Goal: Task Accomplishment & Management: Manage account settings

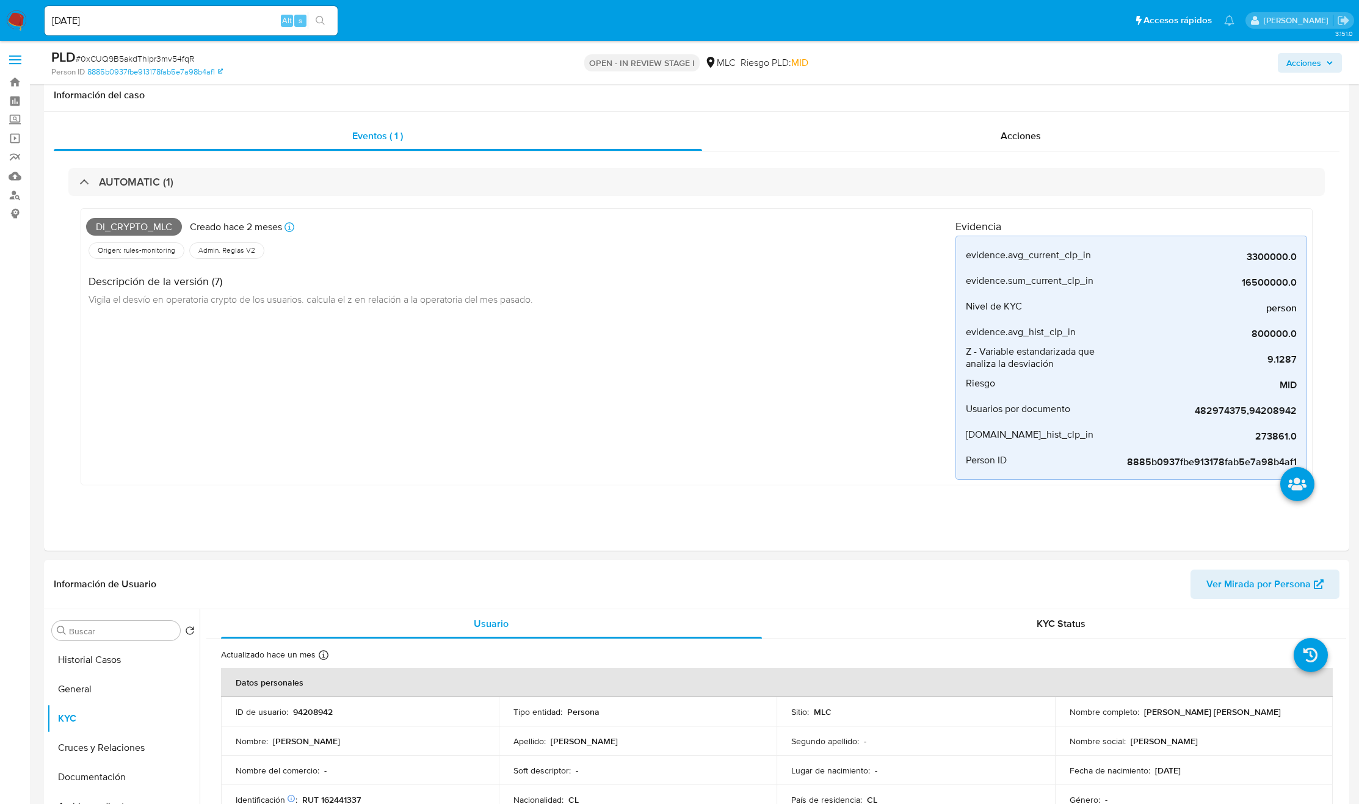
select select "10"
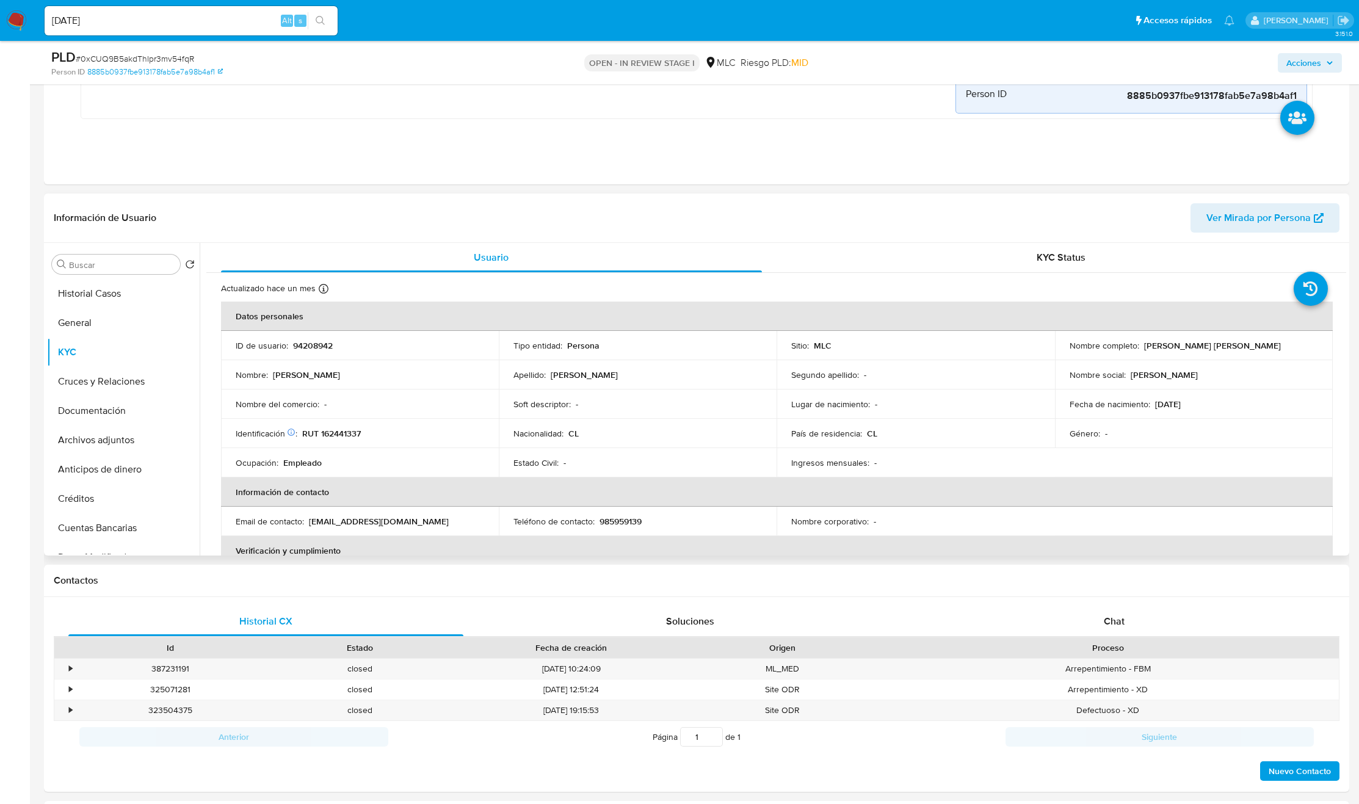
click at [901, 401] on div "Lugar de nacimiento : -" at bounding box center [915, 404] width 248 height 11
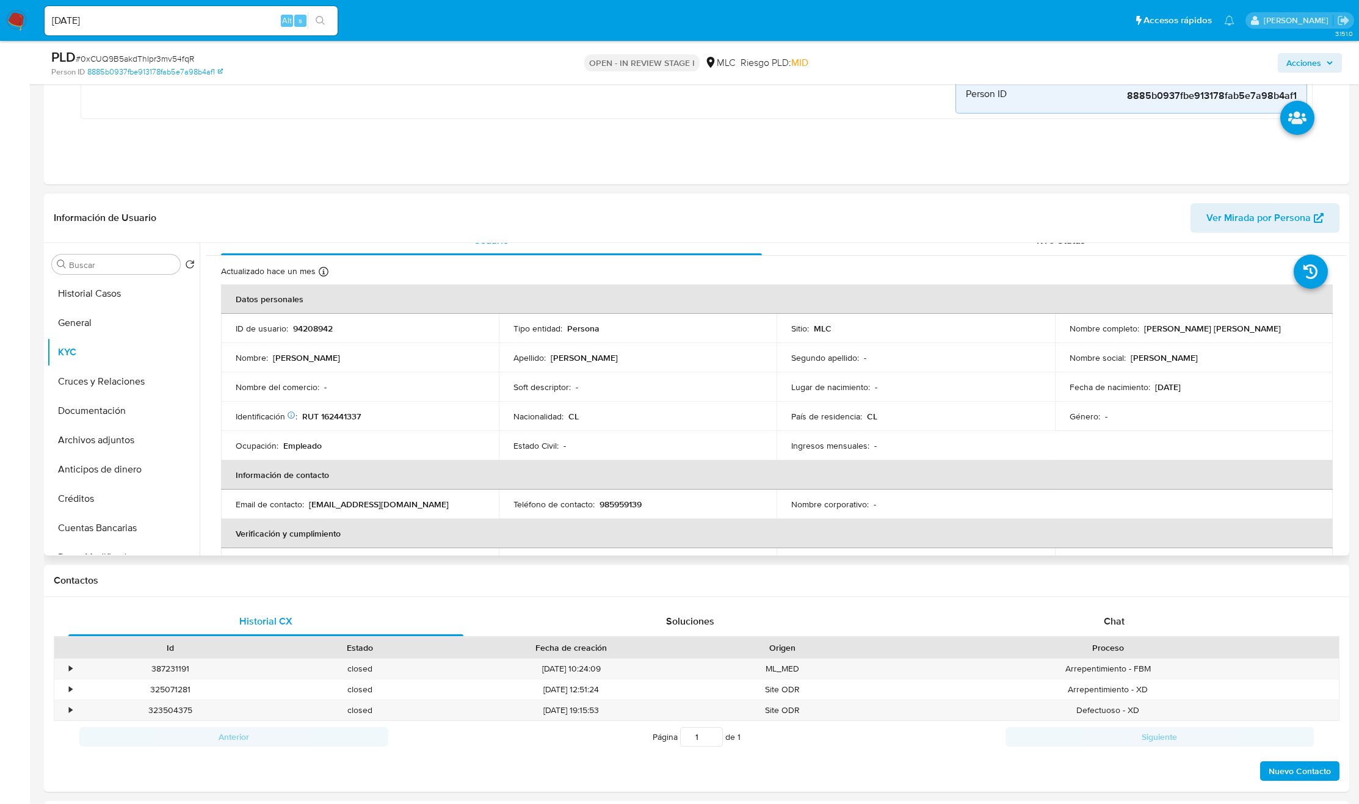
click at [1310, 379] on td "Fecha de nacimiento : 16/04/1986" at bounding box center [1194, 386] width 278 height 29
drag, startPoint x: 1346, startPoint y: 286, endPoint x: 1349, endPoint y: 295, distance: 8.9
click at [1349, 295] on div "Buscar Volver al orden por defecto Historial Casos General KYC Cruces y Relacio…" at bounding box center [696, 399] width 1305 height 313
click at [1340, 295] on div "Actualizado hace un mes Creado: 07/11/2020 09:04:26 Actualizado: 14/07/2025 21:…" at bounding box center [776, 728] width 1140 height 945
click at [1347, 299] on div "Buscar Volver al orden por defecto Historial Casos General KYC Cruces y Relacio…" at bounding box center [696, 399] width 1305 height 313
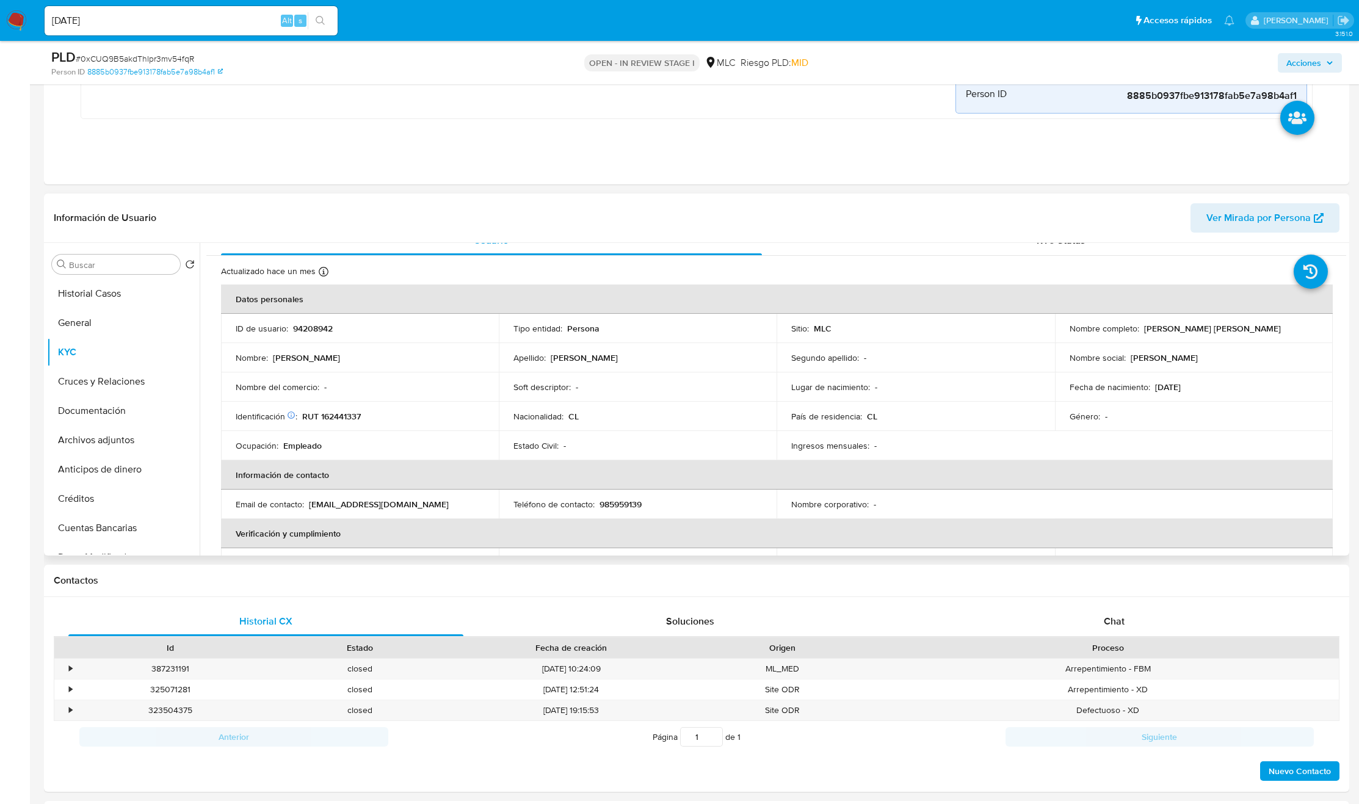
click at [1346, 305] on div "Usuario KYC Status Actualizado hace un mes Creado: 07/11/2020 09:04:26 Actualiz…" at bounding box center [773, 399] width 1147 height 313
click at [1346, 310] on div "Usuario KYC Status Actualizado hace un mes Creado: 07/11/2020 09:04:26 Actualiz…" at bounding box center [773, 399] width 1147 height 313
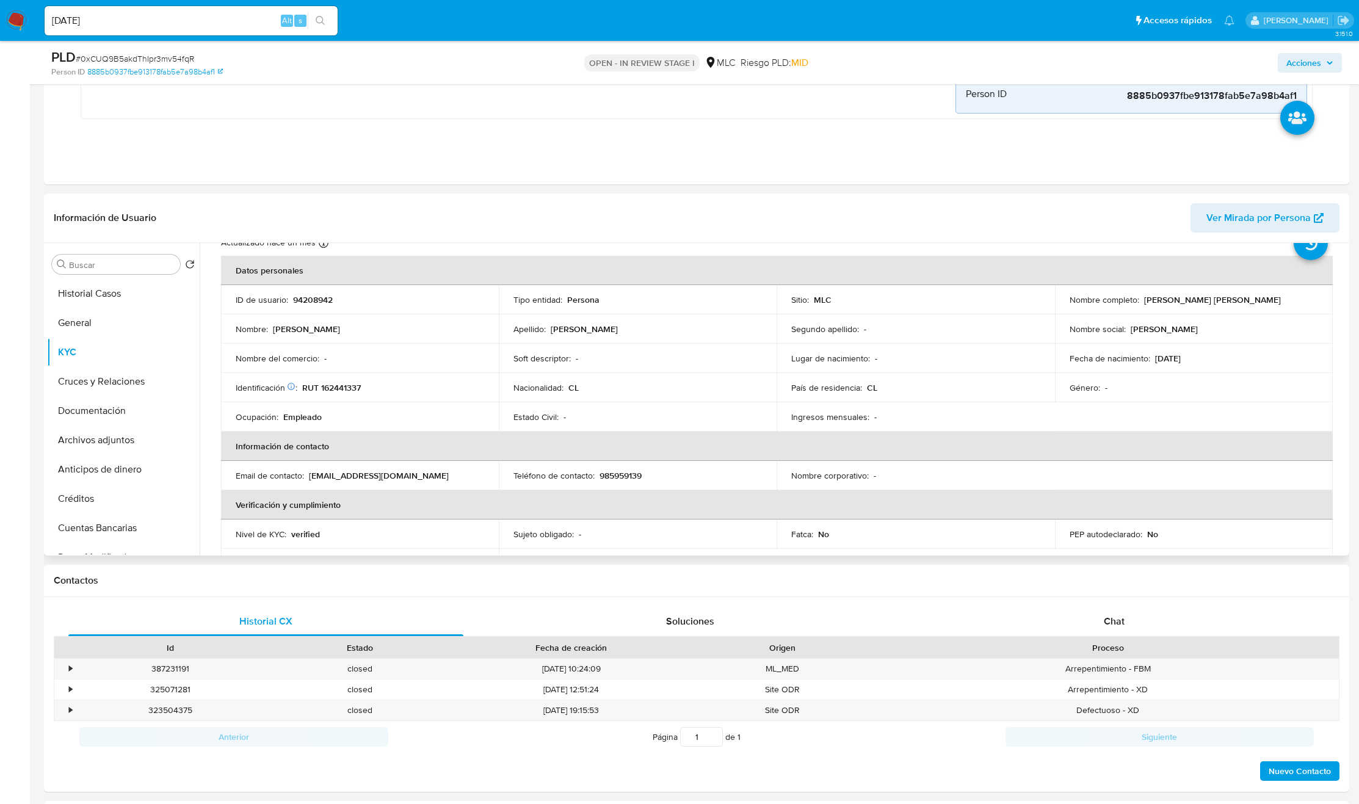
scroll to position [48, 0]
click at [139, 257] on div "Buscar" at bounding box center [116, 265] width 128 height 20
click at [136, 261] on input "Buscar" at bounding box center [122, 264] width 106 height 11
click at [132, 266] on input "Buscar" at bounding box center [122, 264] width 106 height 11
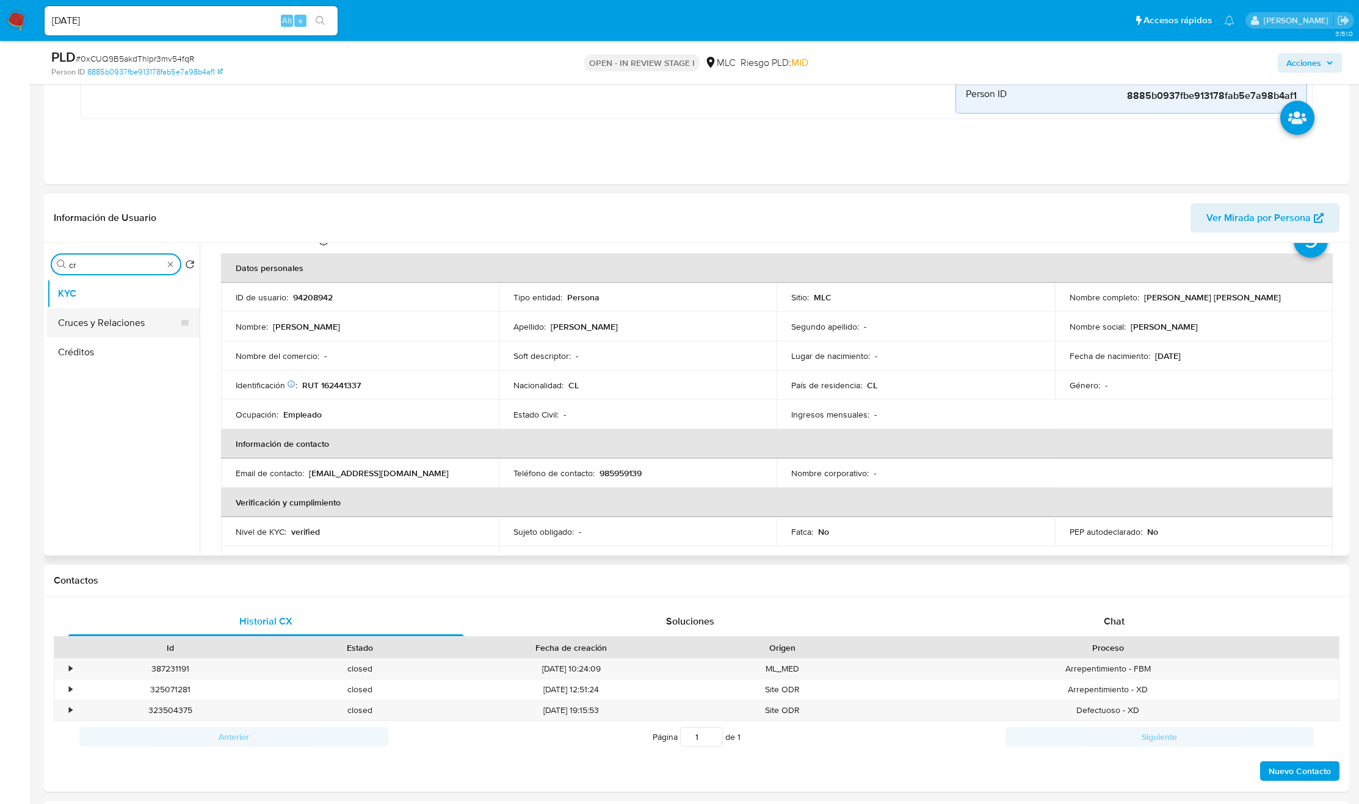
type input "cr"
click at [90, 336] on button "Cruces y Relaciones" at bounding box center [118, 322] width 143 height 29
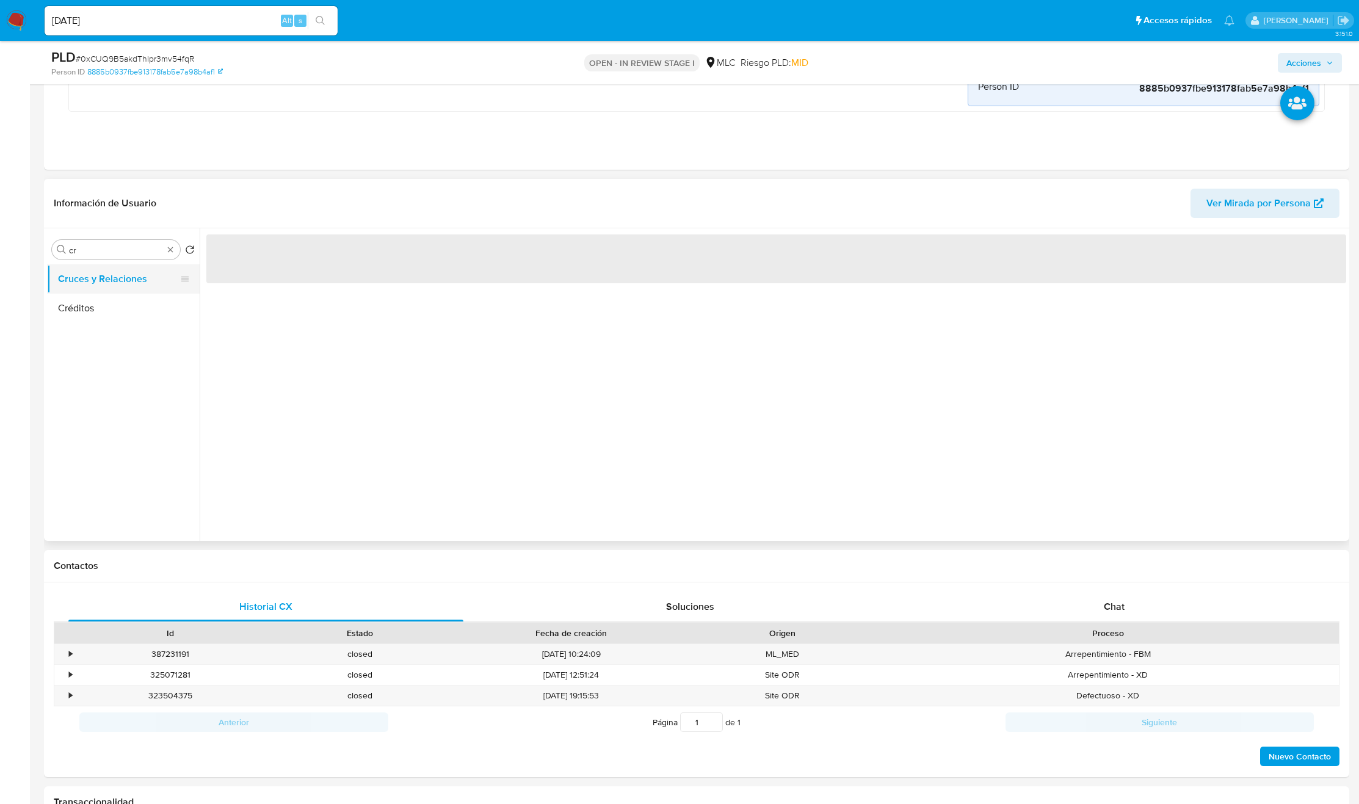
scroll to position [0, 0]
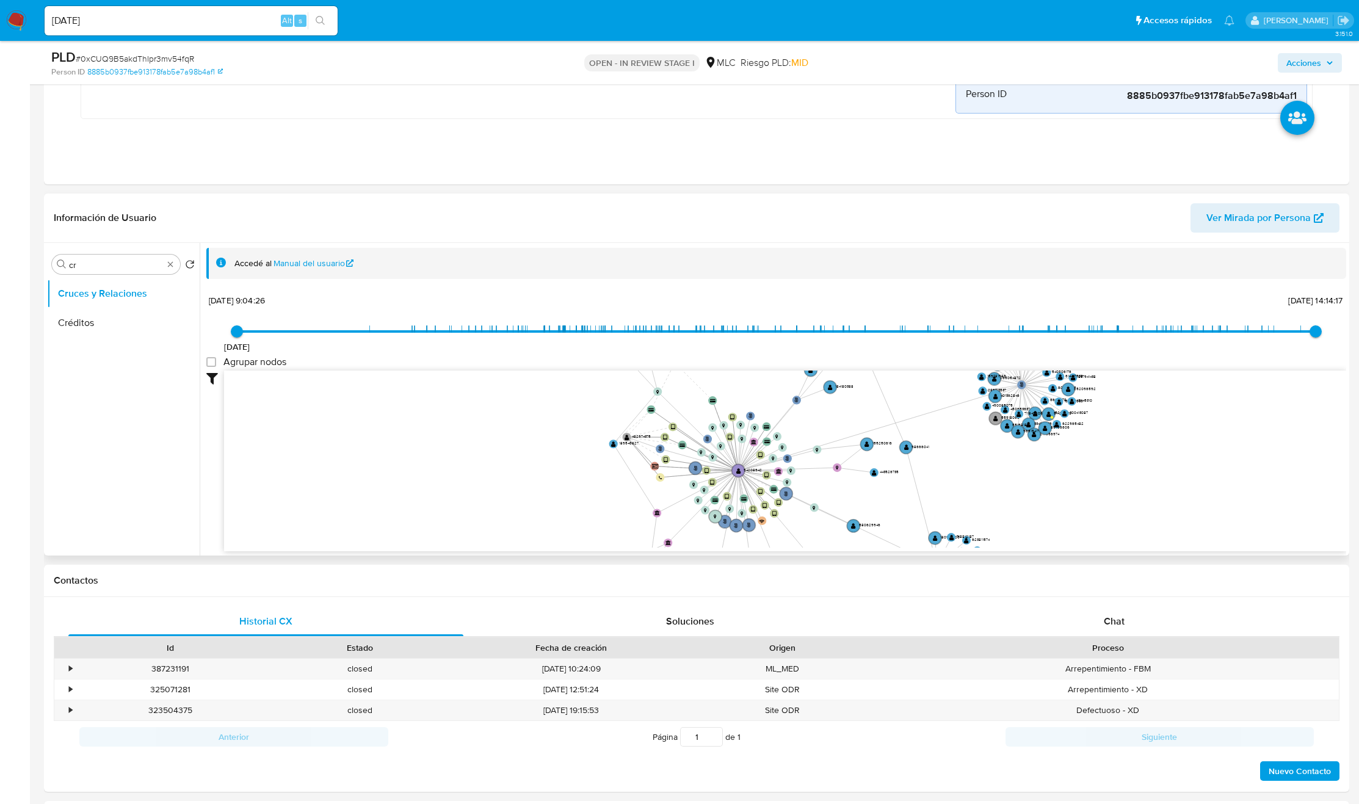
drag, startPoint x: 687, startPoint y: 447, endPoint x: 744, endPoint y: 467, distance: 60.8
click at [830, 478] on icon "user-94208942  94208942 phone-717720c810ee217b4e4afc2897b9e48b  person-8885b0…" at bounding box center [785, 459] width 1122 height 177
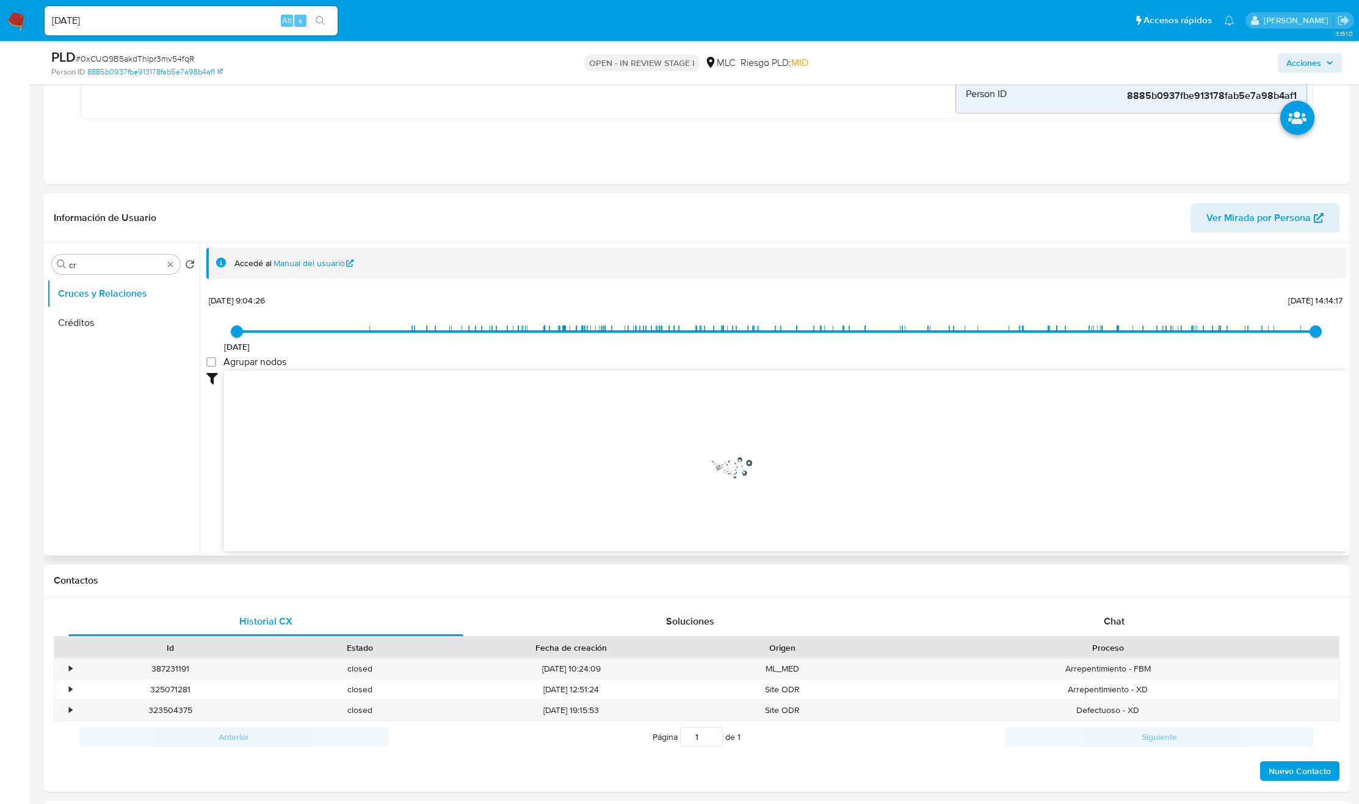
drag, startPoint x: 741, startPoint y: 468, endPoint x: 744, endPoint y: 487, distance: 19.9
click at [714, 460] on icon "user-94208942  94208942 phone-717720c810ee217b4e4afc2897b9e48b  person-8885b0…" at bounding box center [785, 459] width 1122 height 177
drag, startPoint x: 745, startPoint y: 471, endPoint x: 823, endPoint y: 493, distance: 80.6
click at [821, 493] on icon "user-94208942  94208942 phone-717720c810ee217b4e4afc2897b9e48b  person-8885b0…" at bounding box center [785, 459] width 1122 height 177
click at [833, 515] on icon "user-94208942  94208942 phone-717720c810ee217b4e4afc2897b9e48b  person-8885b0…" at bounding box center [785, 459] width 1122 height 177
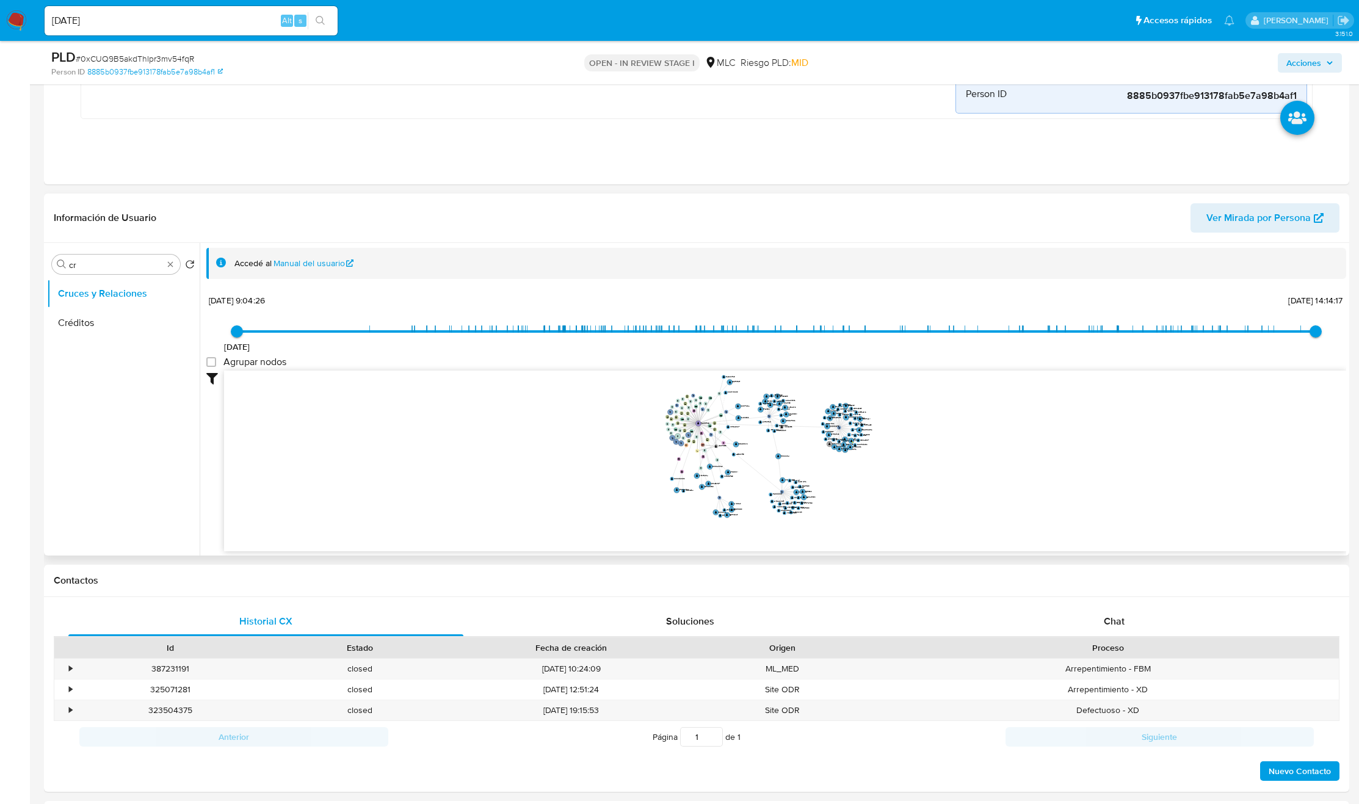
drag, startPoint x: 833, startPoint y: 512, endPoint x: 841, endPoint y: 518, distance: 9.9
click at [841, 518] on icon "user-94208942  94208942 phone-717720c810ee217b4e4afc2897b9e48b  person-8885b0…" at bounding box center [785, 459] width 1122 height 177
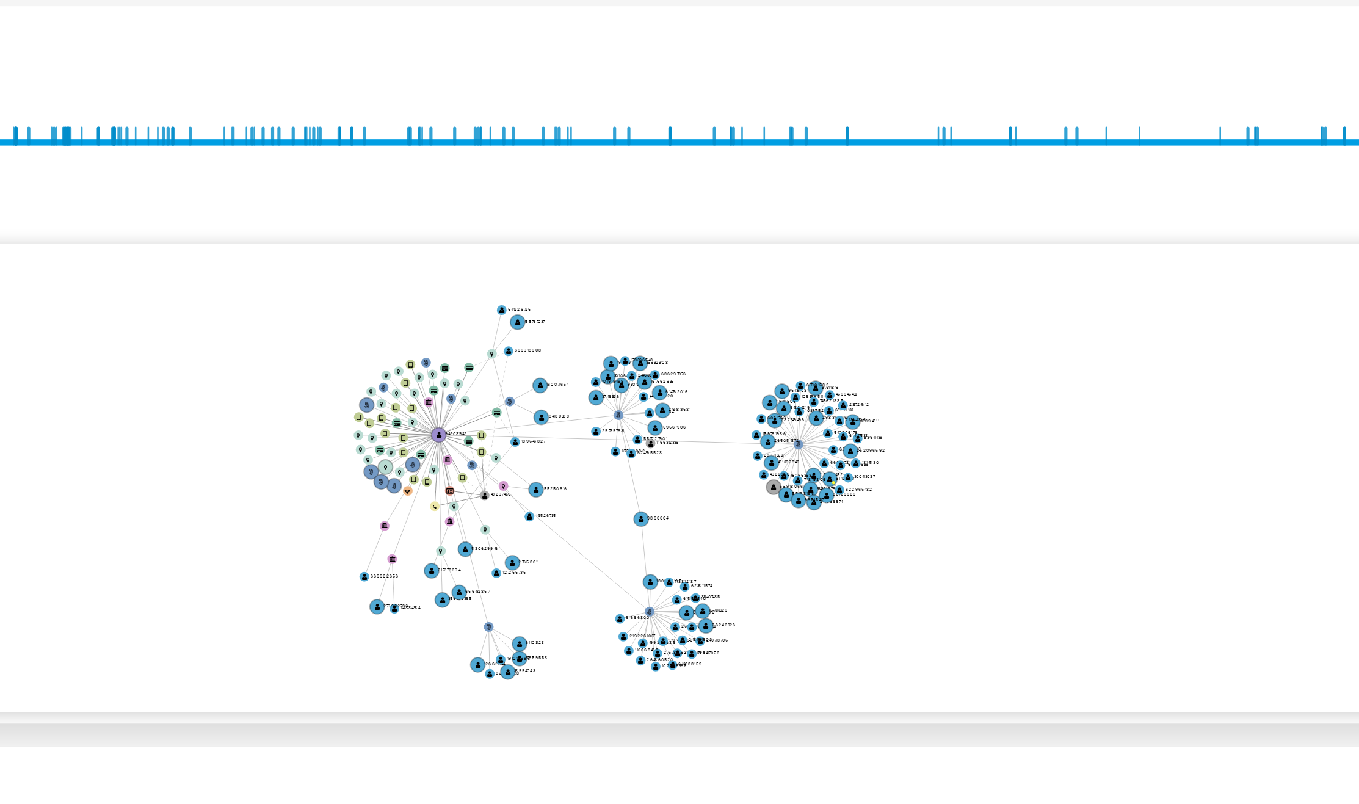
drag, startPoint x: 862, startPoint y: 487, endPoint x: 869, endPoint y: 498, distance: 13.2
click at [869, 498] on icon "user-94208942  94208942 phone-717720c810ee217b4e4afc2897b9e48b  person-8885b0…" at bounding box center [785, 459] width 1122 height 177
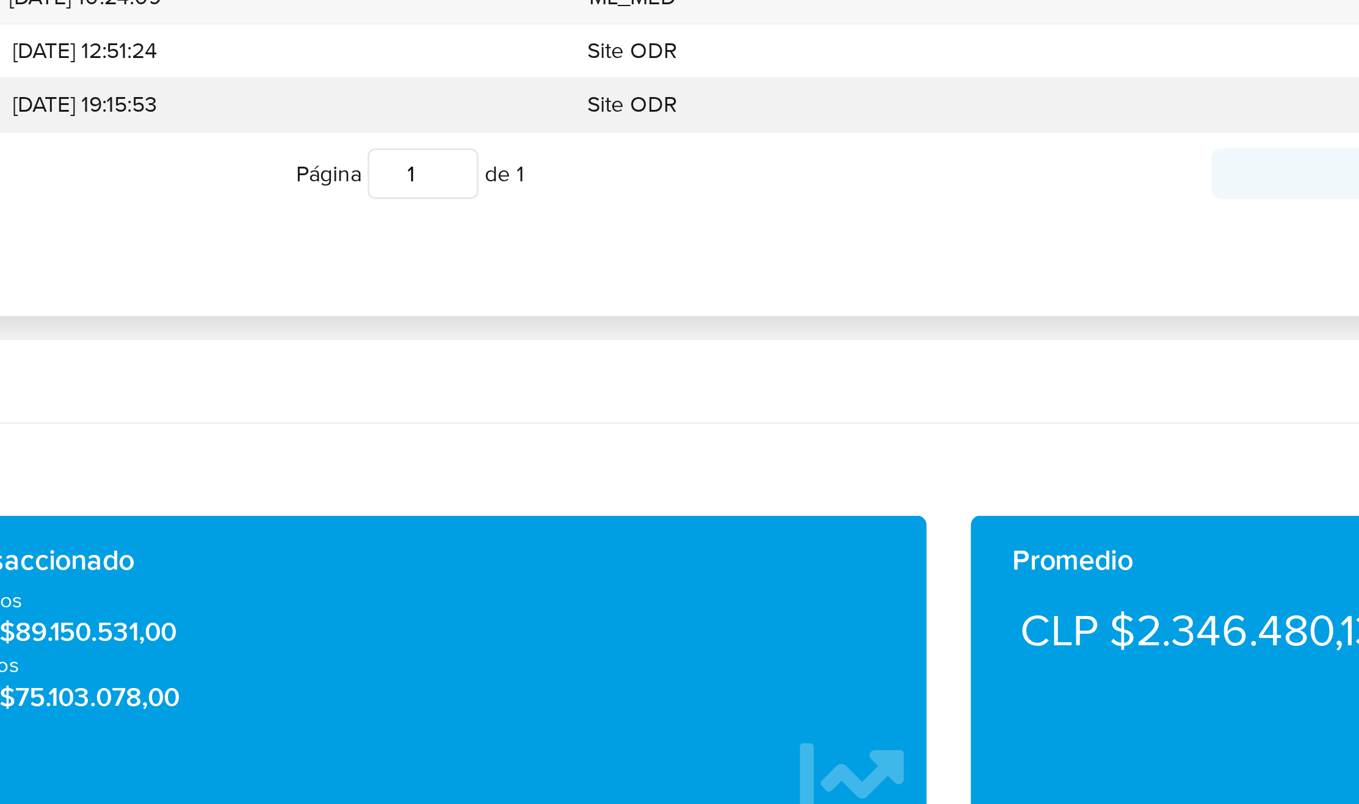
scroll to position [541, 0]
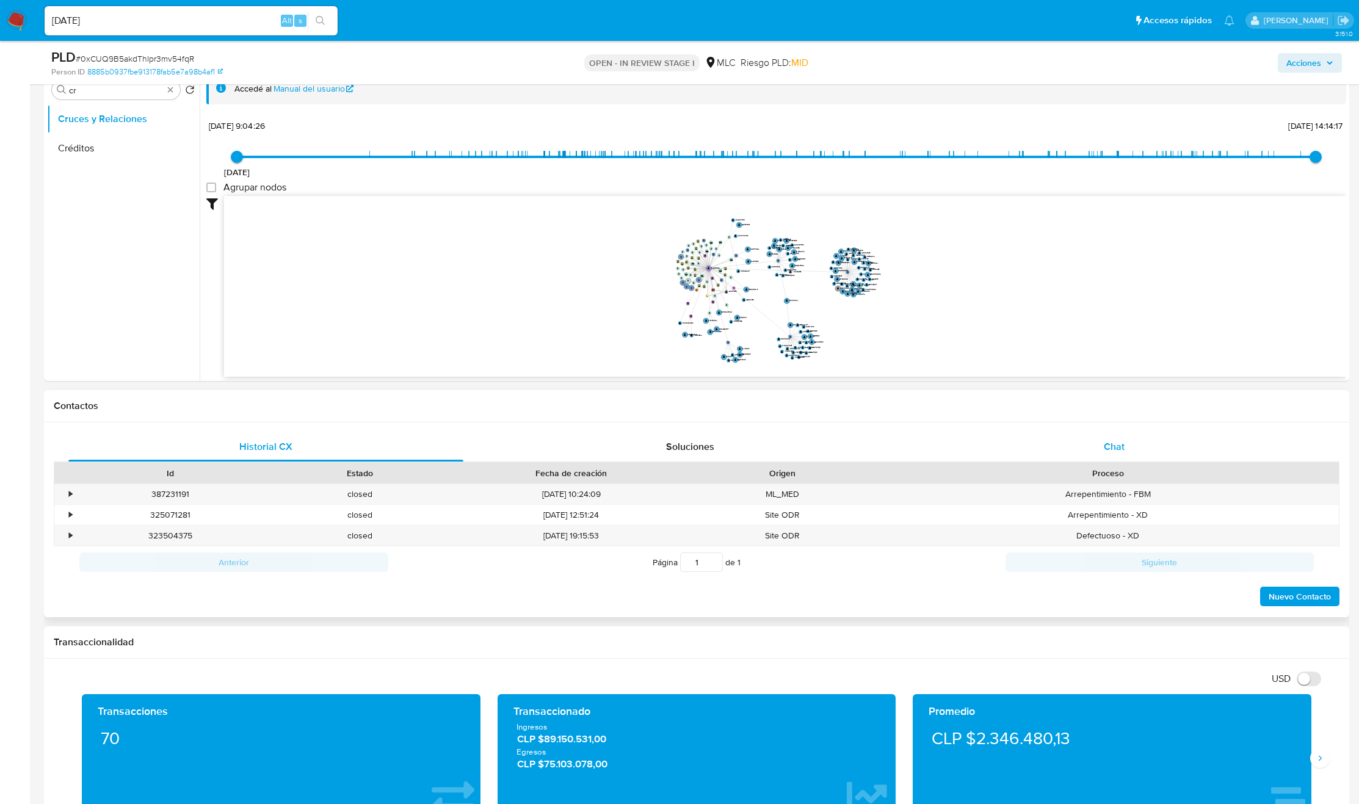
click at [1070, 462] on div "Chat" at bounding box center [1114, 446] width 395 height 29
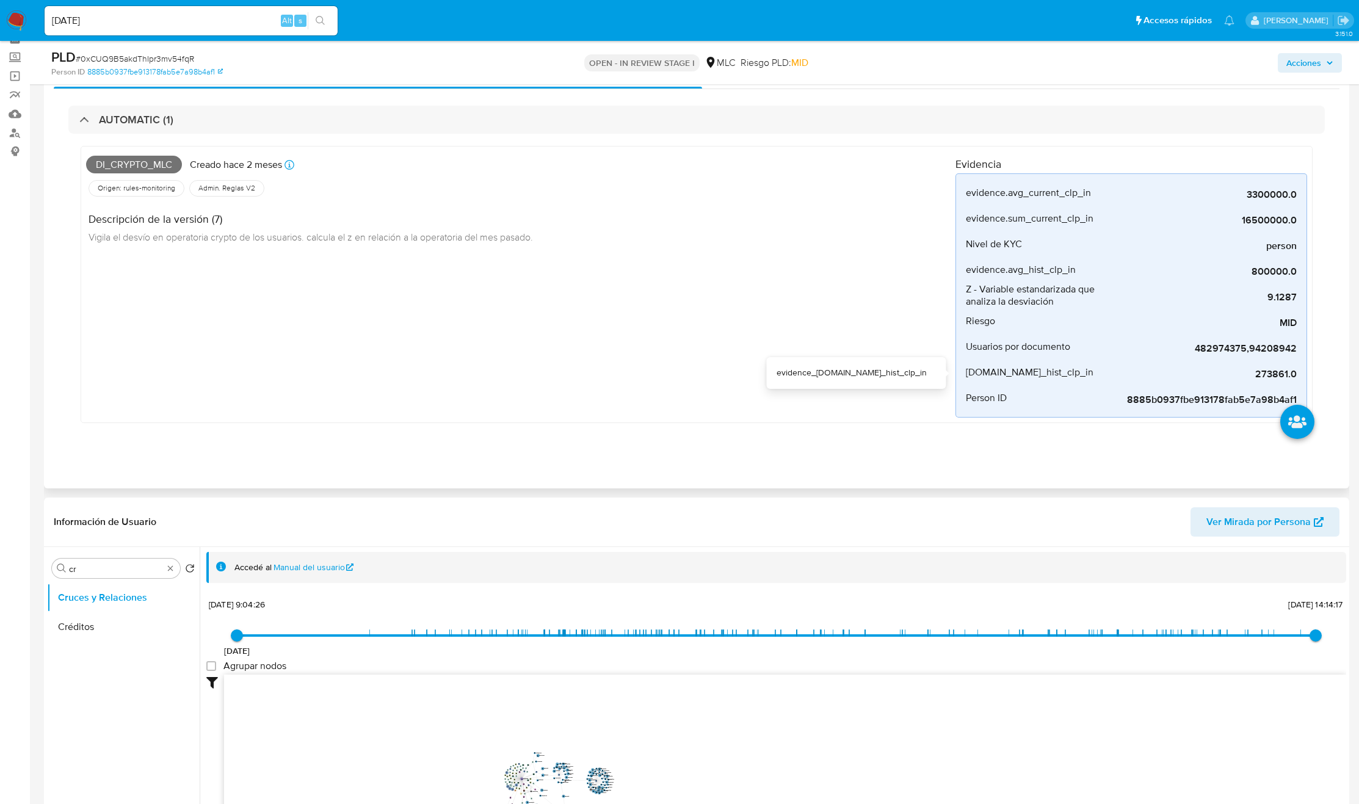
scroll to position [92, 0]
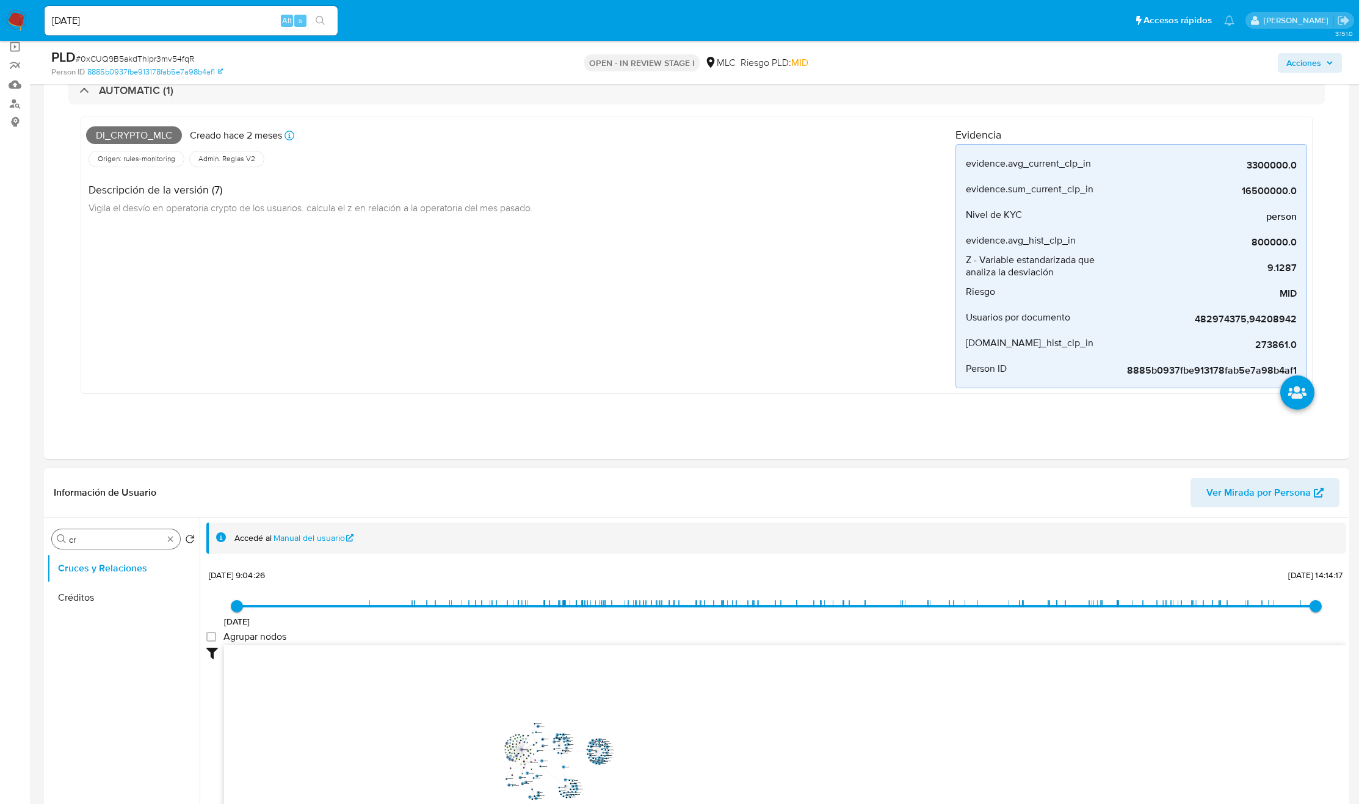
click at [79, 539] on input "cr" at bounding box center [116, 539] width 94 height 11
type input "DOC"
click at [79, 595] on button "Documentación" at bounding box center [118, 597] width 143 height 29
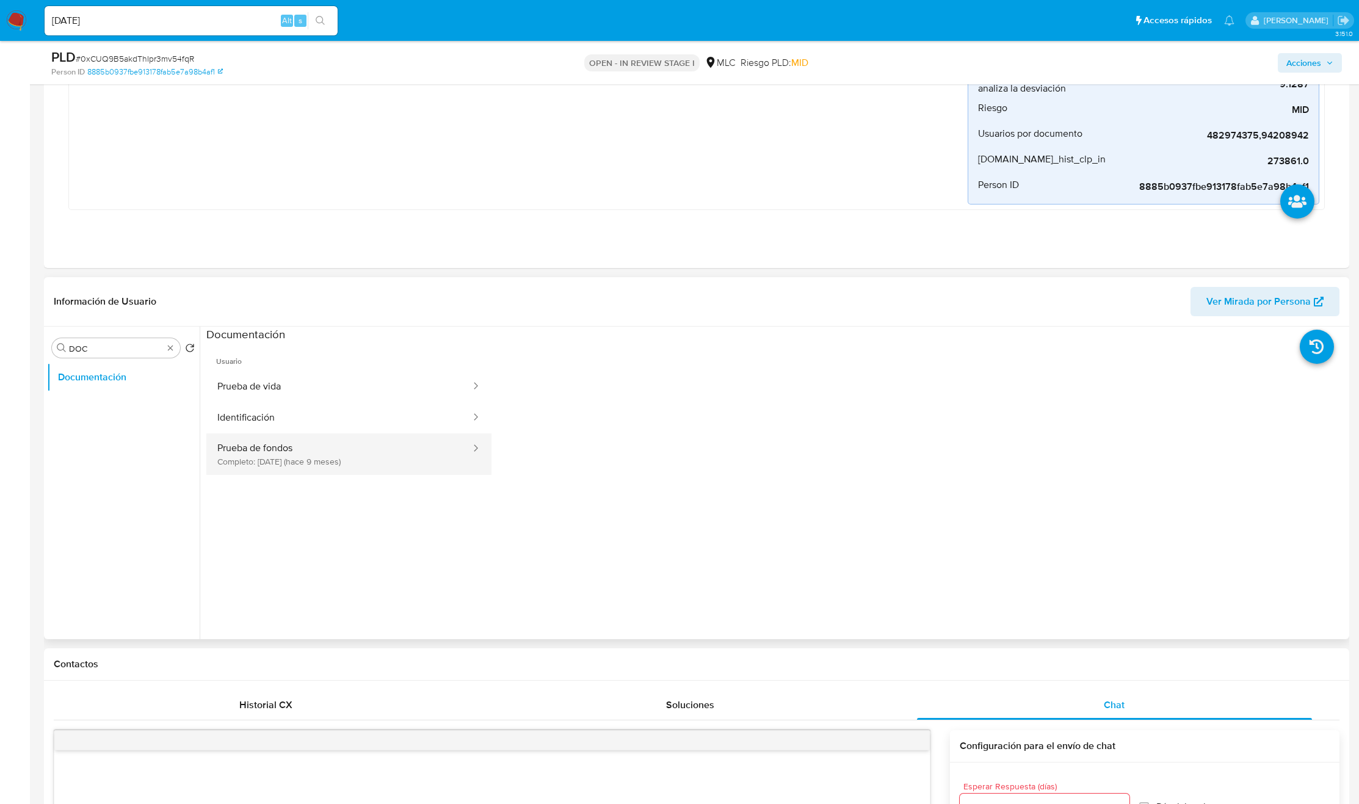
scroll to position [275, 0]
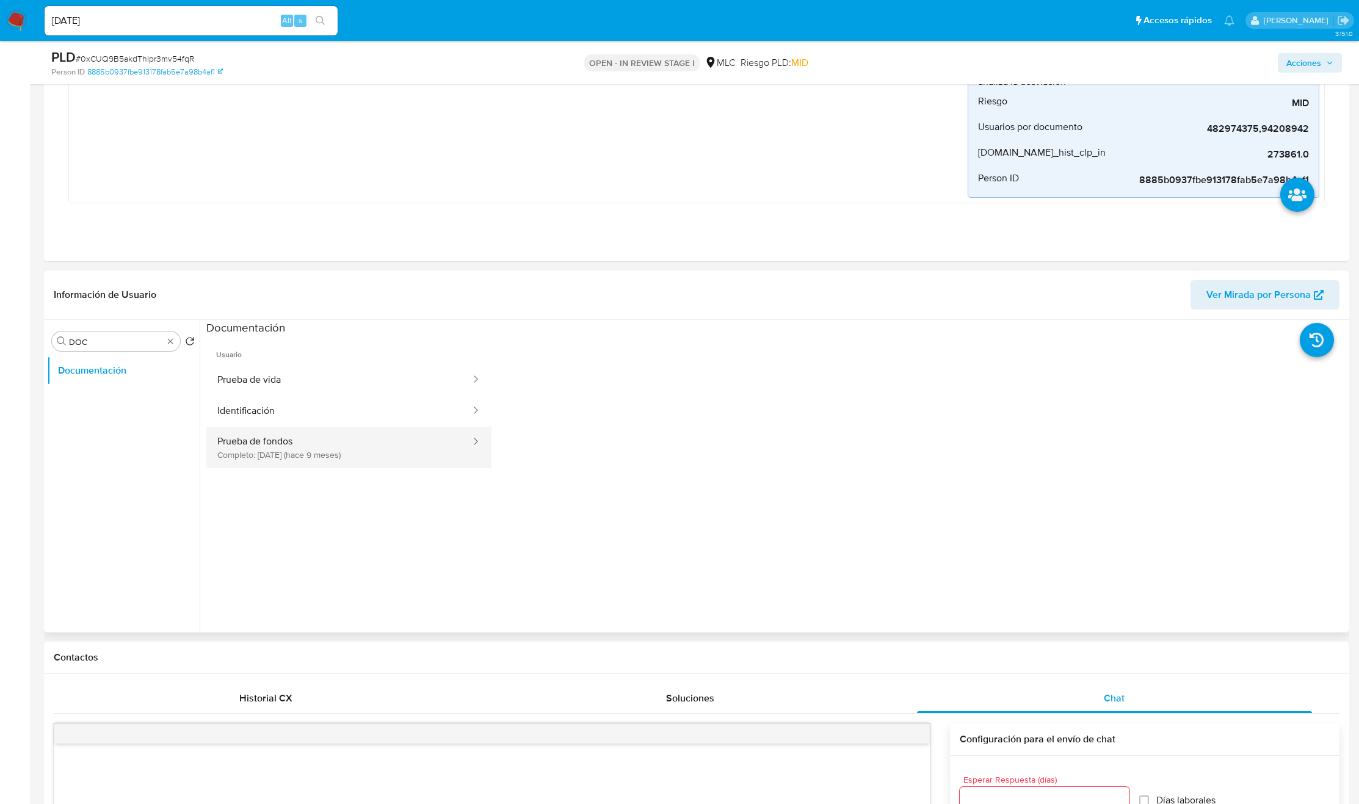
click at [317, 449] on button "Prueba de fondos Completo: 16/11/2024 (hace 9 meses)" at bounding box center [339, 448] width 266 height 42
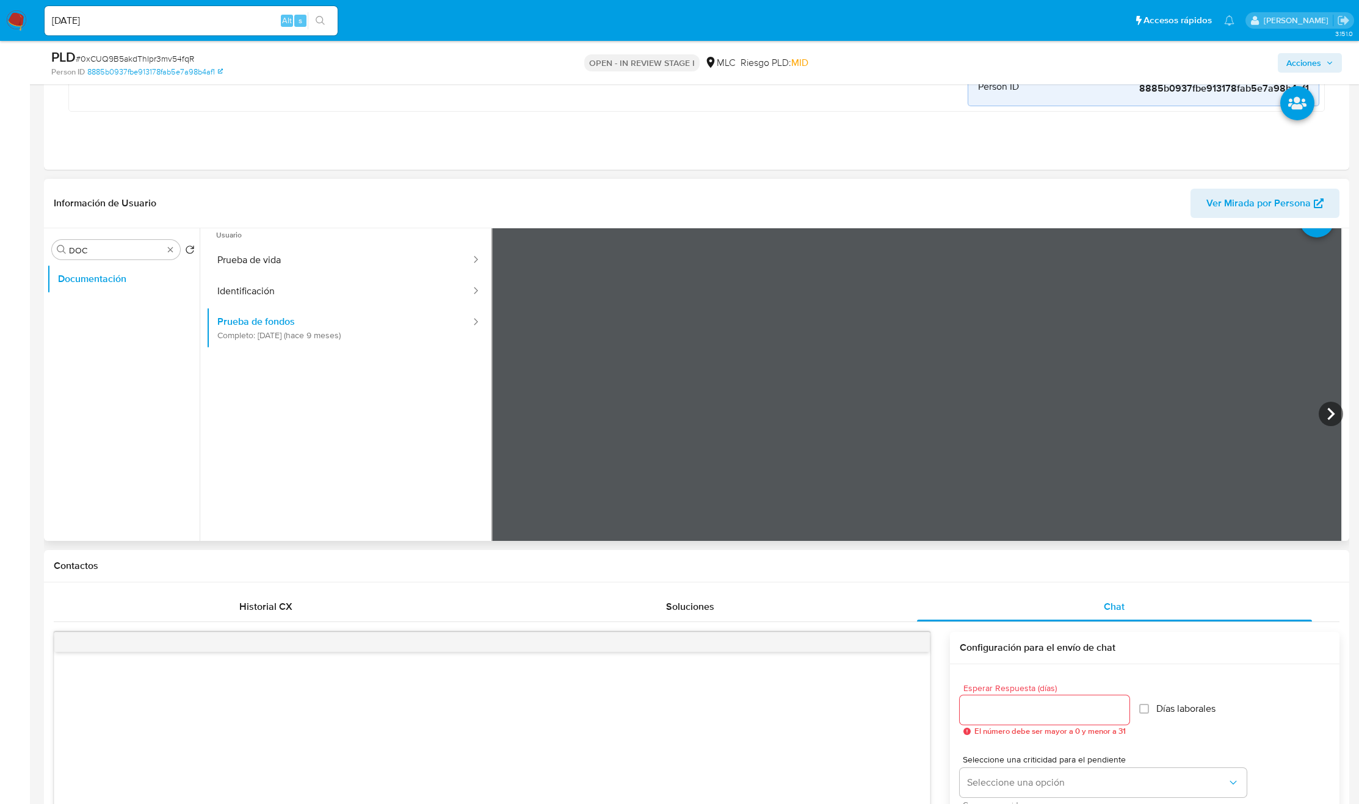
scroll to position [0, 0]
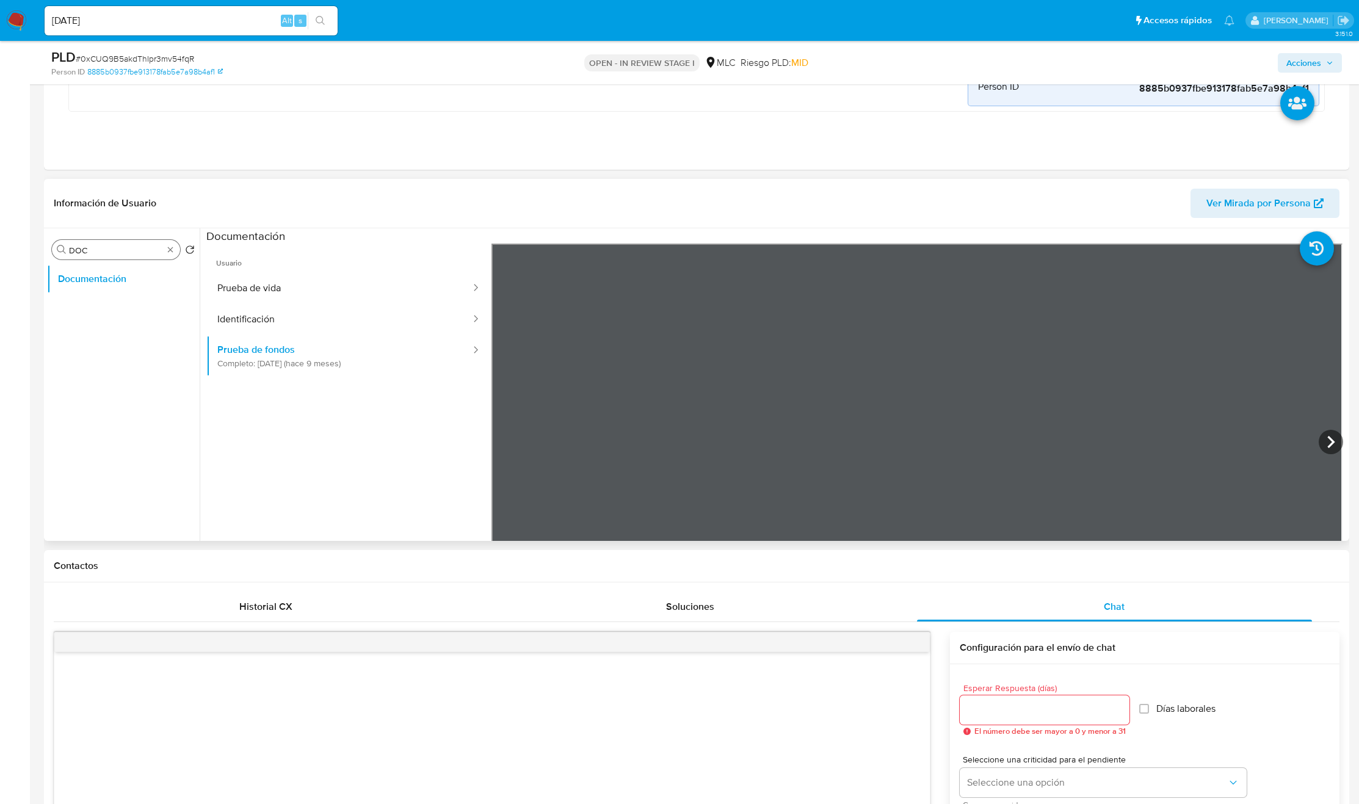
click at [136, 255] on input "DOC" at bounding box center [116, 250] width 94 height 11
click at [262, 294] on button "Prueba de vida" at bounding box center [339, 288] width 266 height 31
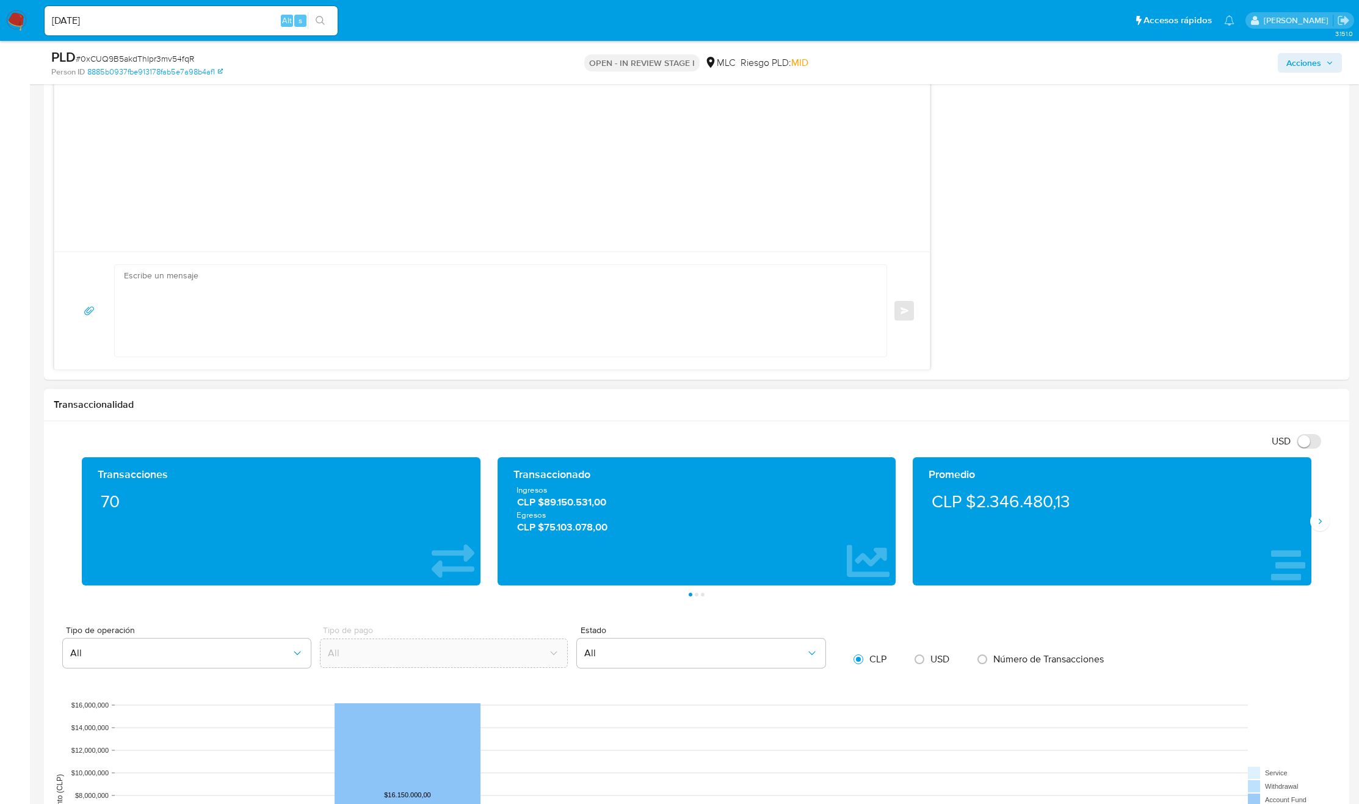
scroll to position [1465, 0]
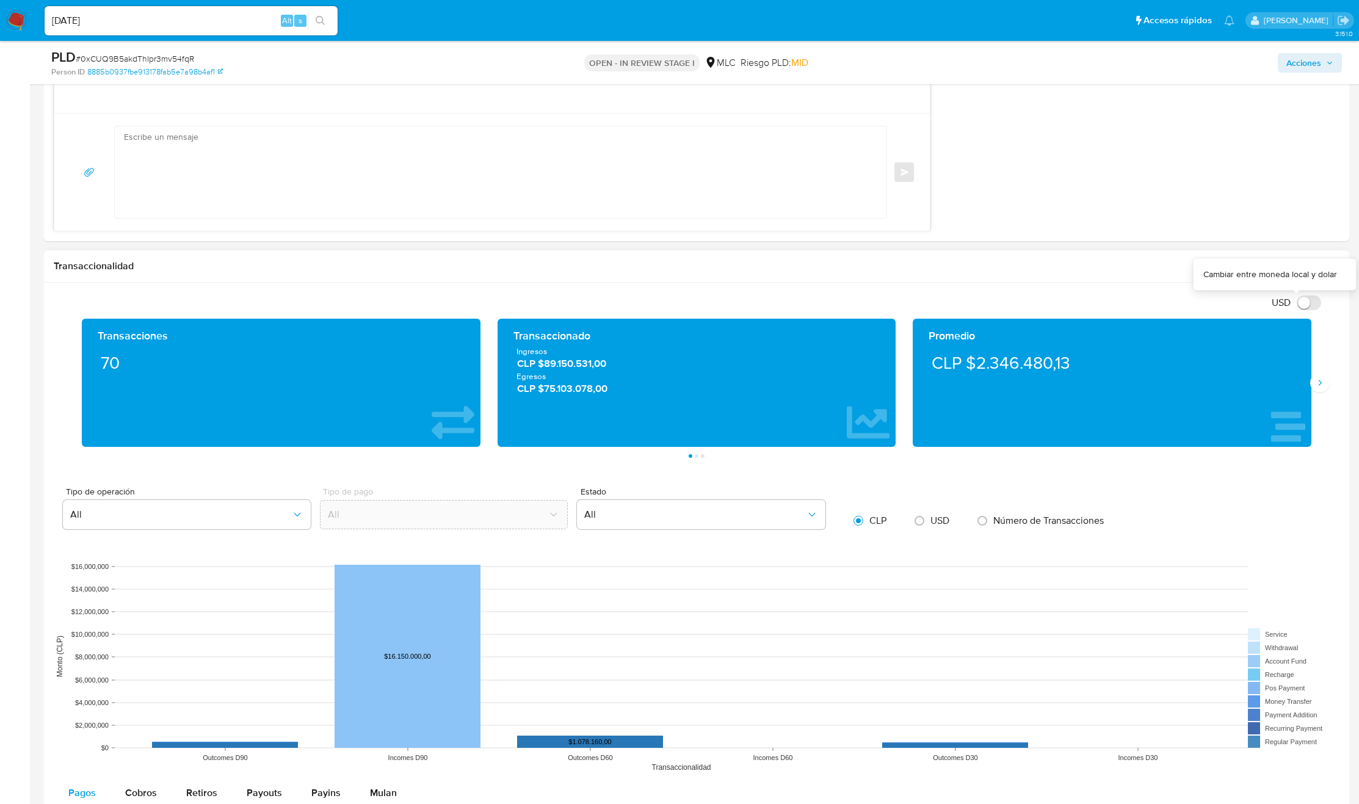
click at [1311, 297] on label "USD" at bounding box center [1297, 295] width 62 height 12
click at [1311, 297] on input "USD" at bounding box center [1309, 303] width 24 height 15
checkbox input "true"
click at [1328, 388] on button "Siguiente" at bounding box center [1320, 383] width 20 height 20
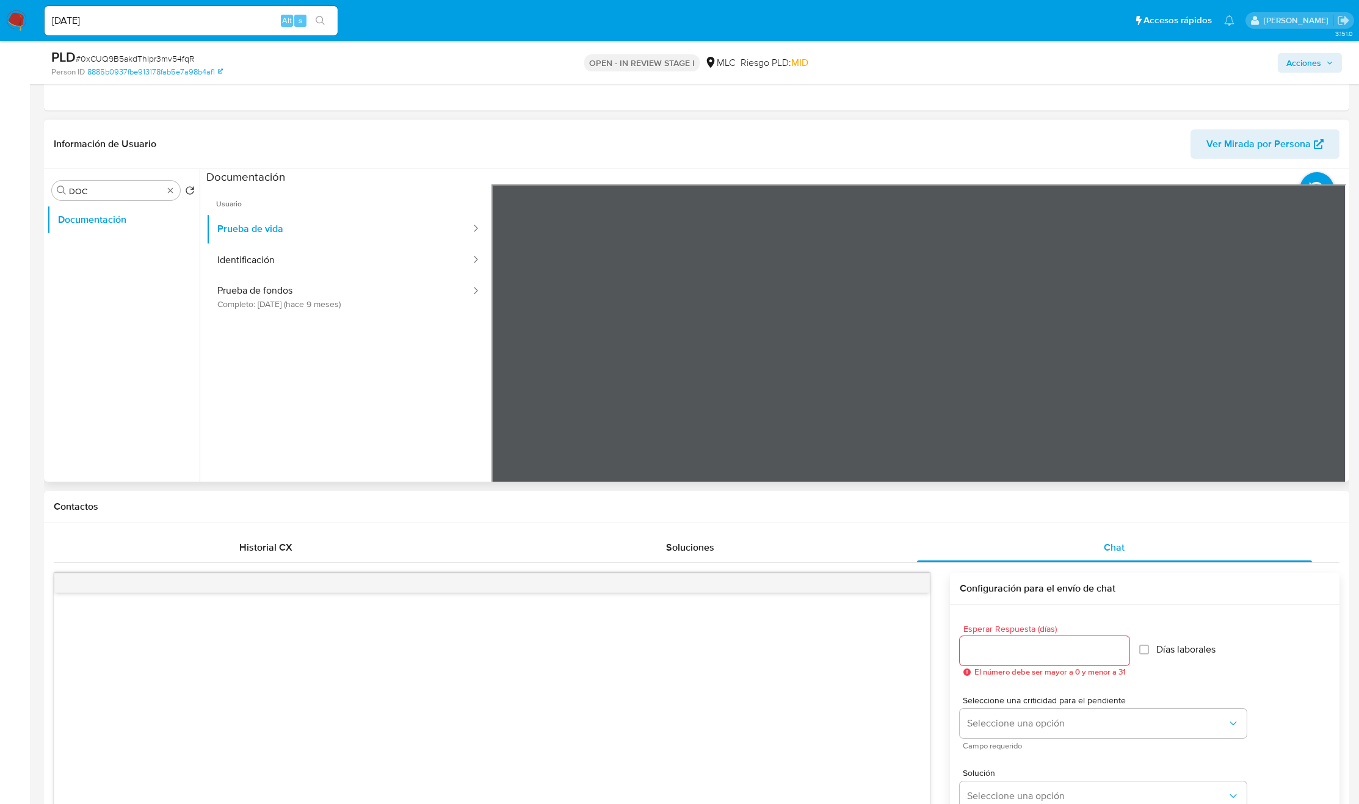
scroll to position [458, 0]
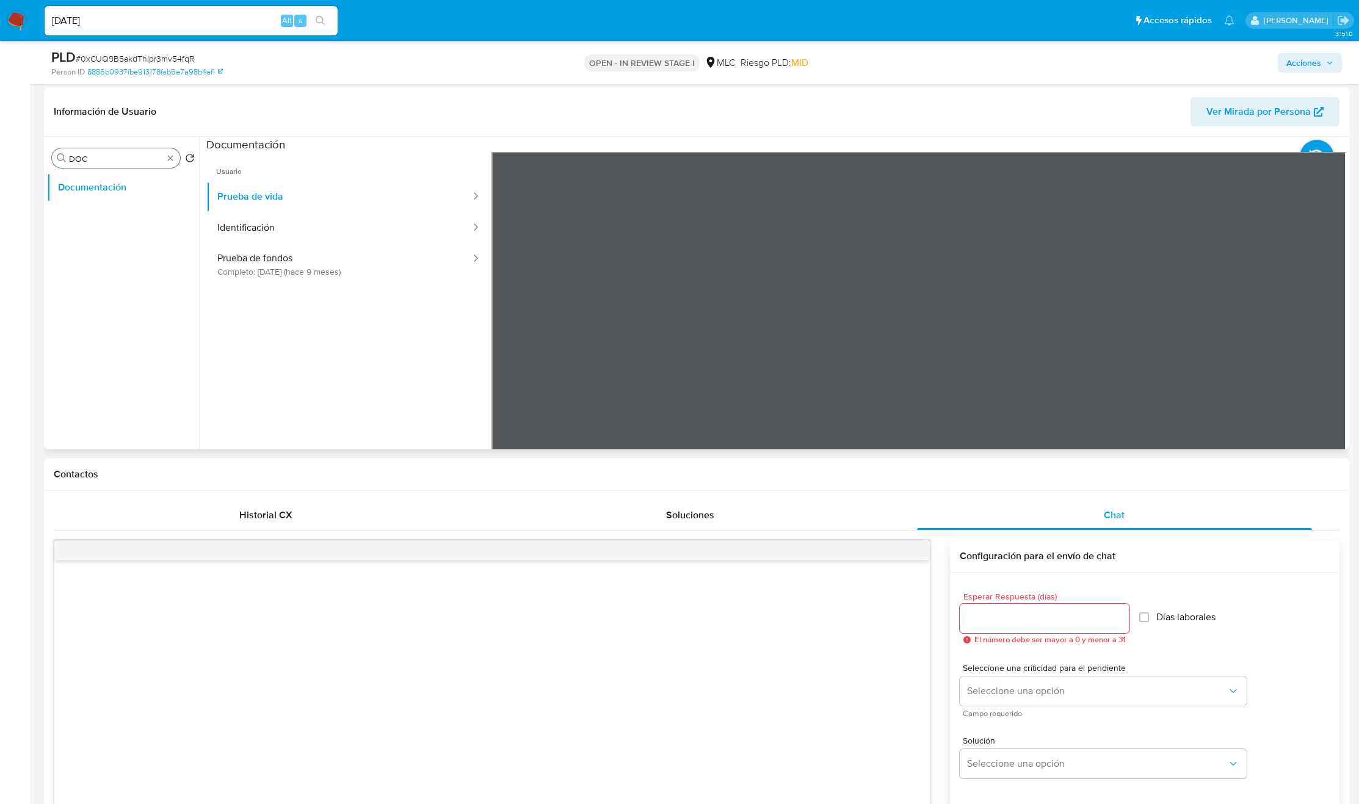
click at [106, 162] on input "DOC" at bounding box center [116, 158] width 94 height 11
drag, startPoint x: 106, startPoint y: 162, endPoint x: 286, endPoint y: 236, distance: 194.9
click at [116, 167] on div "Buscar DOC" at bounding box center [116, 158] width 128 height 20
type input "AD"
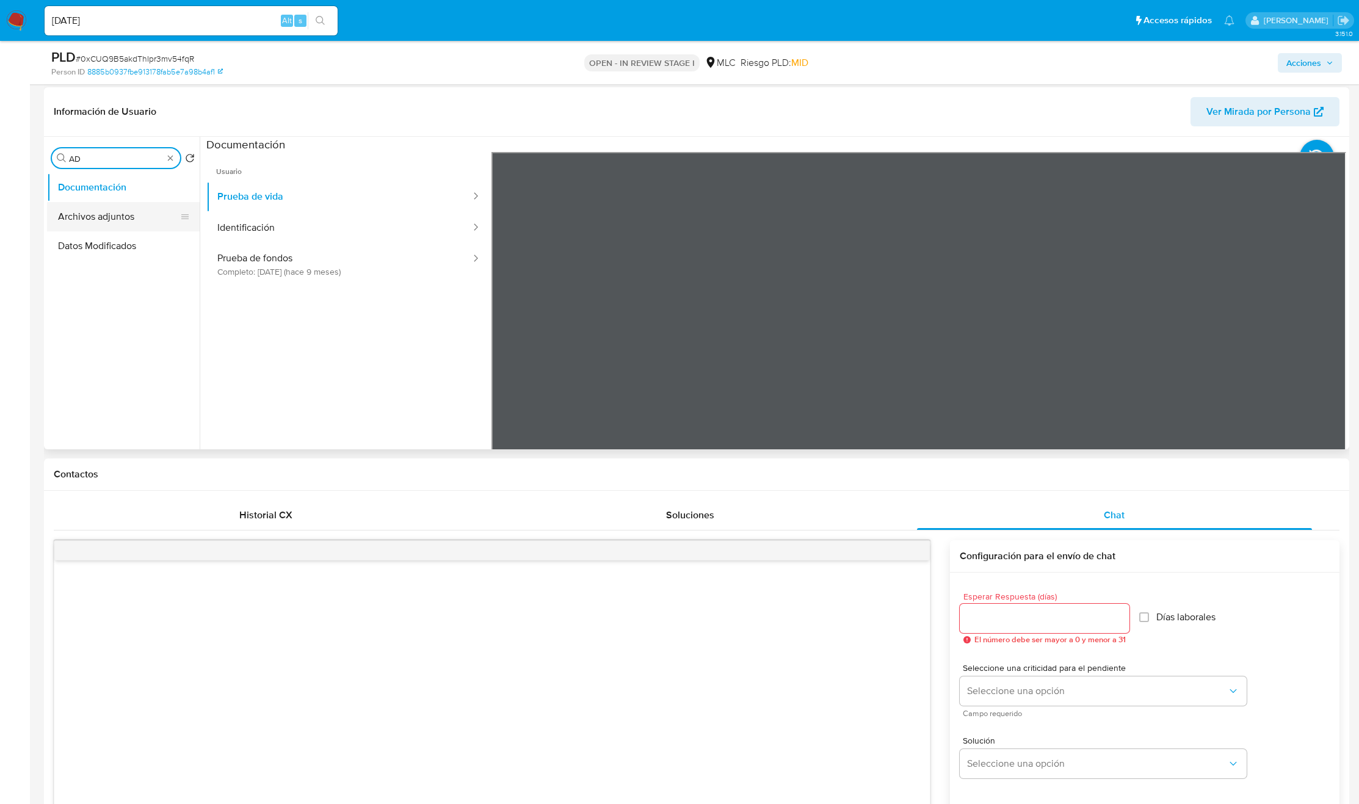
click at [117, 209] on button "Archivos adjuntos" at bounding box center [118, 216] width 143 height 29
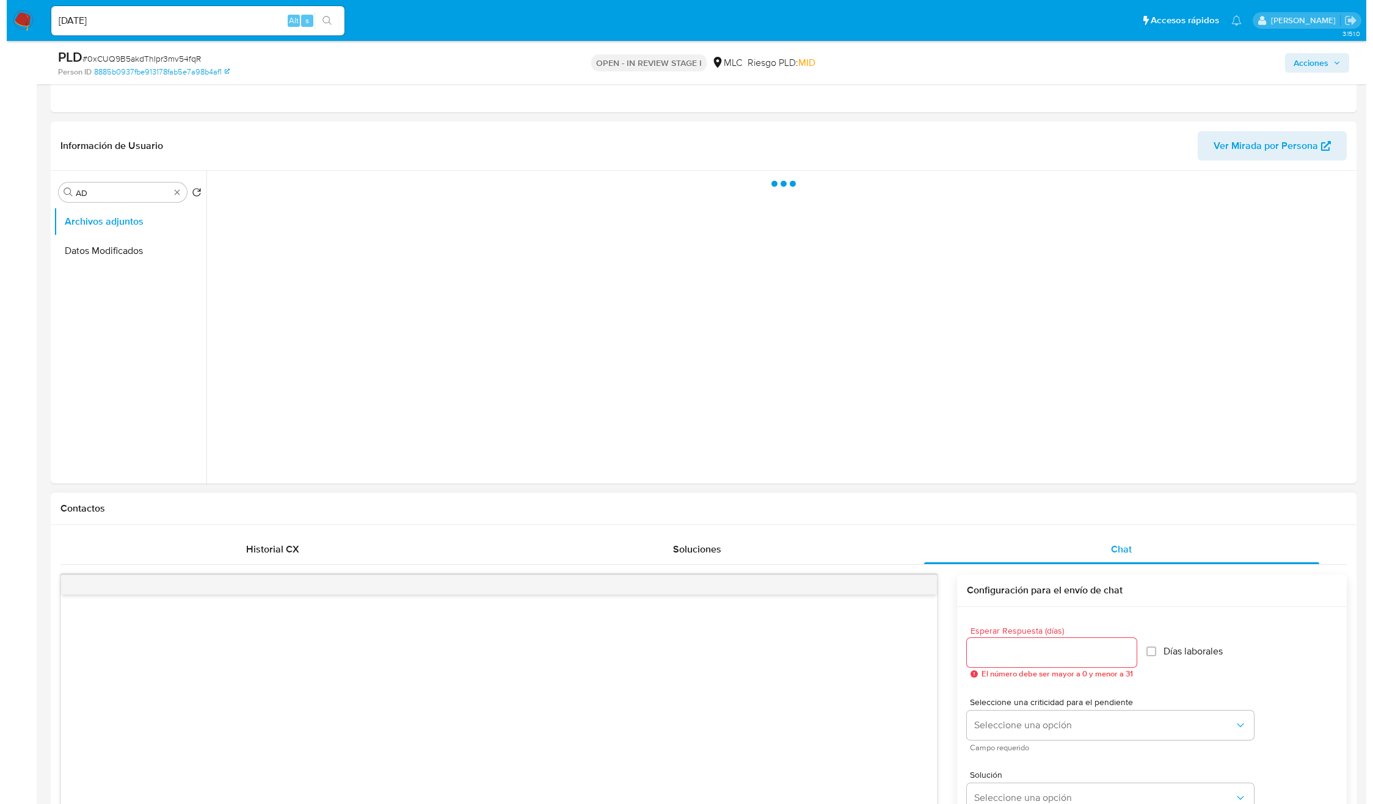
scroll to position [366, 0]
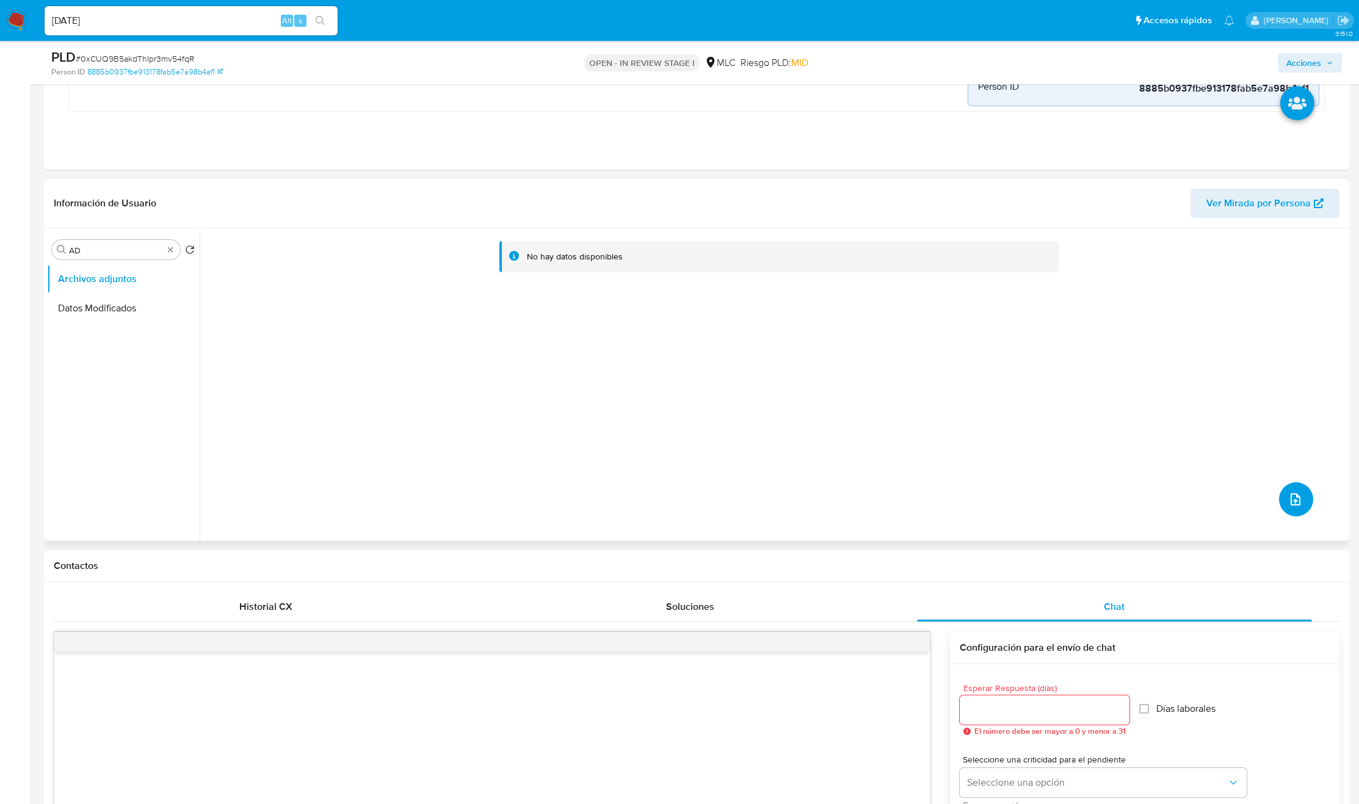
click at [1297, 502] on span "upload-file" at bounding box center [1295, 499] width 15 height 15
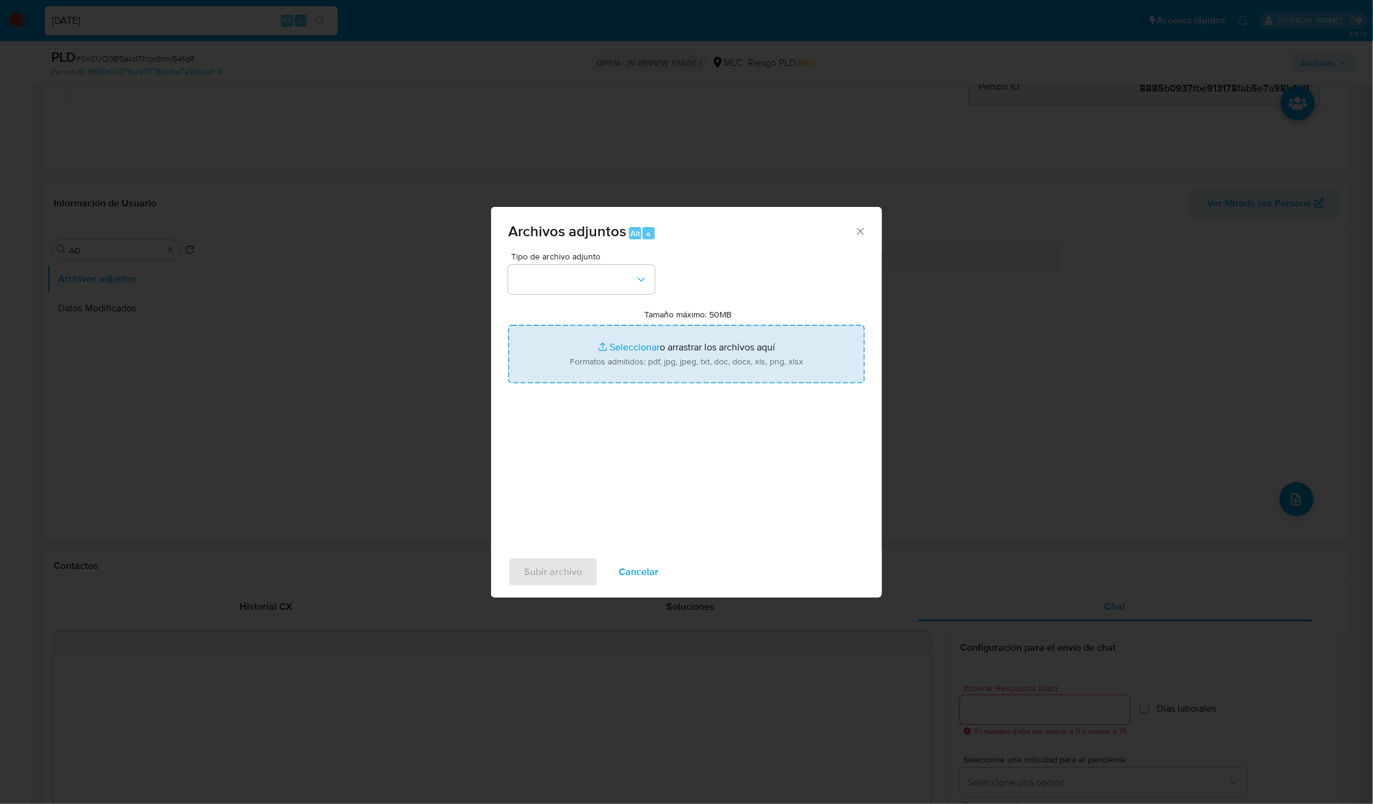
type input "C:\fakepath\94208942 - Tablas Transaccionales 2025 v1.2.xlsx"
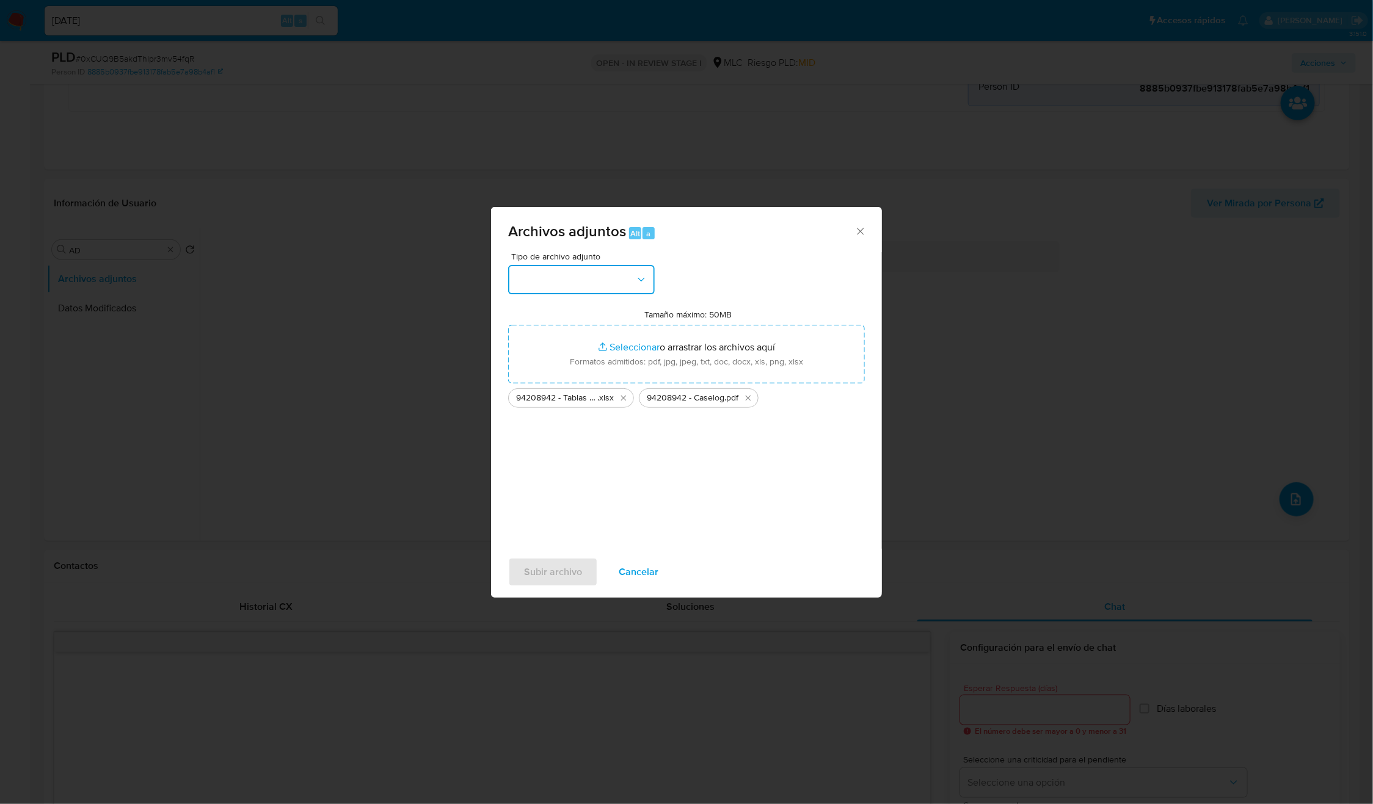
click at [612, 272] on button "button" at bounding box center [581, 279] width 147 height 29
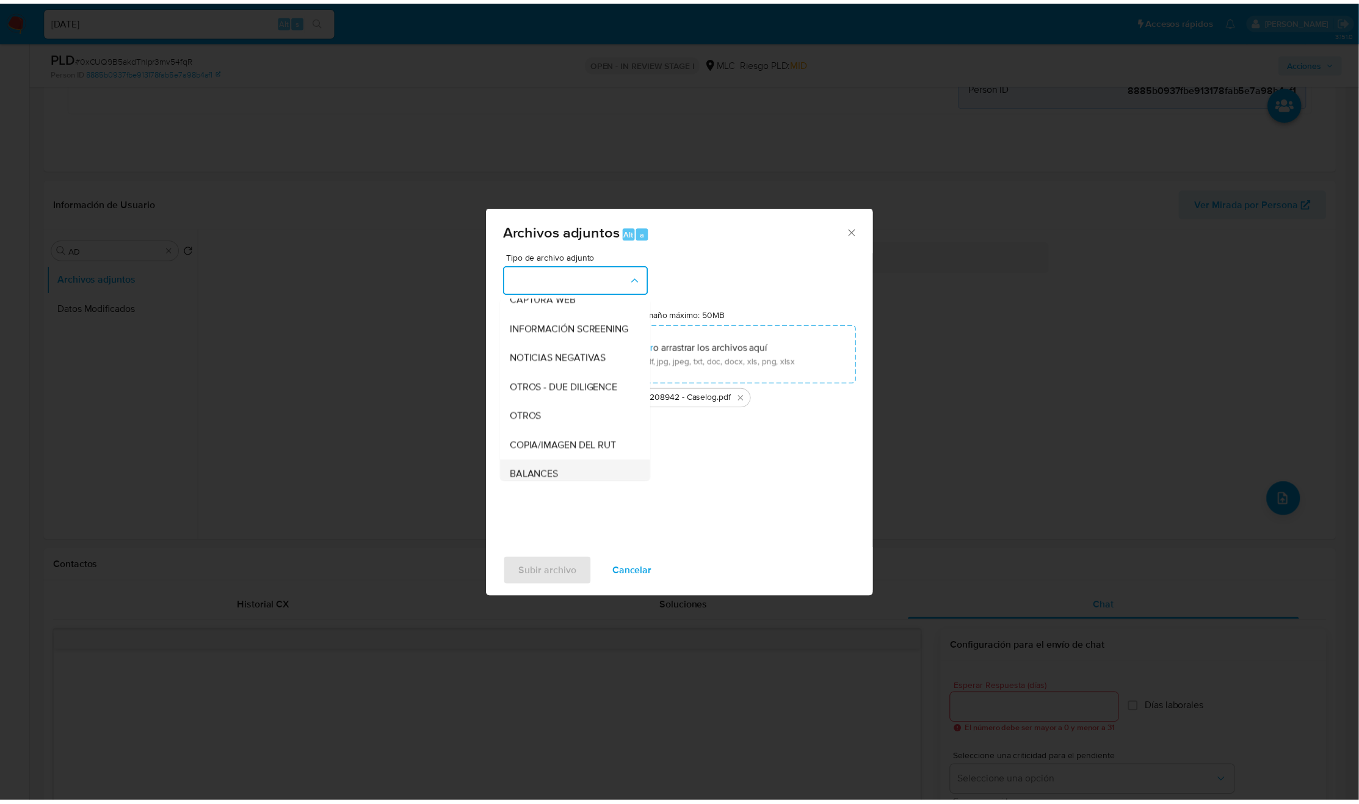
scroll to position [141, 0]
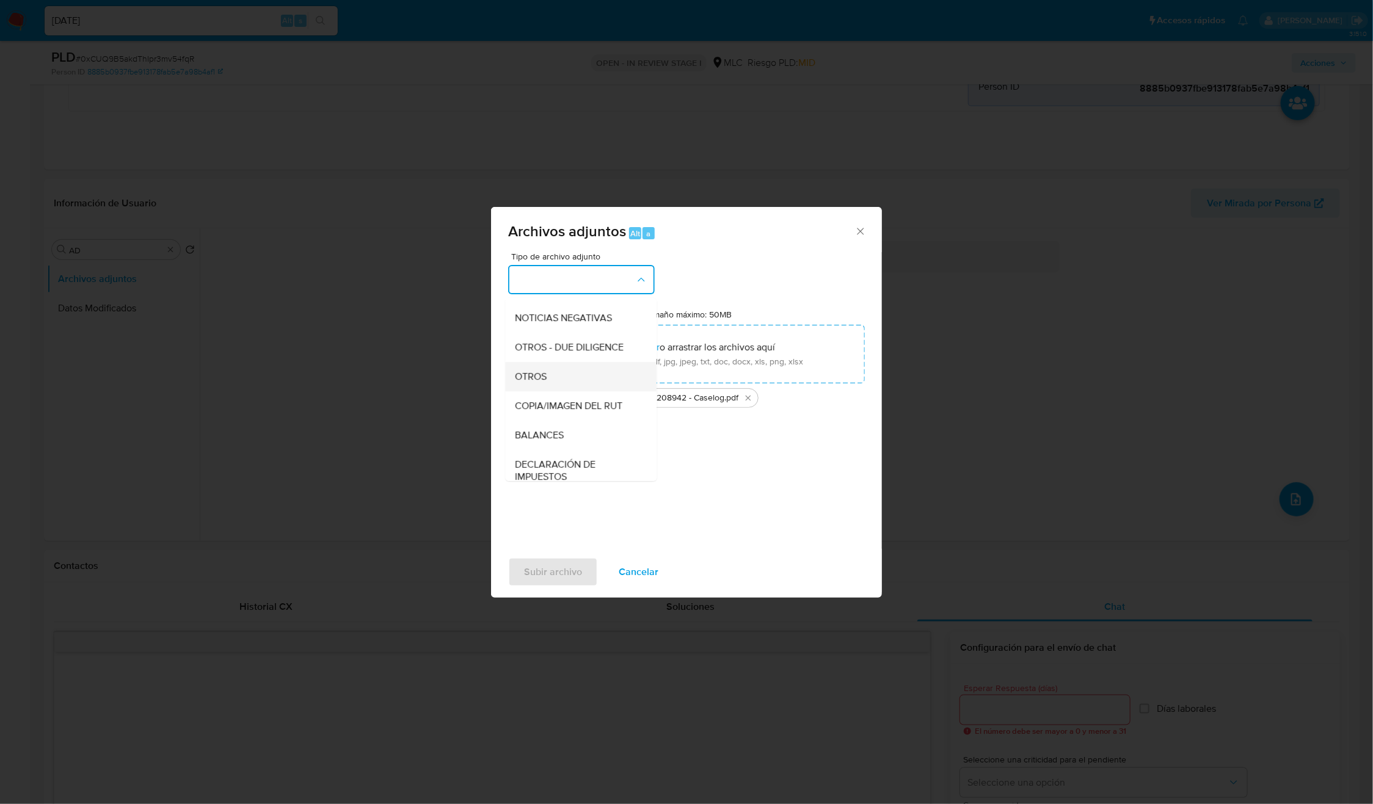
click at [554, 391] on div "OTROS" at bounding box center [577, 376] width 125 height 29
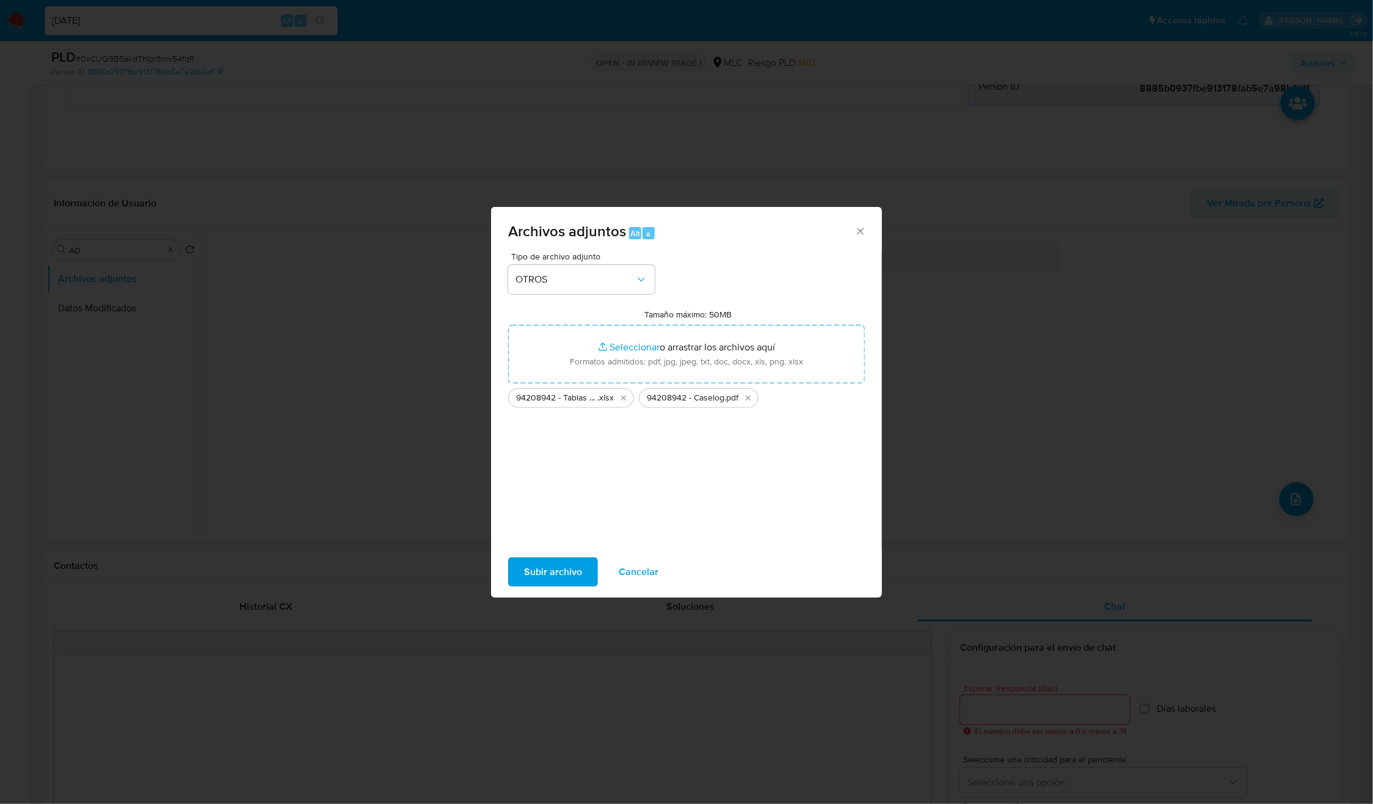
click at [546, 570] on span "Subir archivo" at bounding box center [553, 572] width 58 height 27
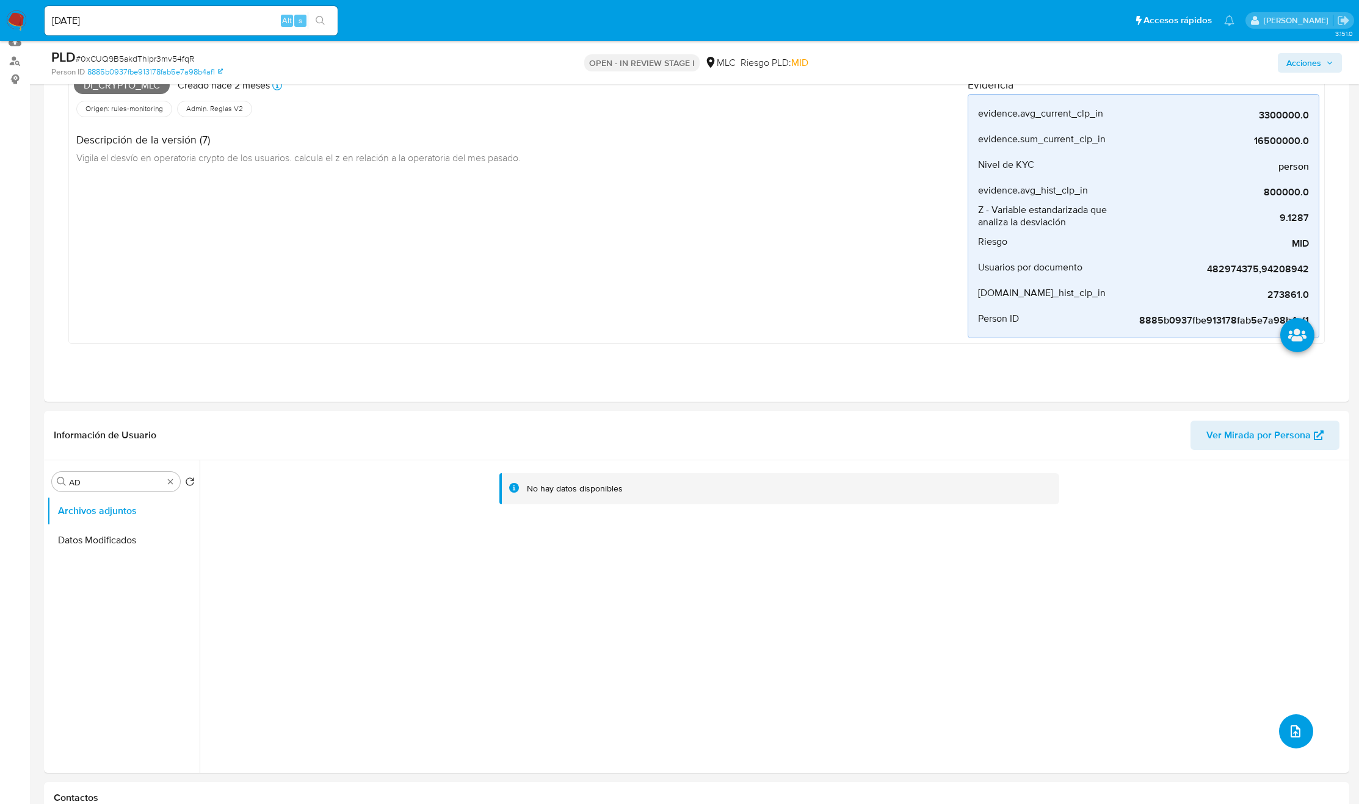
scroll to position [0, 0]
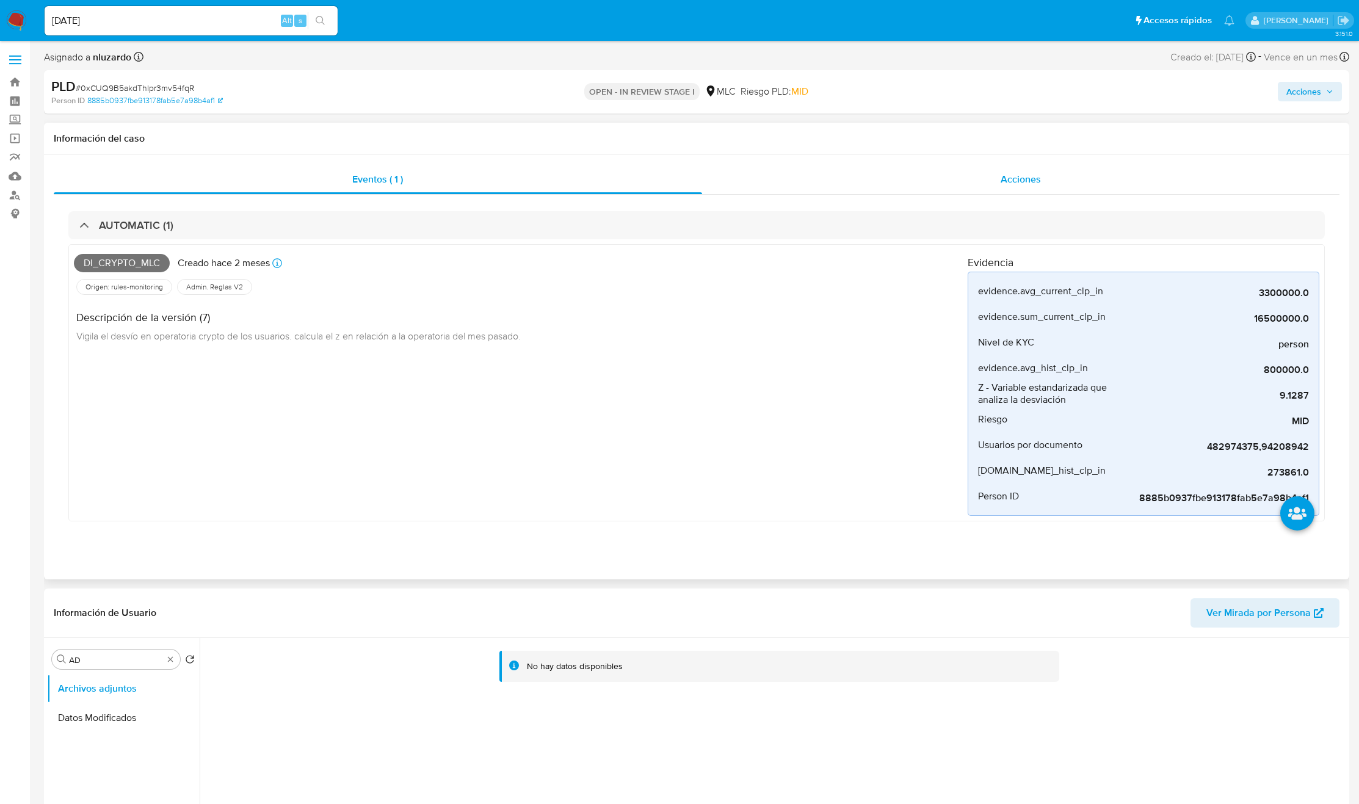
click at [1011, 174] on div "Acciones" at bounding box center [1021, 179] width 638 height 29
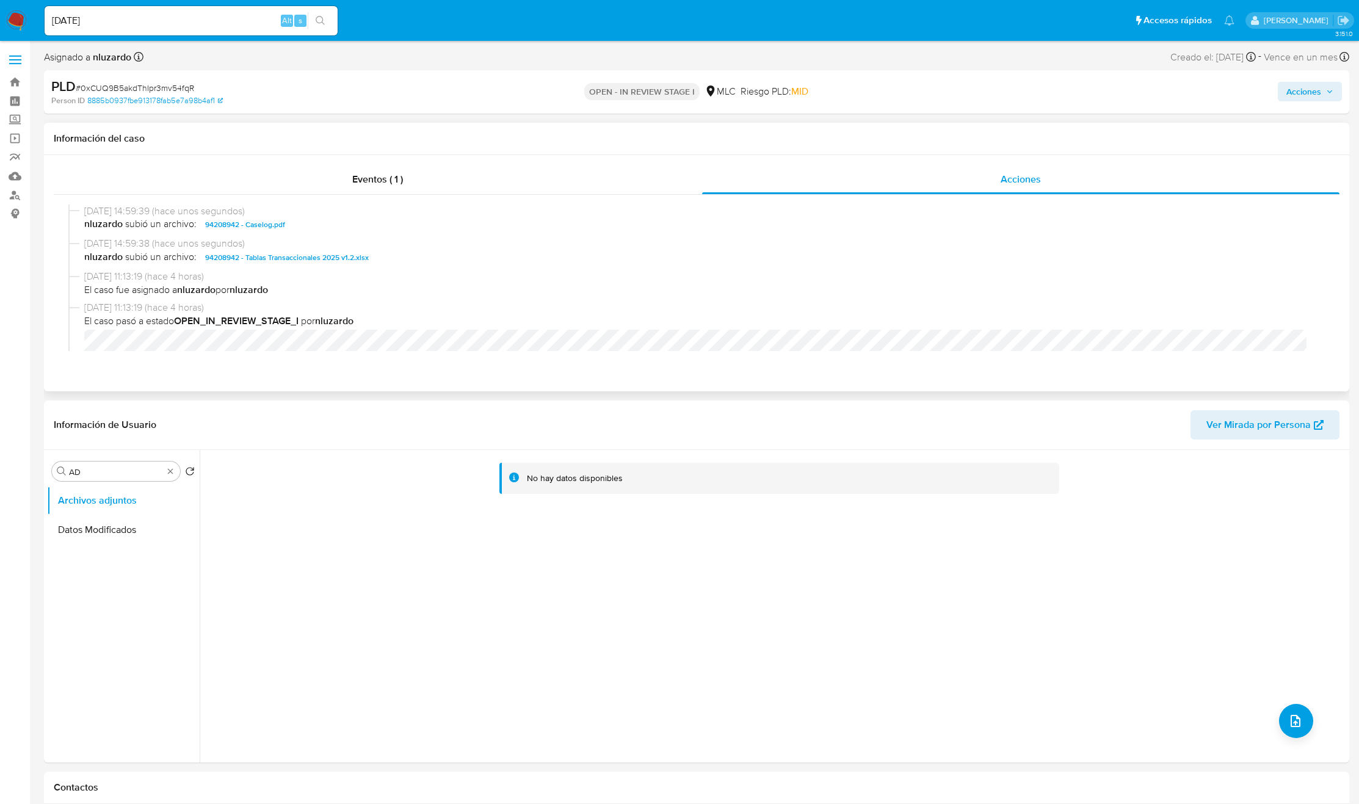
click at [330, 234] on div "12/08/2025 14:59:39 (hace unos segundos) nluzardo subió un archivo: 94208942 - …" at bounding box center [696, 221] width 1257 height 33
copy span "94208942 - Caselog.pdf"
click at [1315, 90] on span "Acciones" at bounding box center [1303, 92] width 35 height 20
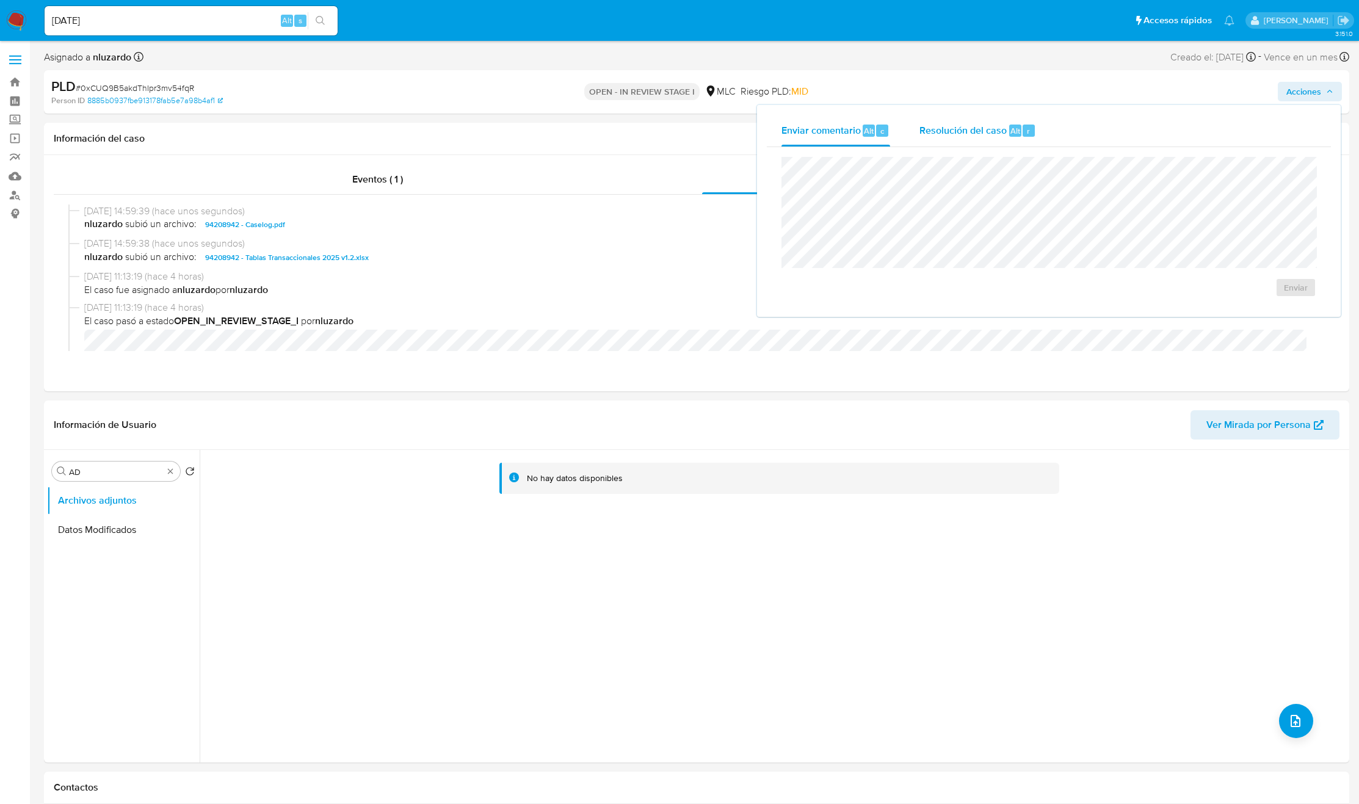
click at [968, 140] on div "Resolución del caso Alt r" at bounding box center [978, 131] width 117 height 32
click at [893, 264] on div "No ROI ROI Proposal" at bounding box center [1048, 241] width 515 height 148
click at [1006, 297] on div "No ROI ROI Proposal" at bounding box center [1048, 297] width 515 height 34
drag, startPoint x: 1178, startPoint y: 312, endPoint x: 975, endPoint y: 303, distance: 202.9
click at [975, 303] on div "No ROI ROI Proposal" at bounding box center [1048, 297] width 515 height 34
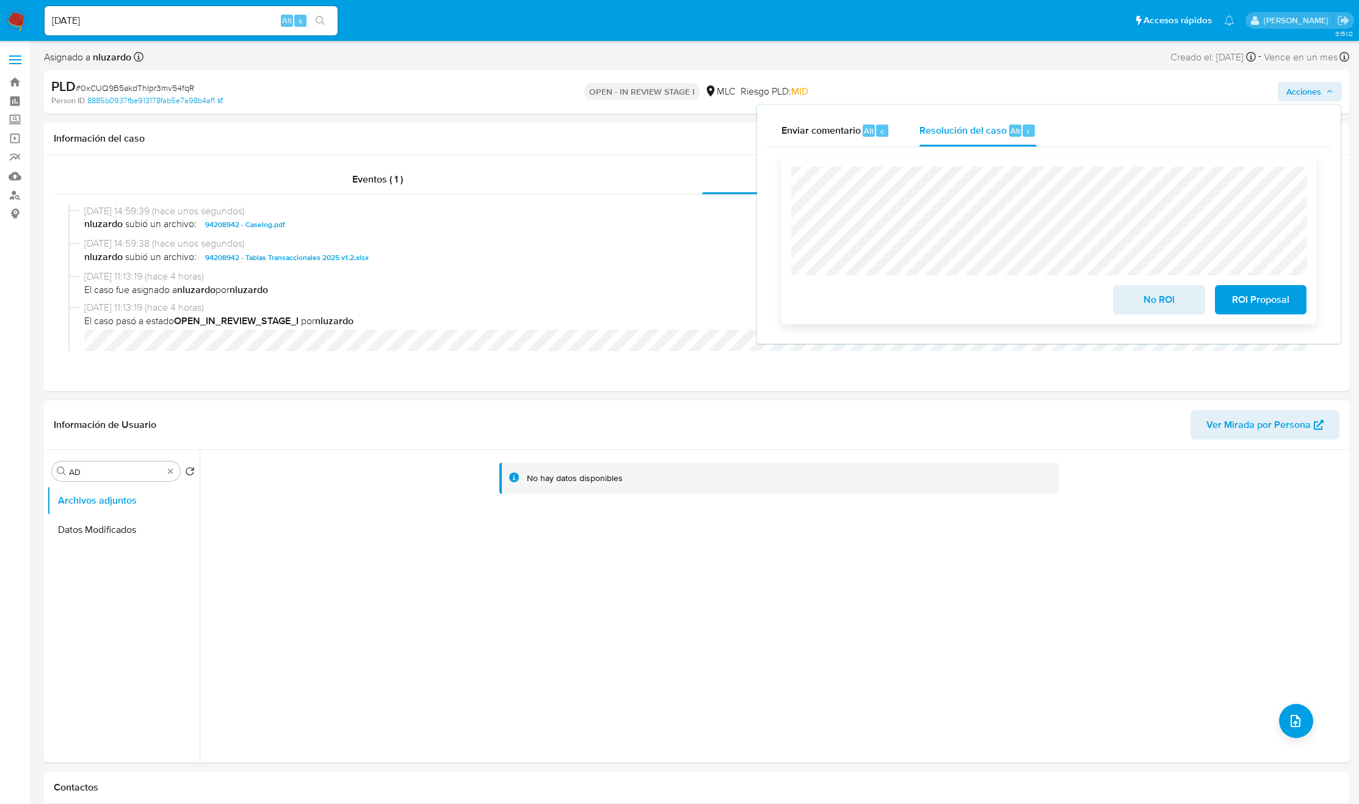
drag, startPoint x: 1147, startPoint y: 305, endPoint x: 1047, endPoint y: 290, distance: 101.2
click at [1047, 290] on div "No ROI ROI Proposal" at bounding box center [1048, 297] width 515 height 34
click at [1052, 297] on div "No ROI ROI Proposal" at bounding box center [1048, 297] width 515 height 34
click at [1031, 299] on div "No ROI ROI Proposal" at bounding box center [1048, 297] width 515 height 34
drag, startPoint x: 1145, startPoint y: 307, endPoint x: 1079, endPoint y: 306, distance: 65.9
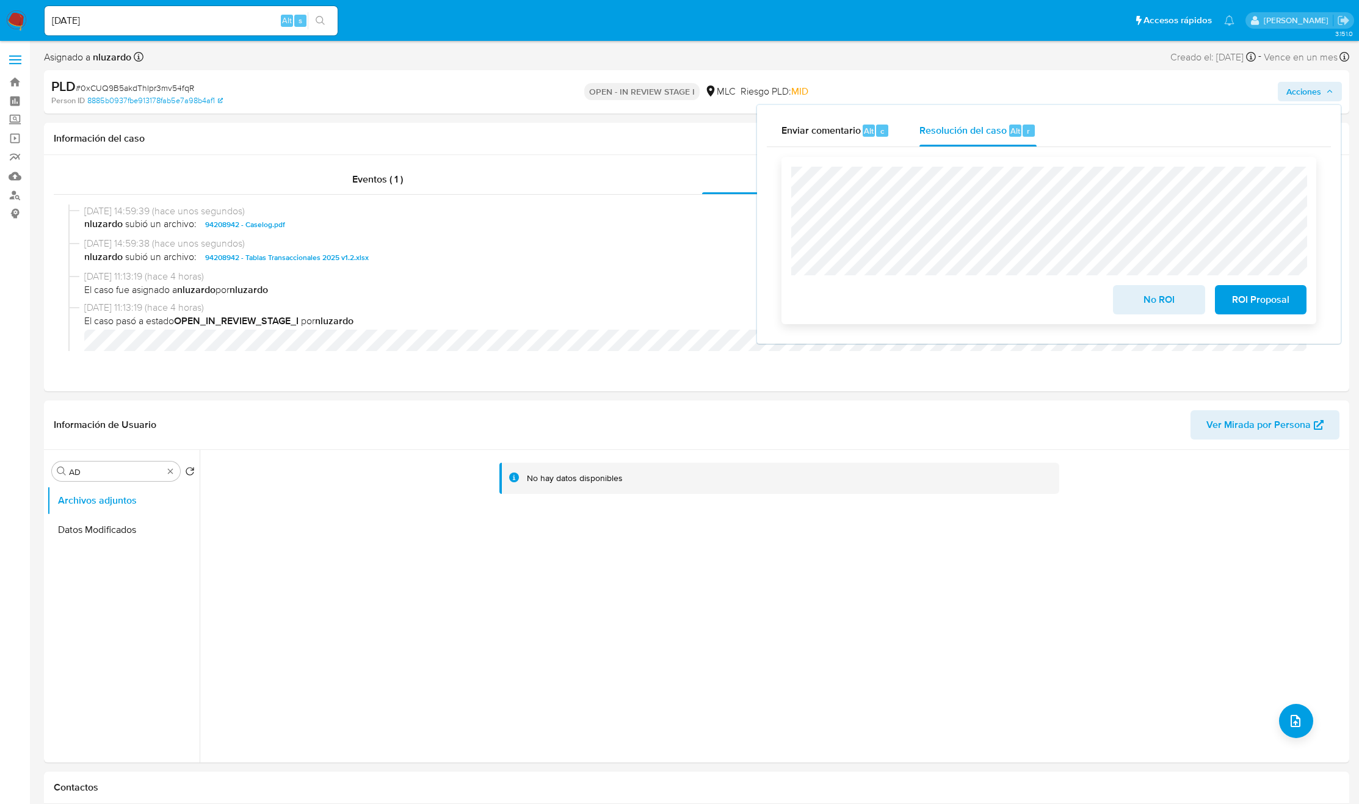
click at [1085, 313] on div "No ROI ROI Proposal" at bounding box center [1048, 297] width 515 height 34
click at [1079, 306] on div "No ROI ROI Proposal" at bounding box center [1048, 297] width 515 height 34
click at [1129, 299] on span "No ROI" at bounding box center [1159, 299] width 60 height 27
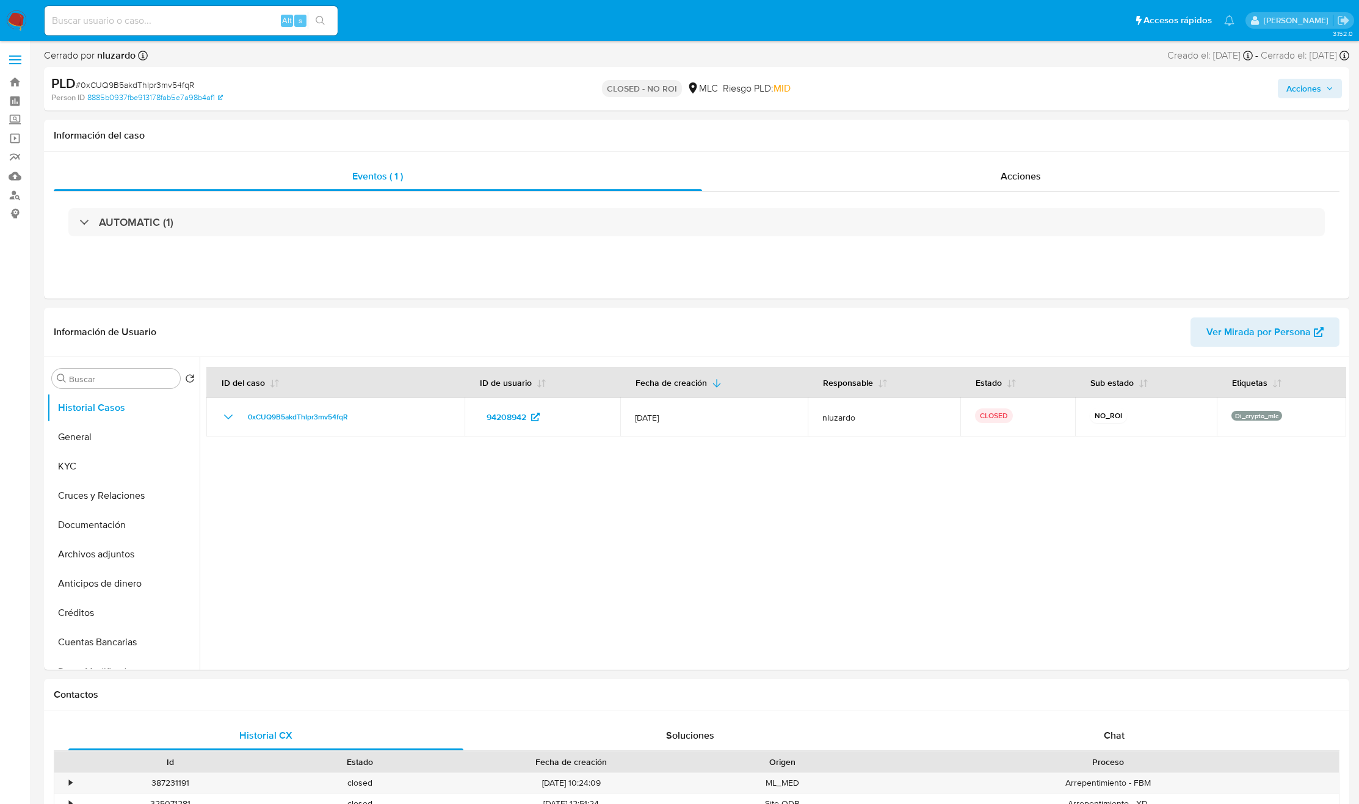
select select "10"
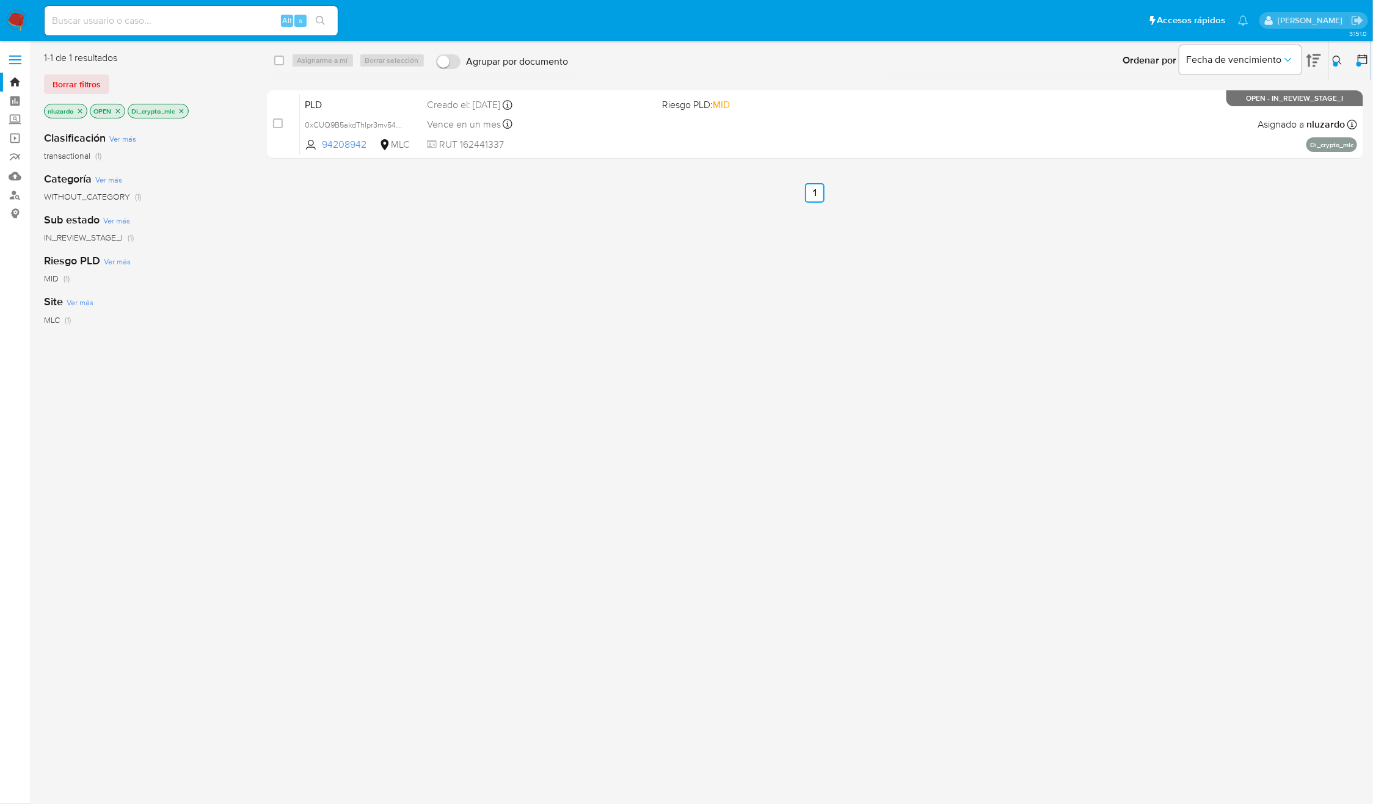
click at [1338, 56] on icon at bounding box center [1337, 61] width 10 height 10
click at [1251, 101] on input "94208942" at bounding box center [1236, 107] width 206 height 16
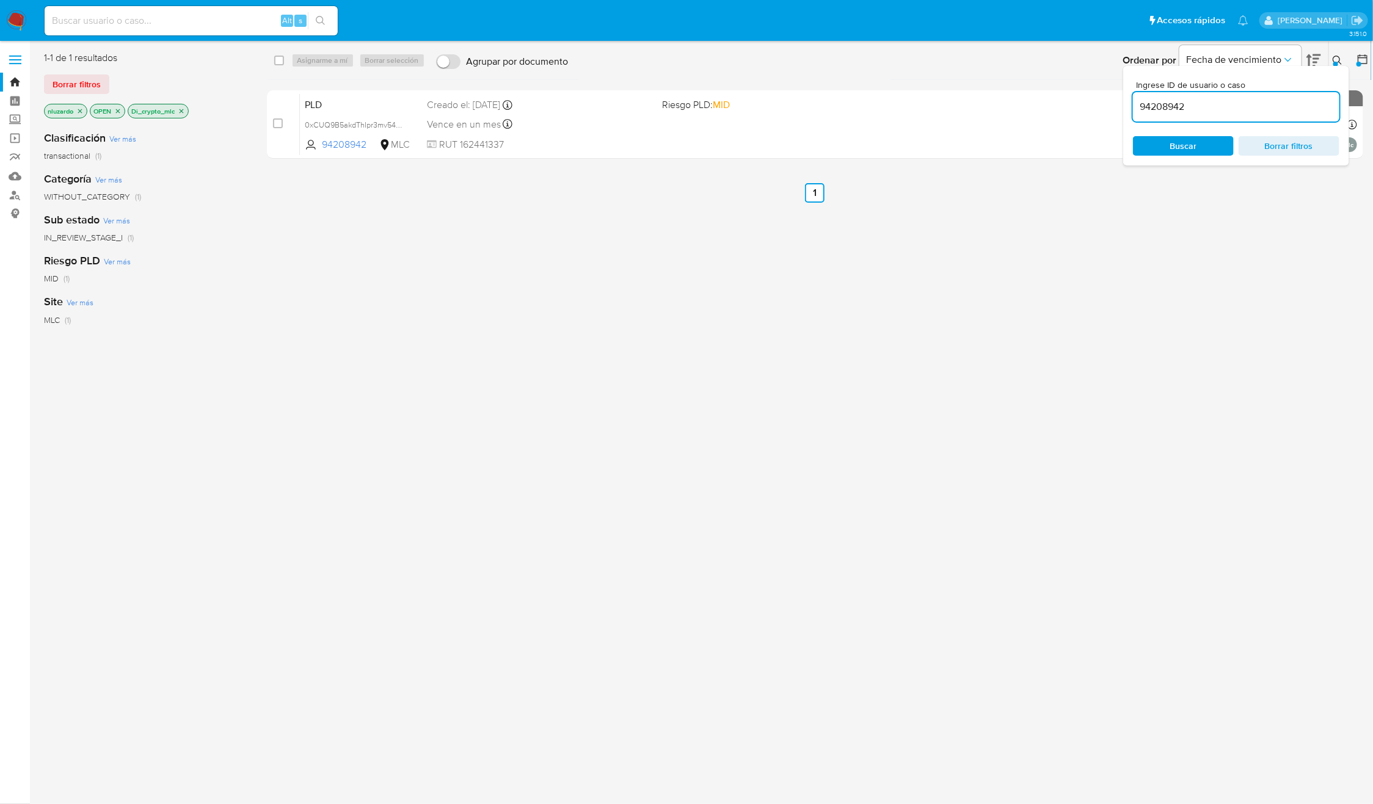
click at [1251, 101] on input "94208942" at bounding box center [1236, 107] width 206 height 16
click at [1222, 139] on span "Buscar" at bounding box center [1183, 145] width 84 height 17
click at [1288, 97] on div "[[ ]] Case | Folder ##### Información general del caso Fecha de análisis: Cust:…" at bounding box center [1236, 106] width 206 height 29
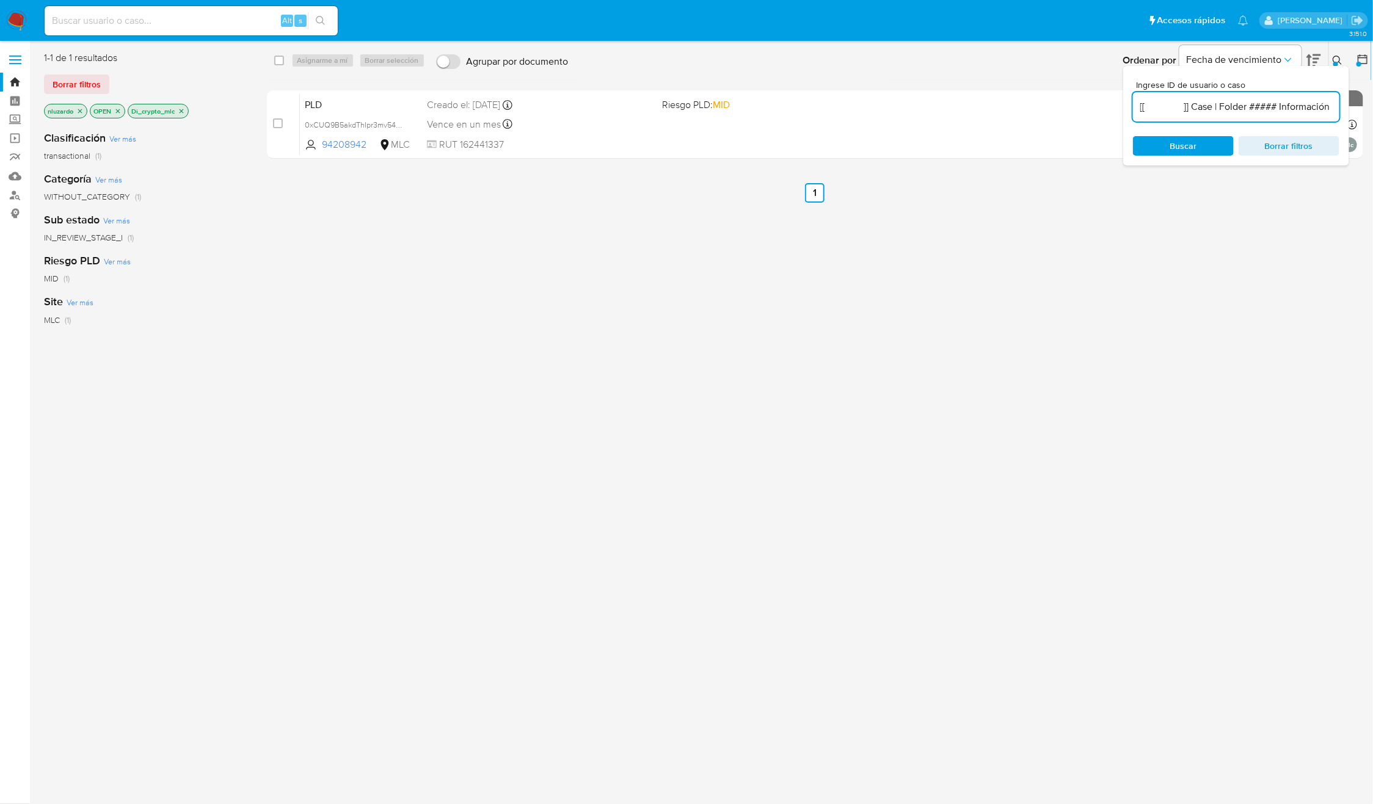
click at [1273, 110] on input "[[ ]] Case | Folder ##### Información general del caso Fecha de análisis: Cust:…" at bounding box center [1236, 107] width 206 height 16
paste input "176649402"
type input "176649402"
click at [1191, 139] on span "Buscar" at bounding box center [1182, 146] width 27 height 20
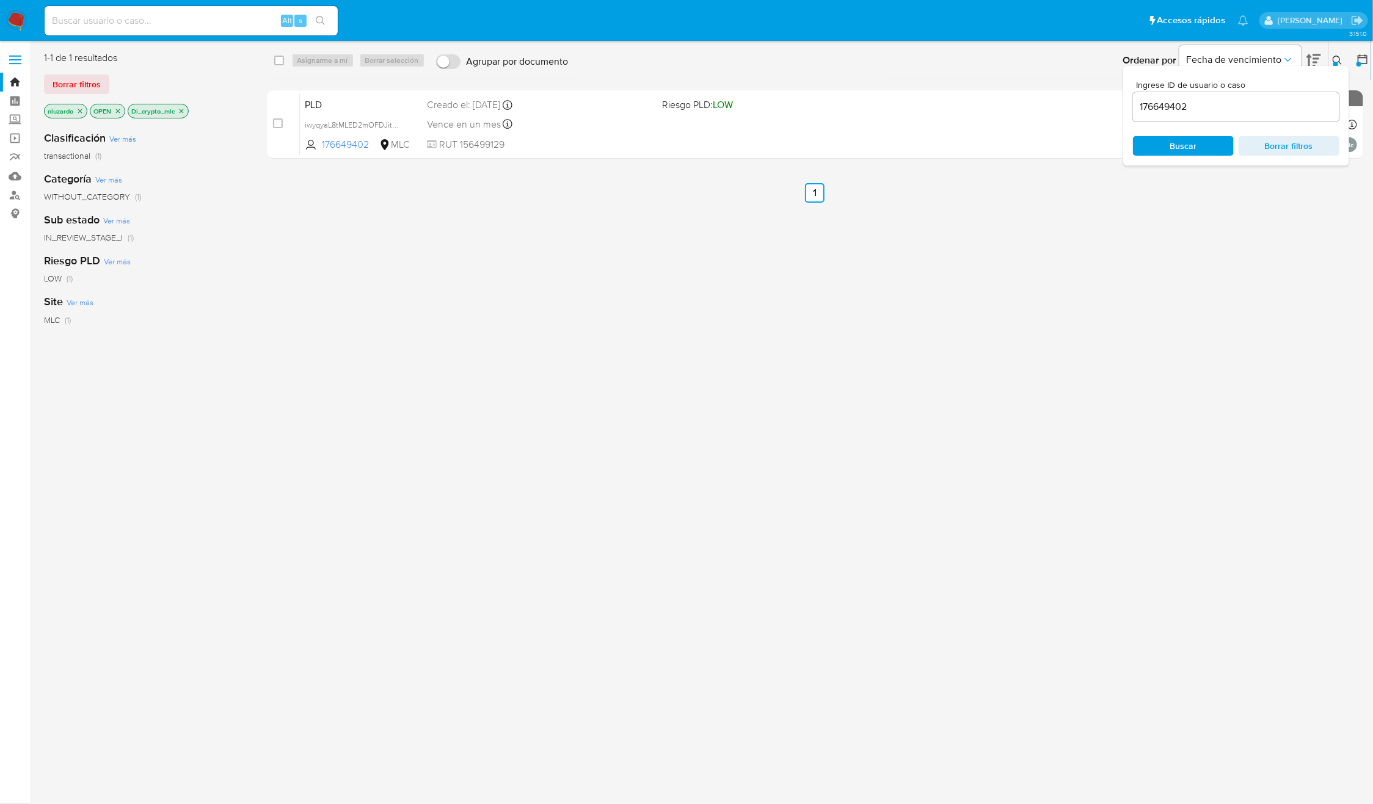
click at [1017, 312] on div "select-all-cases-checkbox Asignarme a mí Borrar selección Agrupar por documento…" at bounding box center [815, 322] width 1097 height 543
click at [1339, 57] on icon at bounding box center [1336, 60] width 9 height 9
click at [1145, 277] on div "select-all-cases-checkbox Asignarme a mí Borrar selección Agrupar por documento…" at bounding box center [815, 322] width 1097 height 543
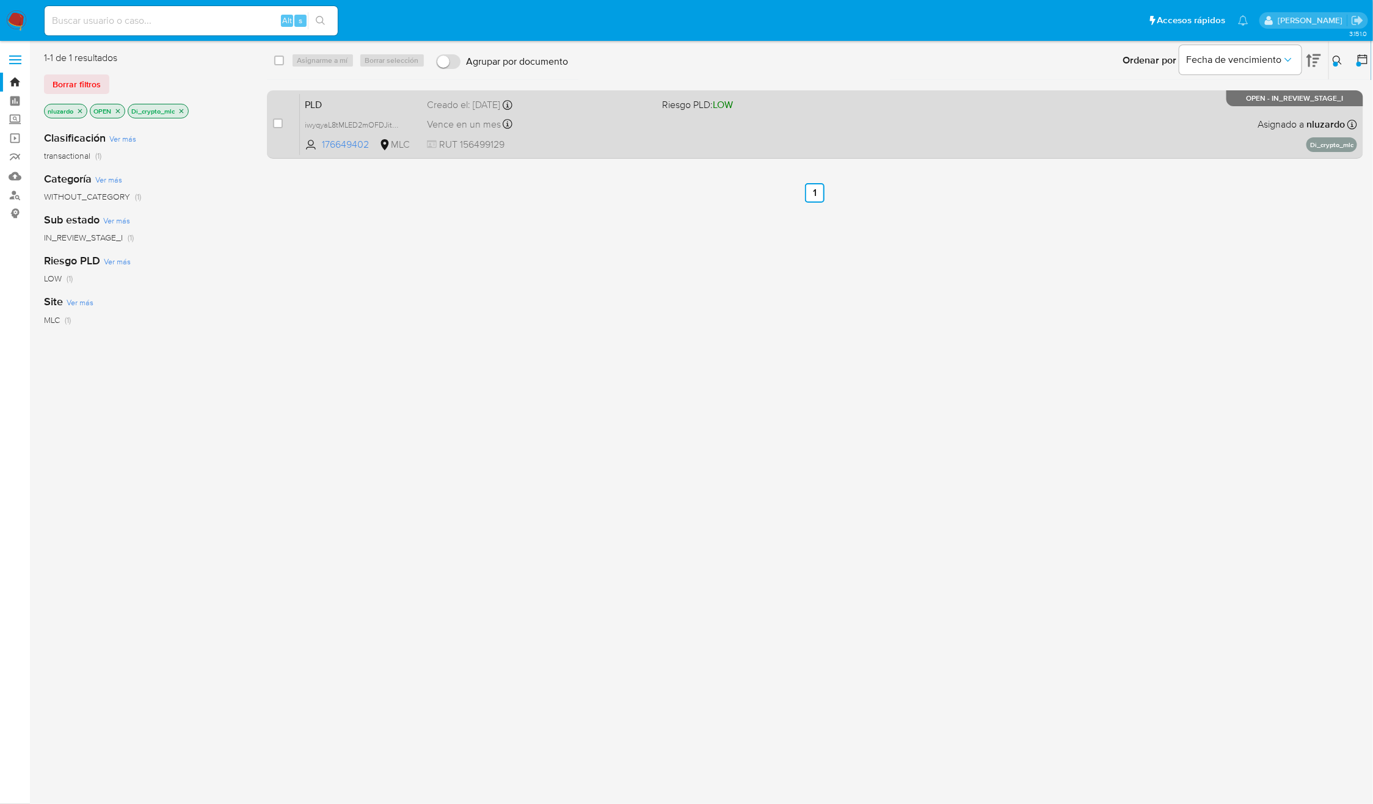
click at [987, 154] on div "case-item-checkbox No es posible asignar el caso PLD iwyqyaL8tMLED2mOFDJitHEw 1…" at bounding box center [815, 124] width 1097 height 68
drag, startPoint x: 1119, startPoint y: 354, endPoint x: 1022, endPoint y: 158, distance: 219.3
click at [1121, 350] on div "select-all-cases-checkbox Asignarme a mí Borrar selección Agrupar por documento…" at bounding box center [815, 322] width 1097 height 543
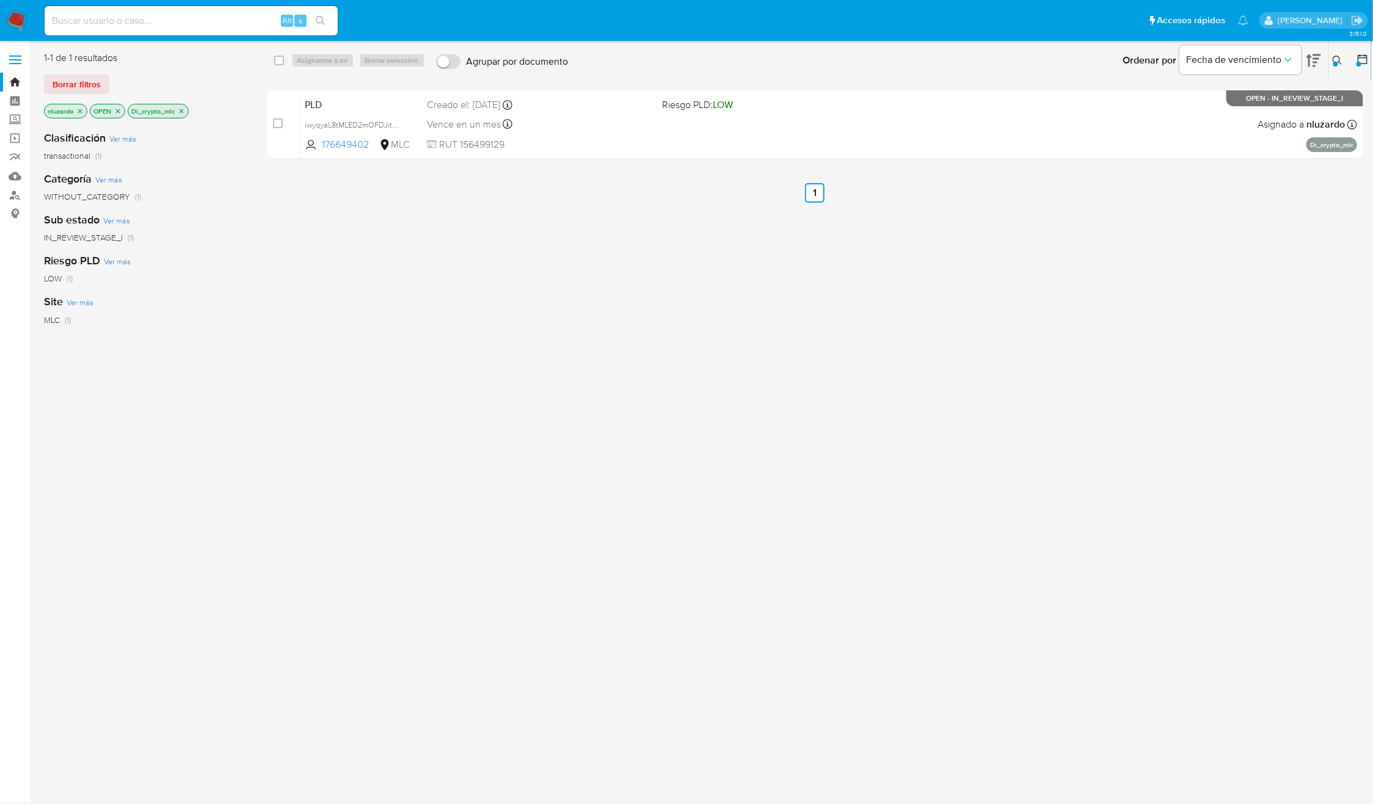
click at [841, 352] on div "select-all-cases-checkbox Asignarme a mí Borrar selección Agrupar por documento…" at bounding box center [815, 322] width 1097 height 543
click at [966, 251] on div "select-all-cases-checkbox Asignarme a mí Borrar selección Agrupar por documento…" at bounding box center [815, 322] width 1097 height 543
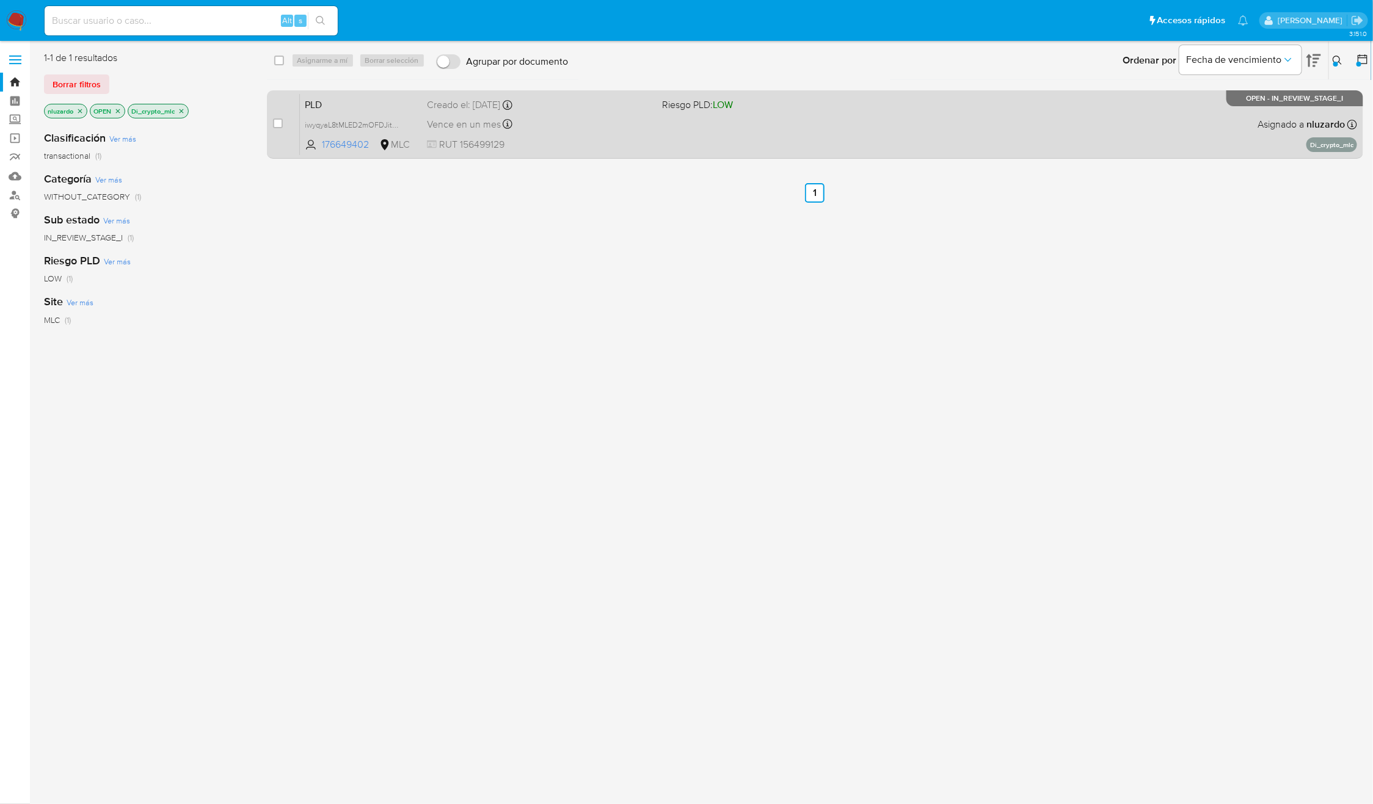
click at [870, 151] on div "PLD iwyqyaL8tMLED2mOFDJitHEw 176649402 MLC Riesgo PLD: LOW Creado el: 12/06/202…" at bounding box center [828, 124] width 1057 height 62
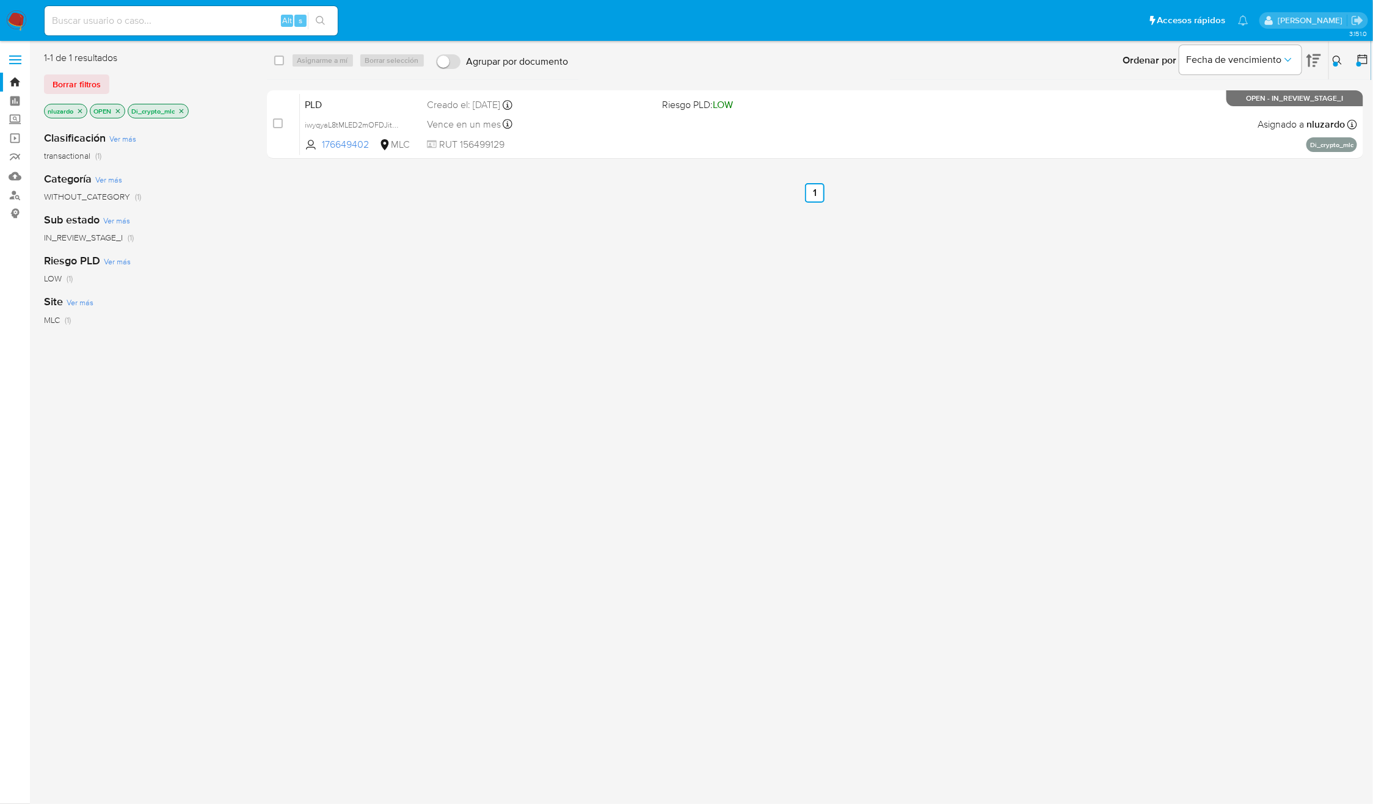
click at [431, 420] on div "select-all-cases-checkbox Asignarme a mí Borrar selección Agrupar por documento…" at bounding box center [815, 322] width 1097 height 543
click at [840, 264] on div "select-all-cases-checkbox Asignarme a mí Borrar selección Agrupar por documento…" at bounding box center [815, 322] width 1097 height 543
click at [909, 330] on div "select-all-cases-checkbox Asignarme a mí Borrar selección Agrupar por documento…" at bounding box center [815, 322] width 1097 height 543
click at [181, 111] on icon "close-filter" at bounding box center [181, 110] width 7 height 7
click at [1341, 63] on icon at bounding box center [1337, 61] width 10 height 10
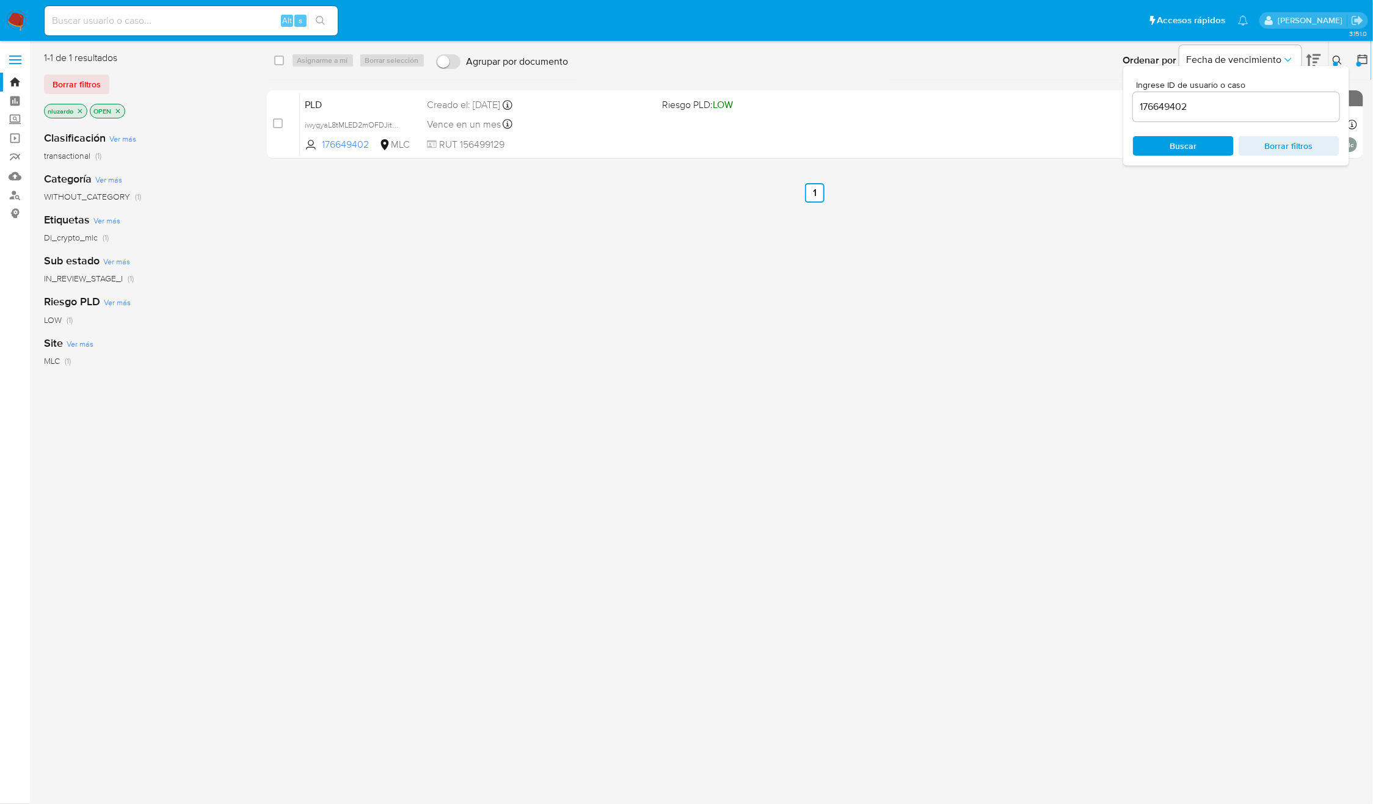
click at [1317, 132] on div "Ingrese ID de usuario o caso 176649402 Buscar Borrar filtros" at bounding box center [1236, 116] width 226 height 100
click at [1310, 140] on span "Borrar filtros" at bounding box center [1289, 145] width 84 height 17
click at [1180, 143] on span "Buscar" at bounding box center [1182, 146] width 27 height 20
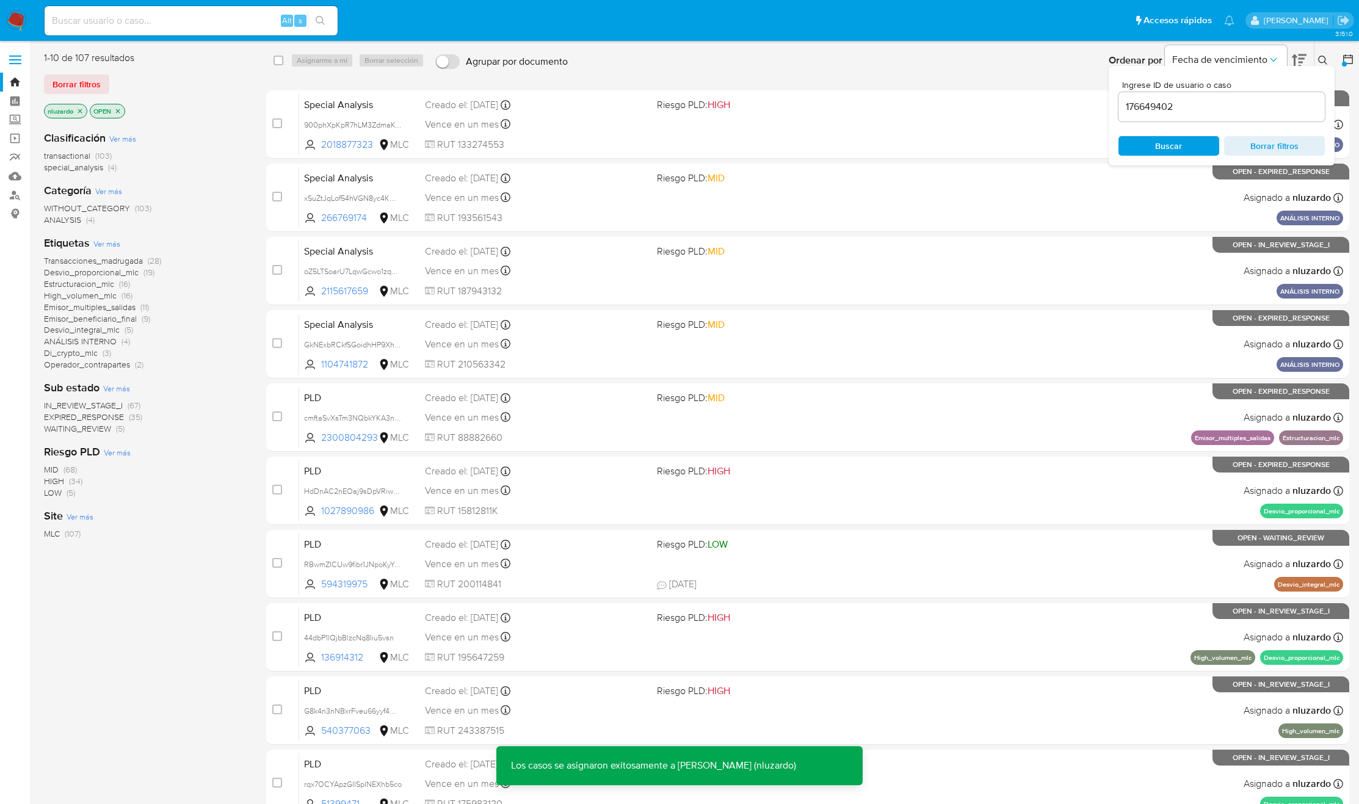
click at [1321, 57] on icon at bounding box center [1323, 61] width 10 height 10
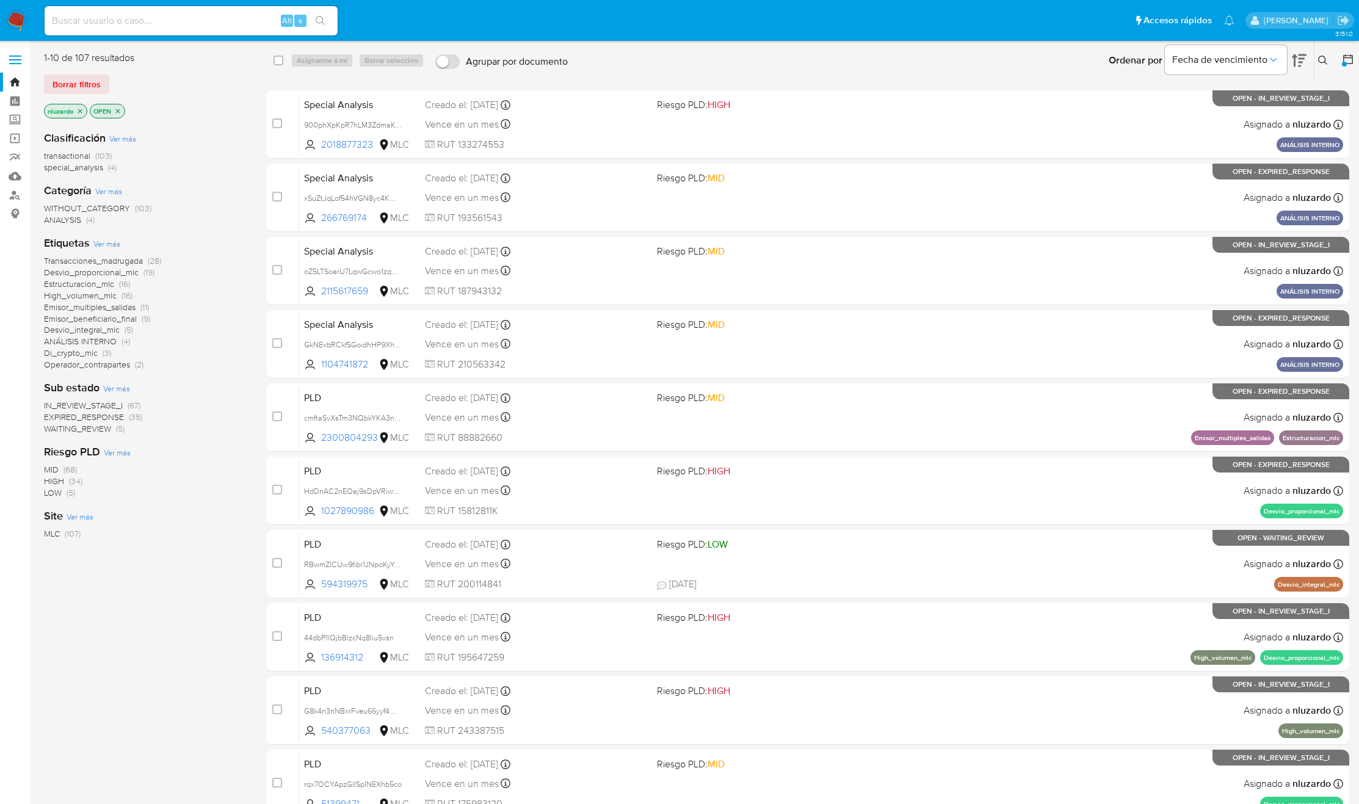
click at [101, 431] on span "WAITING_REVIEW" at bounding box center [77, 429] width 67 height 12
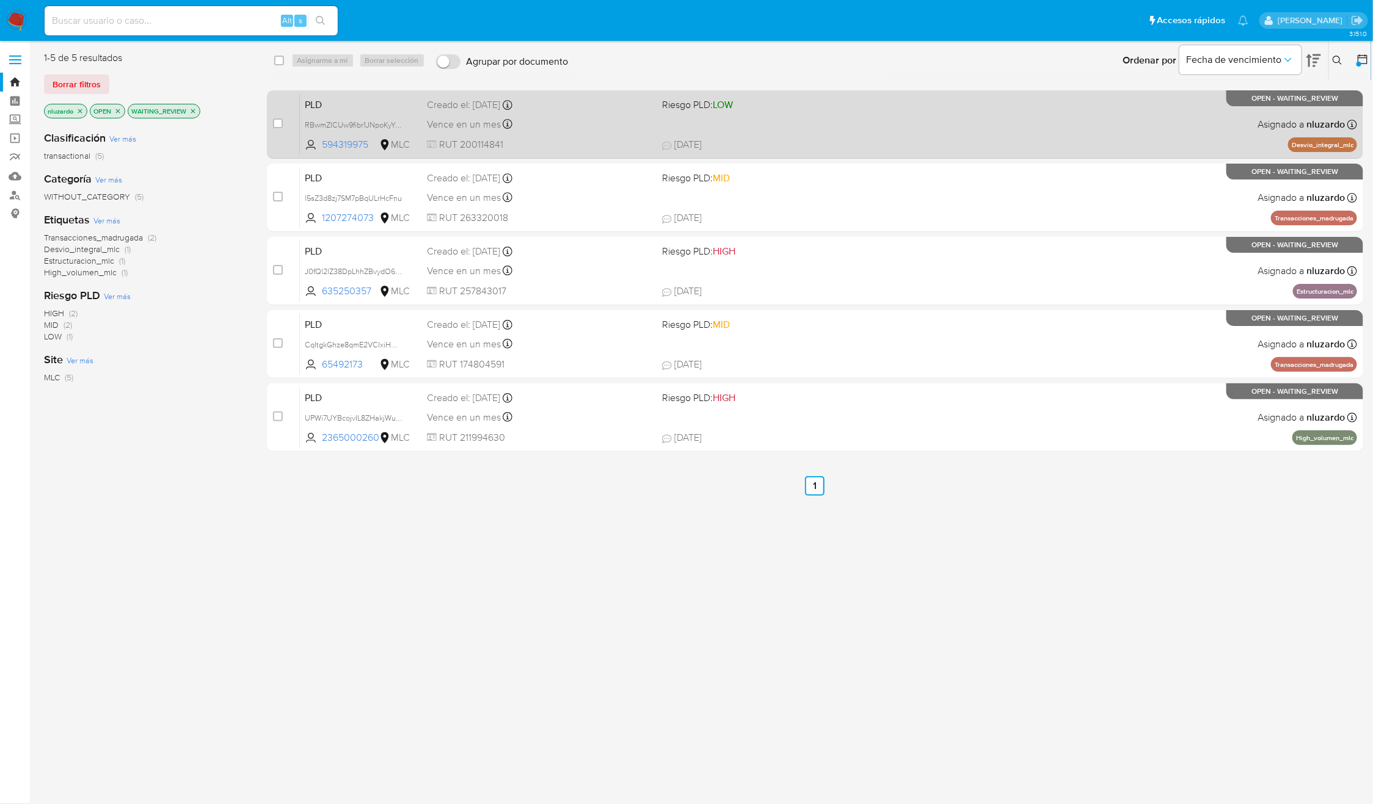
click at [780, 138] on span "06/08/2025 06/08/2025 11:46" at bounding box center [892, 144] width 460 height 13
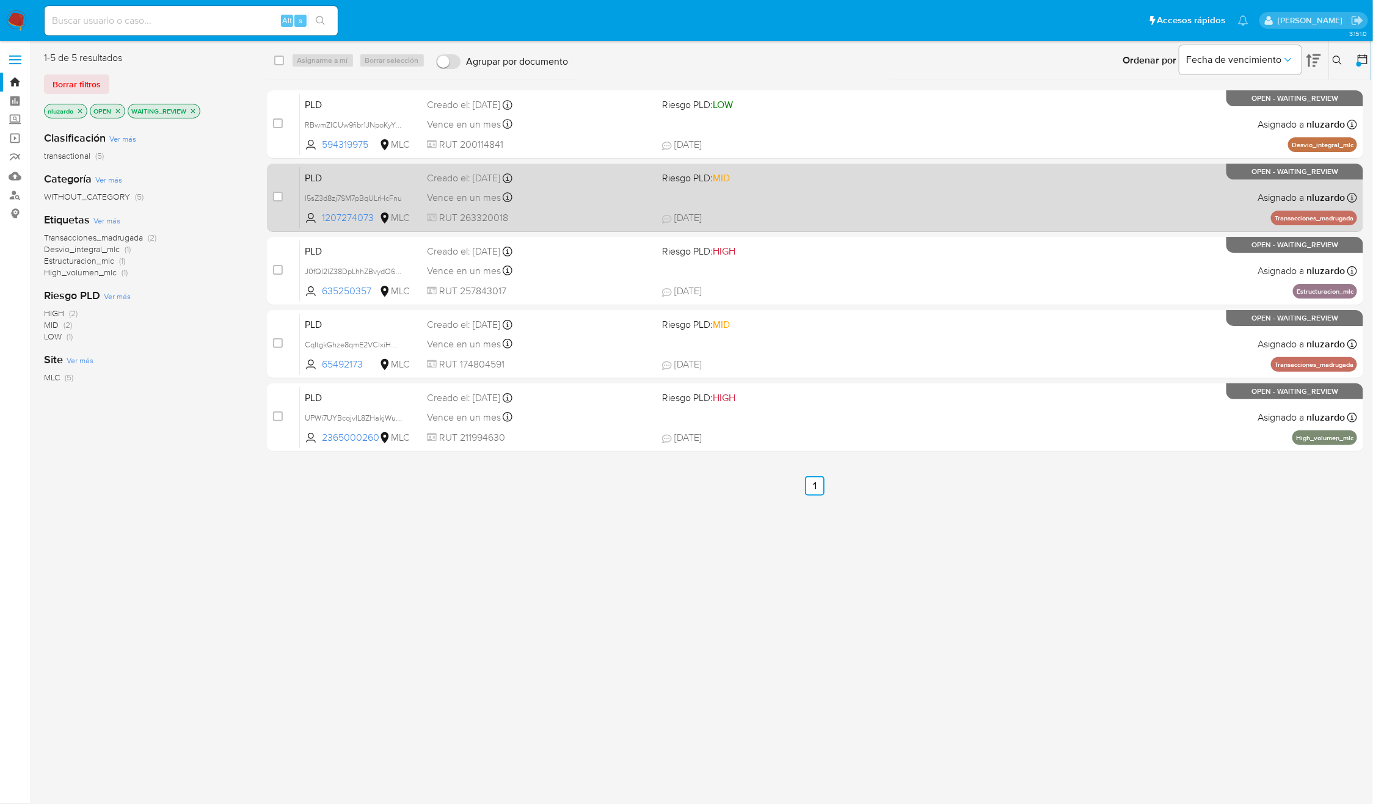
click at [792, 189] on div "PLD l5sZ3d8zj7SM7pBqULrHcFnu 1207274073 MLC Riesgo PLD: MID Creado el: 12/06/20…" at bounding box center [828, 198] width 1057 height 62
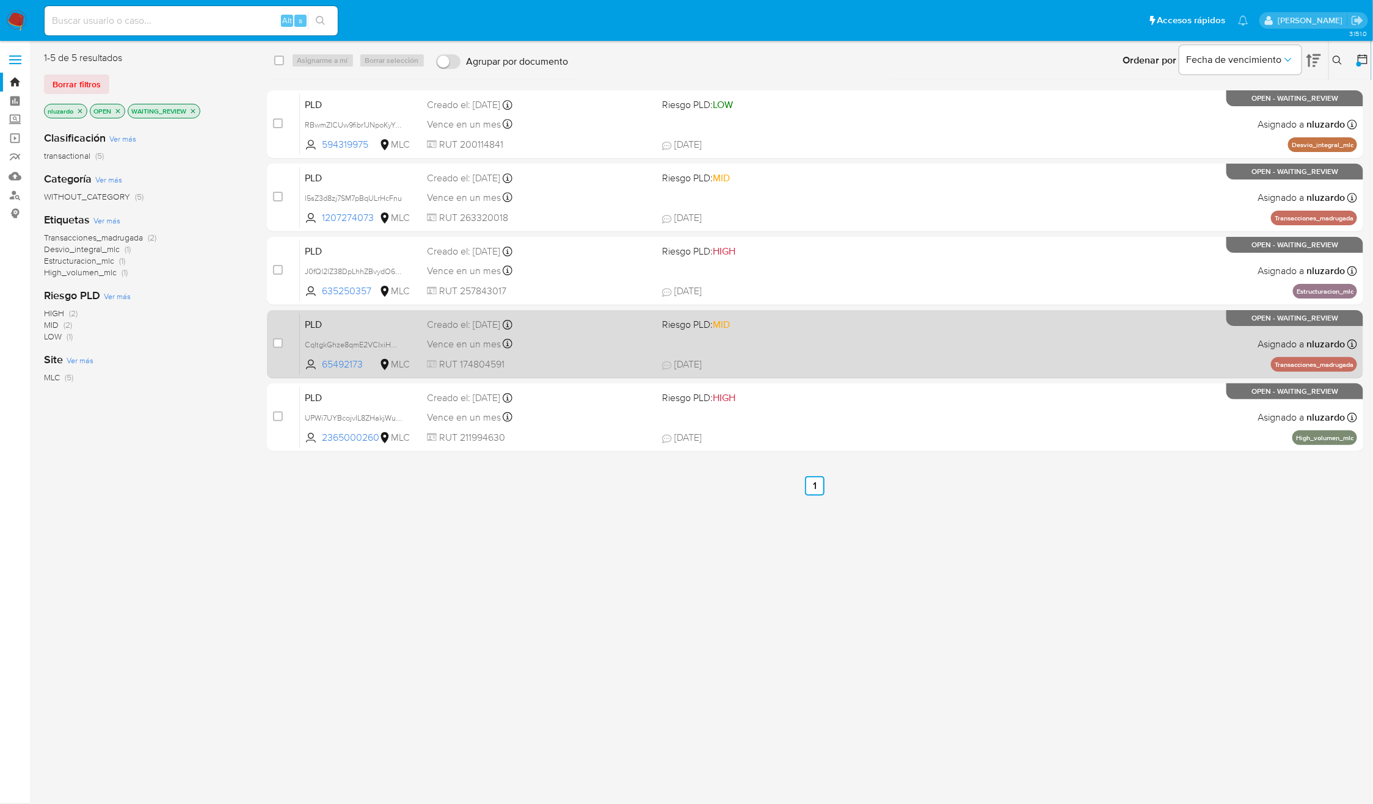
click at [879, 328] on span "Riesgo PLD: MID" at bounding box center [774, 324] width 225 height 16
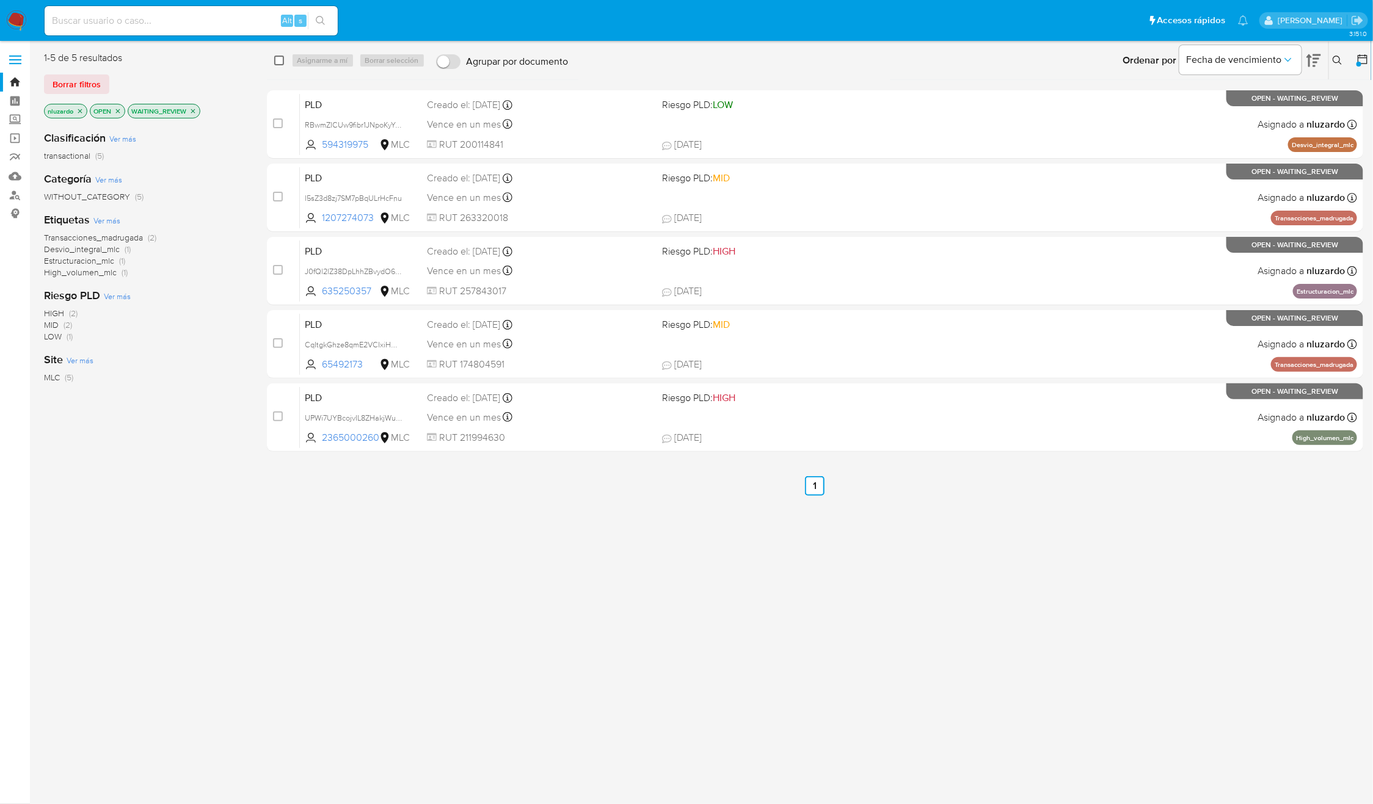
click at [278, 62] on input "checkbox" at bounding box center [279, 61] width 10 height 10
checkbox input "true"
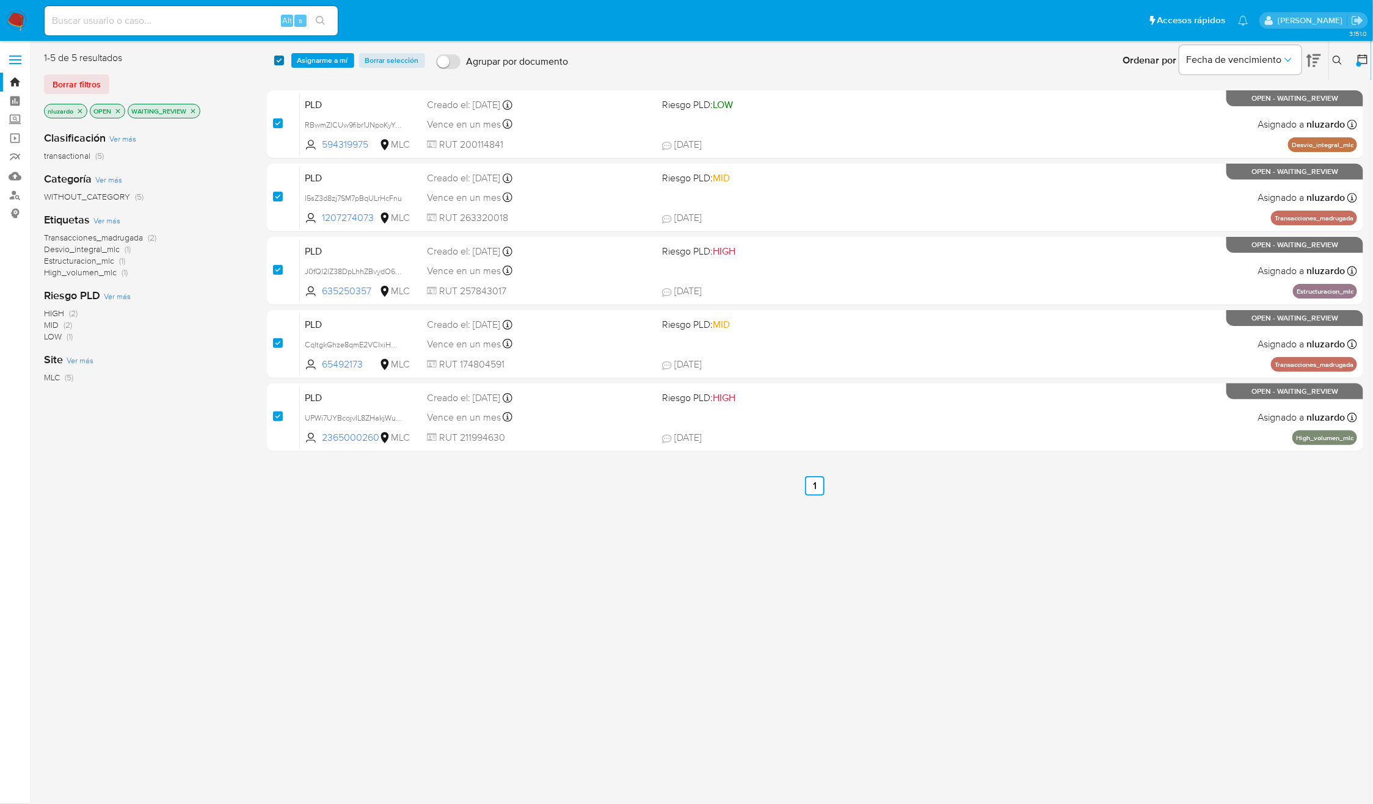
checkbox input "true"
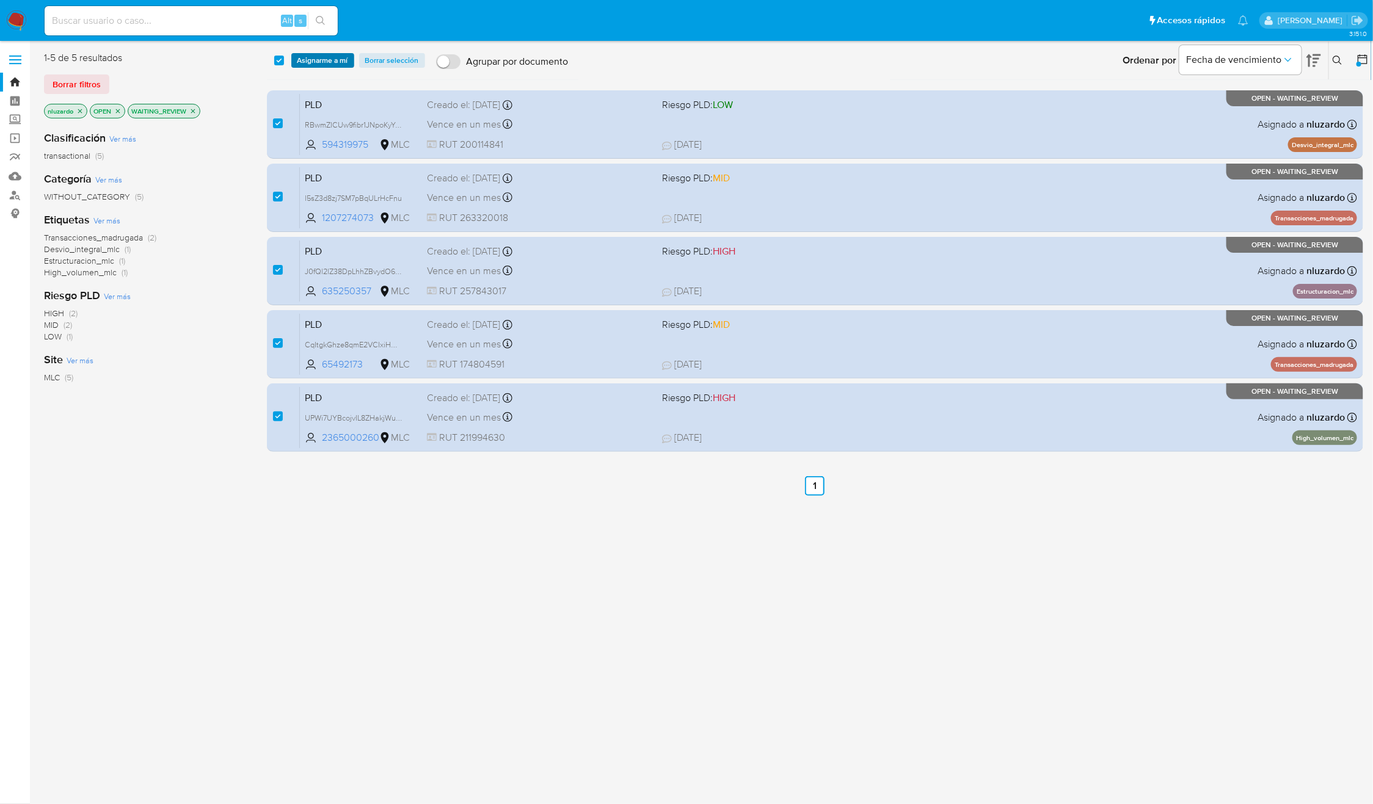
click at [314, 59] on span "Asignarme a mí" at bounding box center [322, 60] width 51 height 12
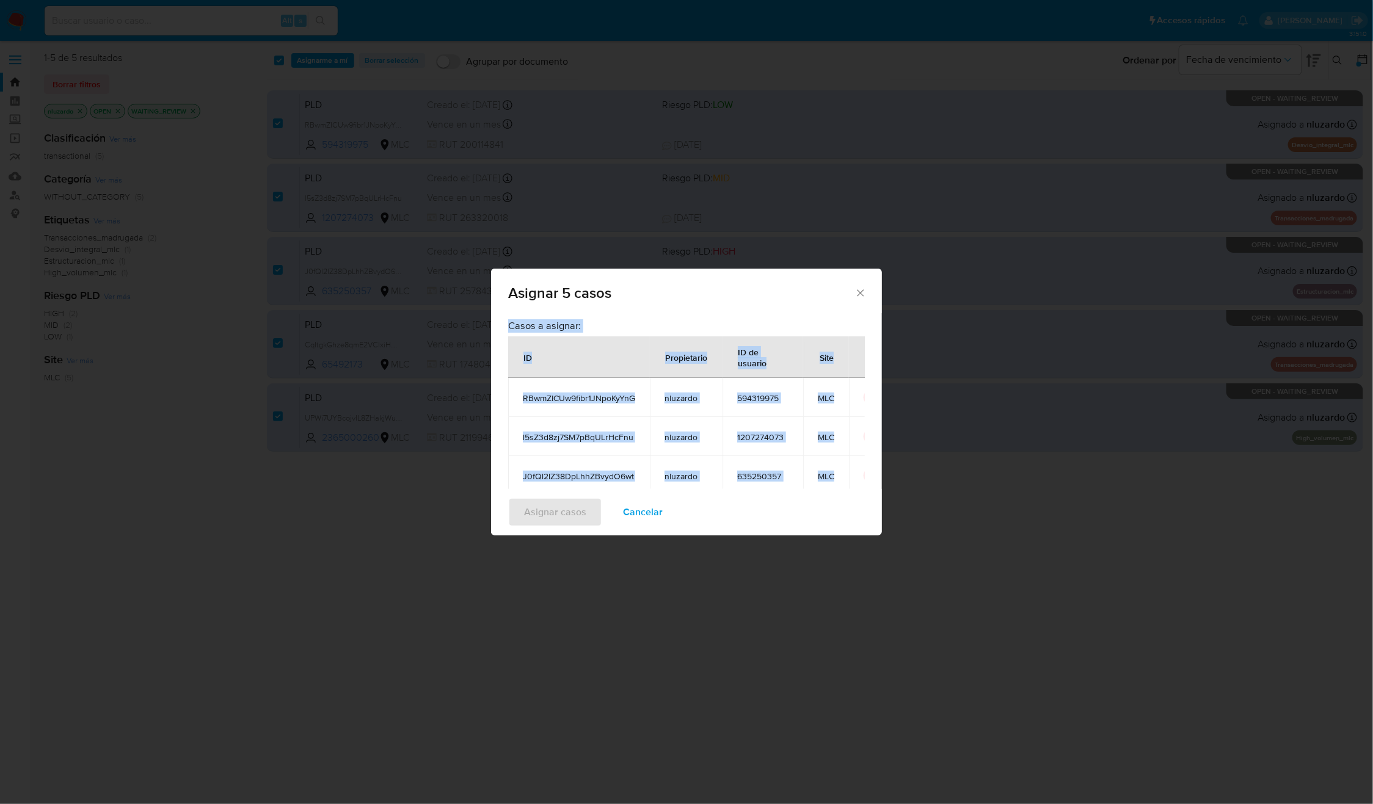
drag, startPoint x: 793, startPoint y: 459, endPoint x: 504, endPoint y: 394, distance: 295.8
click at [504, 394] on div "Casos a asignar: ID Propietario ID de usuario Site RBwmZICUw9fibr1JNpoKyYnG nlu…" at bounding box center [686, 401] width 391 height 176
copy div "Casos a asignar: ID Propietario ID de usuario Site RBwmZICUw9fibr1JNpoKyYnG nlu…"
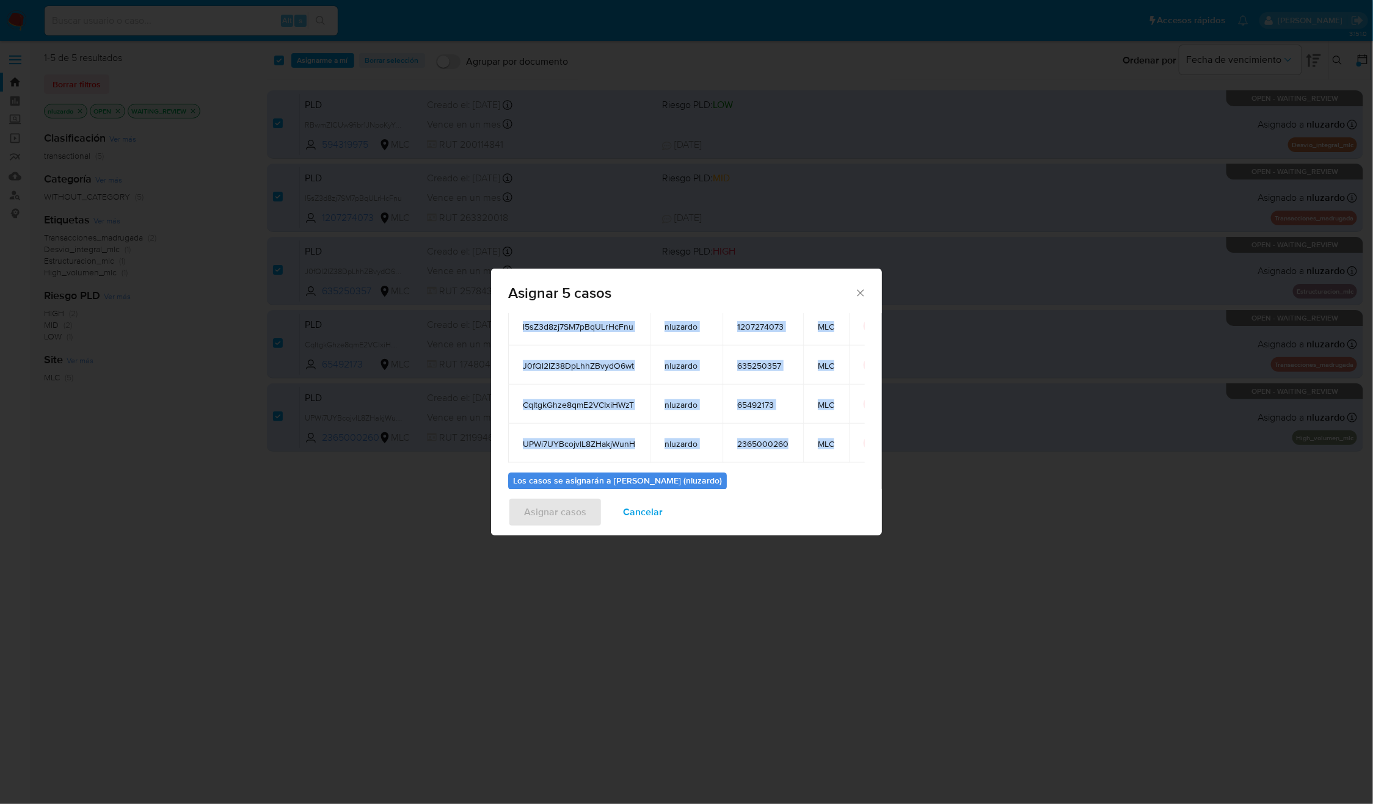
scroll to position [190, 0]
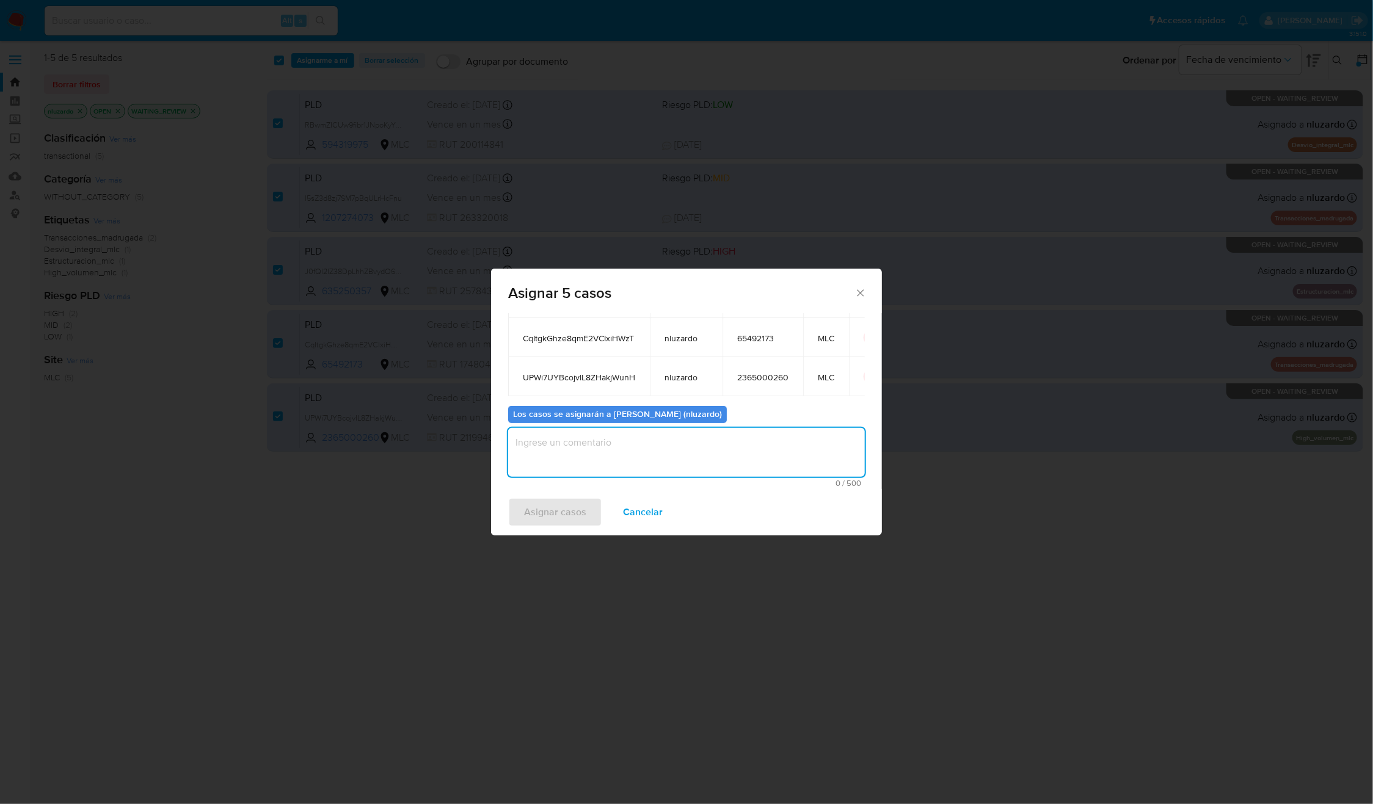
click at [617, 464] on textarea "assign-modal" at bounding box center [686, 452] width 357 height 49
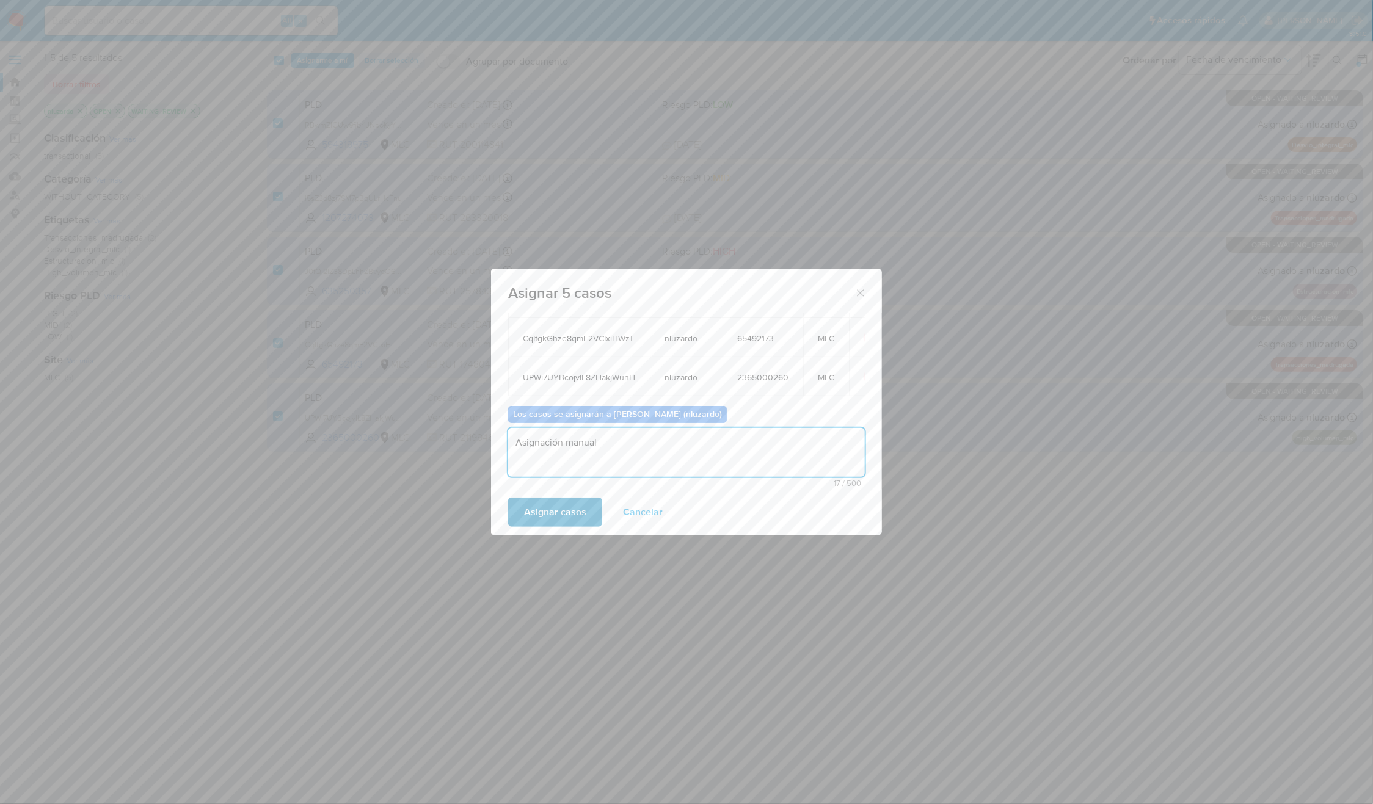
type textarea "Asignación manual"
click at [579, 506] on span "Asignar casos" at bounding box center [555, 512] width 62 height 27
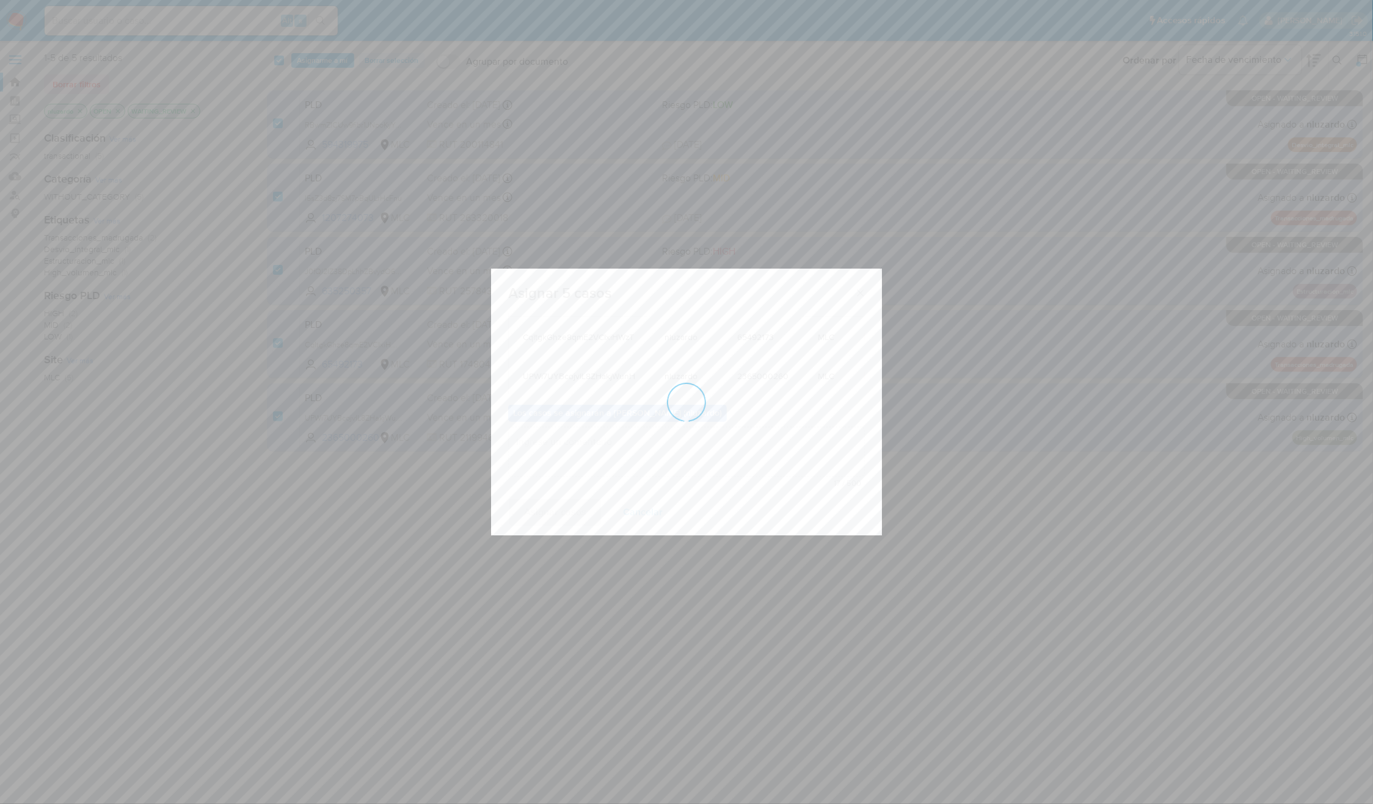
scroll to position [73, 0]
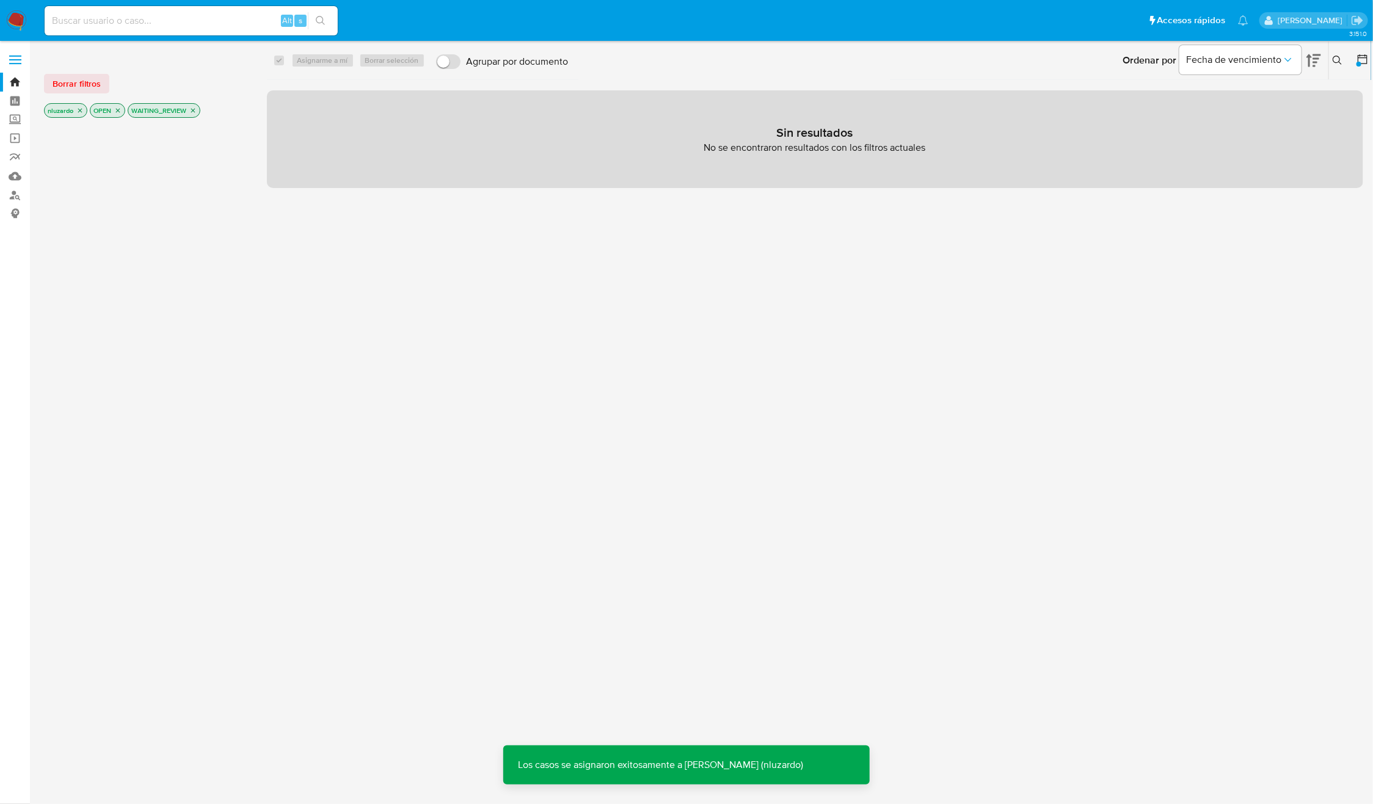
click at [194, 112] on icon "close-filter" at bounding box center [192, 110] width 7 height 7
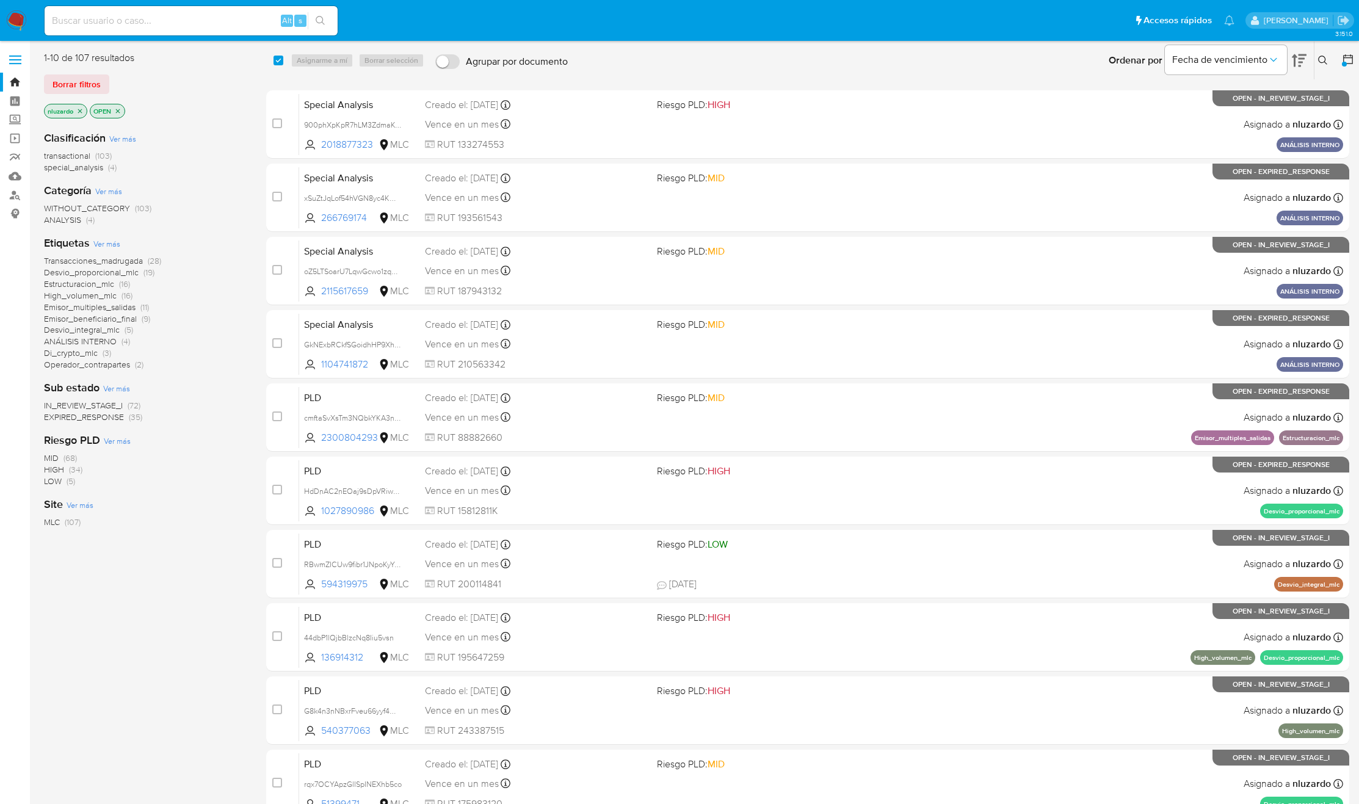
click at [1346, 67] on button at bounding box center [1349, 60] width 15 height 15
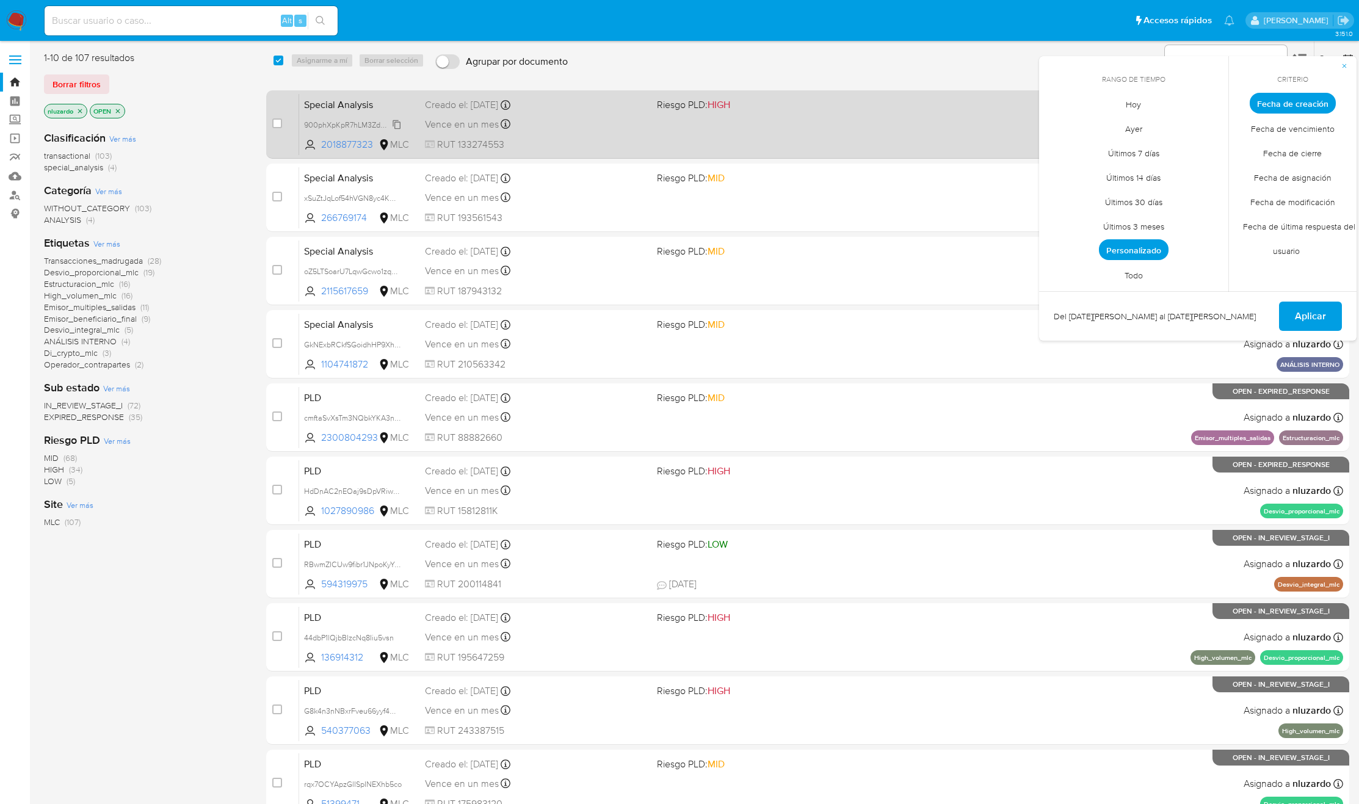
drag, startPoint x: 1131, startPoint y: 275, endPoint x: 345, endPoint y: 130, distance: 799.1
click at [288, 145] on div "select-all-cases-checkbox Asignarme a mí Borrar selección Agrupar por documento…" at bounding box center [807, 437] width 1083 height 772
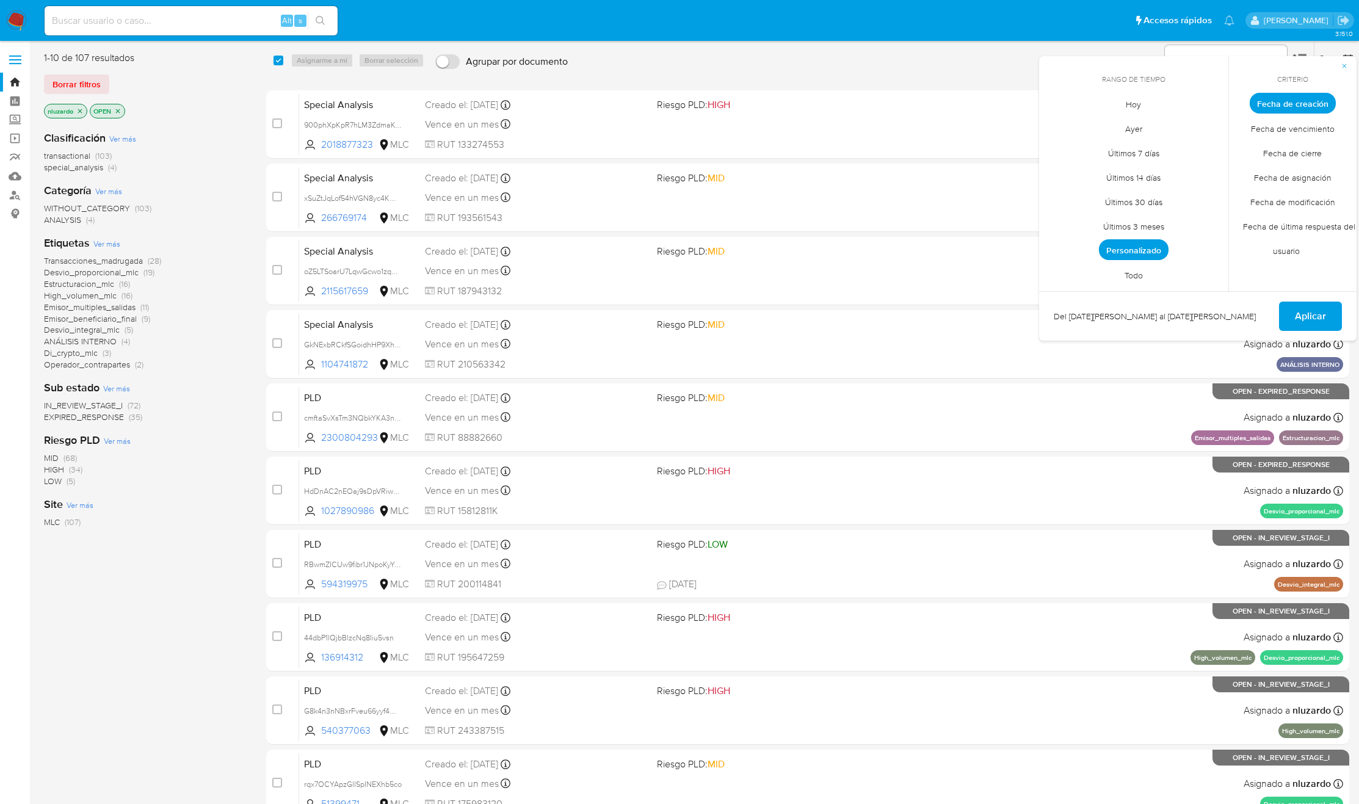
click at [955, 74] on div "Ordenar por Fecha de vencimiento No es posible ordenar los resultados mientras …" at bounding box center [965, 61] width 783 height 38
click at [1338, 63] on button "button" at bounding box center [1344, 66] width 24 height 20
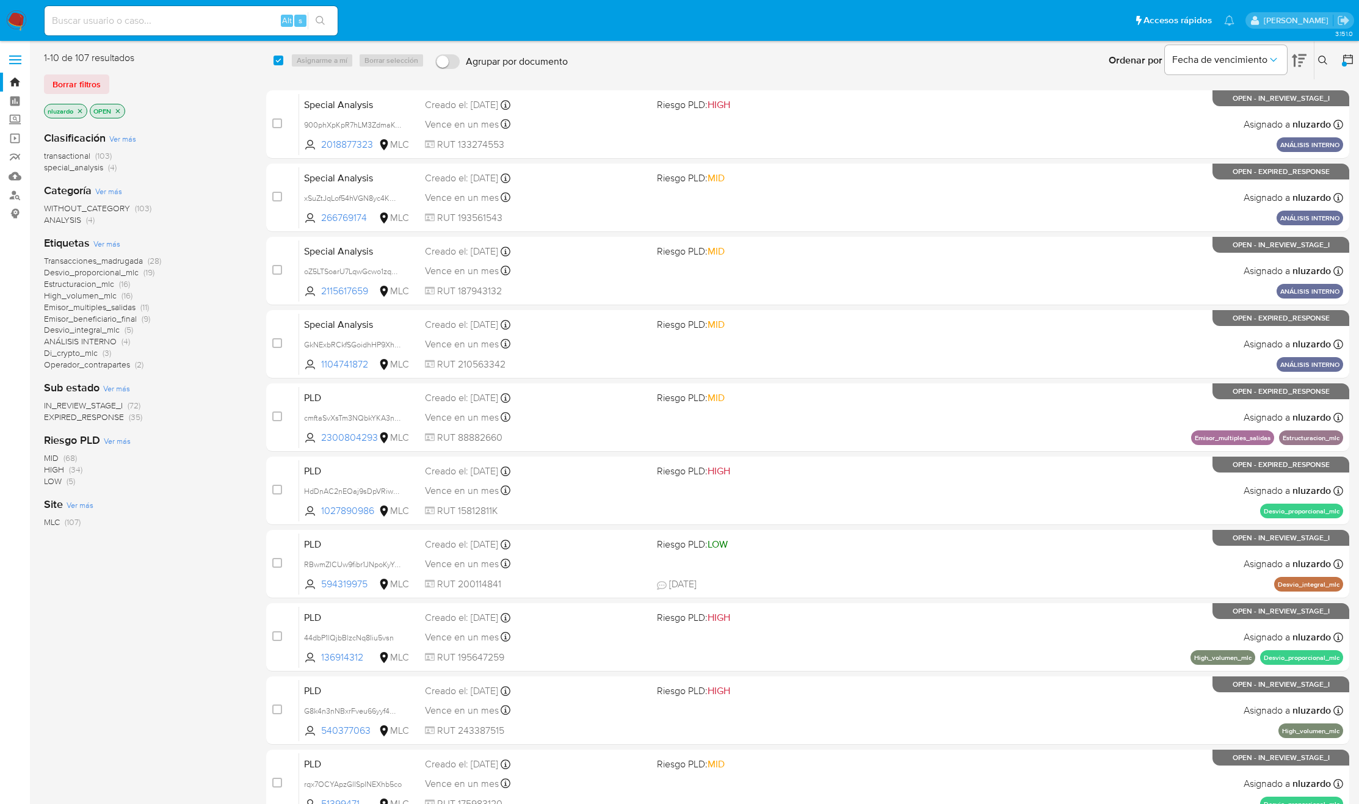
click at [1326, 66] on button at bounding box center [1325, 60] width 20 height 15
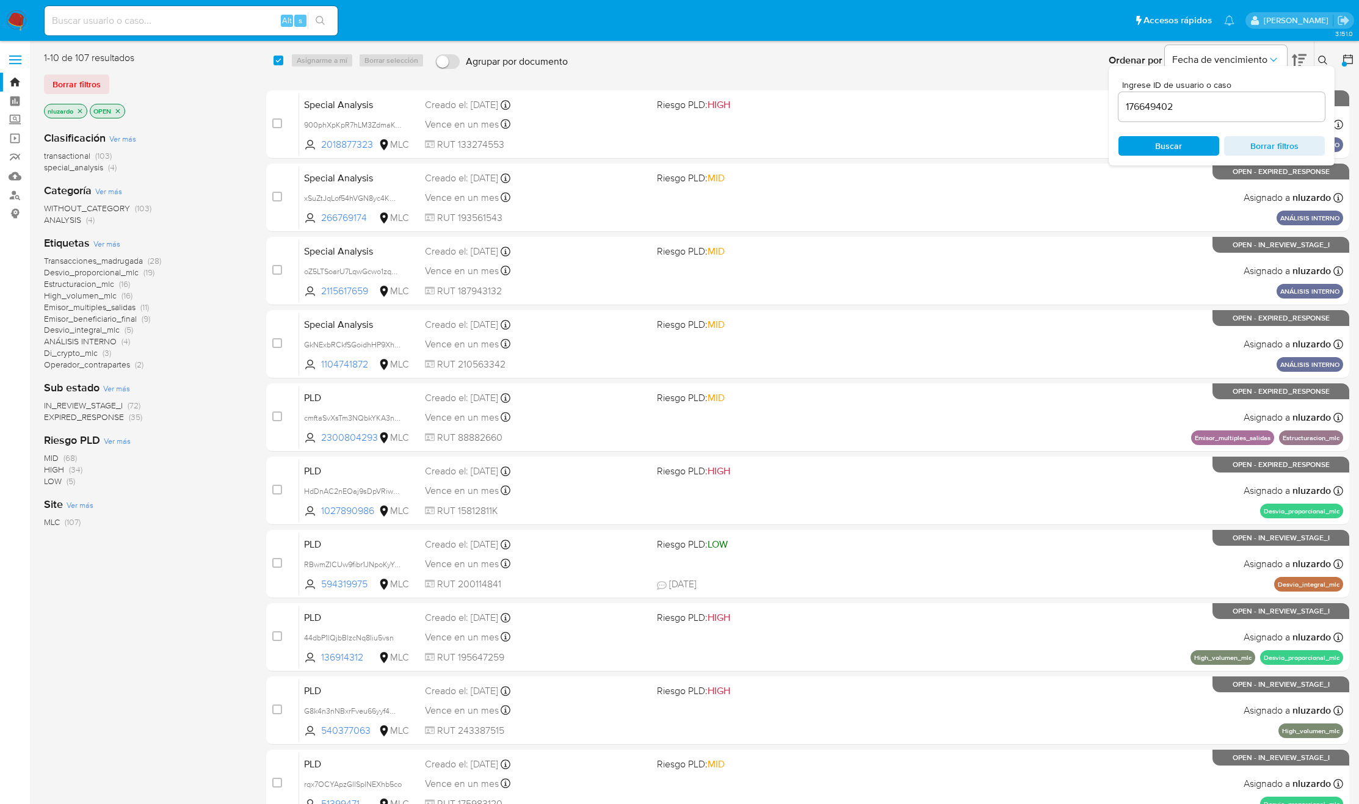
click at [1159, 99] on input "176649402" at bounding box center [1222, 107] width 206 height 16
type input "176649402"
click at [1136, 154] on button "Buscar" at bounding box center [1169, 146] width 101 height 20
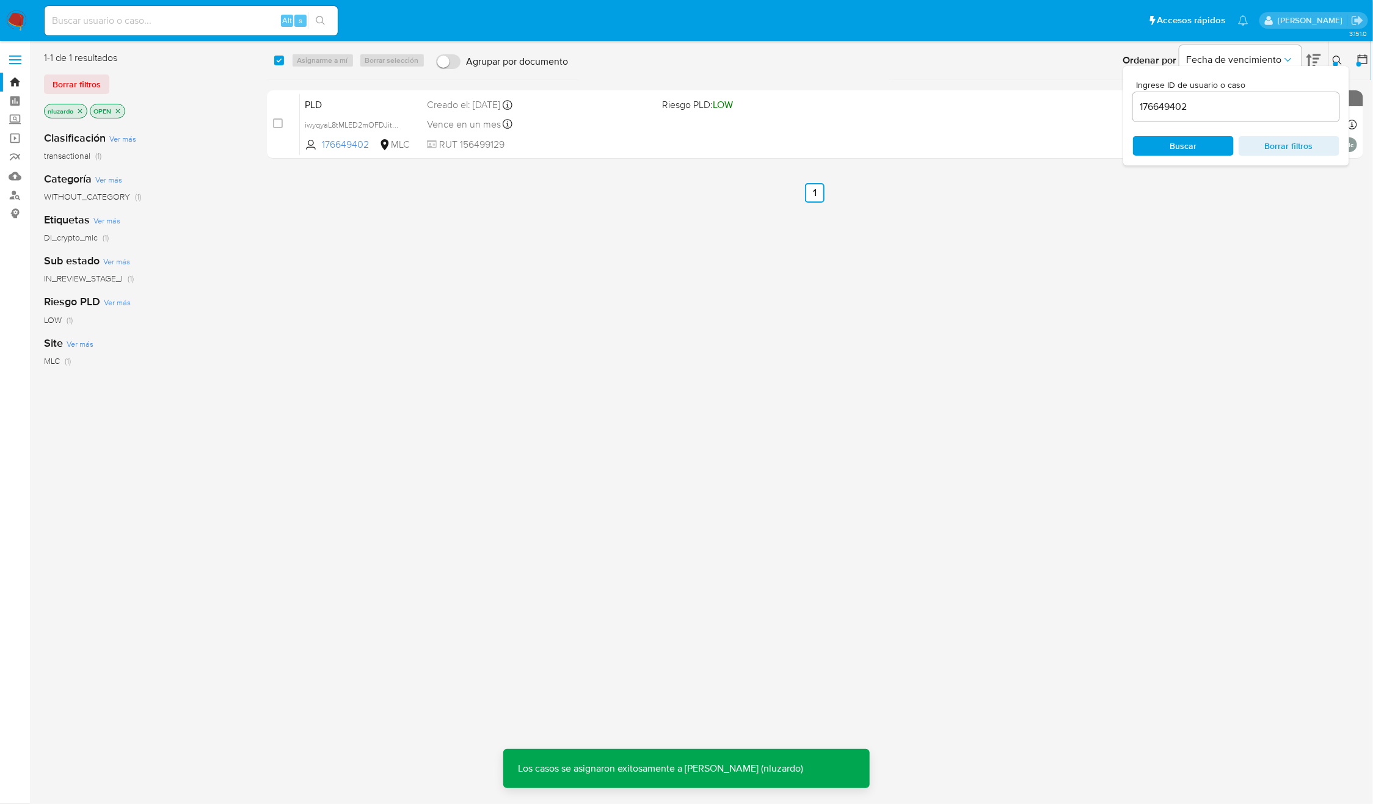
click at [1323, 62] on div "Ordenar por Fecha de vencimiento" at bounding box center [1220, 61] width 215 height 38
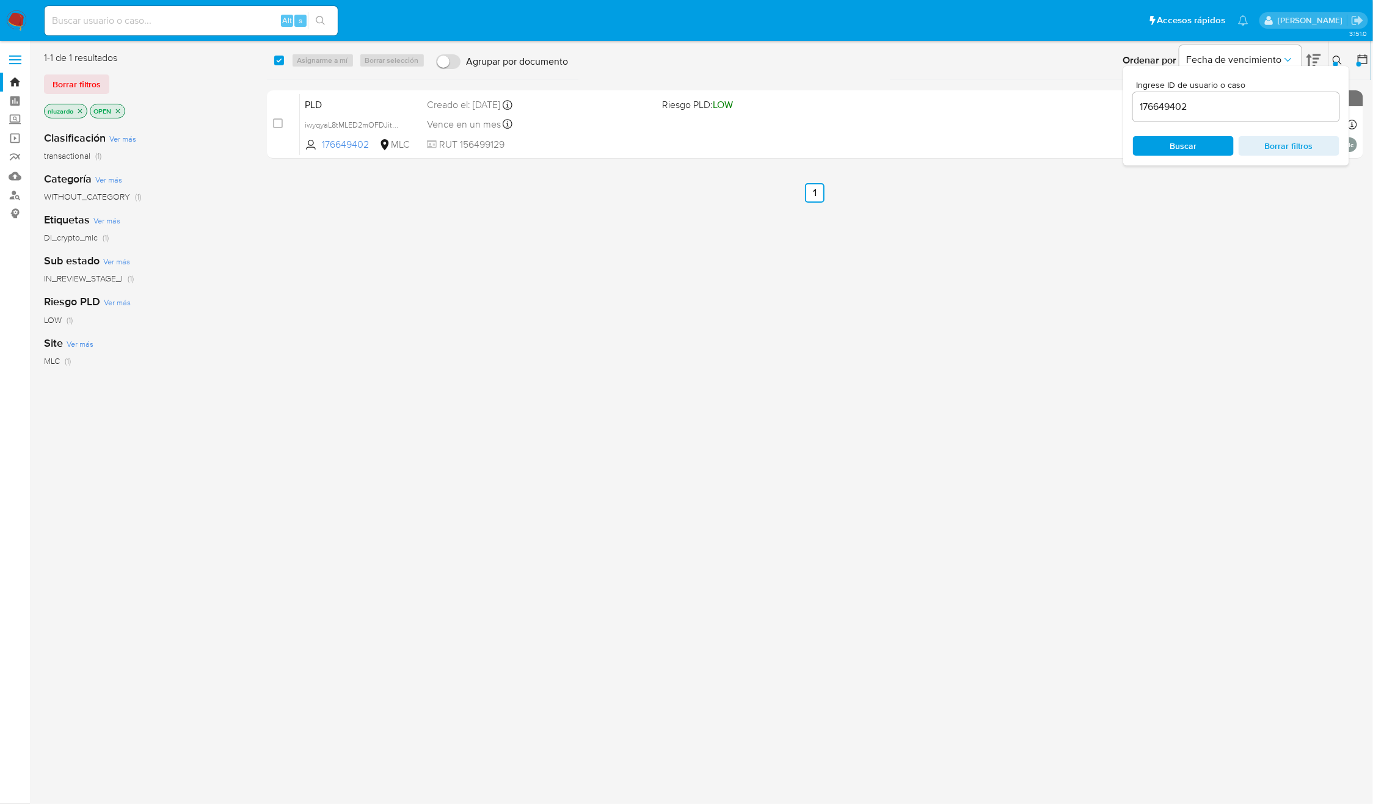
click at [1114, 233] on div "select-all-cases-checkbox Asignarme a mí Borrar selección Agrupar por documento…" at bounding box center [815, 322] width 1097 height 543
click at [1341, 66] on div "Ingrese ID de usuario o caso 176649402 Buscar Borrar filtros" at bounding box center [1236, 116] width 226 height 100
click at [1341, 57] on icon at bounding box center [1337, 61] width 10 height 10
drag, startPoint x: 1220, startPoint y: 229, endPoint x: 1193, endPoint y: 184, distance: 52.6
click at [1222, 229] on div "select-all-cases-checkbox Asignarme a mí Borrar selección Agrupar por documento…" at bounding box center [815, 322] width 1097 height 543
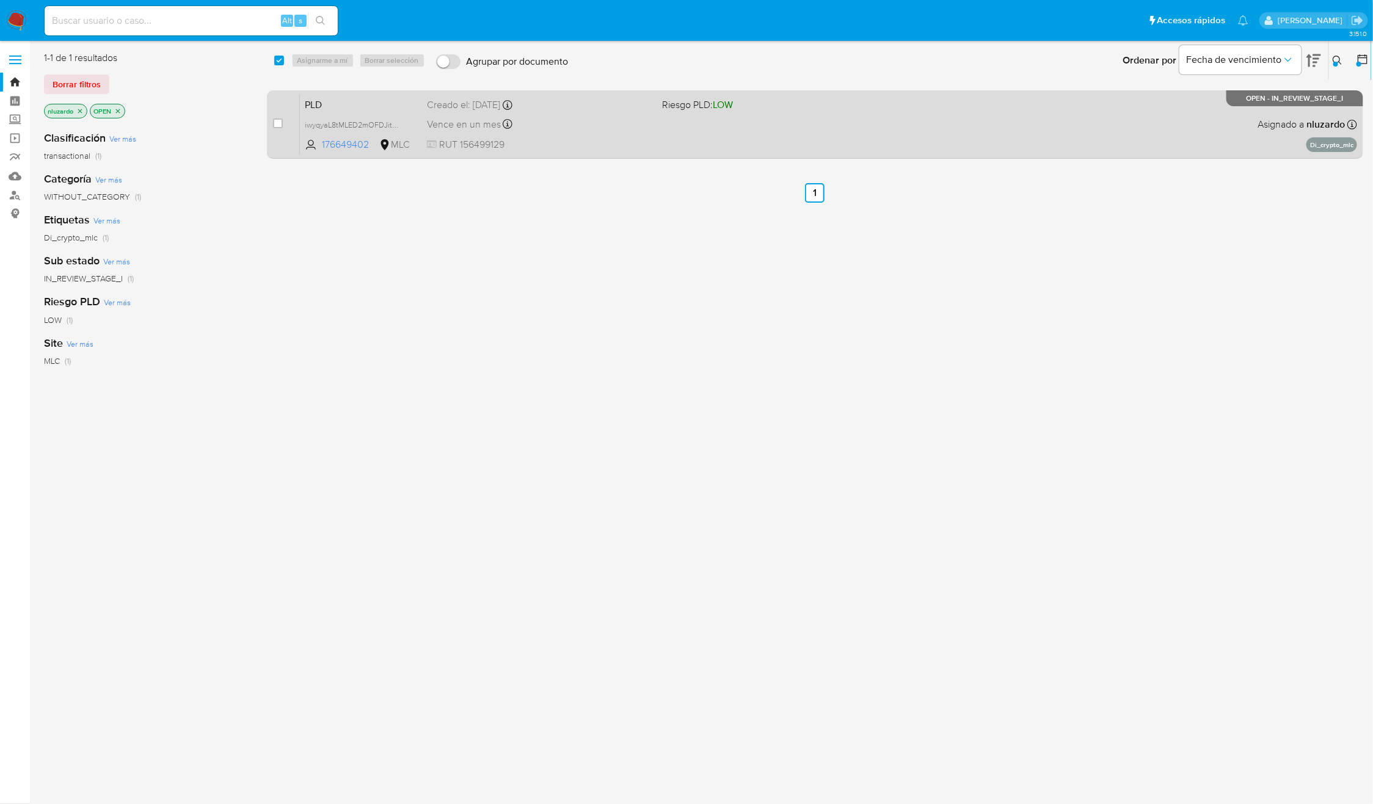
click at [1156, 132] on div "PLD iwyqyaL8tMLED2mOFDJitHEw 176649402 MLC Riesgo PLD: LOW Creado el: 12/06/202…" at bounding box center [828, 124] width 1057 height 62
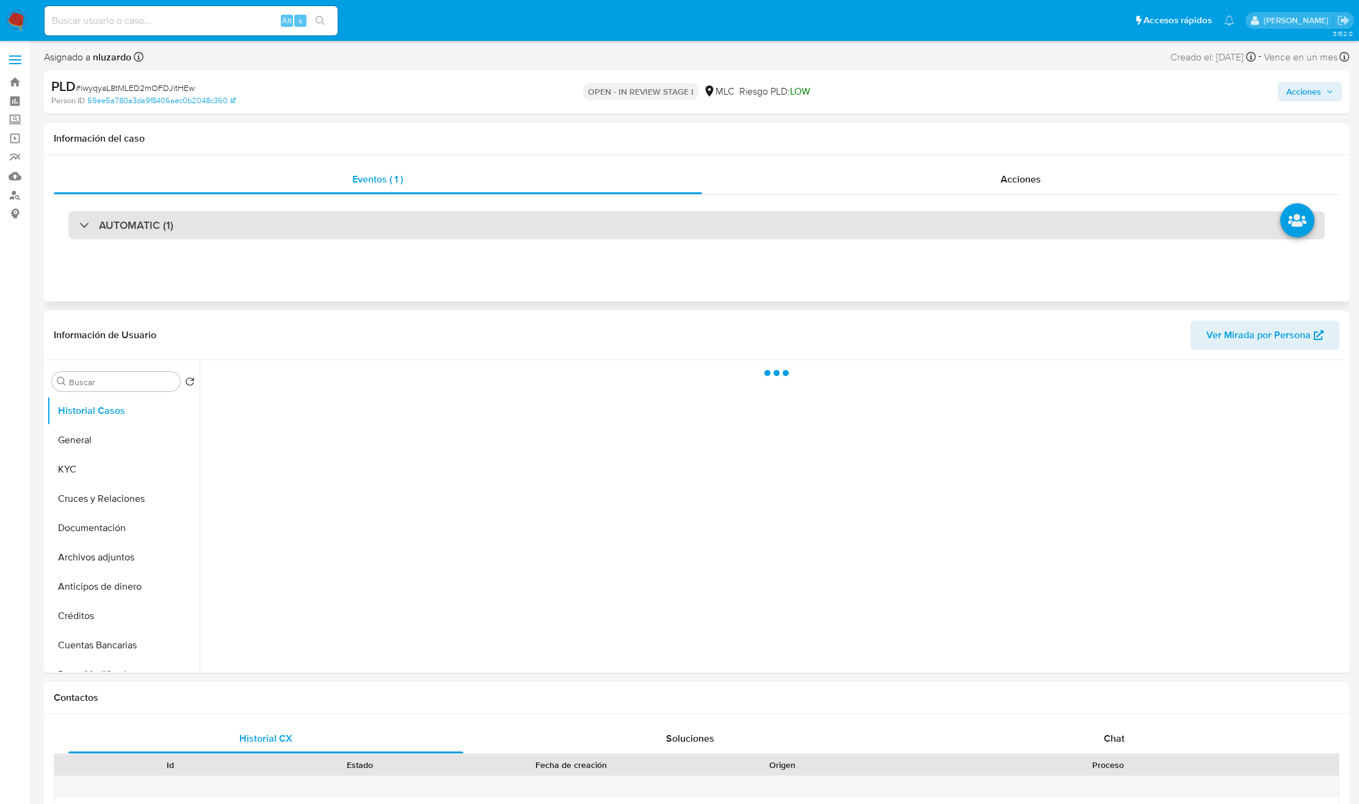
click at [214, 233] on div "AUTOMATIC (1)" at bounding box center [696, 225] width 1257 height 28
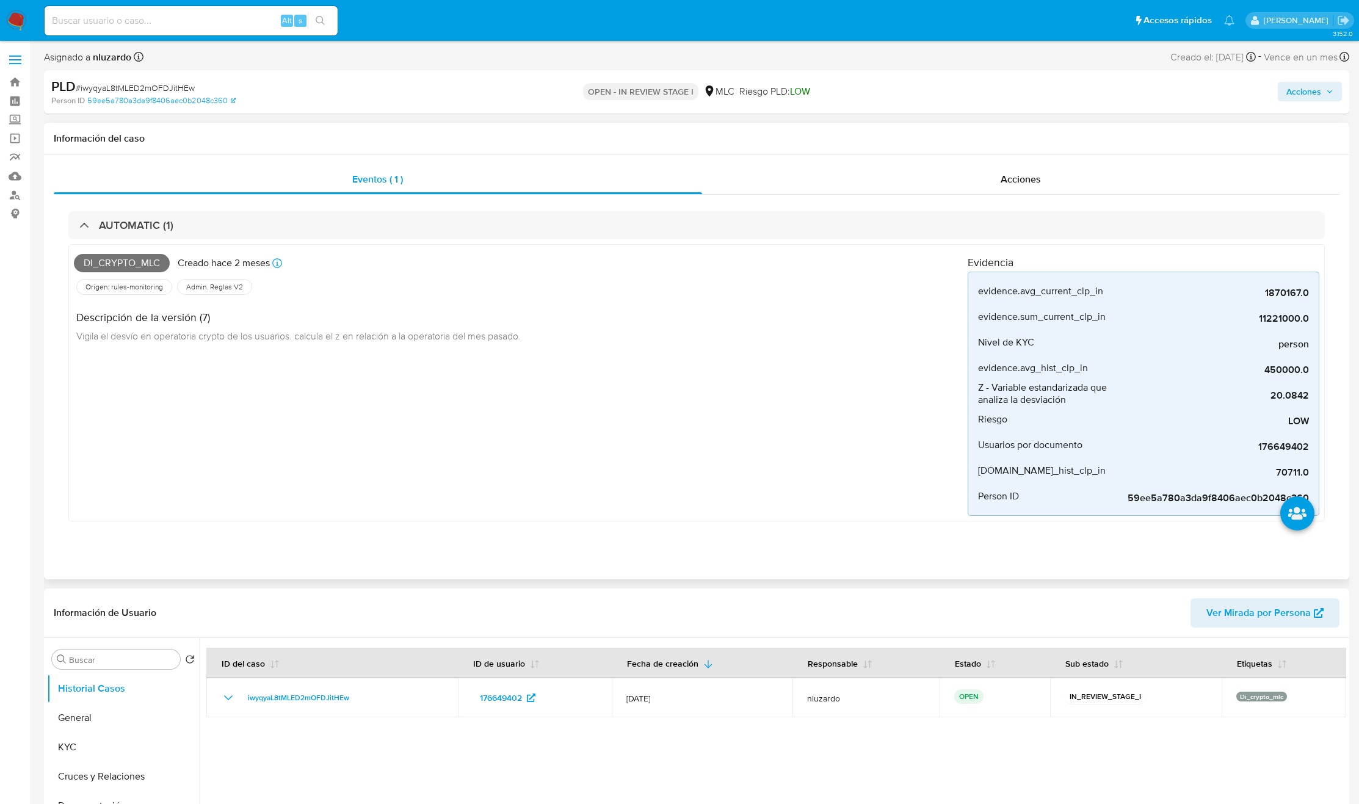
click at [127, 264] on span "Di_crypto_mlc" at bounding box center [122, 263] width 96 height 18
copy span "Di_crypto_mlc"
select select "10"
click at [190, 10] on div "Alt s" at bounding box center [191, 20] width 293 height 29
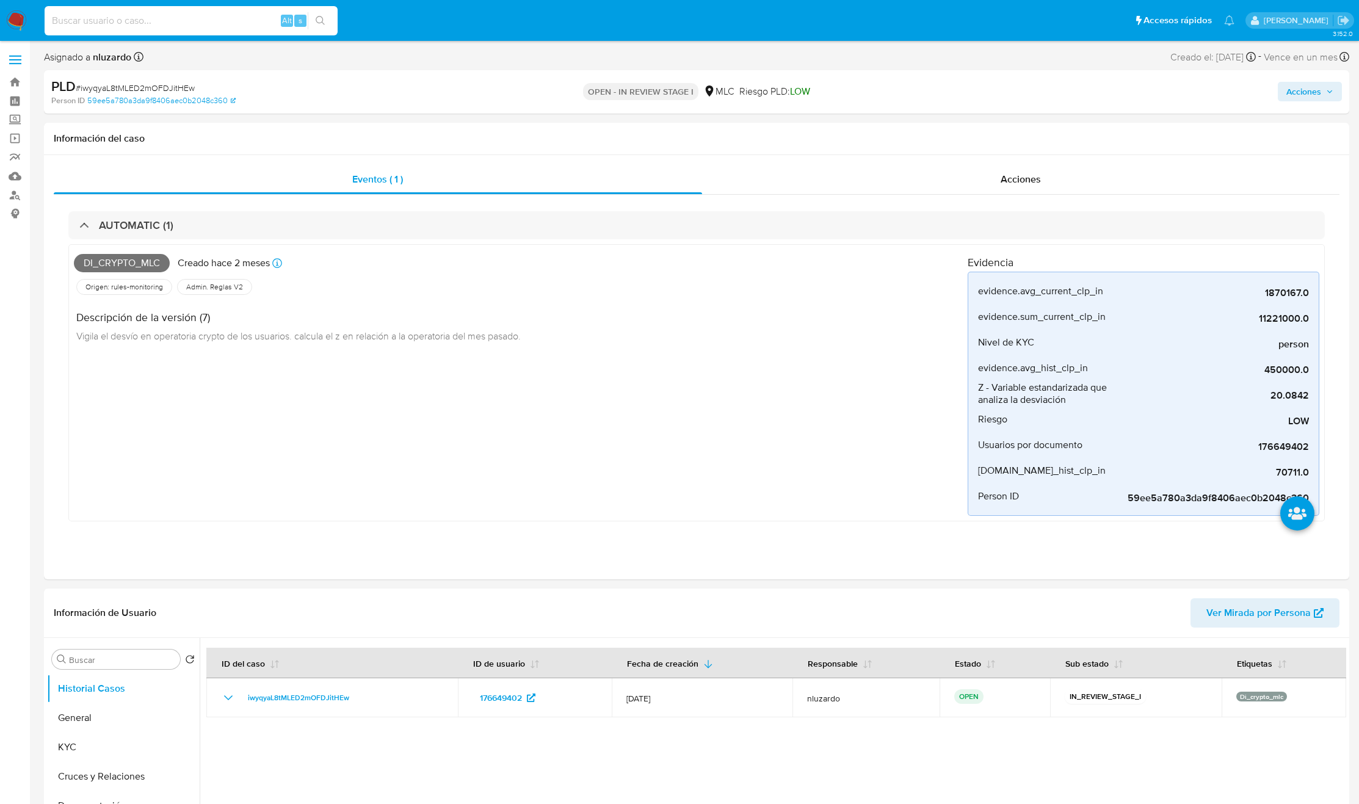
click at [196, 18] on input at bounding box center [191, 21] width 293 height 16
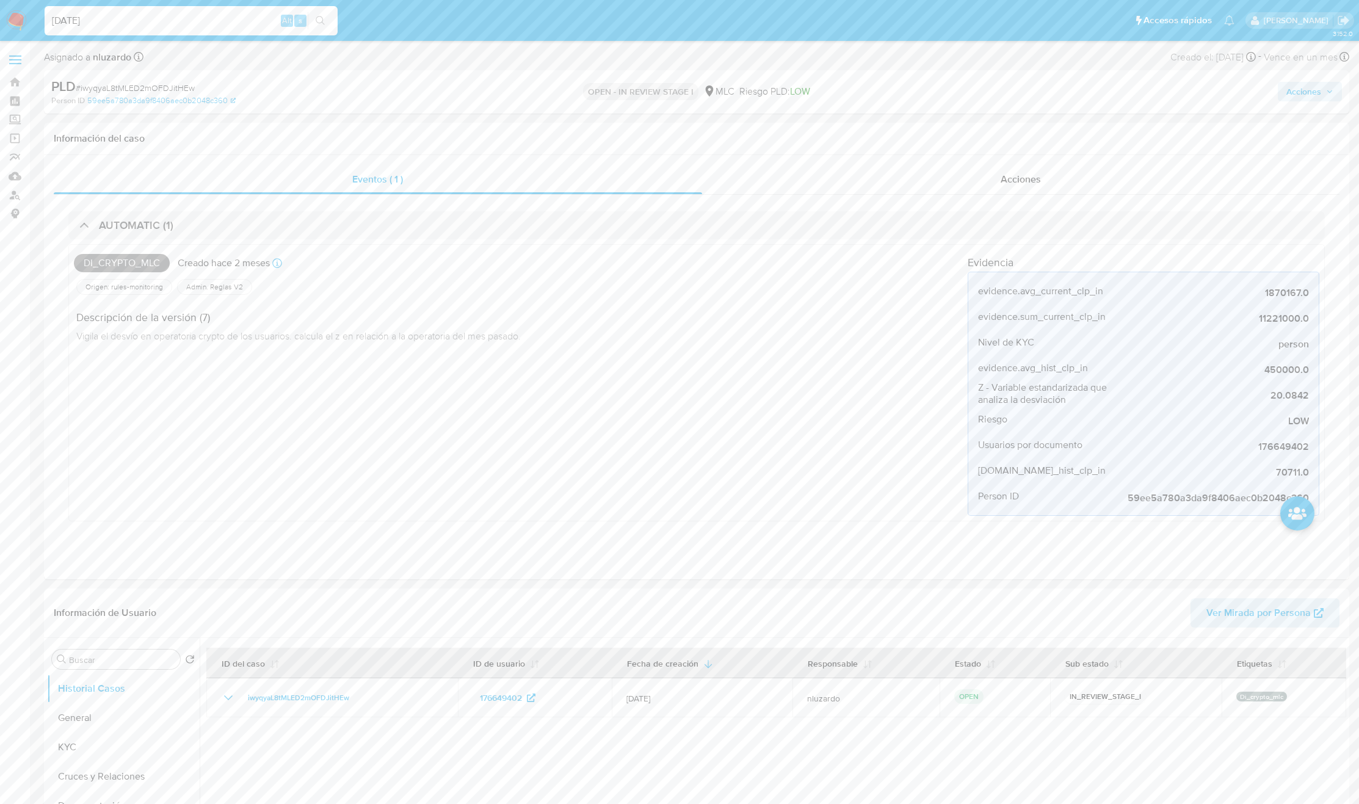
type input "[DATE]"
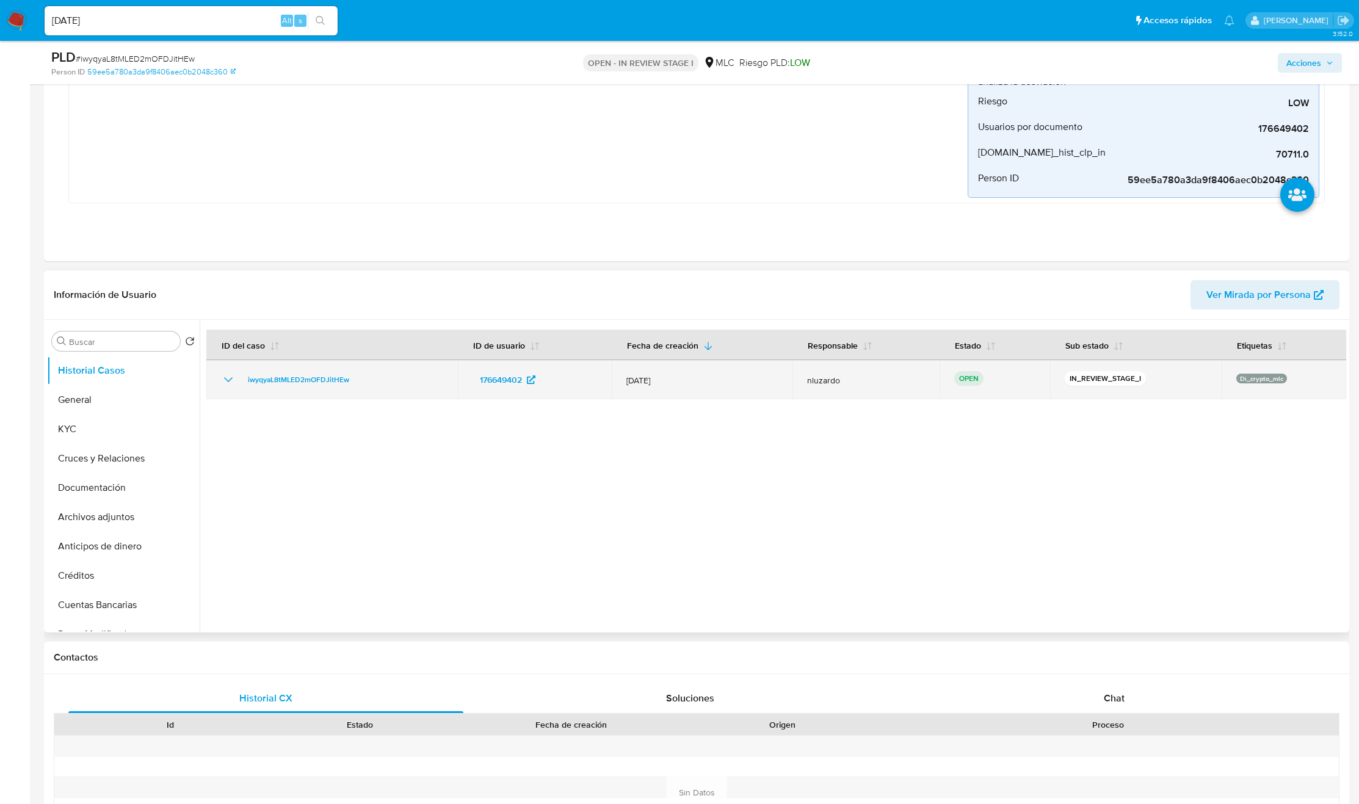
scroll to position [366, 0]
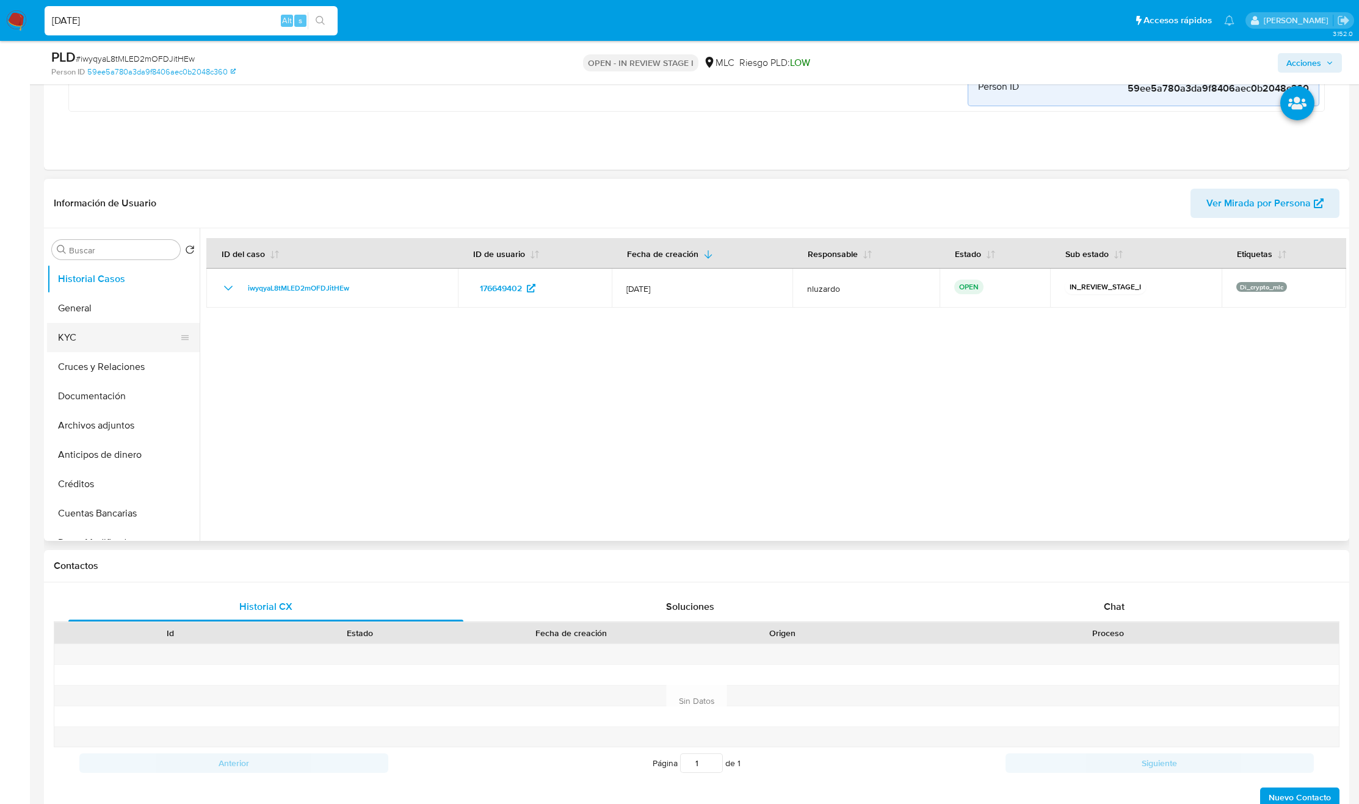
click at [99, 349] on button "KYC" at bounding box center [118, 337] width 143 height 29
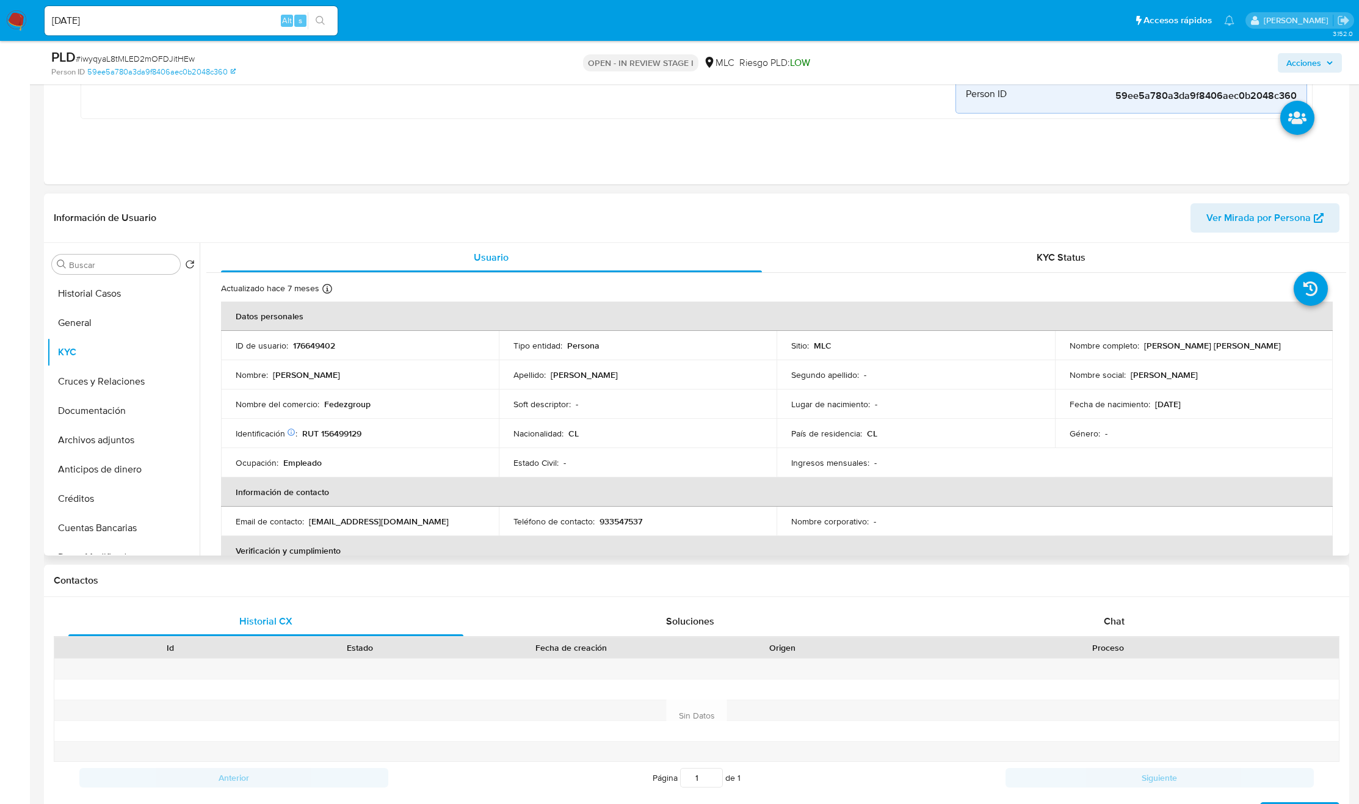
click at [1149, 351] on p "Juan Carlos Fernández Álvarez" at bounding box center [1212, 345] width 137 height 11
drag, startPoint x: 1188, startPoint y: 348, endPoint x: 1279, endPoint y: 348, distance: 91.0
click at [1279, 348] on div "Nombre completo : Juan Carlos Fernández Álvarez" at bounding box center [1194, 345] width 248 height 11
copy p "Juan Carlos Fernández Álvarez"
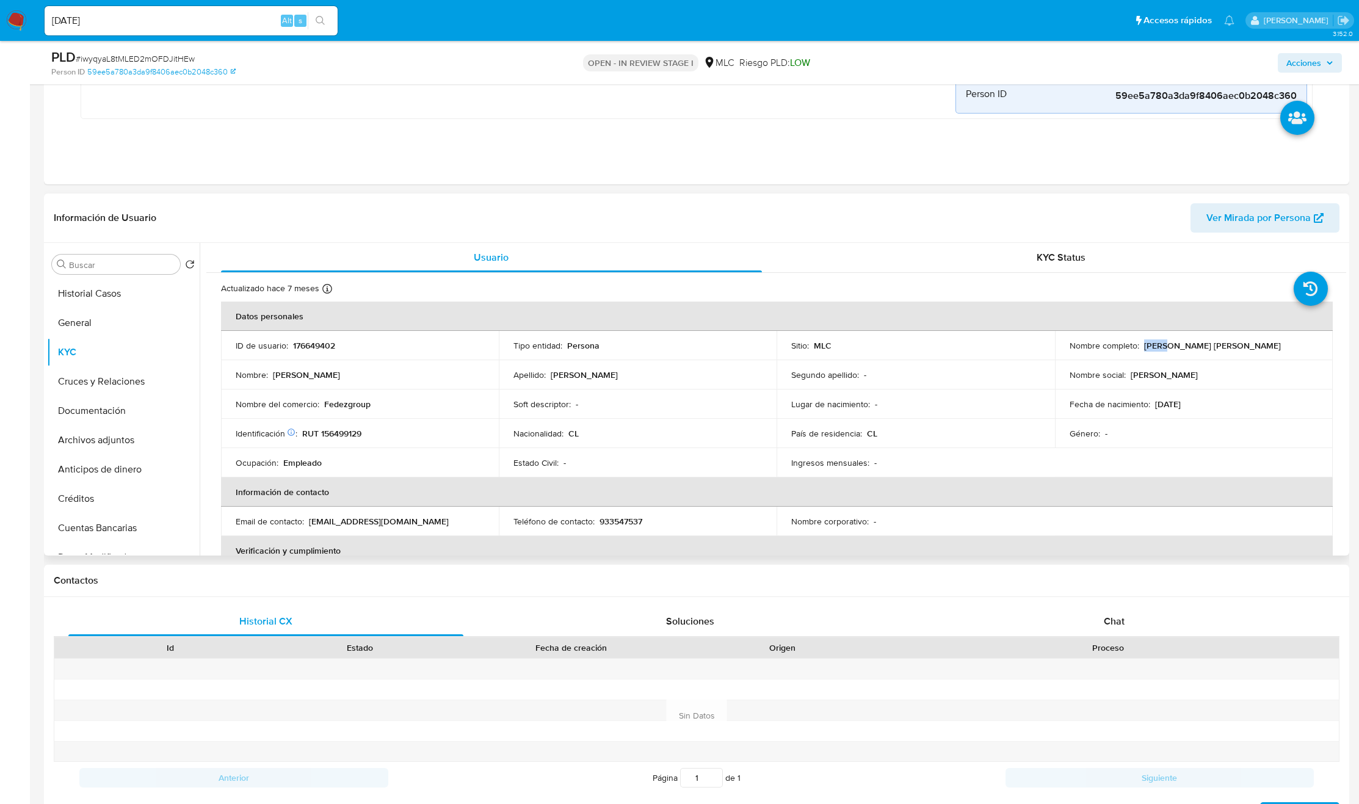
drag, startPoint x: 506, startPoint y: 418, endPoint x: 379, endPoint y: 427, distance: 127.3
click at [493, 422] on tbody "ID de usuario : 176649402 Tipo entidad : Persona Sitio : MLC Nombre completo : …" at bounding box center [777, 404] width 1112 height 147
click at [349, 435] on p "RUT 156499129" at bounding box center [331, 433] width 59 height 11
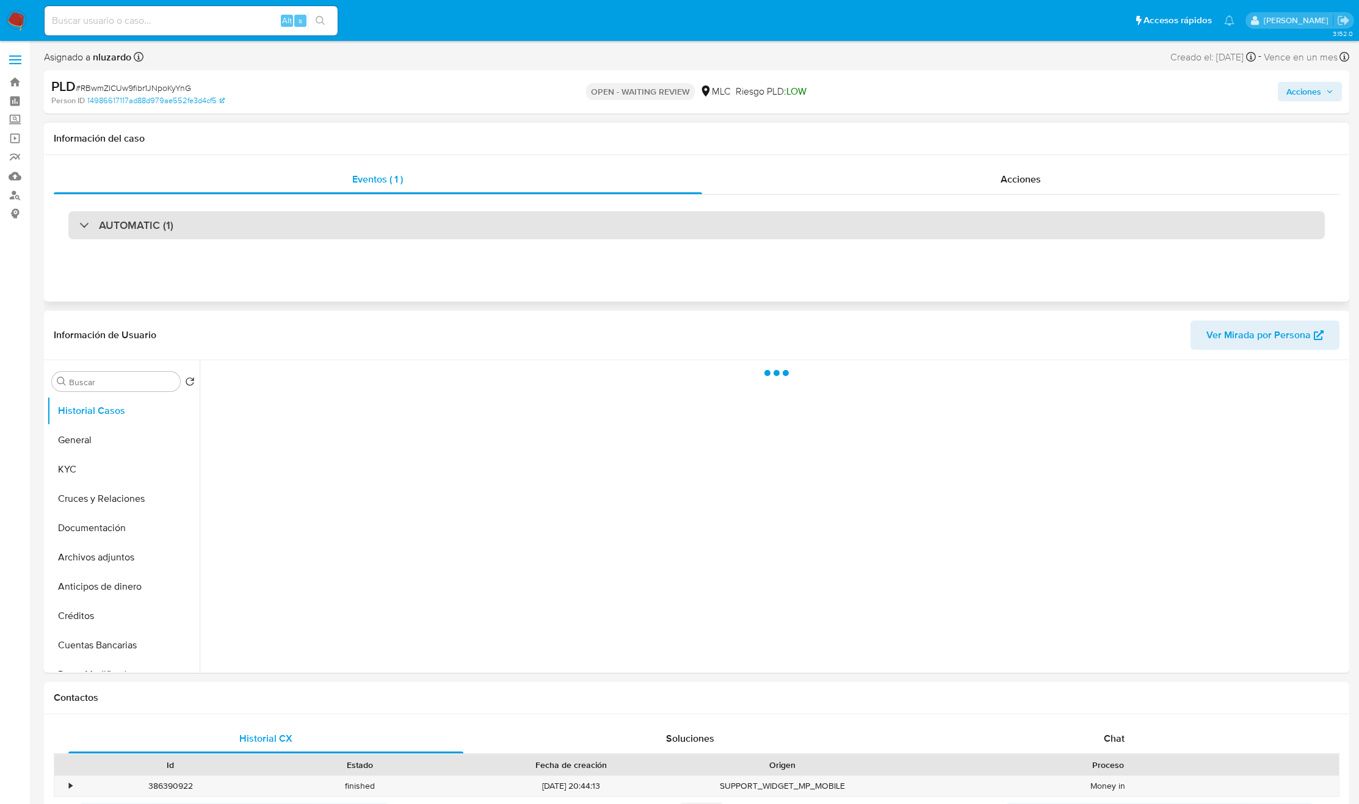
click at [416, 224] on div "AUTOMATIC (1)" at bounding box center [696, 225] width 1257 height 28
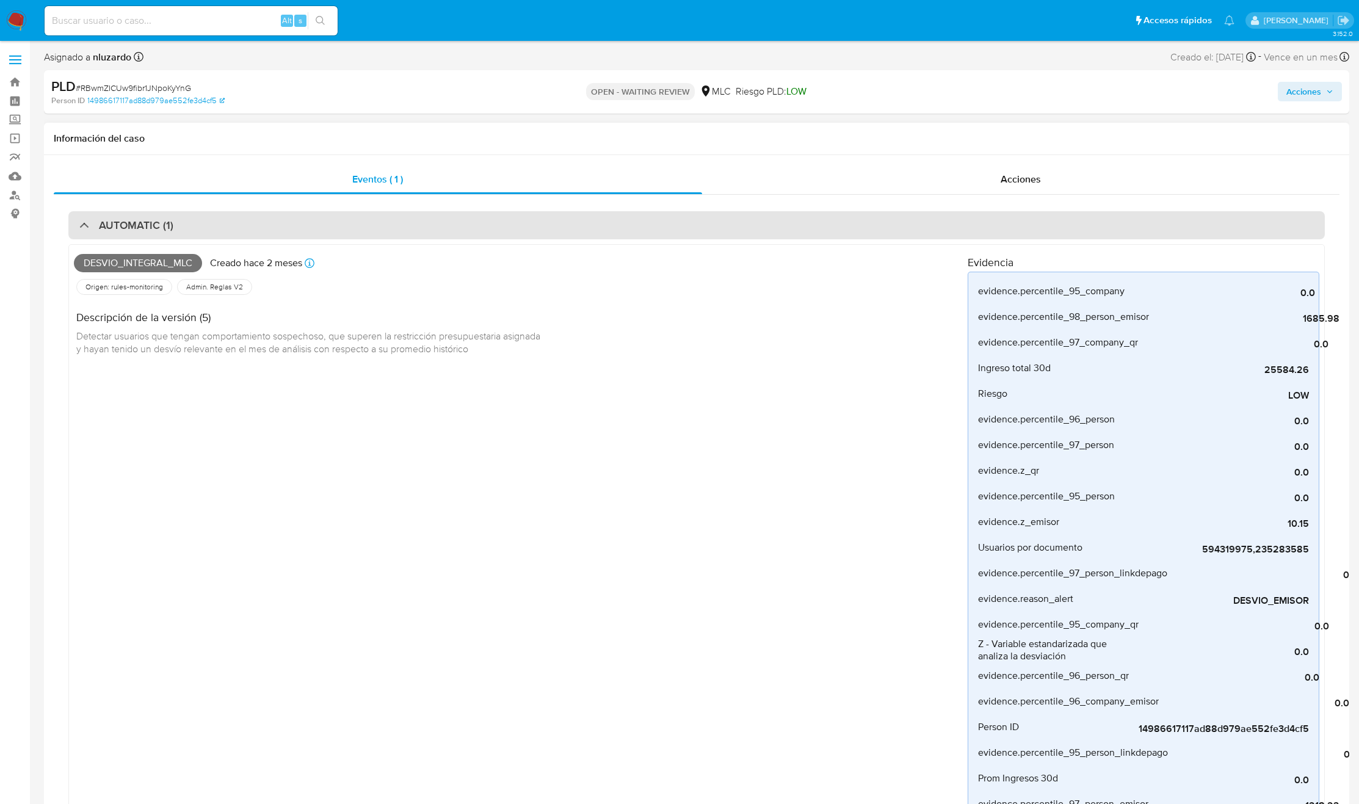
select select "10"
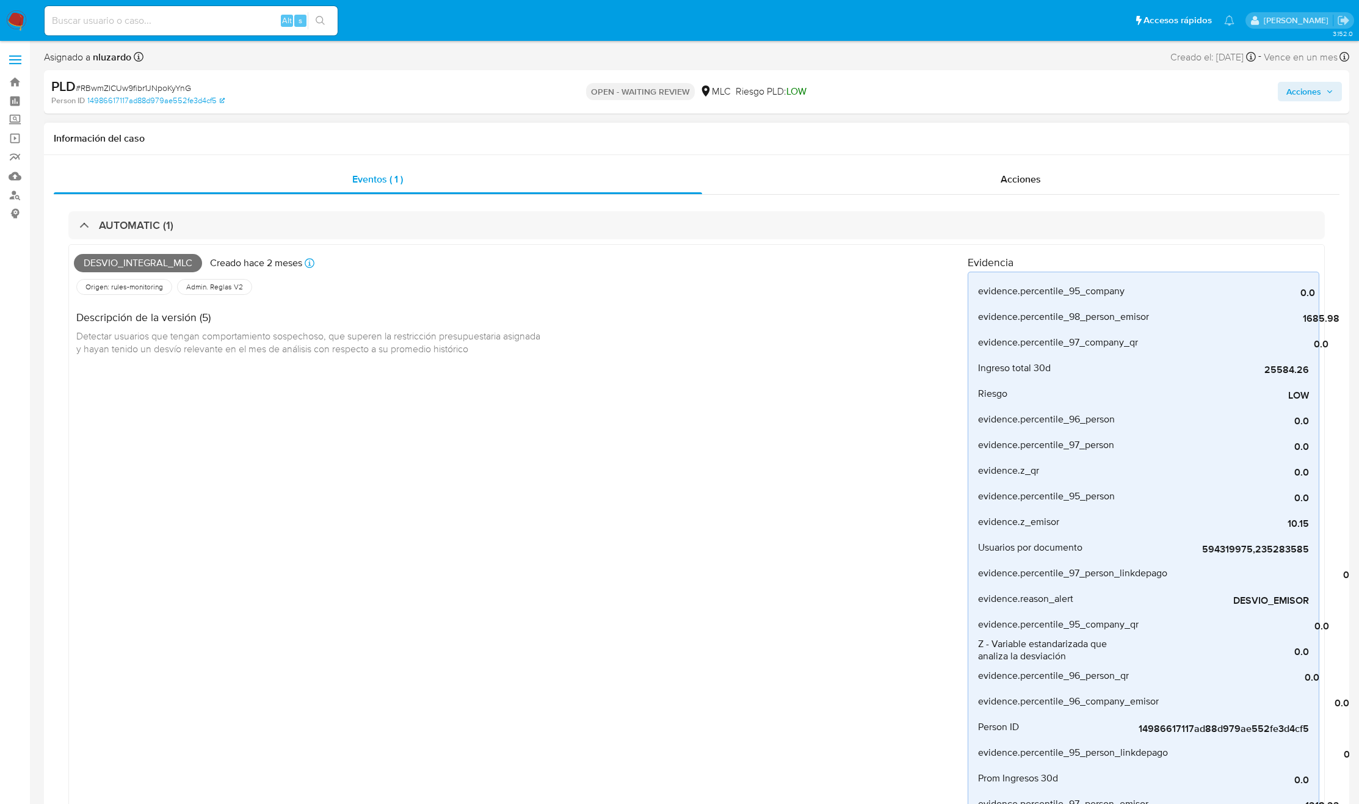
click at [399, 200] on div "AUTOMATIC (1) Desvio_integral_mlc Creado [DATE] Creado: [DATE] 06:03:19 Origen:…" at bounding box center [697, 705] width 1286 height 1021
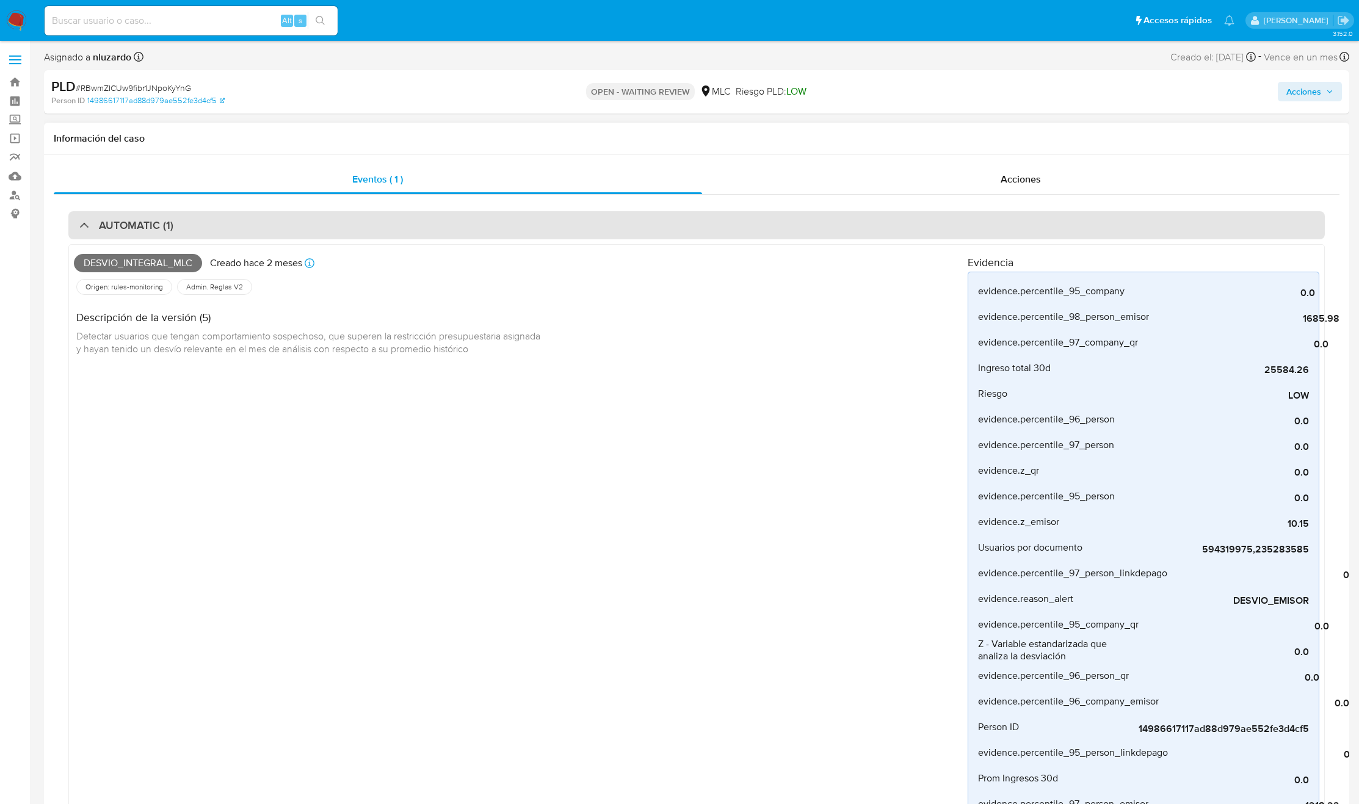
click at [402, 214] on div "AUTOMATIC (1)" at bounding box center [696, 225] width 1257 height 28
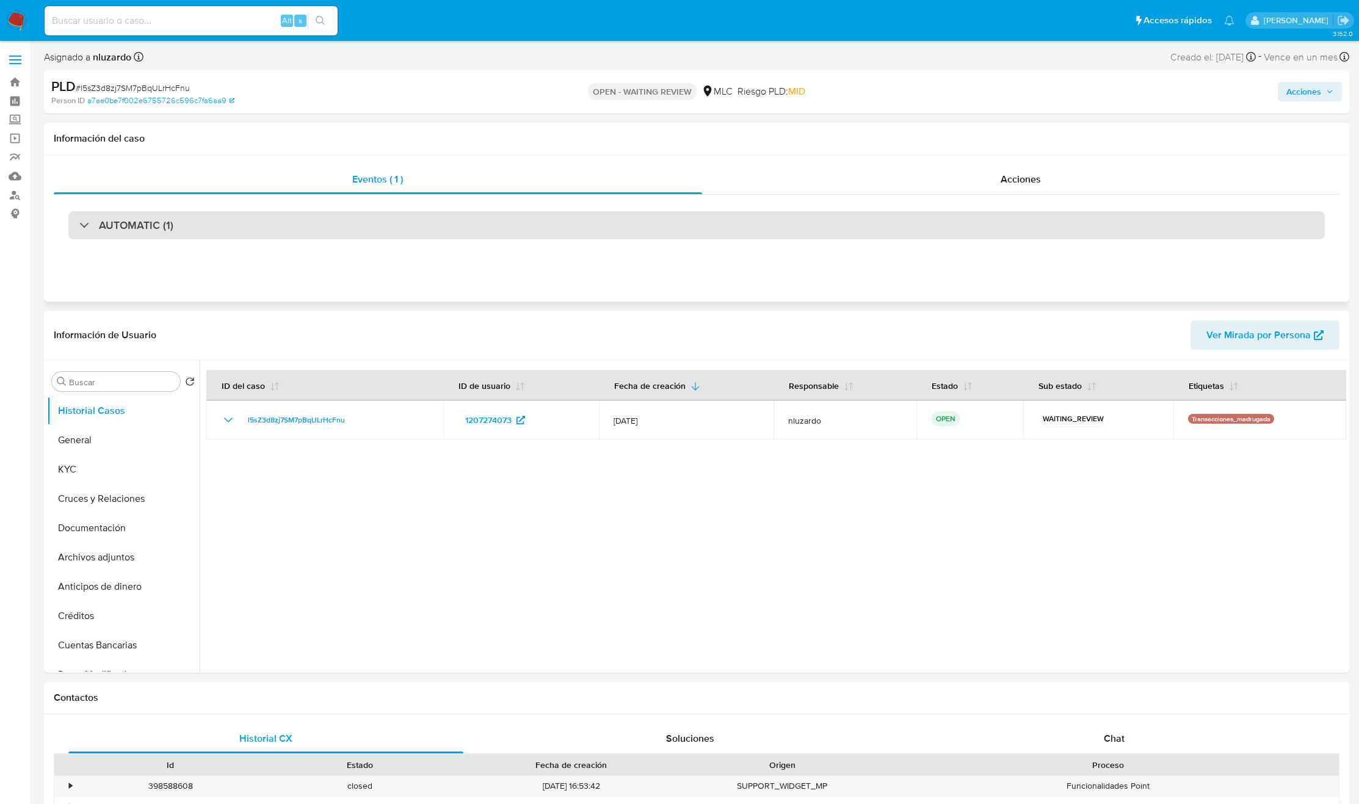
select select "10"
click at [198, 223] on div "AUTOMATIC (1)" at bounding box center [696, 225] width 1257 height 28
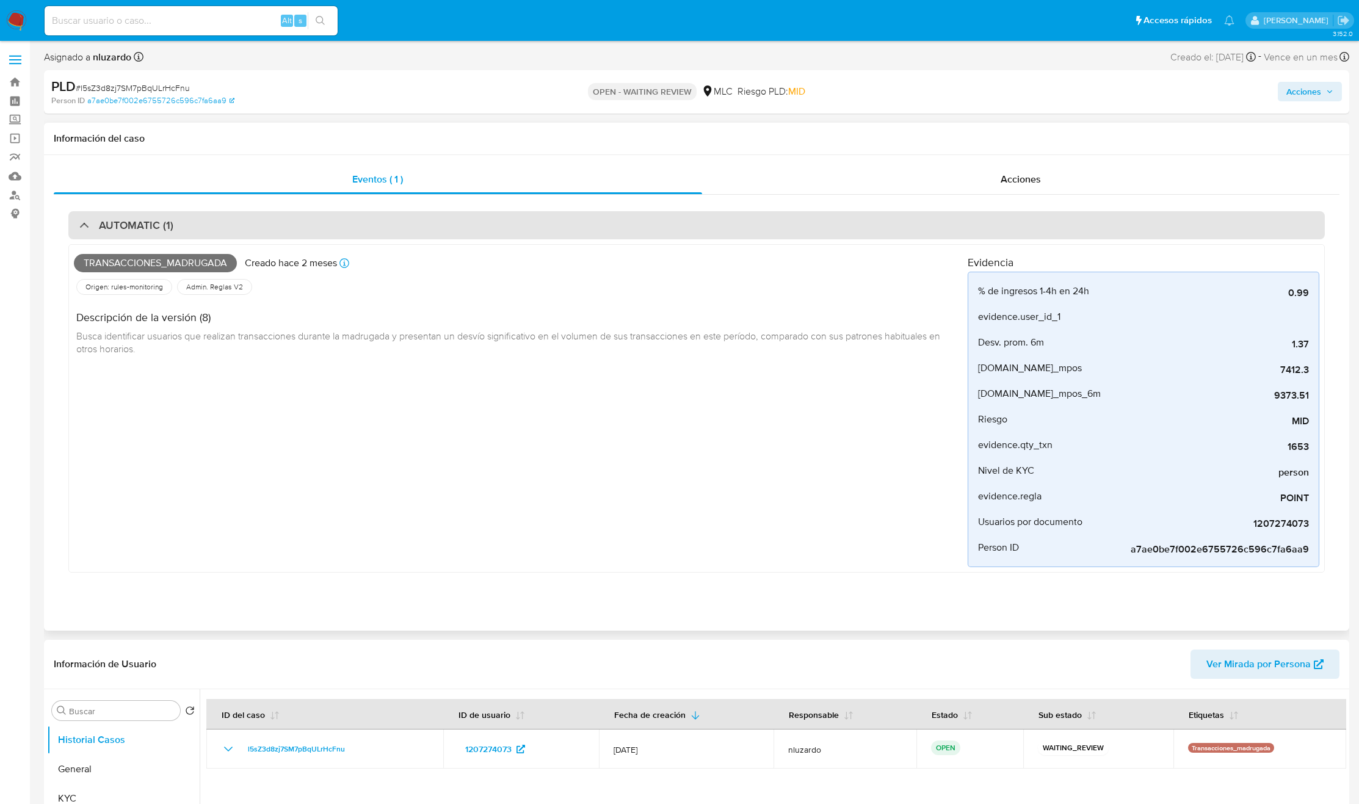
click at [198, 223] on div "AUTOMATIC (1)" at bounding box center [696, 225] width 1257 height 28
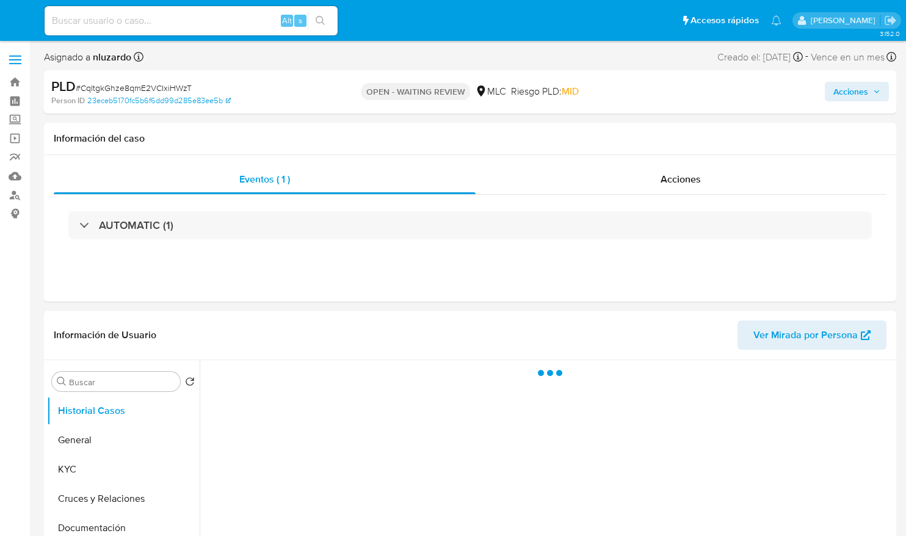
select select "10"
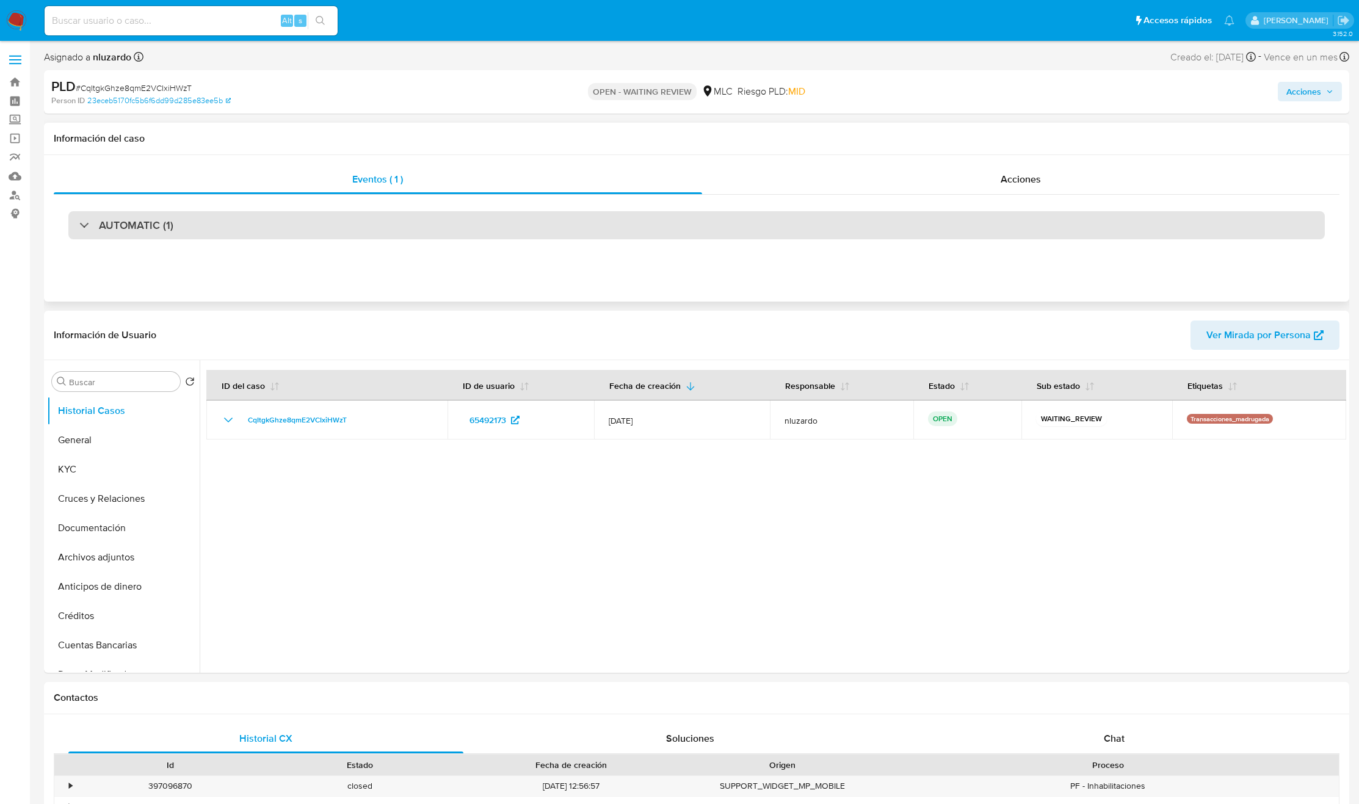
click at [365, 223] on div "AUTOMATIC (1)" at bounding box center [696, 225] width 1257 height 28
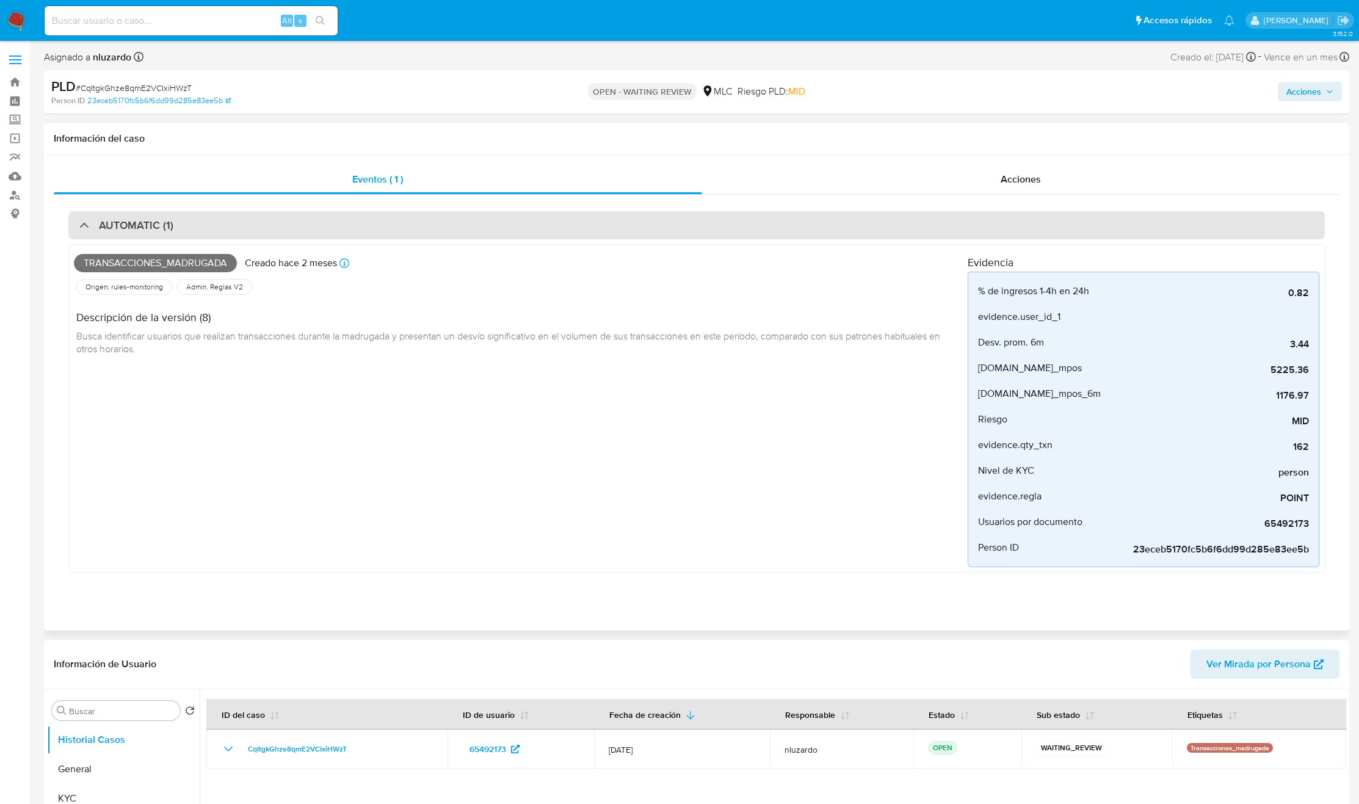
click at [365, 223] on div "AUTOMATIC (1)" at bounding box center [696, 225] width 1257 height 28
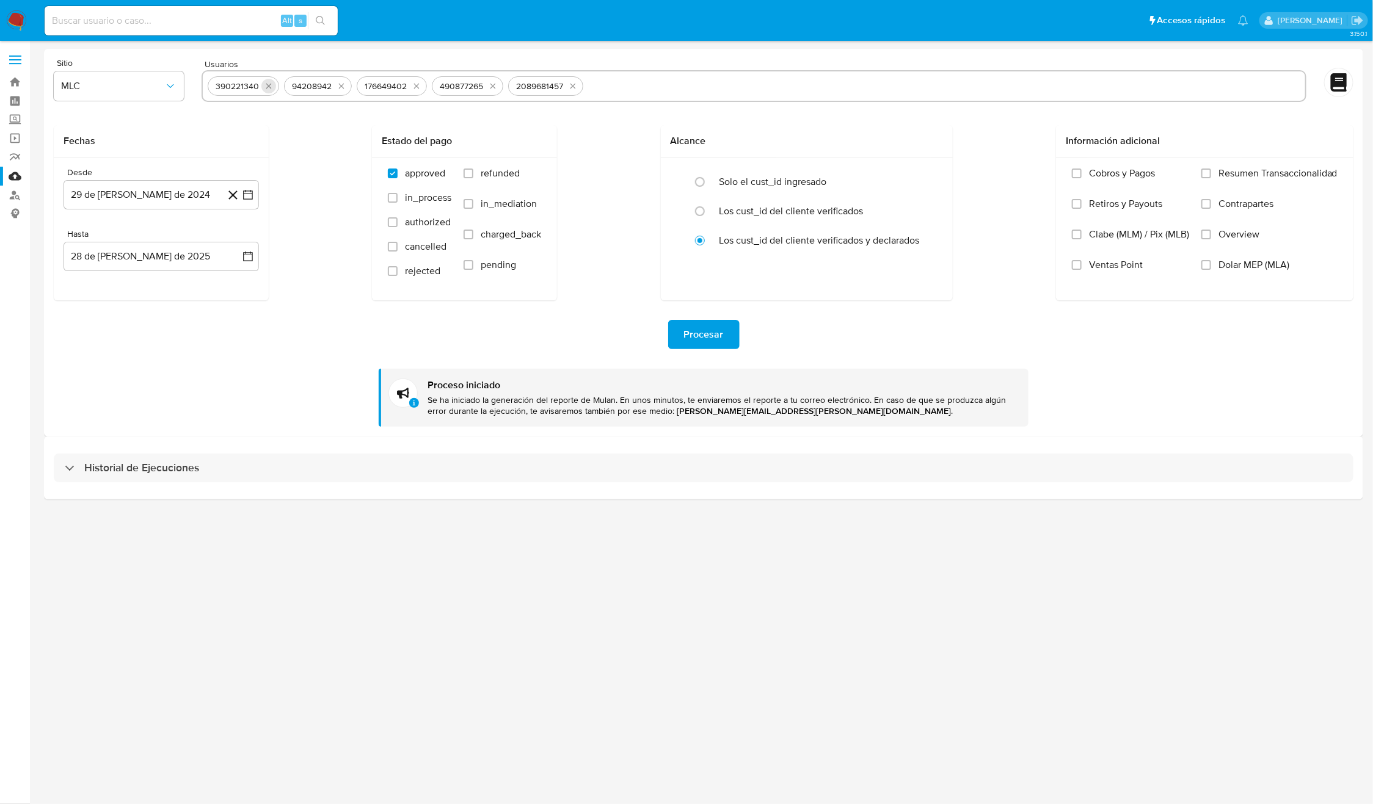
click at [264, 81] on icon "quitar 390221340" at bounding box center [269, 86] width 10 height 10
click at [264, 81] on icon "quitar 94208942" at bounding box center [265, 86] width 10 height 10
click at [335, 81] on icon "quitar 176649402" at bounding box center [340, 86] width 10 height 10
click at [264, 81] on icon "quitar 490877265" at bounding box center [269, 86] width 10 height 10
click at [264, 81] on div "2089681457" at bounding box center [239, 87] width 57 height 12
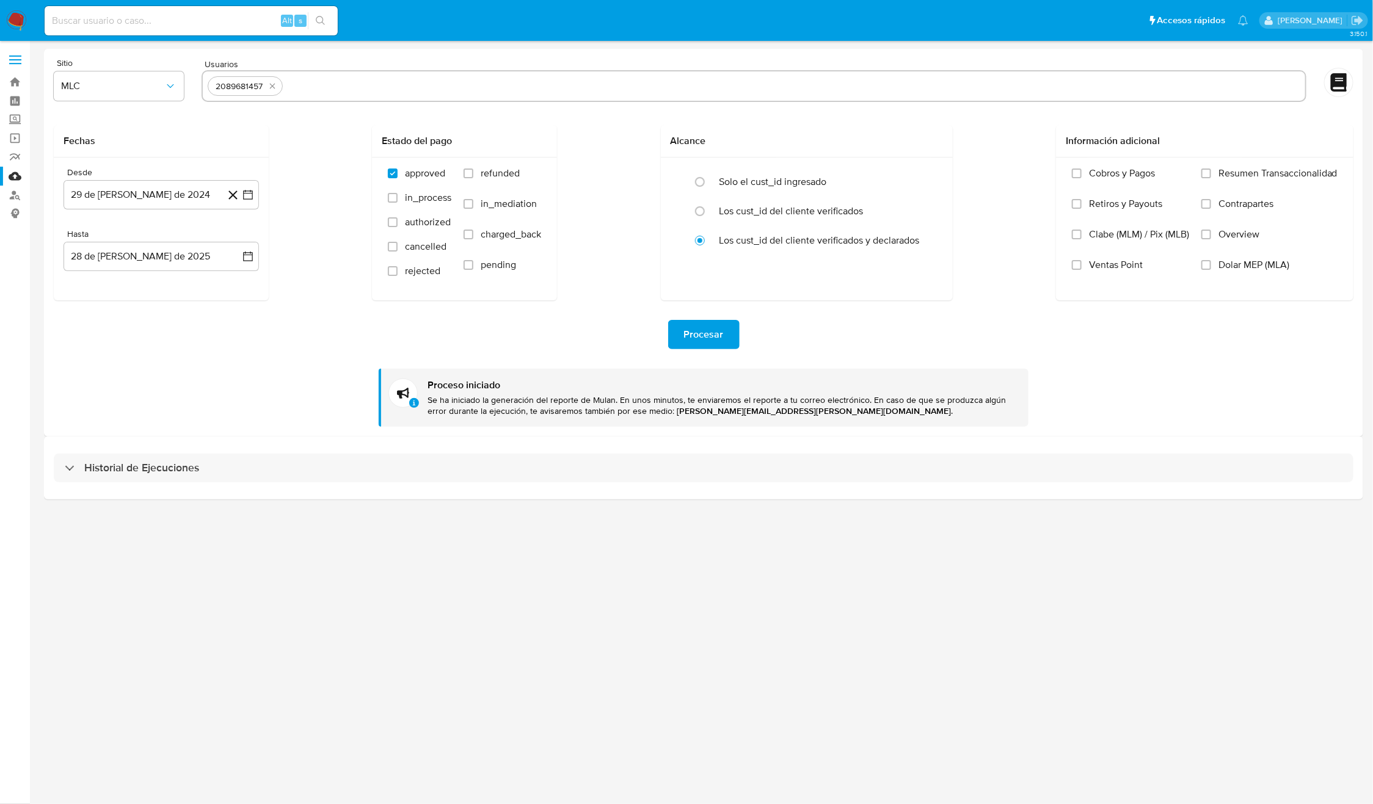
click at [264, 81] on div "2089681457" at bounding box center [239, 87] width 57 height 12
click at [270, 93] on div "2089681457" at bounding box center [245, 86] width 75 height 20
click at [272, 88] on icon "quitar 2089681457" at bounding box center [272, 86] width 10 height 10
click at [288, 90] on input "text" at bounding box center [794, 86] width 1012 height 20
paste input "594319975, 1207274073, 635250357, 65492173, 2365000260,"
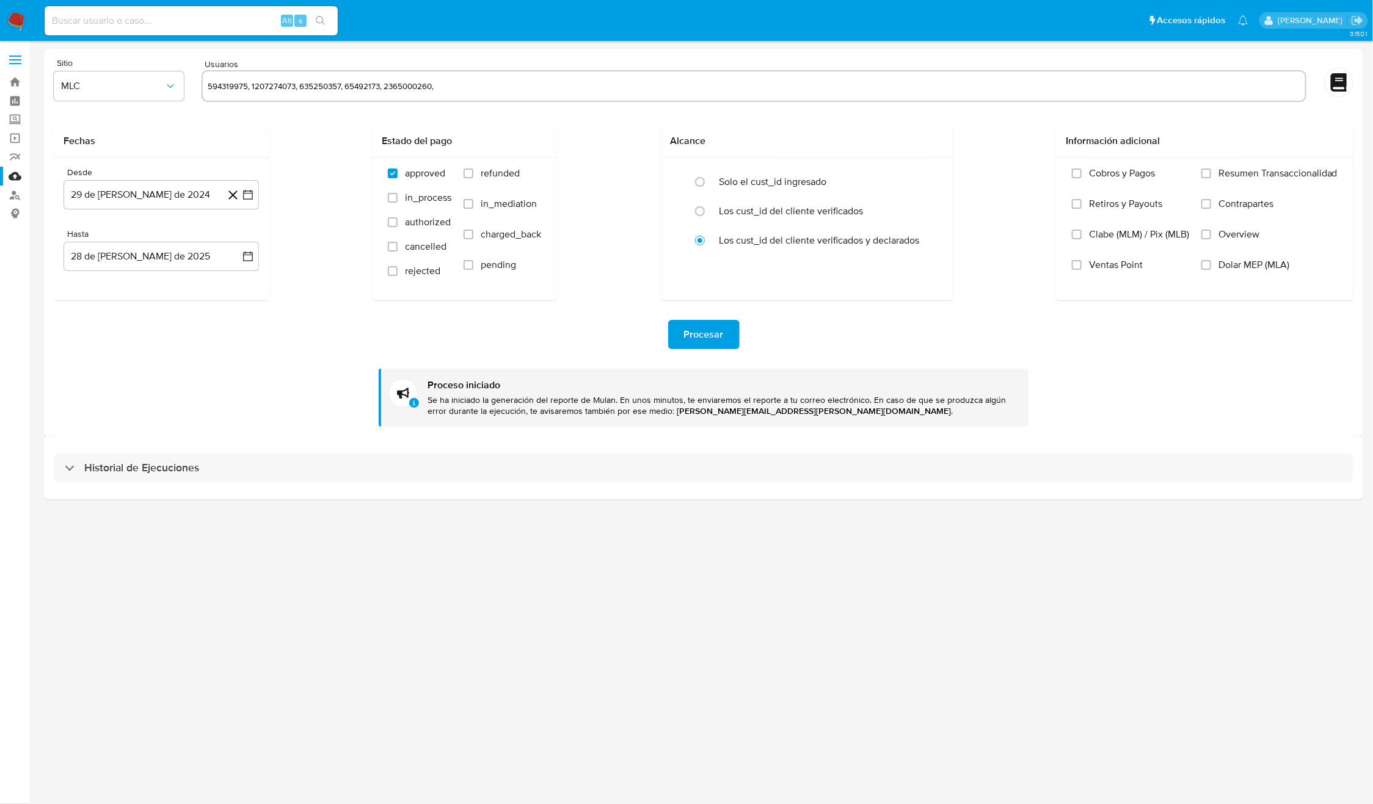
type input "594319975, 1207274073, 635250357, 65492173, 2365000260,"
click at [295, 145] on div "Fechas Desde 29 de julio de 2024 29-07-2024 Hasta 28 de julio de 2025 28-07-202…" at bounding box center [703, 212] width 1299 height 175
click at [698, 348] on span "Procesar" at bounding box center [704, 334] width 40 height 27
click at [698, 623] on div "3.150.1" at bounding box center [703, 422] width 1319 height 747
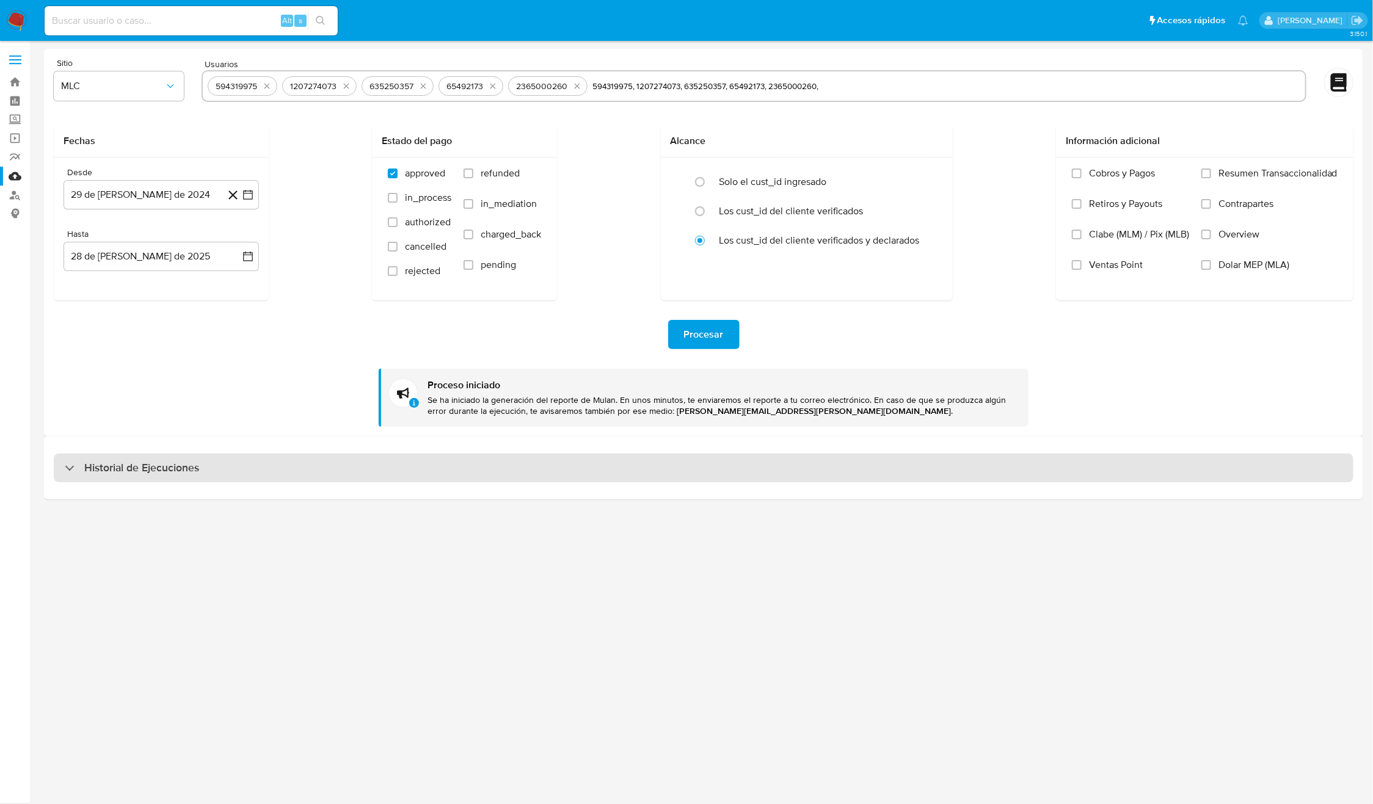
click at [645, 465] on div "Historial de Ejecuciones" at bounding box center [703, 468] width 1299 height 29
select select "10"
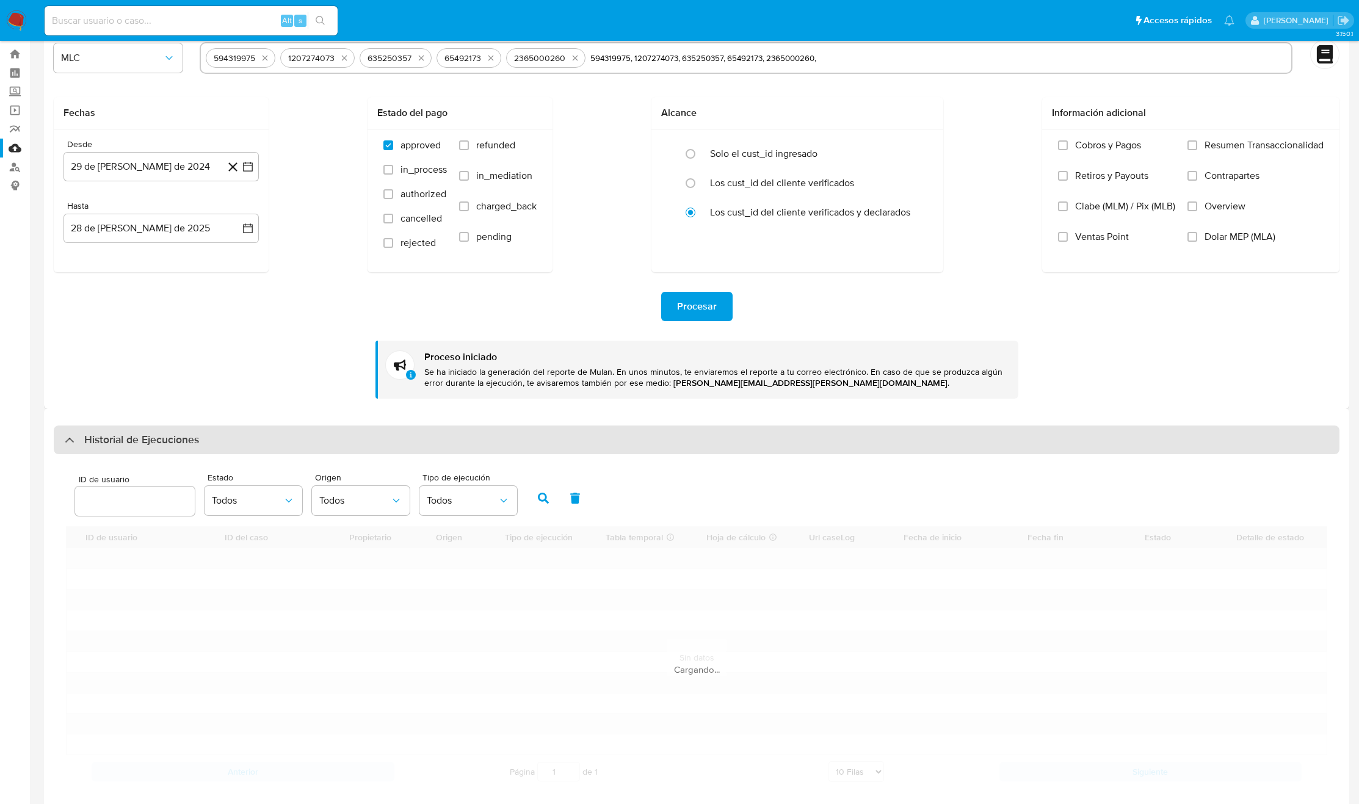
scroll to position [51, 0]
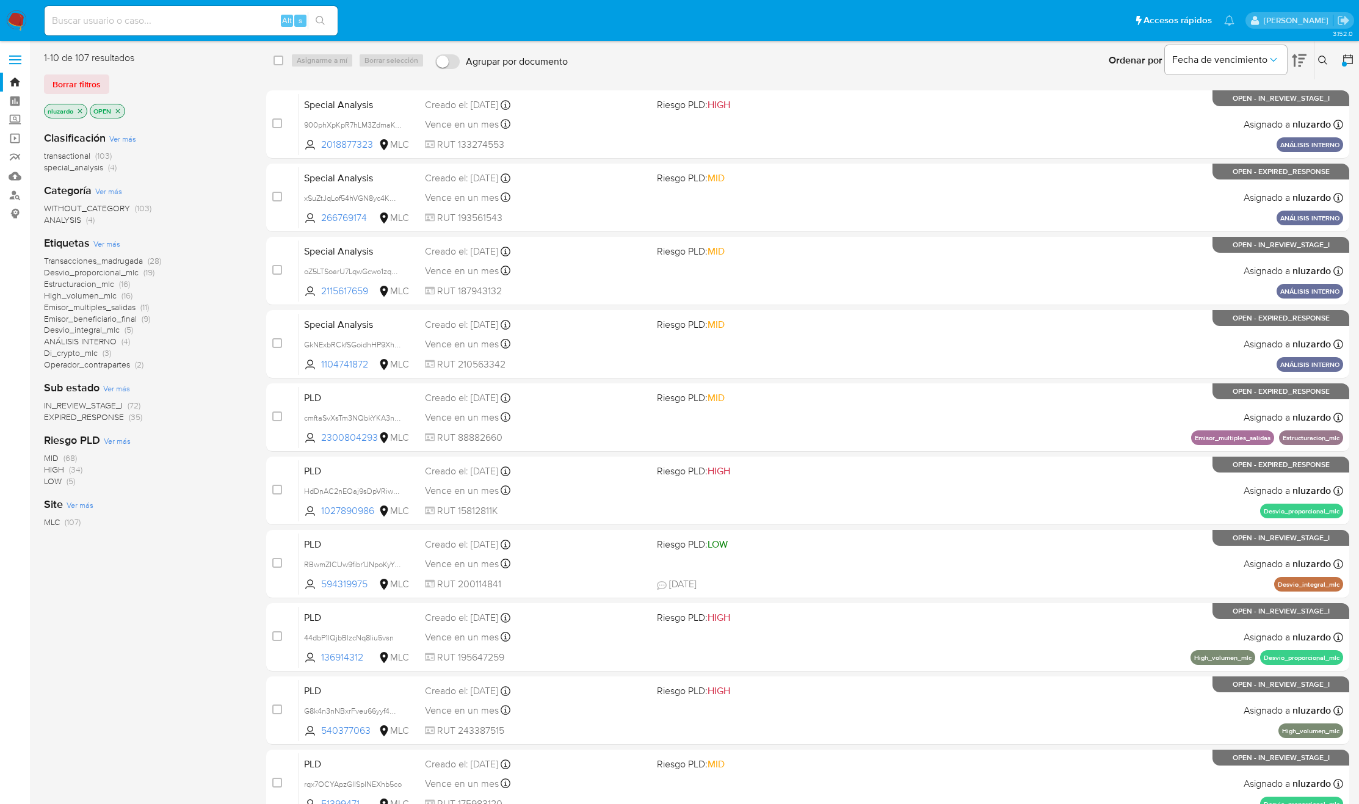
click at [1345, 59] on icon at bounding box center [1348, 59] width 12 height 12
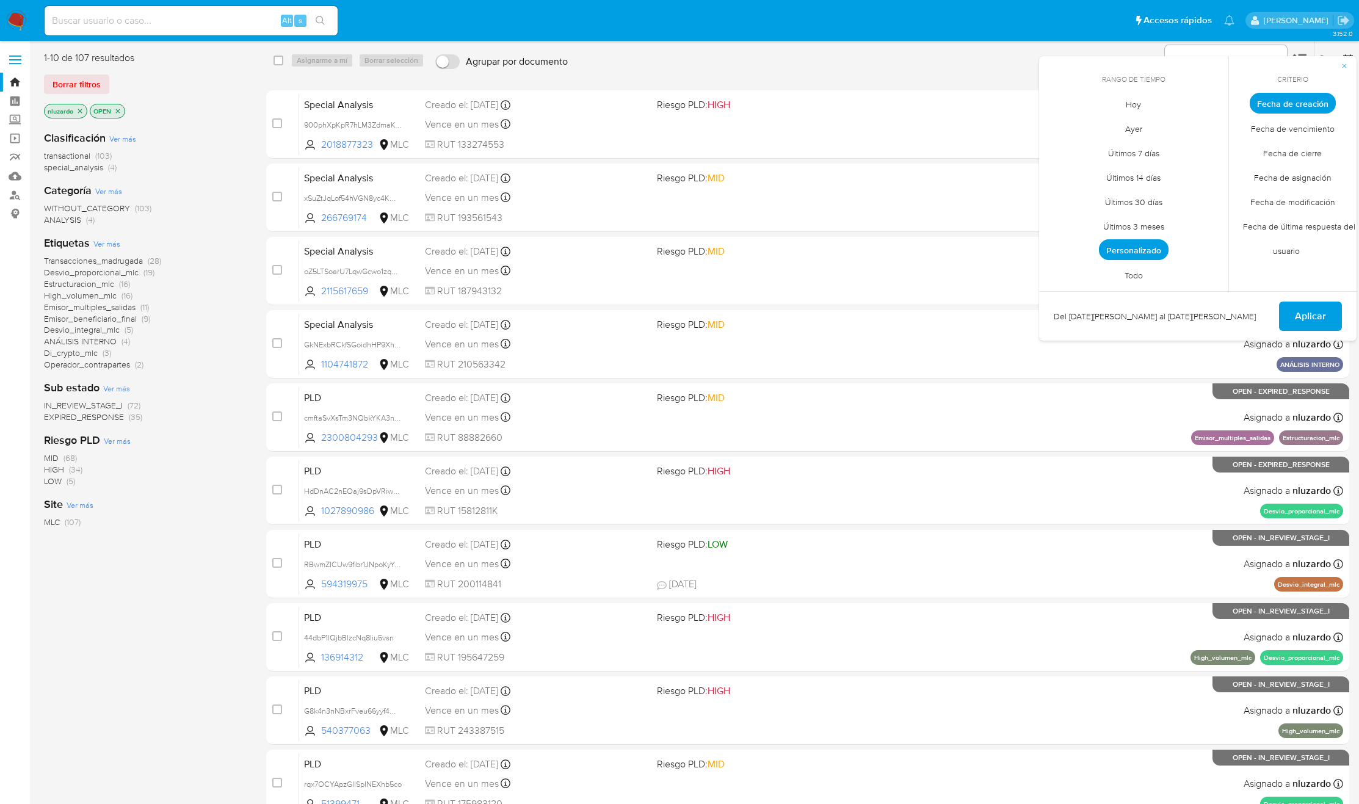
click at [1120, 277] on span "Todo" at bounding box center [1134, 275] width 44 height 25
click at [1308, 317] on span "Aplicar" at bounding box center [1310, 316] width 31 height 27
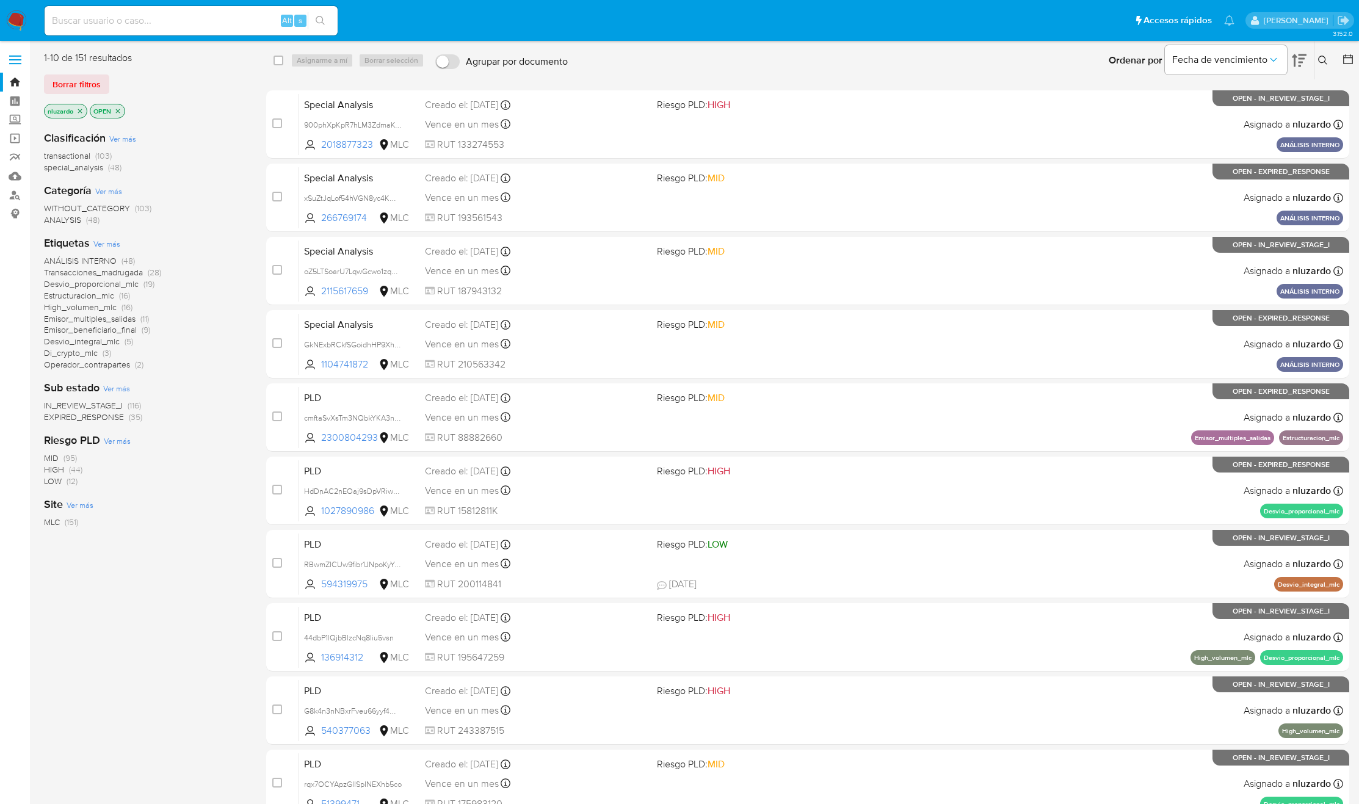
click at [79, 114] on icon "close-filter" at bounding box center [79, 110] width 7 height 7
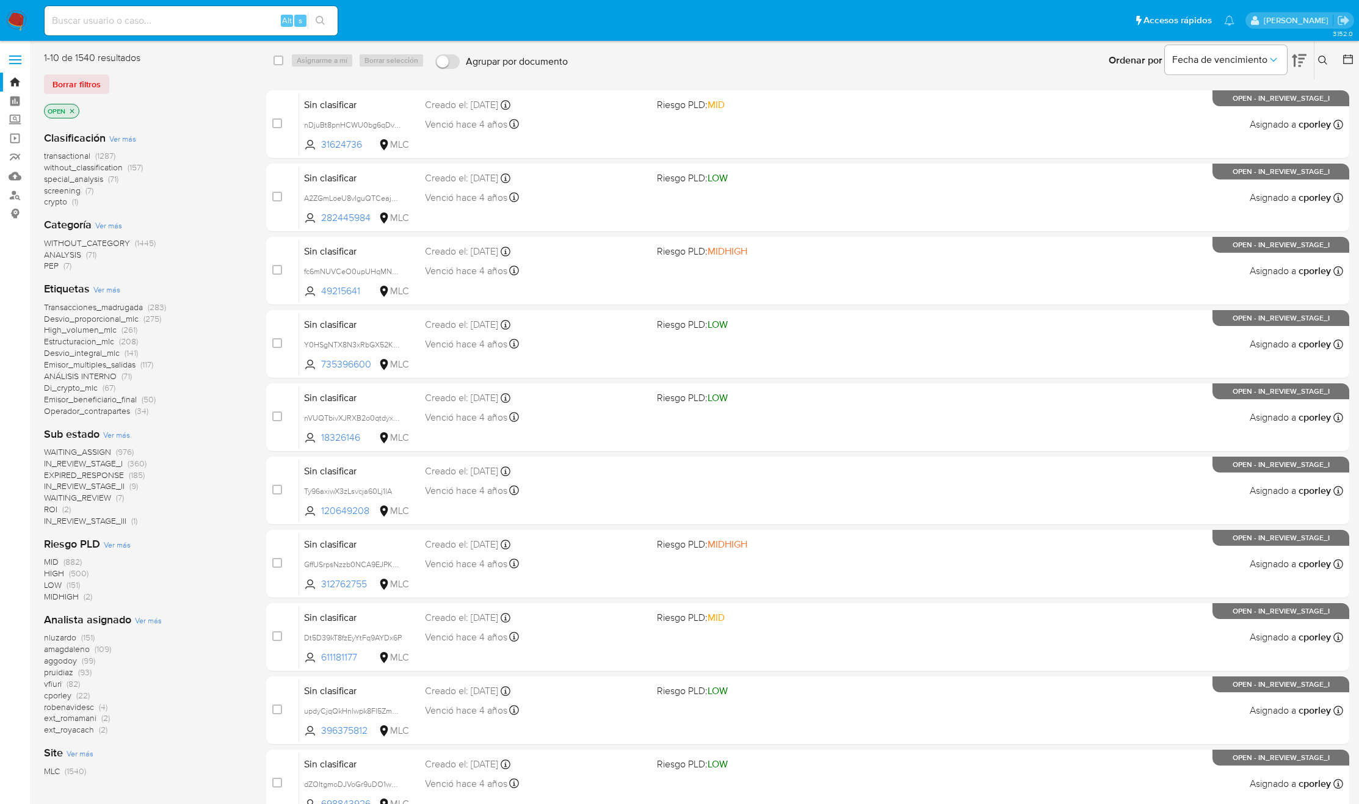
click at [99, 496] on span "WAITING_REVIEW" at bounding box center [77, 498] width 67 height 12
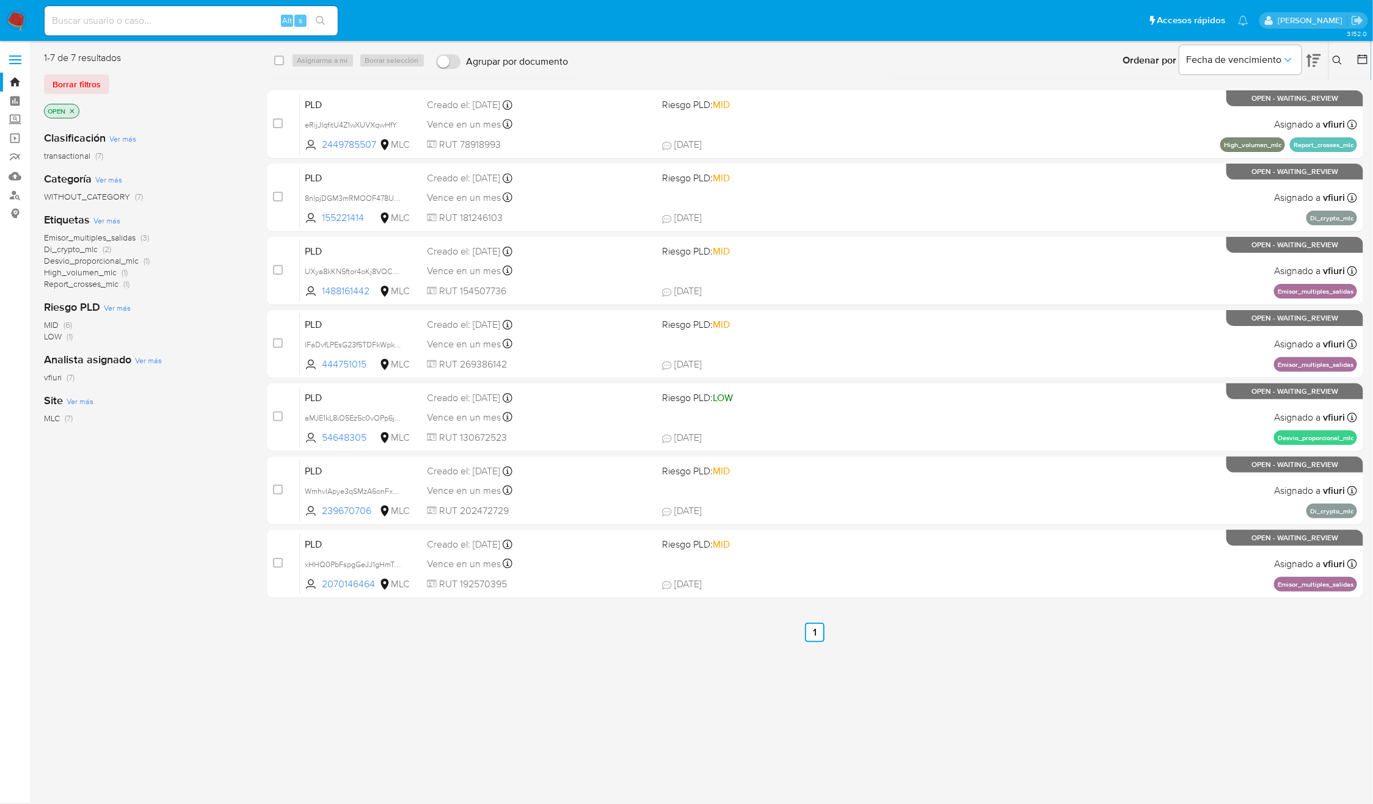
click at [1337, 65] on icon at bounding box center [1337, 61] width 10 height 10
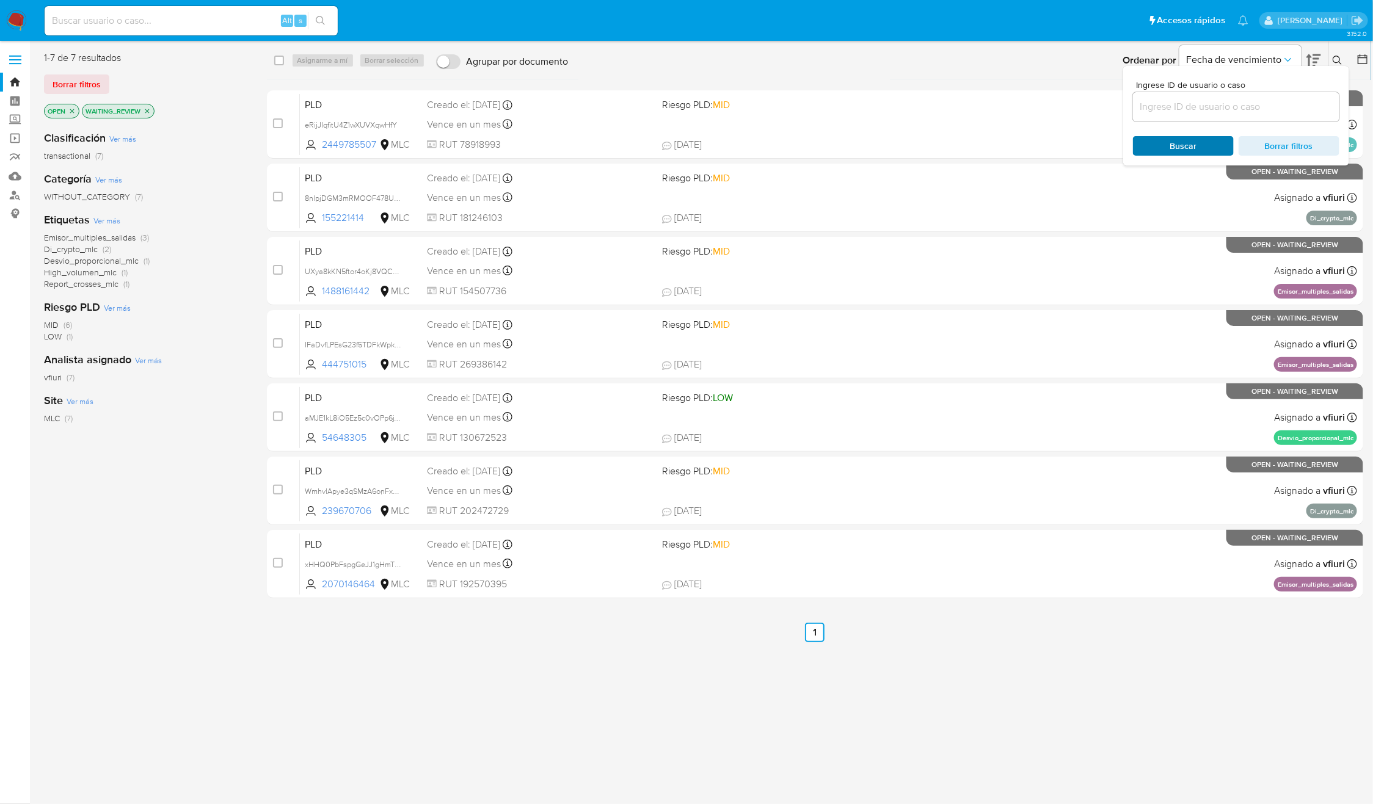
click at [1202, 145] on span "Buscar" at bounding box center [1183, 145] width 84 height 17
click at [1347, 59] on button at bounding box center [1339, 60] width 20 height 15
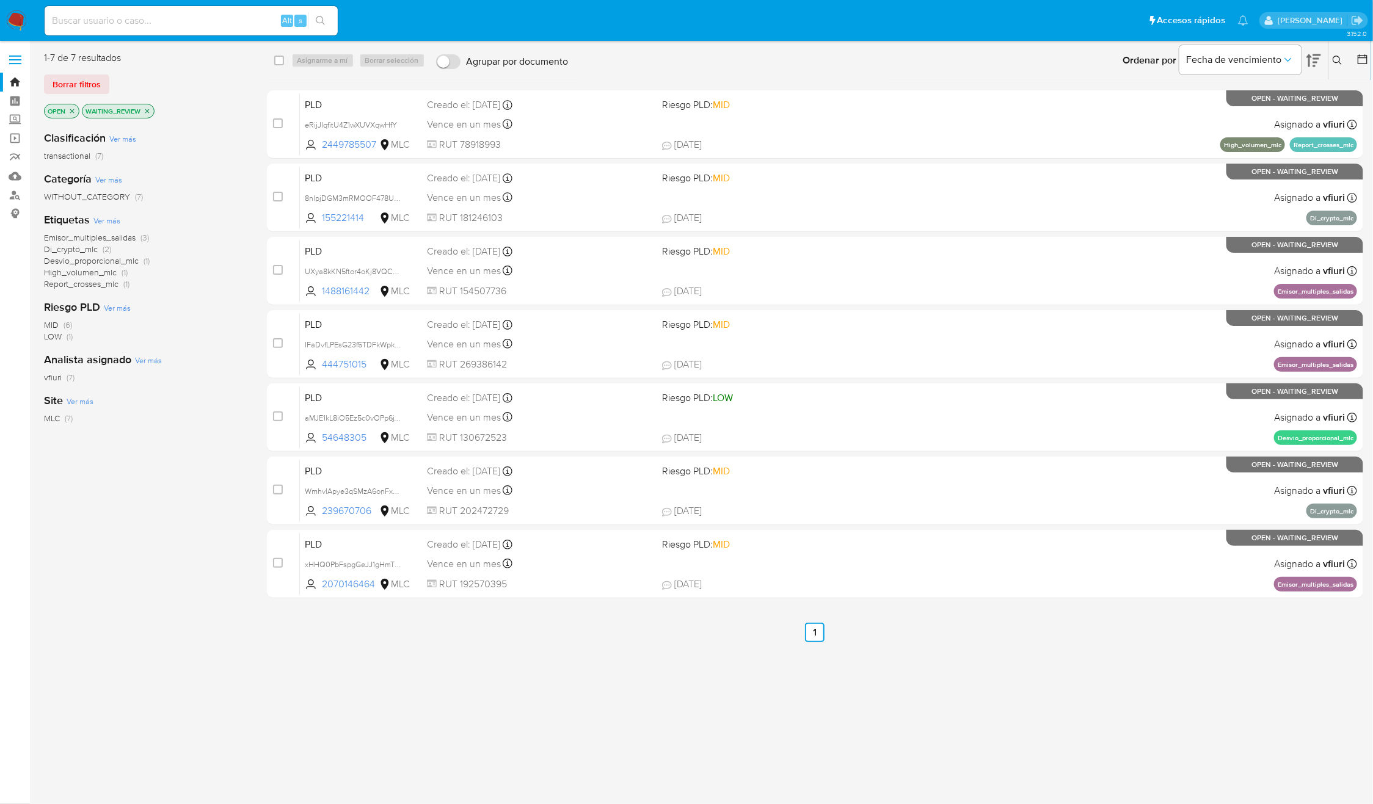
click at [1357, 57] on icon at bounding box center [1362, 59] width 12 height 12
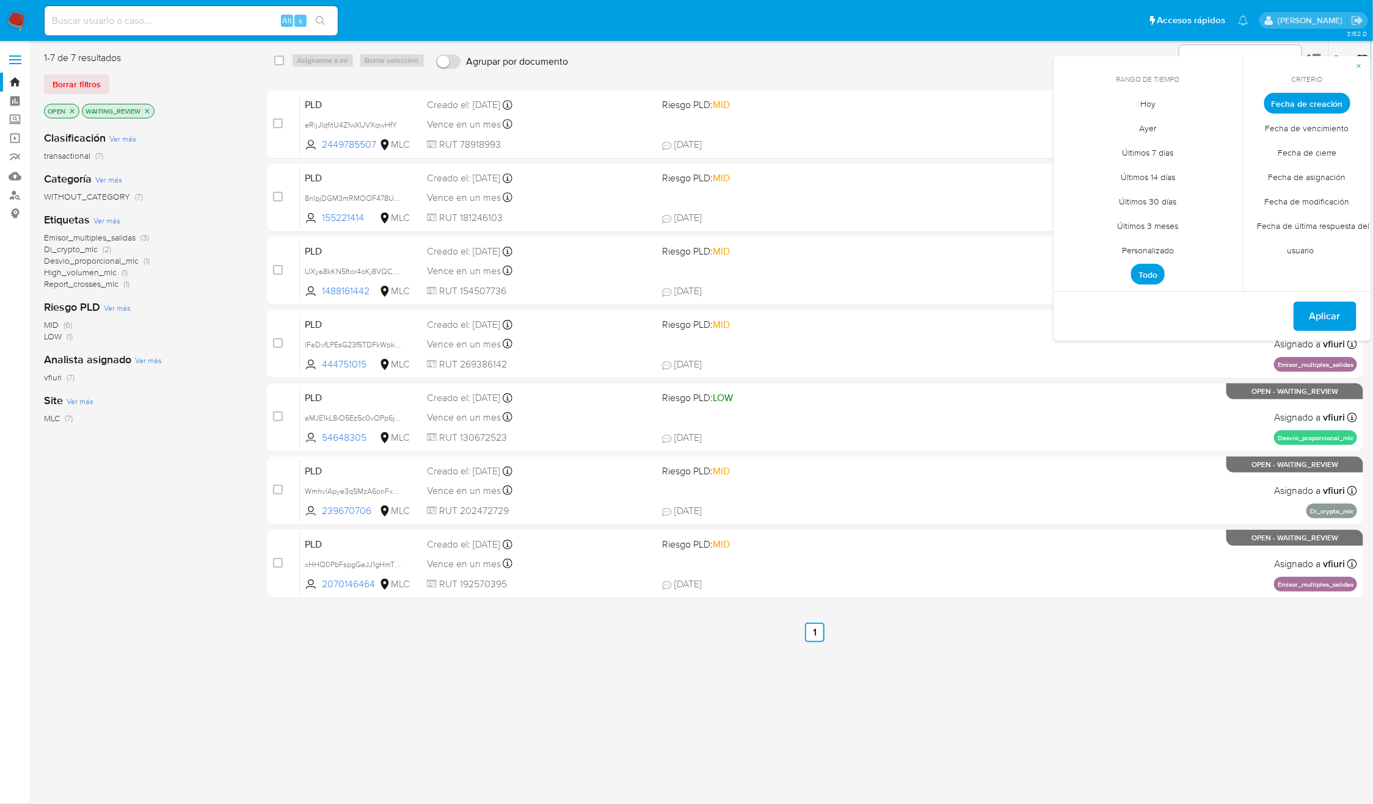
click at [1147, 275] on span "Todo" at bounding box center [1148, 274] width 34 height 21
click at [1141, 272] on span "Todo" at bounding box center [1148, 274] width 34 height 21
click at [1318, 319] on span "Aplicar" at bounding box center [1324, 316] width 31 height 27
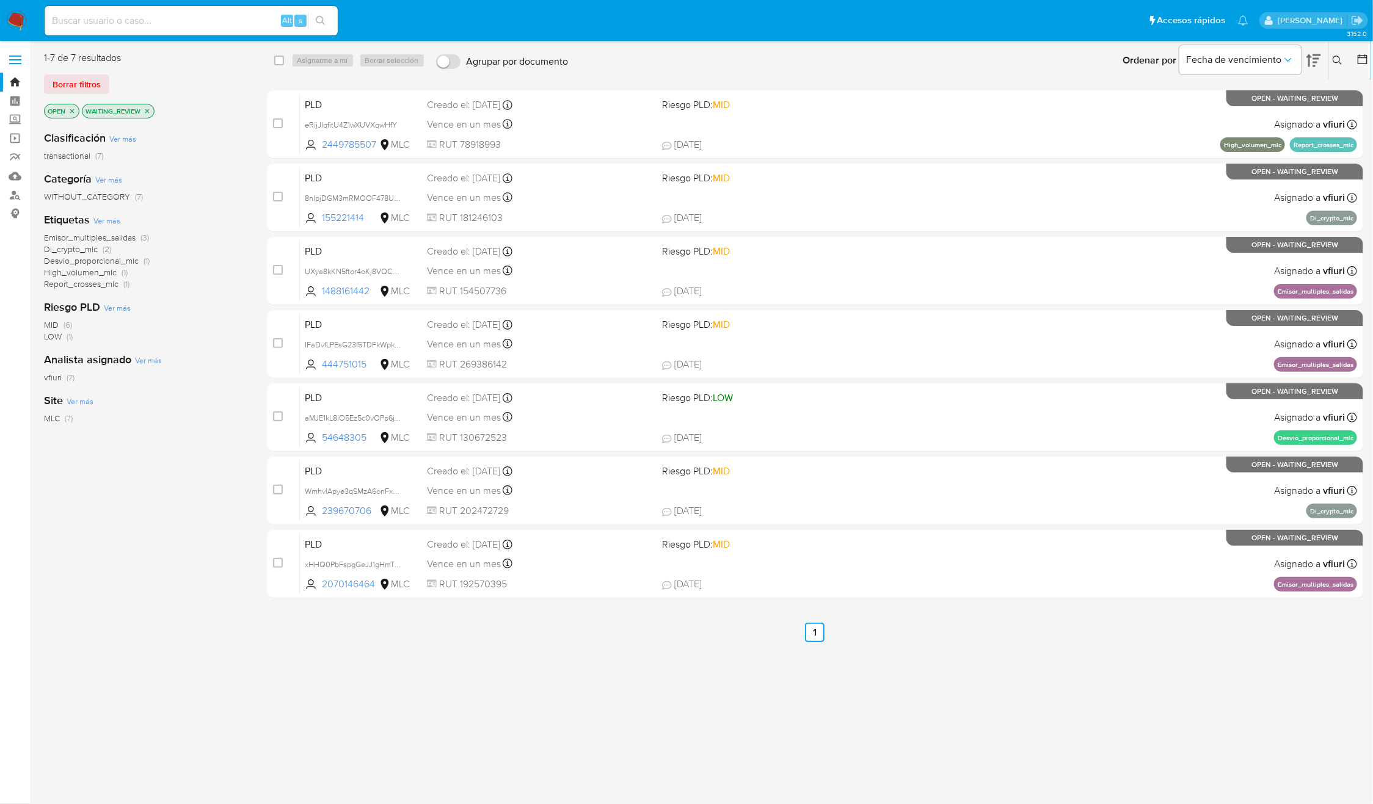
click at [74, 108] on icon "close-filter" at bounding box center [71, 110] width 7 height 7
click at [1068, 716] on div "3.152.0" at bounding box center [703, 422] width 1319 height 747
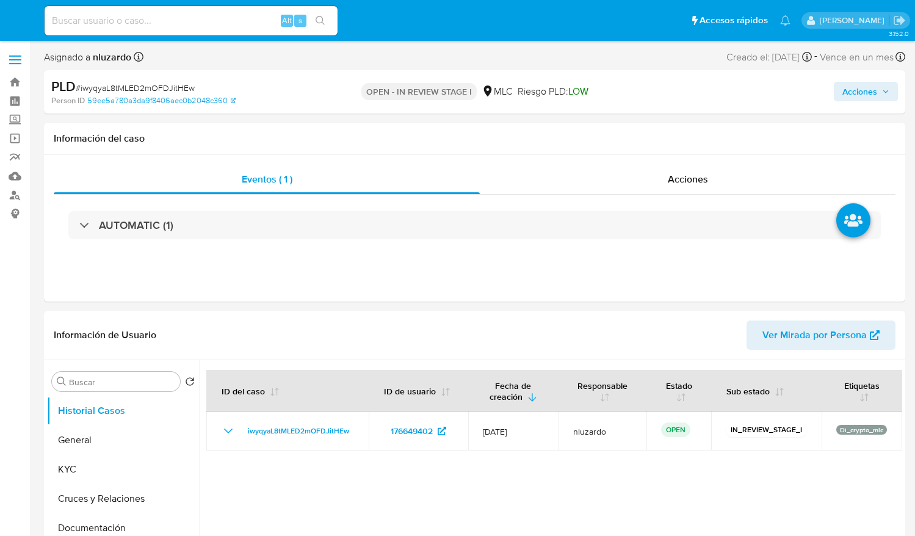
select select "10"
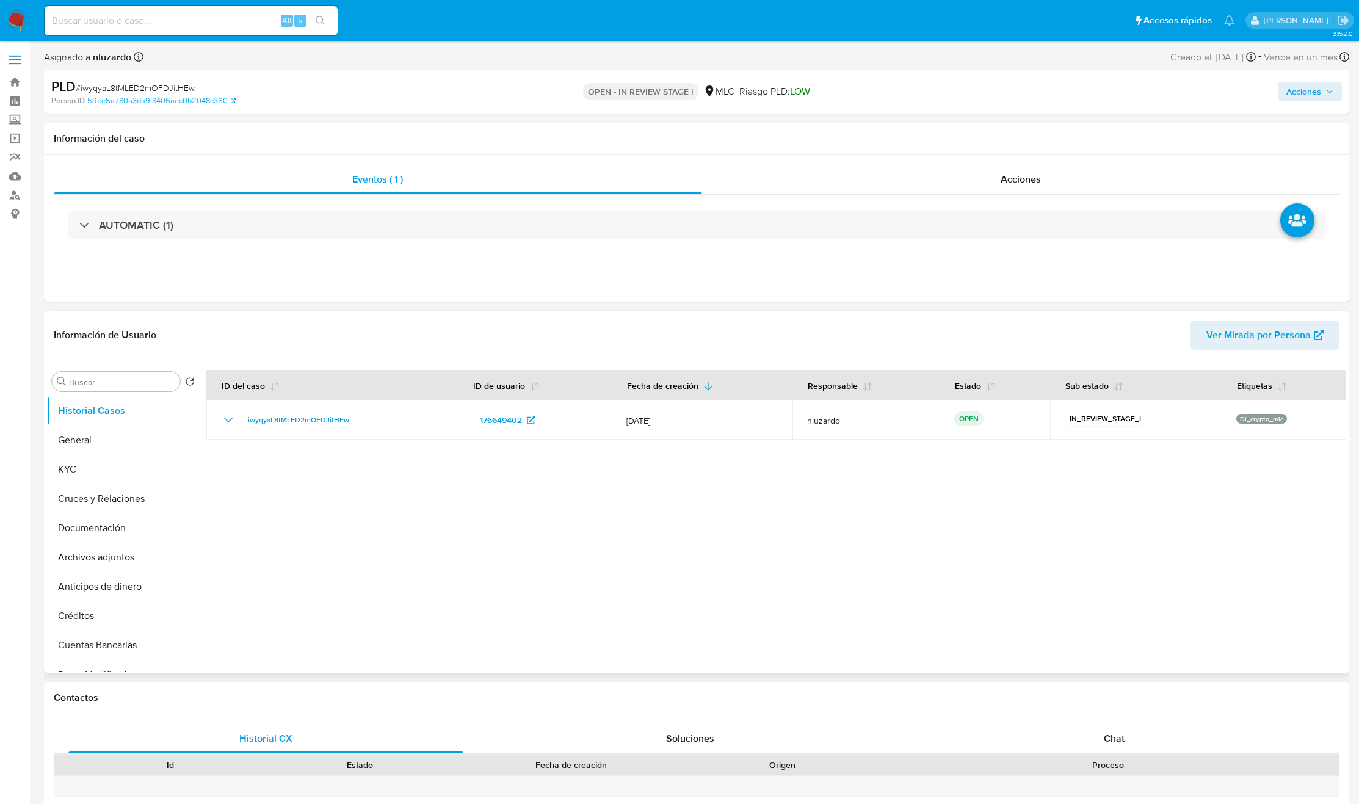
click at [915, 535] on div at bounding box center [773, 516] width 1147 height 313
click at [129, 455] on button "KYC" at bounding box center [118, 469] width 143 height 29
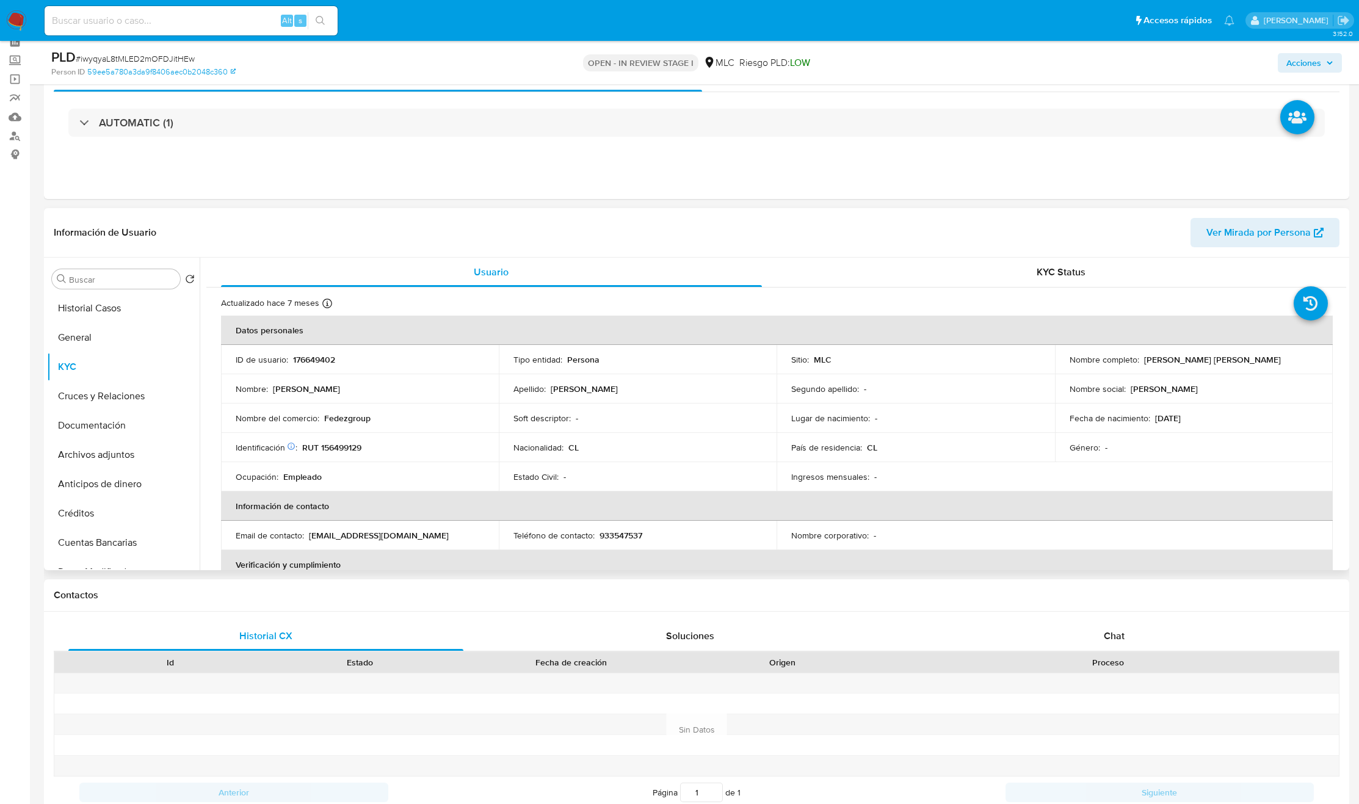
scroll to position [92, 0]
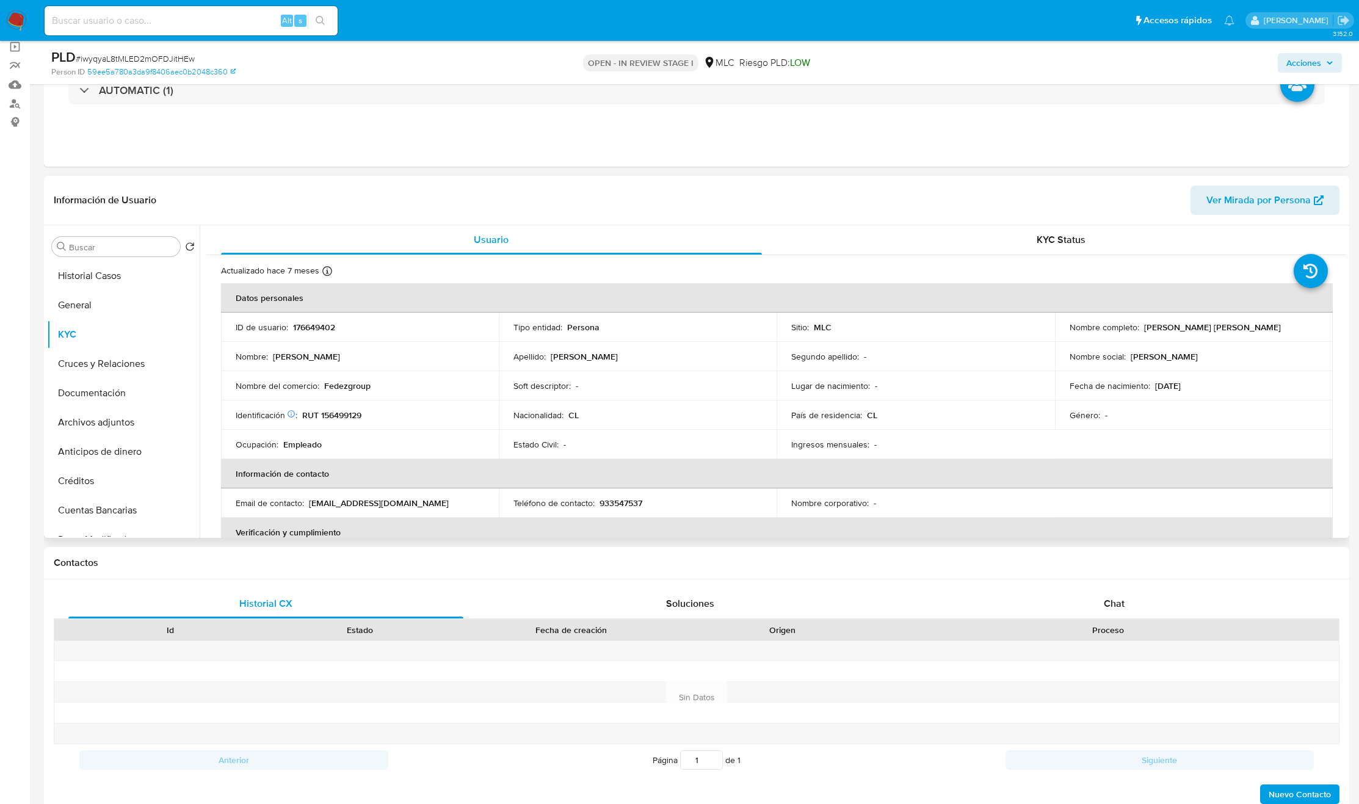
click at [915, 356] on div "Nombre social : Juan Carlos" at bounding box center [1194, 356] width 248 height 11
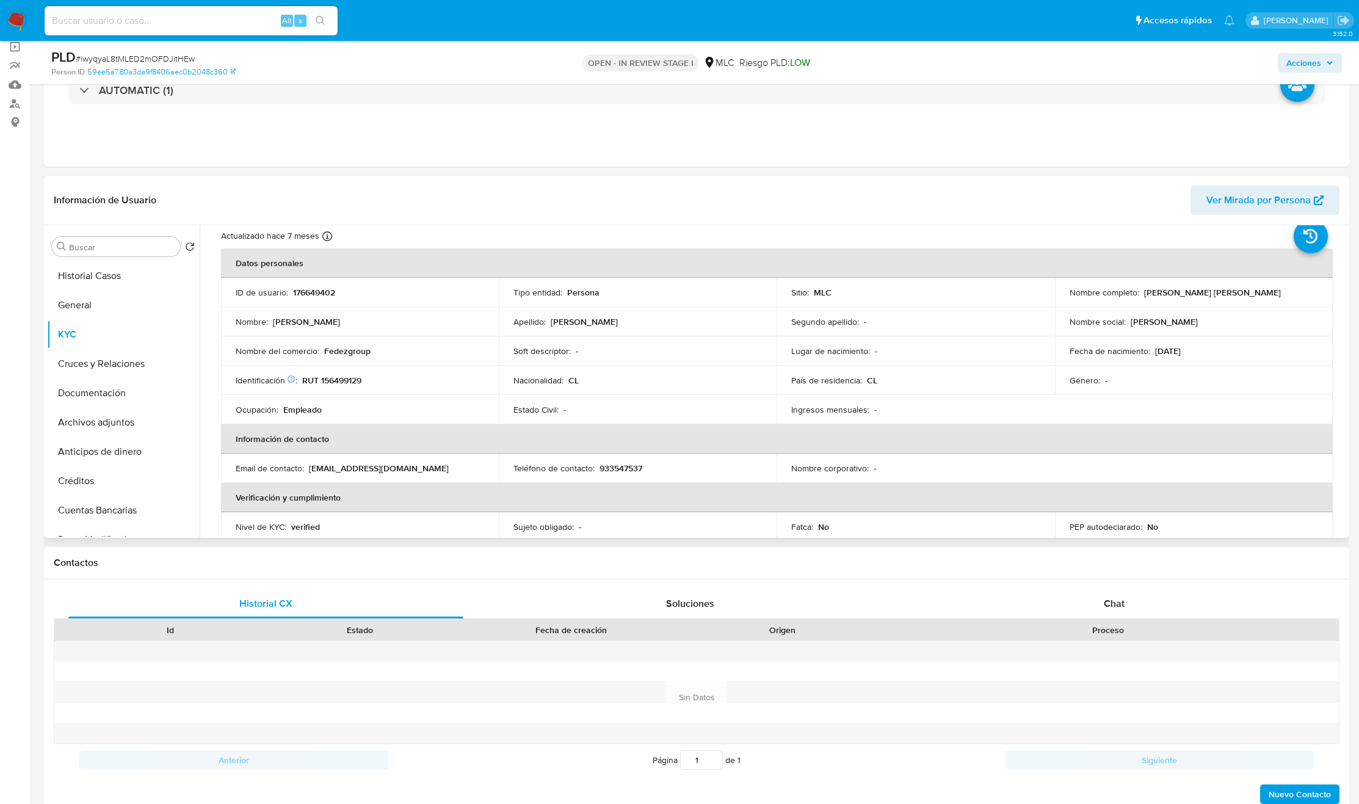
scroll to position [37, 0]
click at [100, 245] on input "Buscar" at bounding box center [122, 247] width 106 height 11
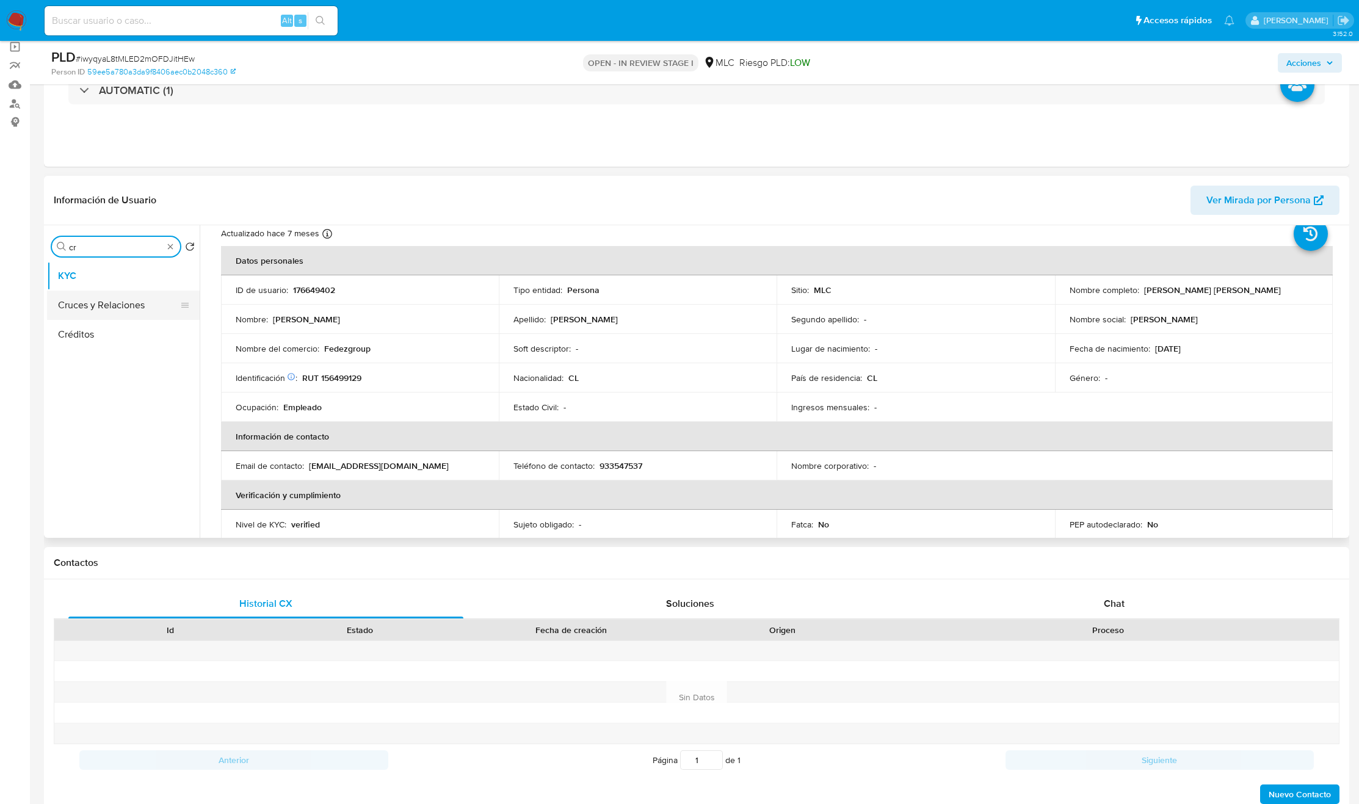
type input "cr"
click at [96, 300] on button "Cruces y Relaciones" at bounding box center [118, 305] width 143 height 29
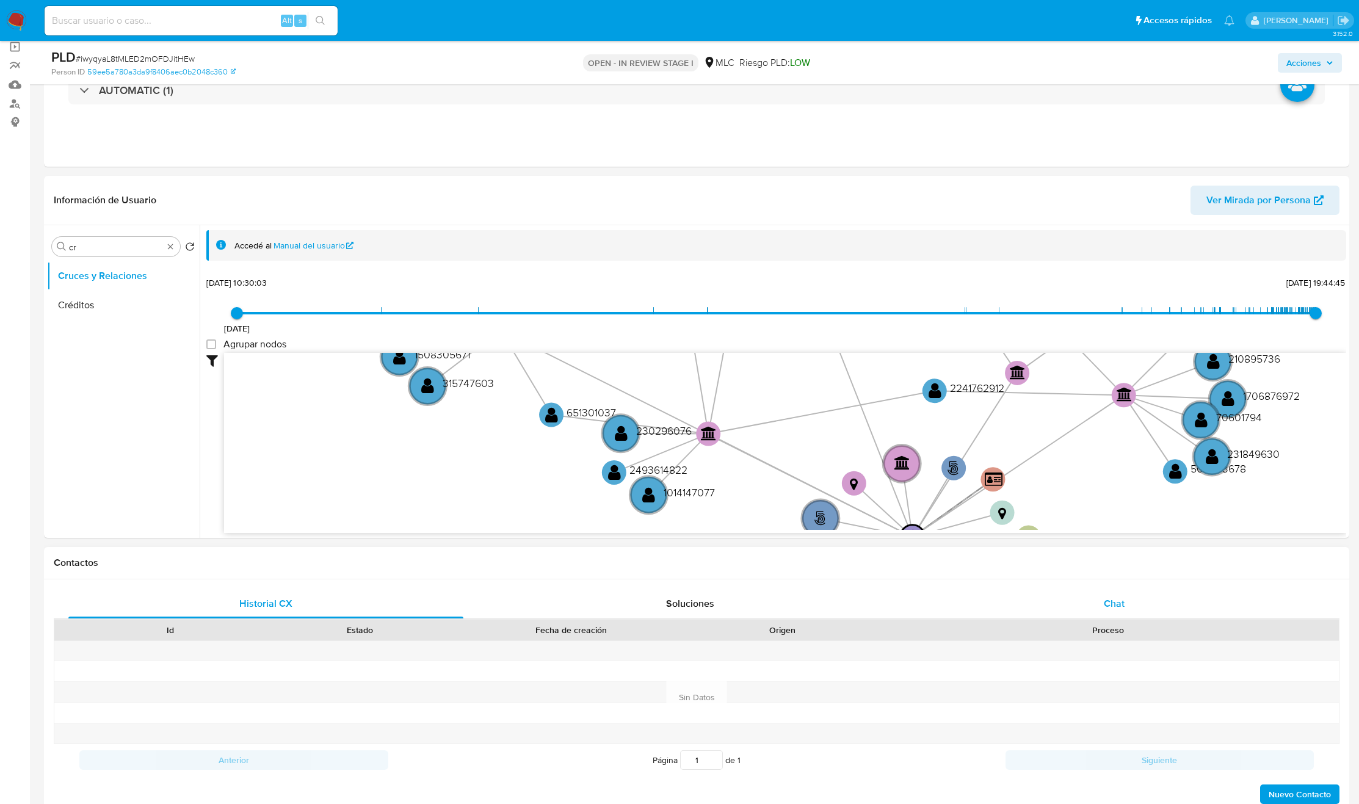
click at [915, 535] on div "Chat" at bounding box center [1114, 603] width 395 height 29
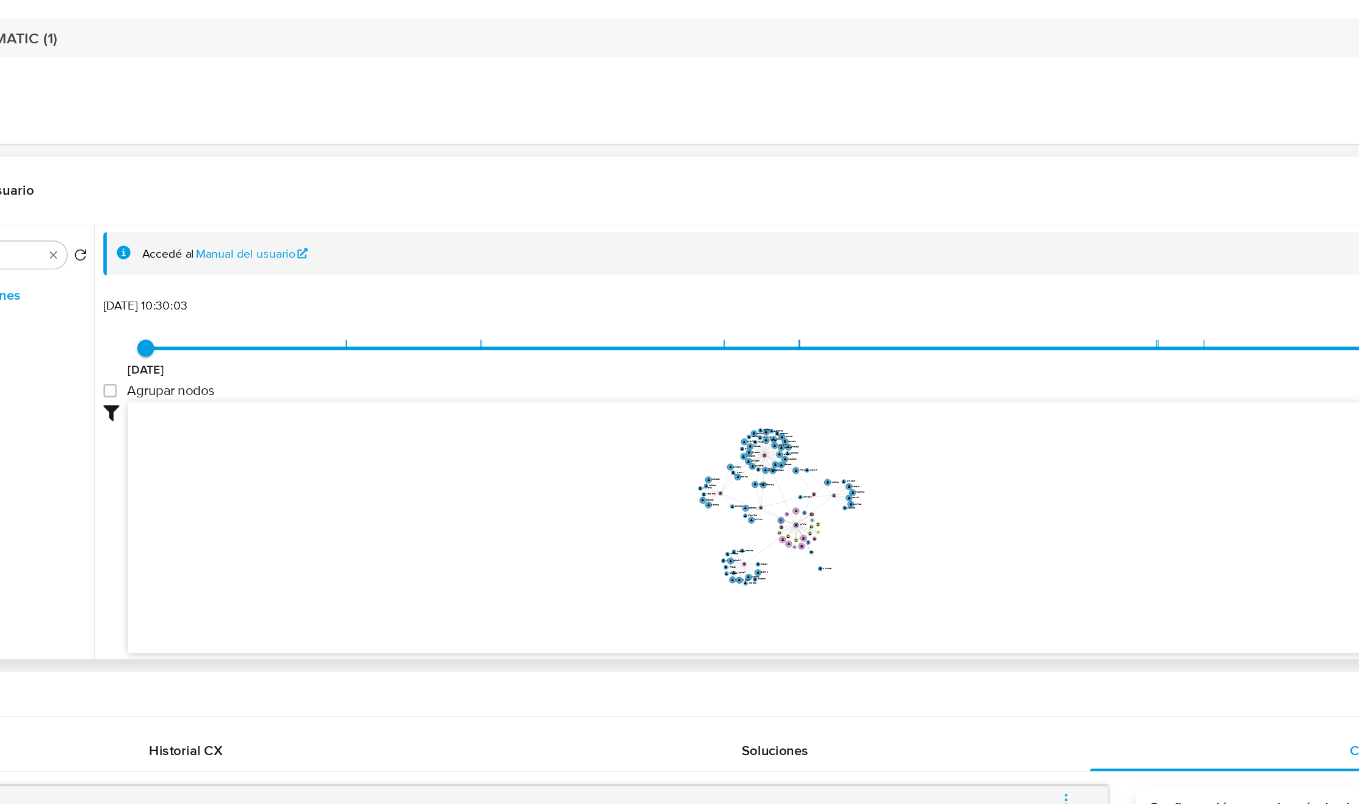
drag, startPoint x: 701, startPoint y: 575, endPoint x: 633, endPoint y: 571, distance: 68.5
click at [626, 535] on icon "phone-0eae6686e5dcc492e264430ed2a26afb  user-176649402  176649402 person-59ee…" at bounding box center [785, 576] width 1122 height 177
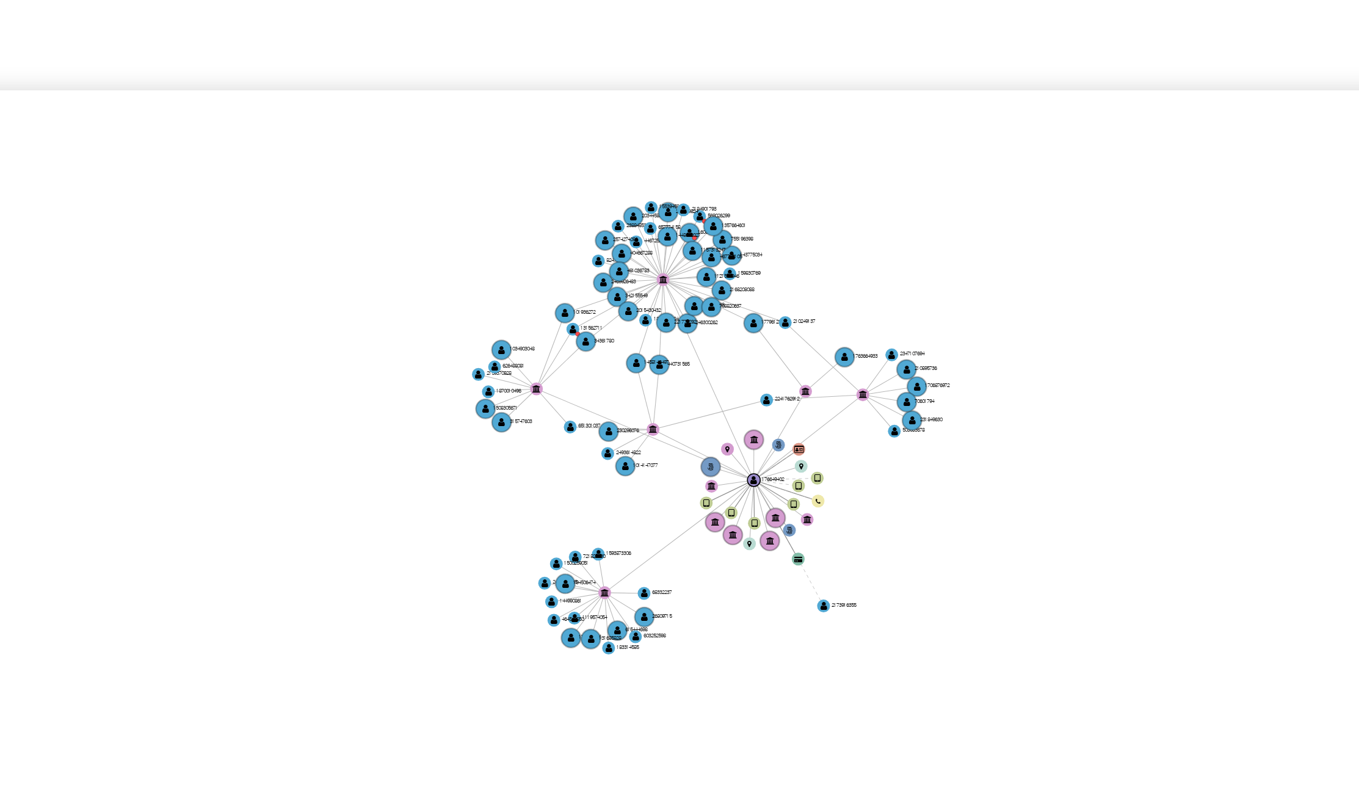
drag, startPoint x: 770, startPoint y: 615, endPoint x: 771, endPoint y: 640, distance: 25.0
click at [771, 535] on icon "phone-0eae6686e5dcc492e264430ed2a26afb  user-176649402  176649402 person-59ee…" at bounding box center [785, 576] width 1122 height 177
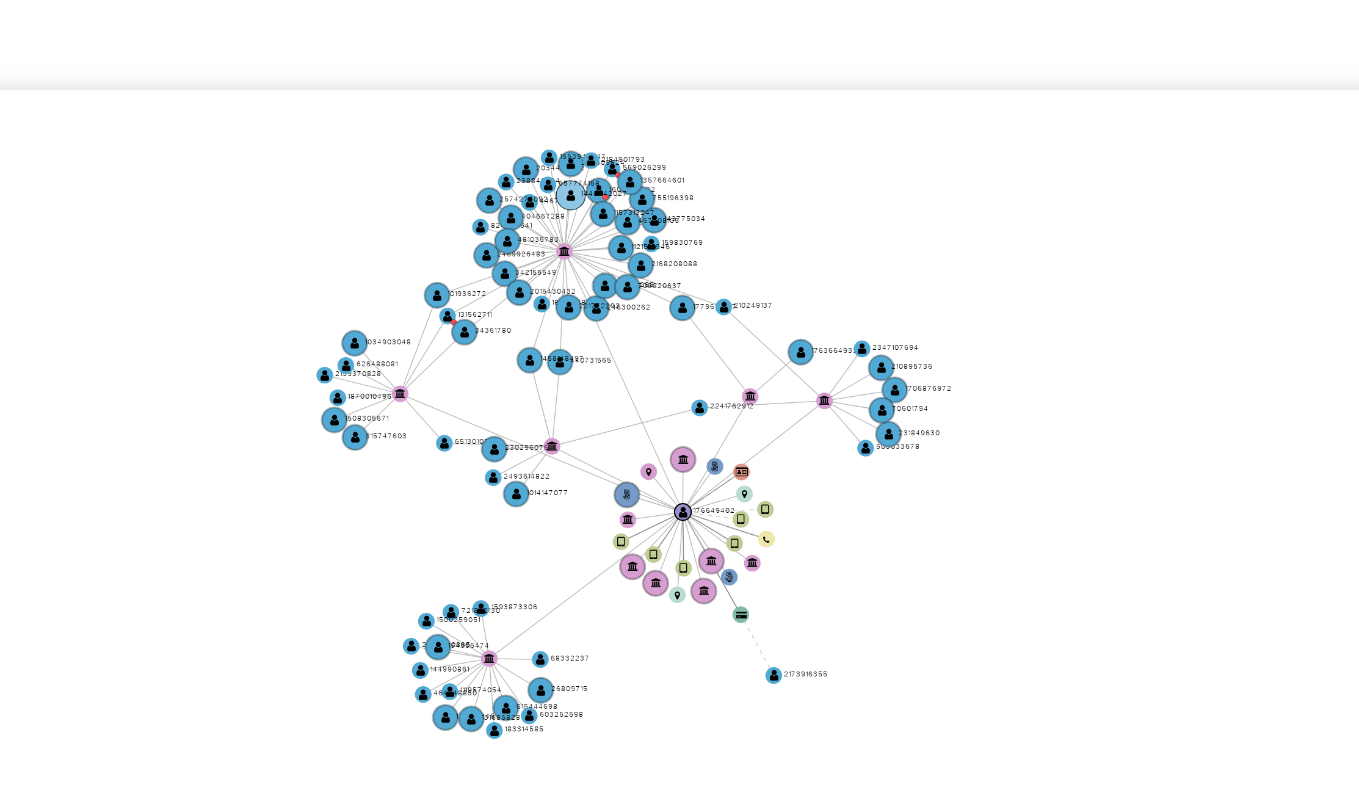
click at [667, 513] on text "1448642027" at bounding box center [668, 513] width 12 height 3
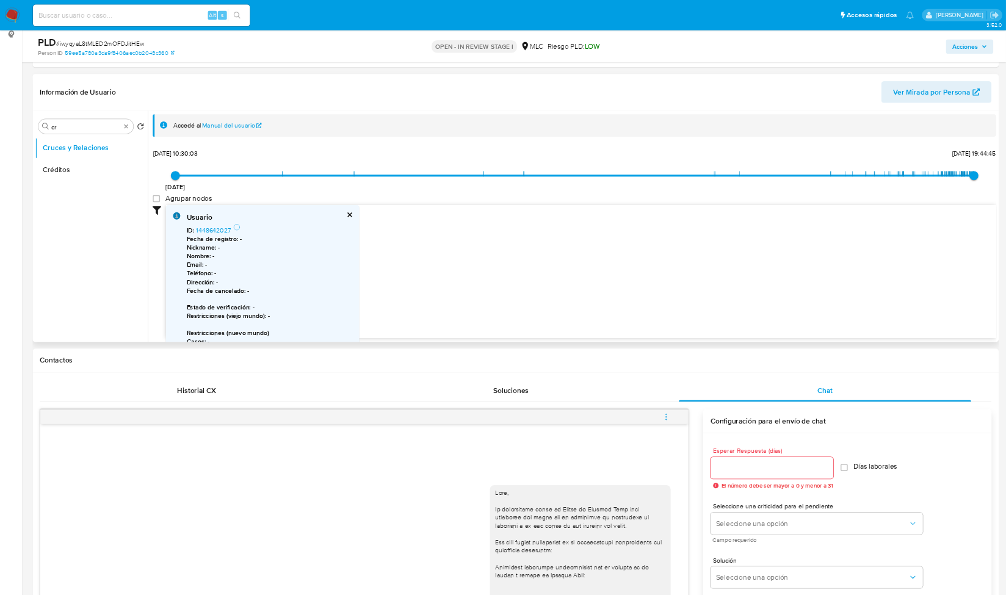
scroll to position [183, 0]
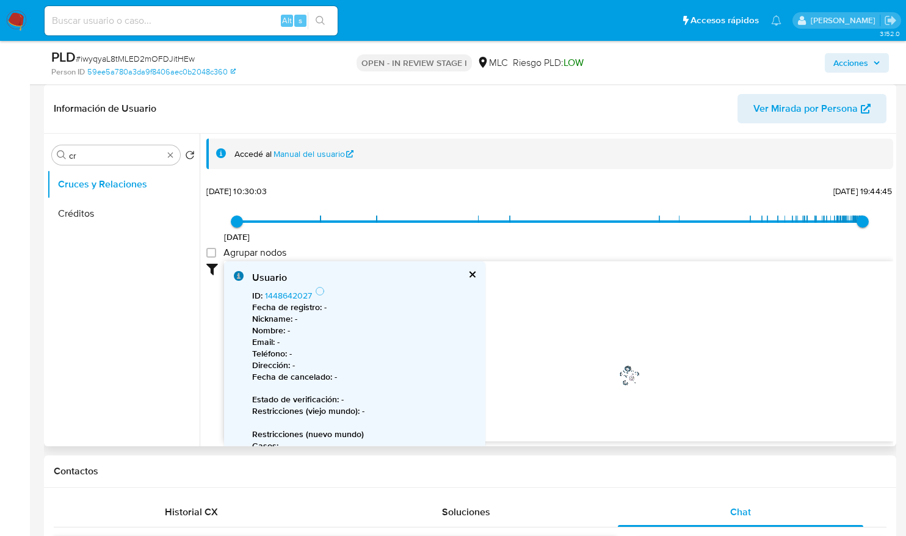
drag, startPoint x: 540, startPoint y: 309, endPoint x: 716, endPoint y: 259, distance: 182.1
click at [716, 262] on icon "phone-0eae6686e5dcc492e264430ed2a26afb  user-176649402  176649402 person-59ee…" at bounding box center [558, 349] width 669 height 177
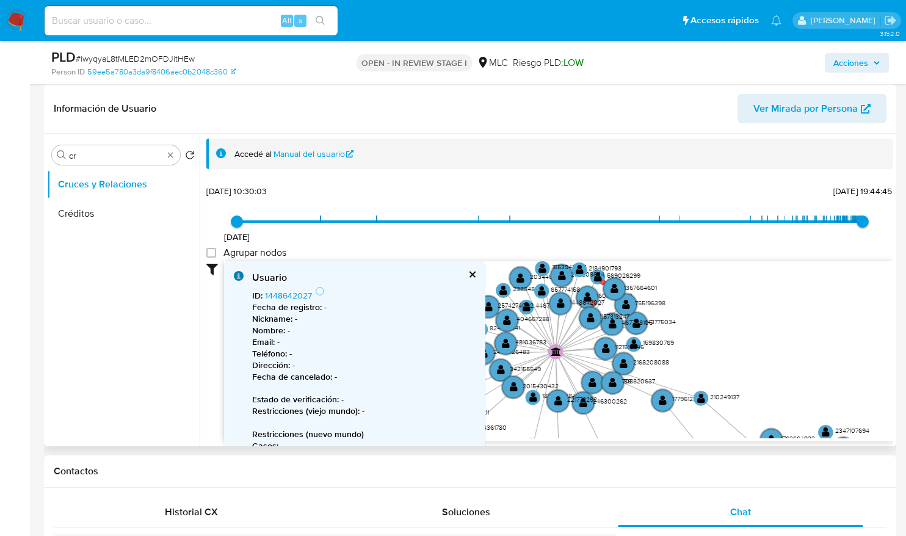
drag, startPoint x: 578, startPoint y: 339, endPoint x: 616, endPoint y: 443, distance: 110.5
click at [616, 443] on div "Accedé al Manual del usuario 9/6/2021 9/6/2021, 10:30:03 11/8/2025, 19:44:45 Ag…" at bounding box center [547, 290] width 694 height 313
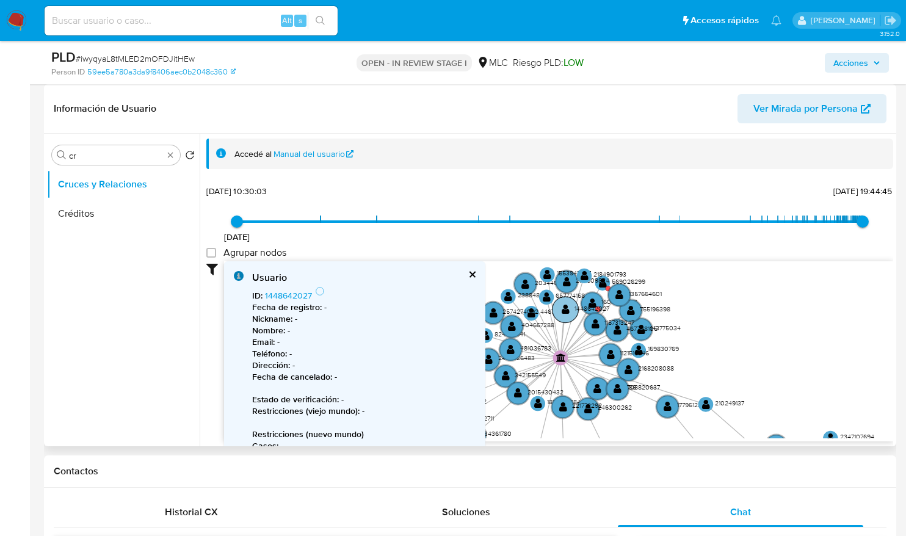
click at [593, 305] on text "1448642027" at bounding box center [592, 308] width 35 height 10
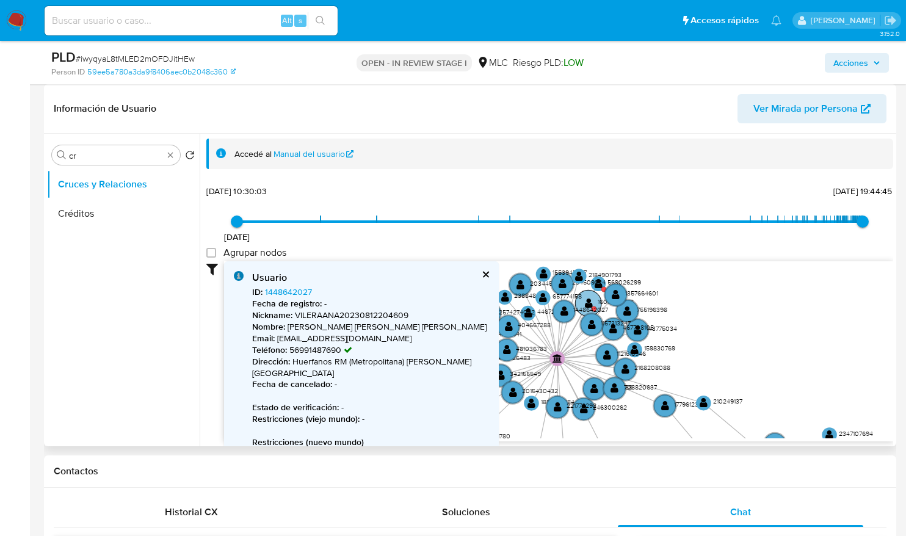
click at [597, 299] on circle at bounding box center [588, 303] width 26 height 26
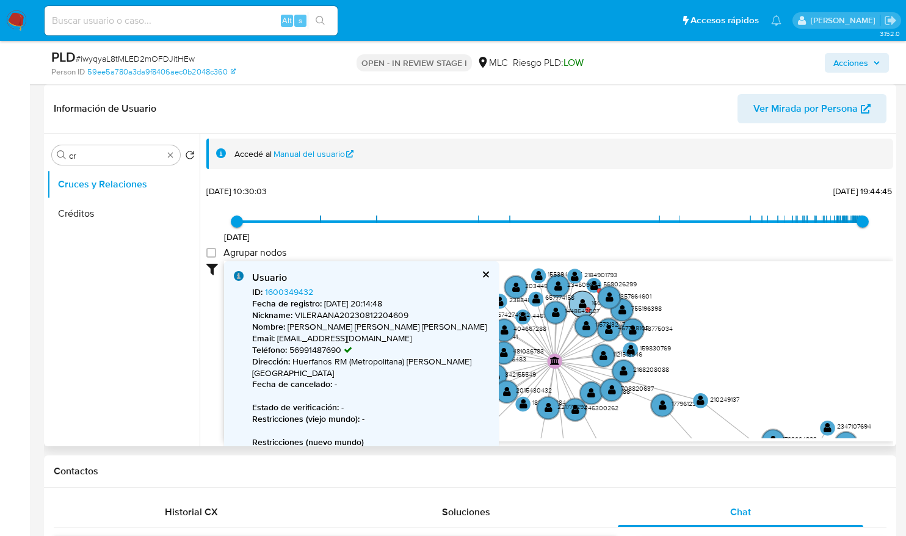
click at [584, 304] on text "" at bounding box center [583, 304] width 8 height 11
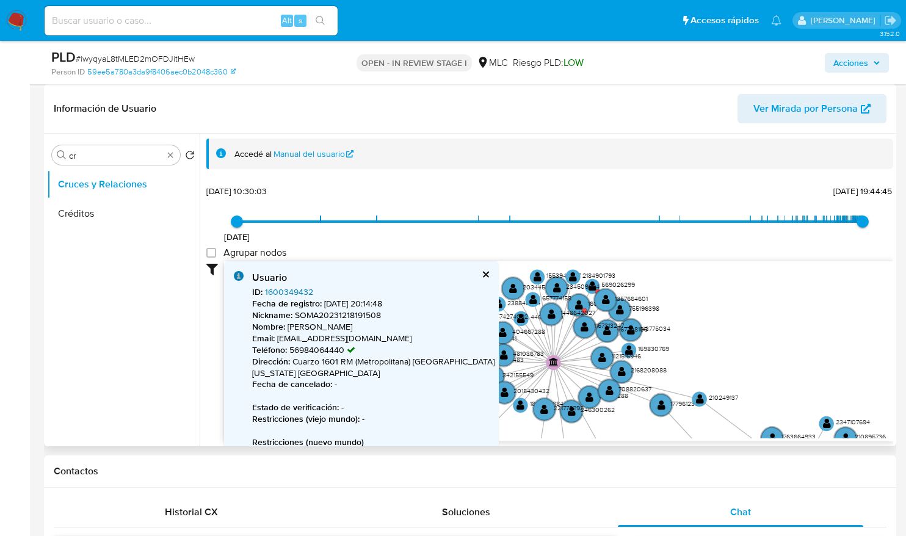
click at [275, 287] on link "1600349432" at bounding box center [289, 292] width 48 height 12
click at [597, 281] on circle at bounding box center [592, 286] width 19 height 19
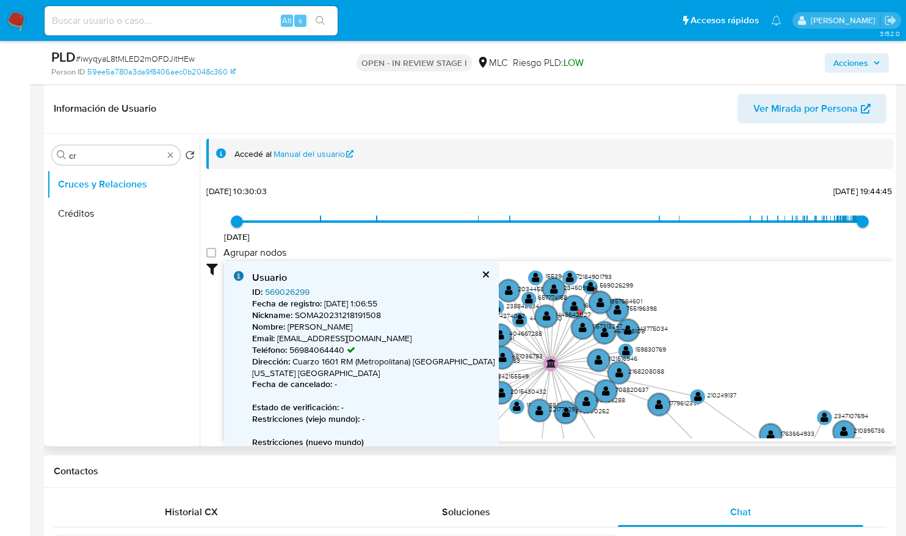
click at [309, 293] on link "569026299" at bounding box center [287, 292] width 45 height 12
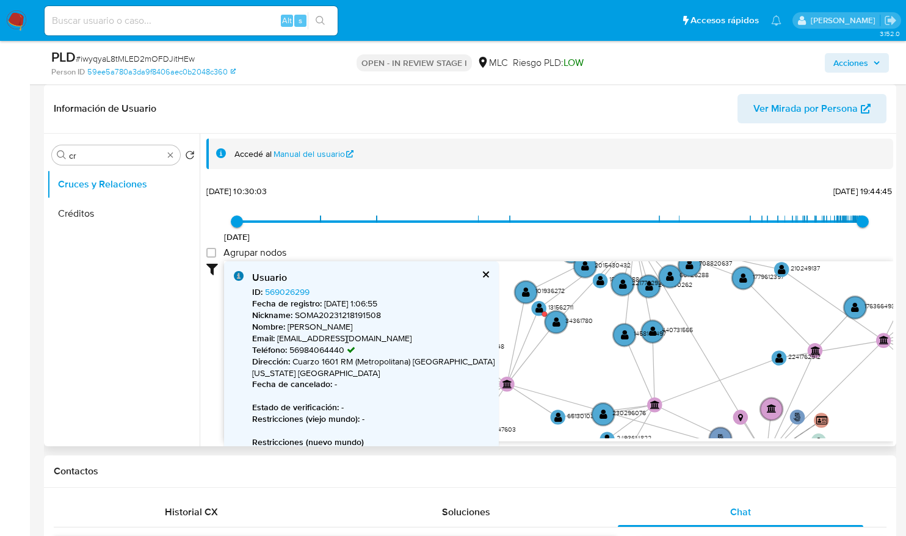
drag, startPoint x: 749, startPoint y: 333, endPoint x: 785, endPoint y: 240, distance: 100.1
click at [785, 240] on div "9/6/2021 9/6/2021, 10:30:03 11/8/2025, 19:44:45 Agrupar nodos Filtros Confianza…" at bounding box center [549, 311] width 687 height 259
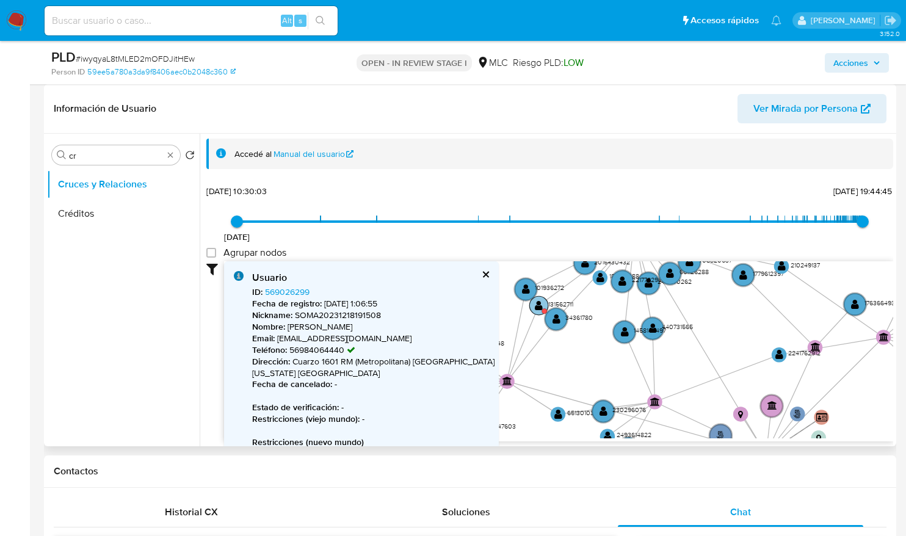
click at [538, 311] on circle at bounding box center [538, 305] width 19 height 19
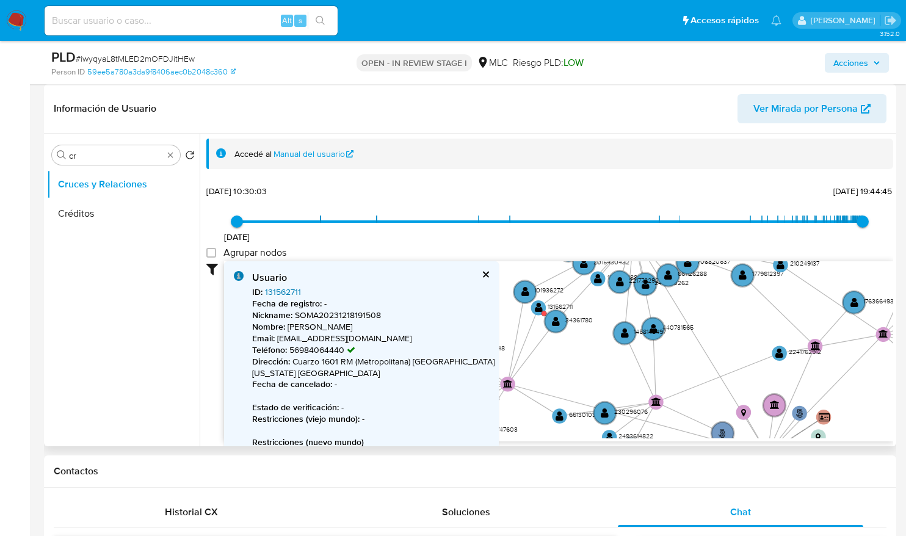
click at [267, 293] on link "131562711" at bounding box center [283, 292] width 36 height 12
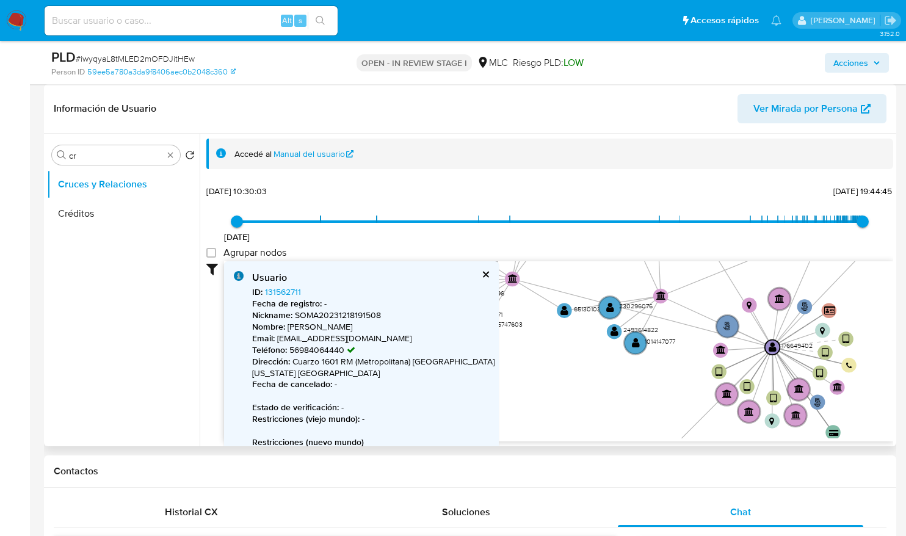
drag, startPoint x: 551, startPoint y: 377, endPoint x: 493, endPoint y: 203, distance: 183.0
click at [494, 197] on div "9/6/2021 9/6/2021, 10:30:03 11/8/2025, 19:44:45 Agrupar nodos Filtros Confianza…" at bounding box center [549, 311] width 687 height 259
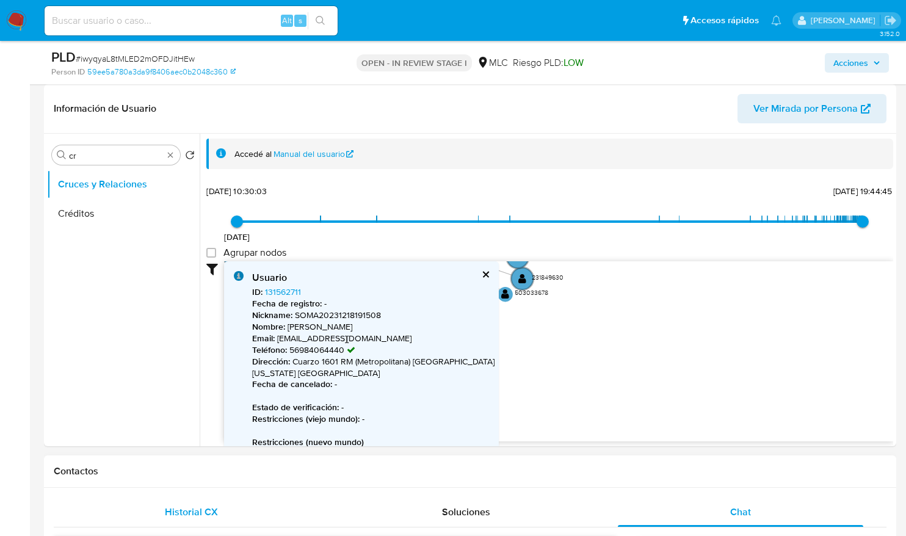
drag, startPoint x: 736, startPoint y: 318, endPoint x: 264, endPoint y: 506, distance: 508.0
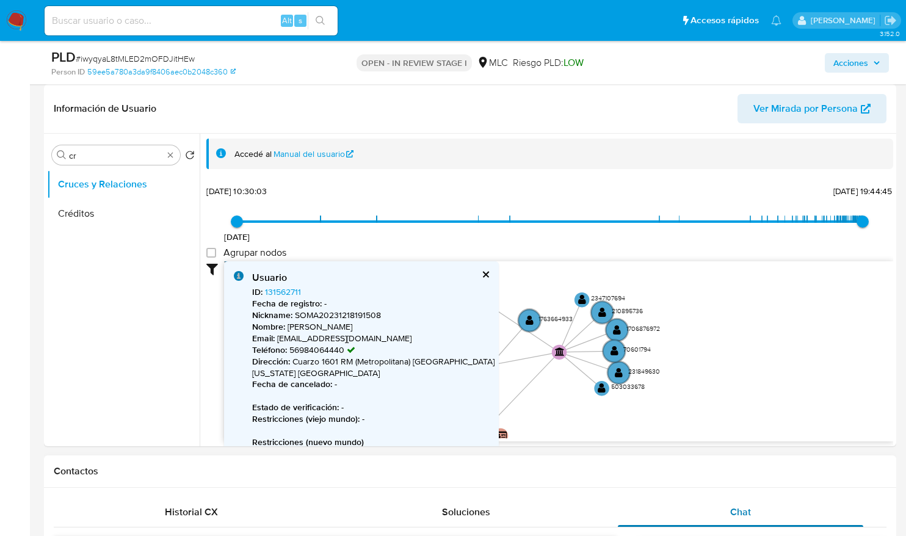
drag, startPoint x: 535, startPoint y: 410, endPoint x: 637, endPoint y: 520, distance: 149.5
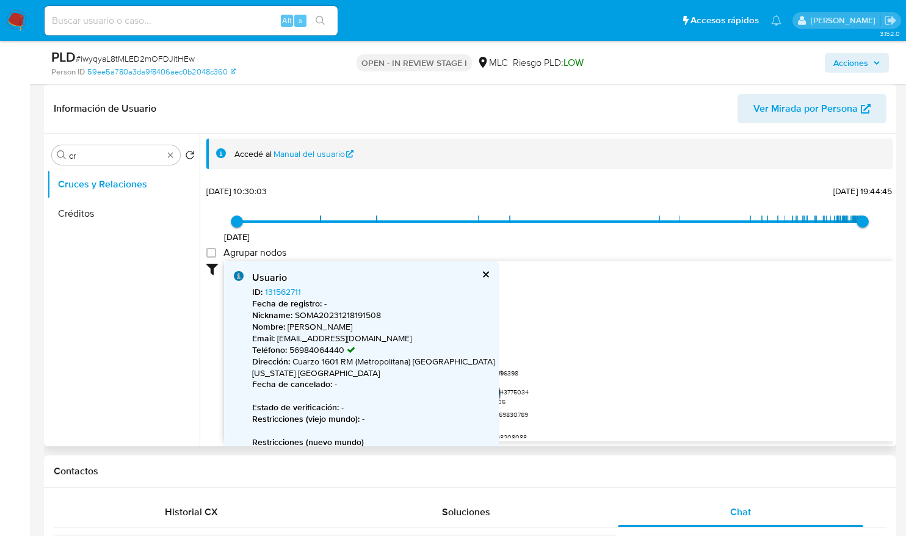
drag, startPoint x: 647, startPoint y: 303, endPoint x: 732, endPoint y: 442, distance: 162.8
click at [732, 442] on div "Accedé al Manual del usuario 9/6/2021 9/6/2021, 10:30:03 11/8/2025, 19:44:45 Ag…" at bounding box center [547, 290] width 694 height 313
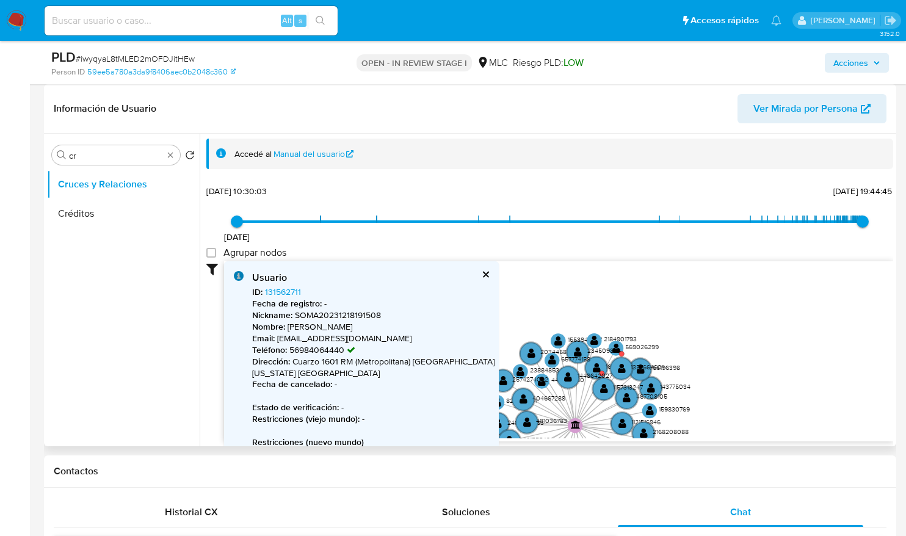
drag, startPoint x: 623, startPoint y: 363, endPoint x: 788, endPoint y: 352, distance: 165.8
click at [788, 352] on icon "phone-0eae6686e5dcc492e264430ed2a26afb  user-176649402  176649402 person-59ee…" at bounding box center [558, 349] width 669 height 177
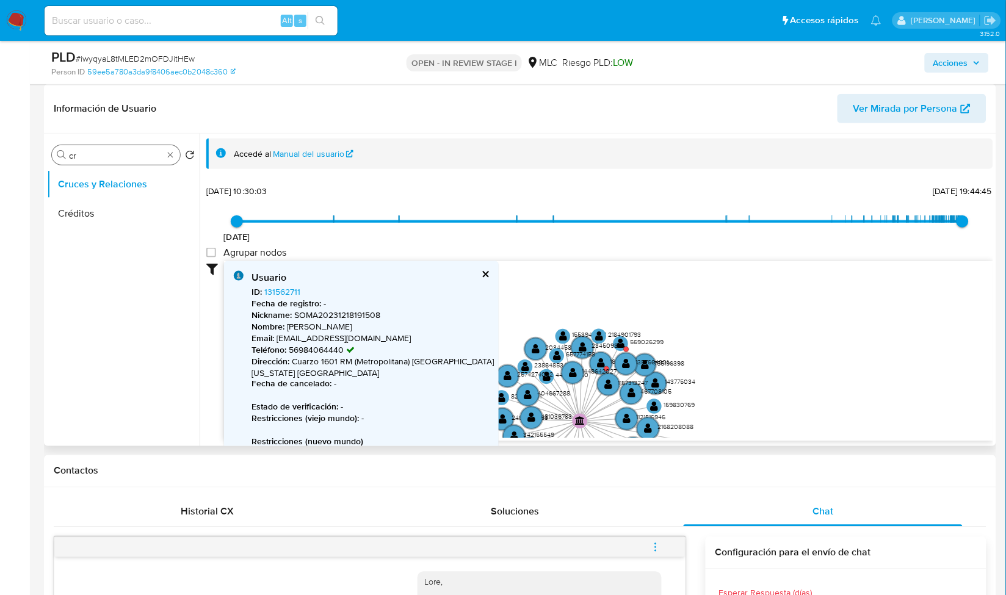
click at [101, 158] on input "cr" at bounding box center [116, 155] width 94 height 11
type input "doc"
drag, startPoint x: 118, startPoint y: 236, endPoint x: 122, endPoint y: 215, distance: 21.2
click at [118, 233] on ul "Cruces y Relaciones Documentación" at bounding box center [123, 307] width 153 height 275
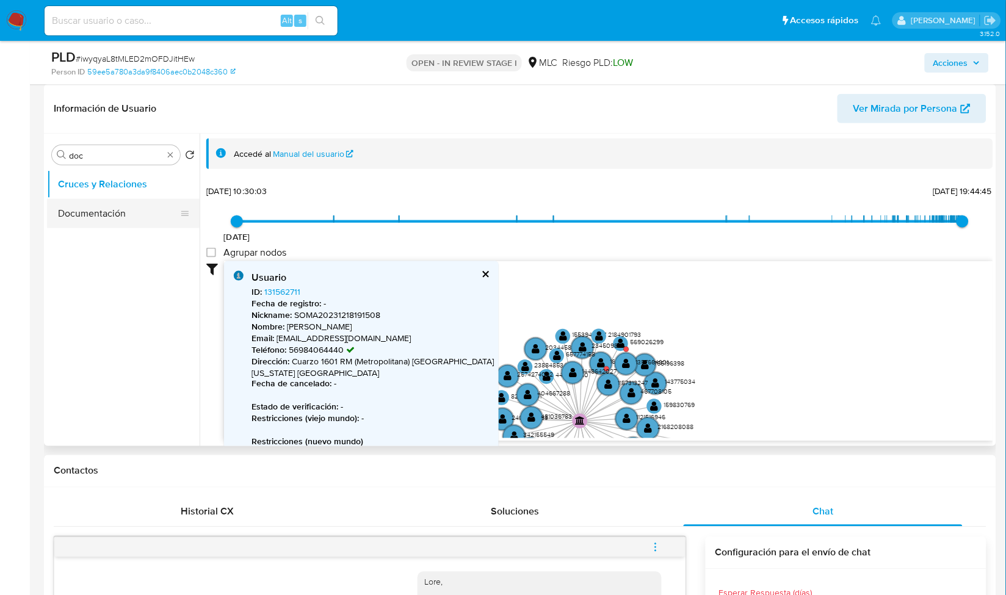
click at [123, 209] on button "Documentación" at bounding box center [118, 213] width 143 height 29
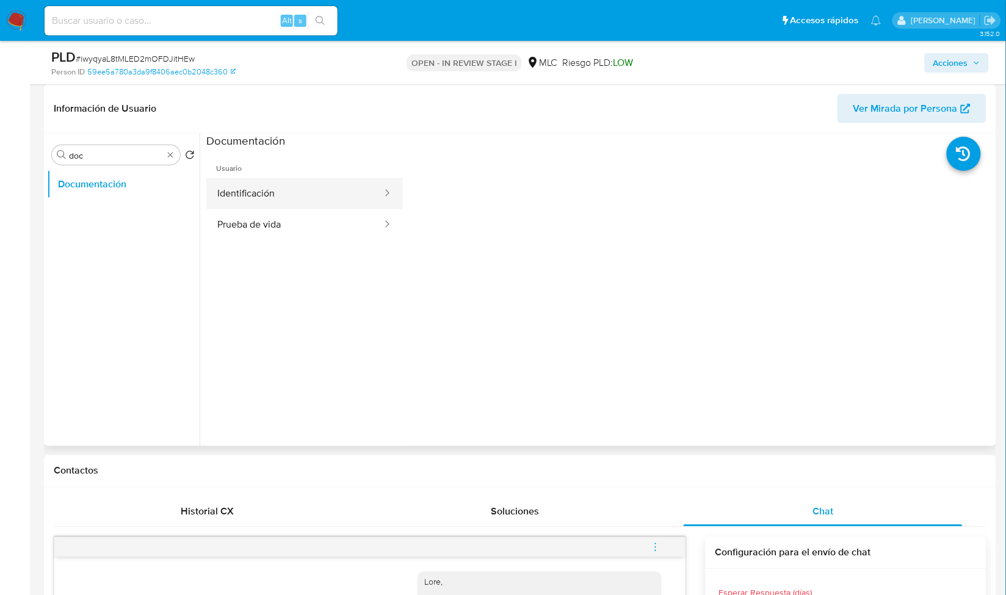
click at [317, 194] on button "Identificación" at bounding box center [294, 193] width 177 height 31
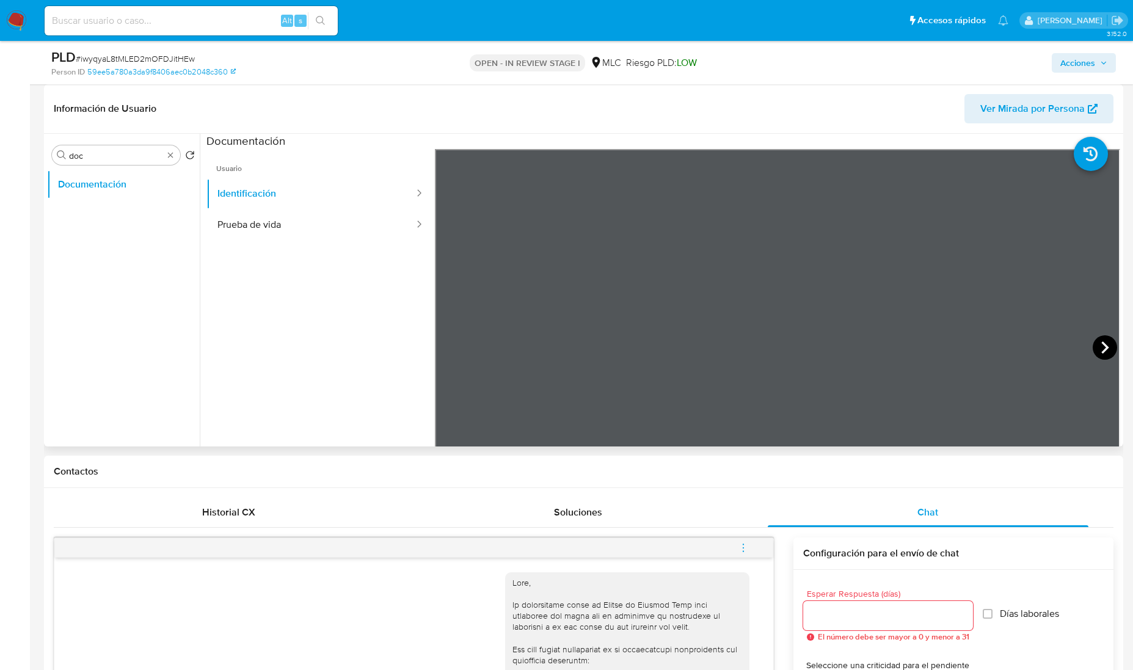
click at [915, 353] on icon at bounding box center [1104, 347] width 24 height 24
click at [244, 218] on button "Prueba de vida" at bounding box center [310, 224] width 209 height 31
click at [281, 194] on button "Identificación" at bounding box center [310, 193] width 209 height 31
click at [294, 233] on button "Prueba de vida" at bounding box center [310, 224] width 209 height 31
click at [330, 197] on button "Identificación" at bounding box center [310, 193] width 209 height 31
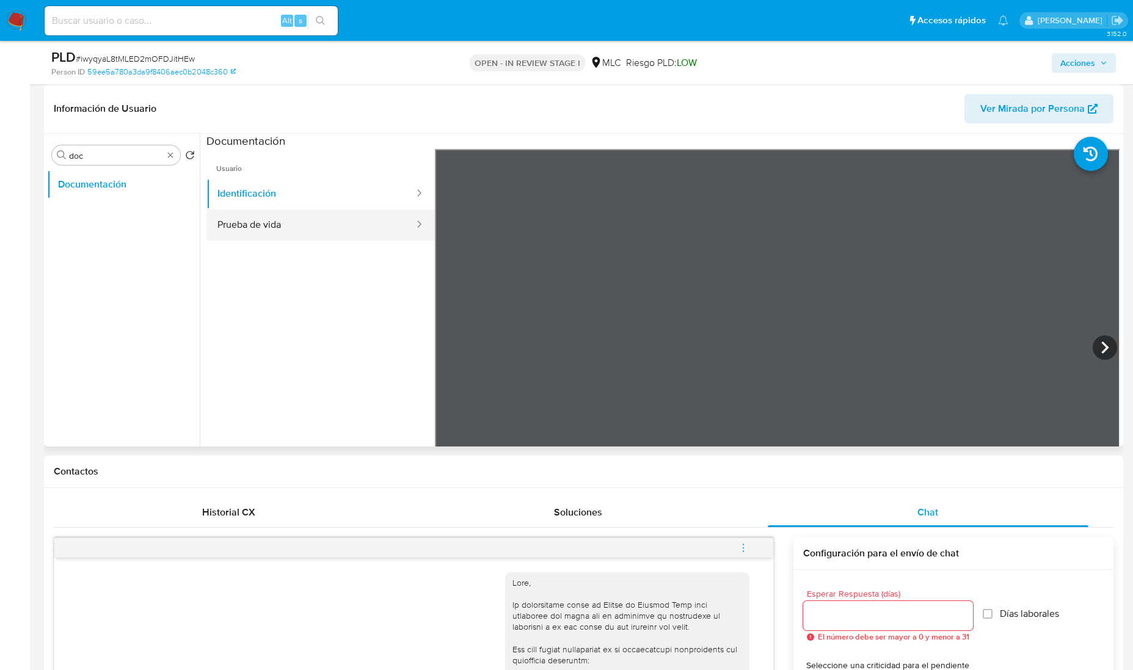
click at [258, 228] on button "Prueba de vida" at bounding box center [310, 224] width 209 height 31
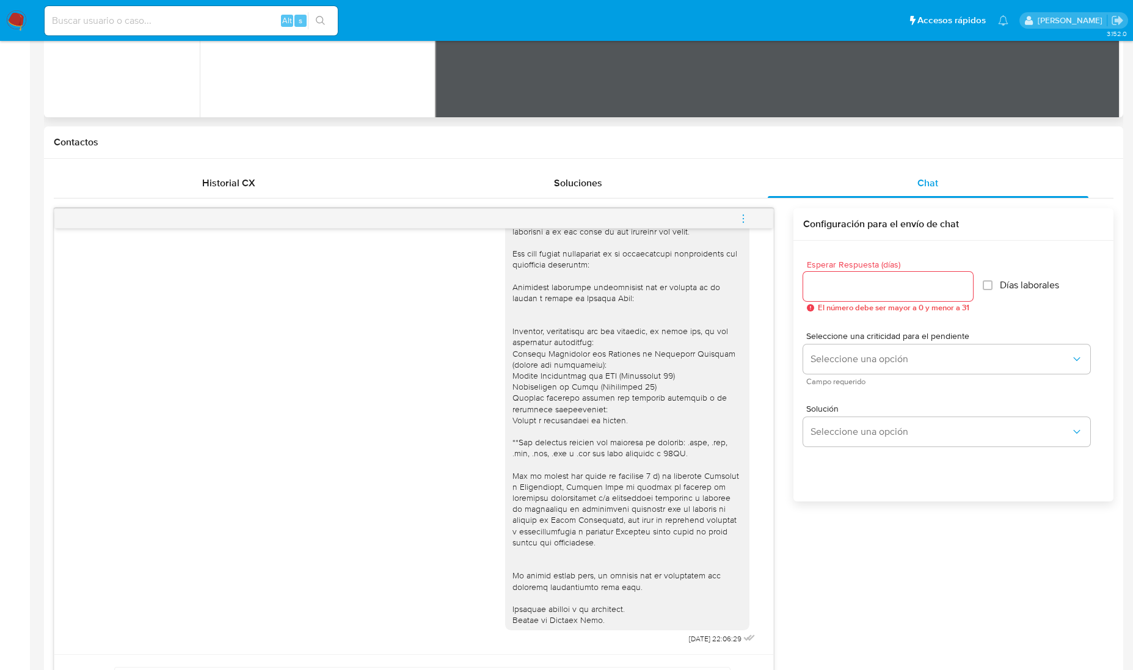
scroll to position [0, 0]
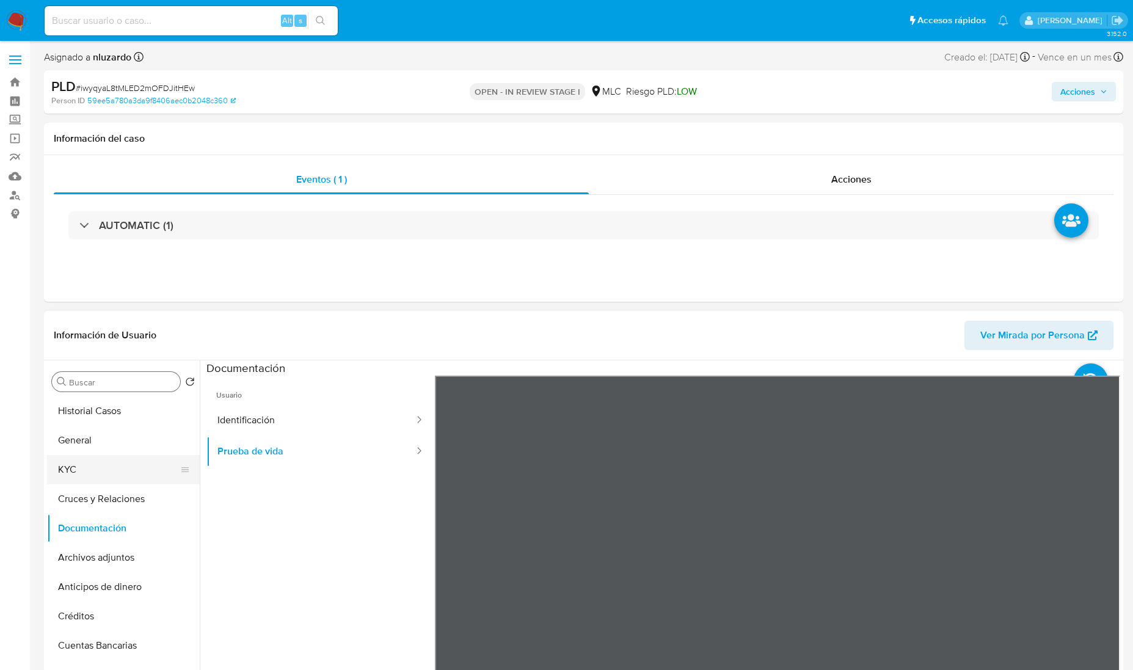
click at [80, 462] on button "KYC" at bounding box center [118, 469] width 143 height 29
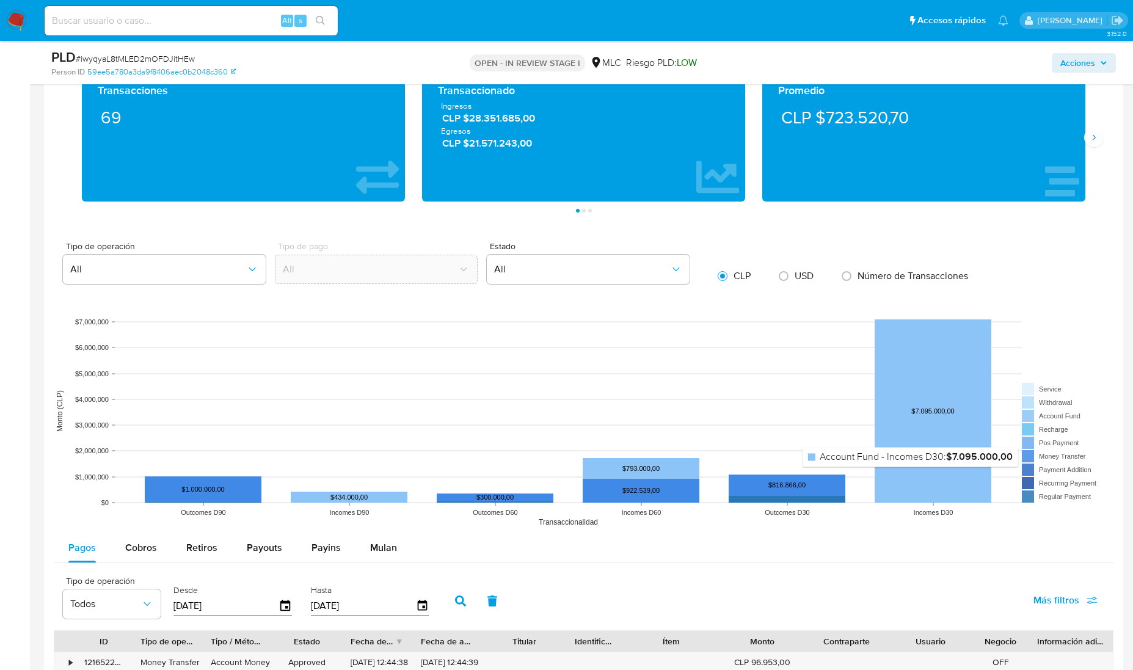
scroll to position [992, 0]
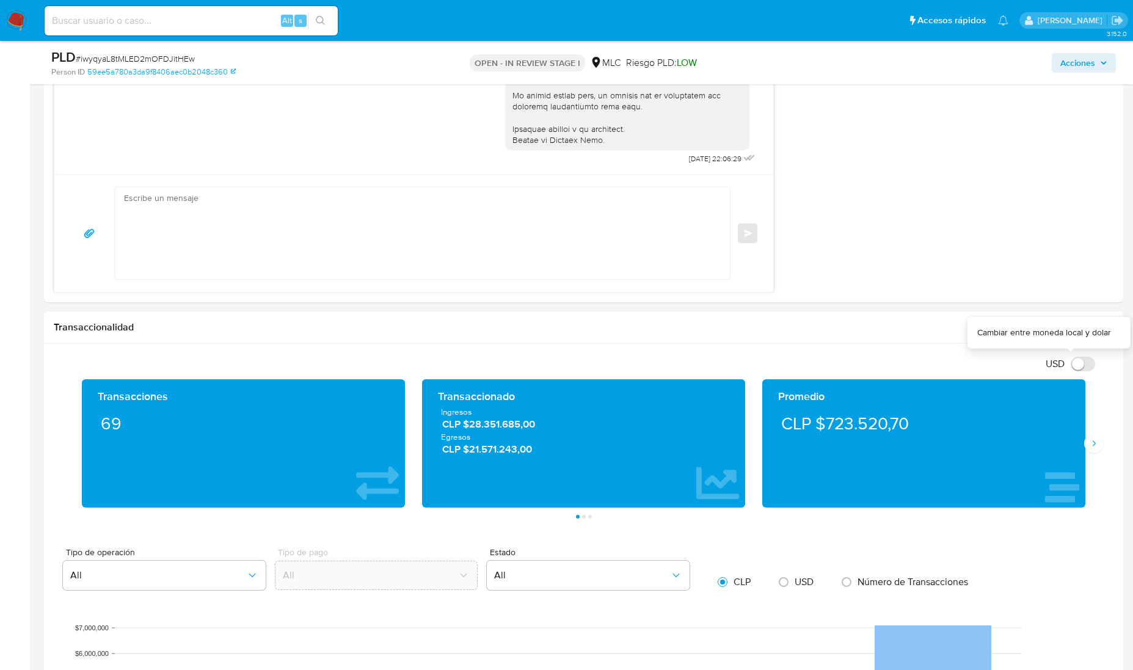
click at [915, 367] on input "USD" at bounding box center [1082, 364] width 24 height 15
checkbox input "true"
click at [915, 446] on icon "Siguiente" at bounding box center [1094, 443] width 10 height 10
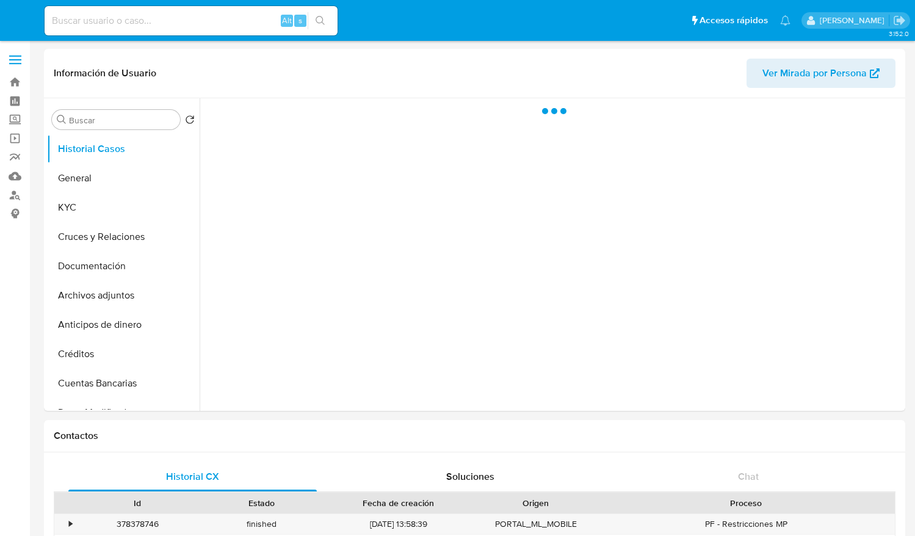
select select "10"
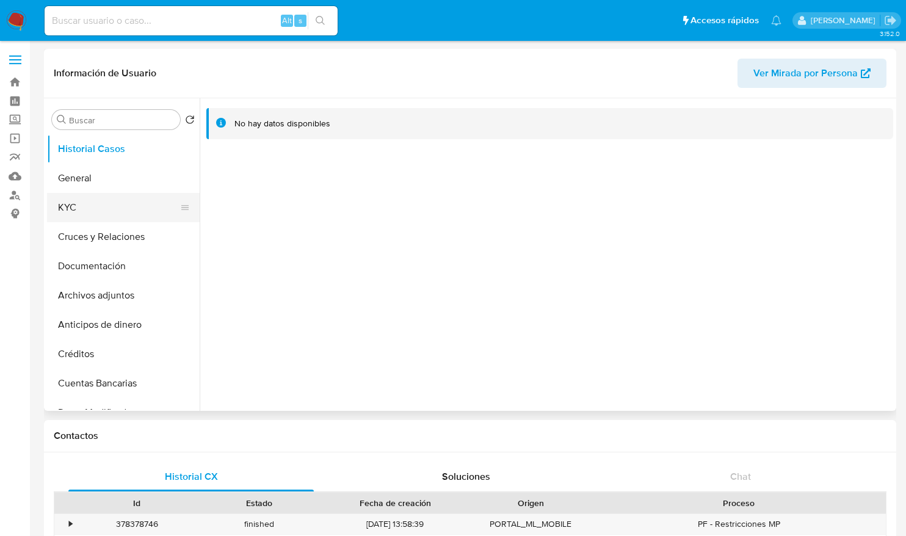
click at [74, 200] on button "KYC" at bounding box center [118, 207] width 143 height 29
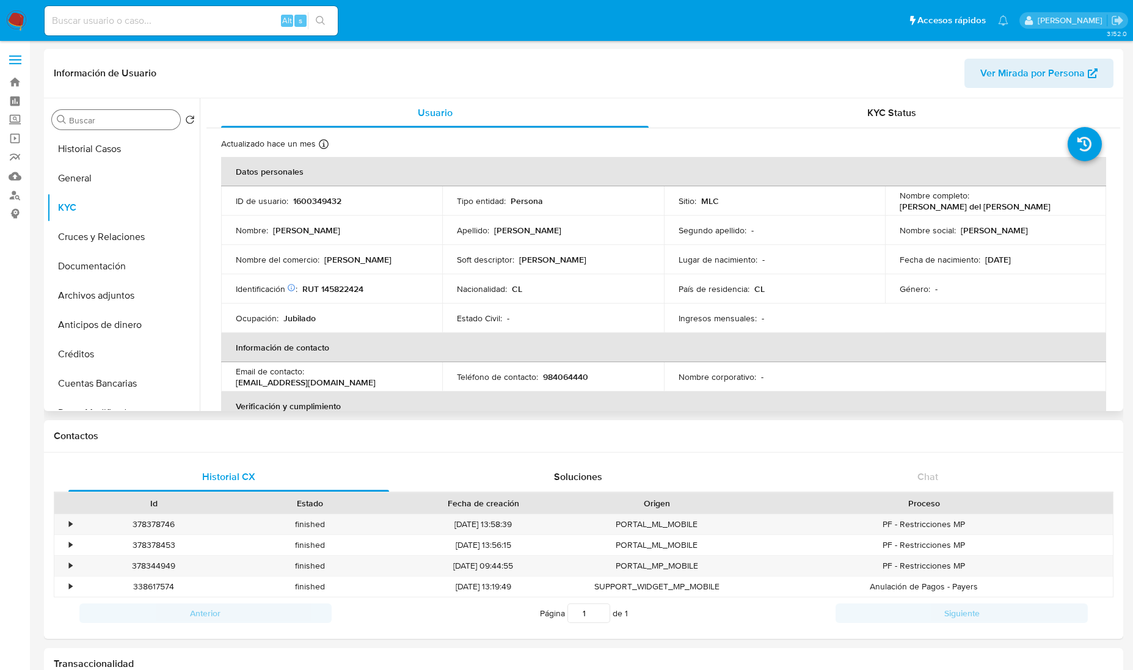
drag, startPoint x: 104, startPoint y: 111, endPoint x: 104, endPoint y: 118, distance: 7.4
click at [104, 114] on div "Buscar" at bounding box center [116, 120] width 128 height 20
click at [102, 121] on input "Buscar" at bounding box center [122, 120] width 106 height 11
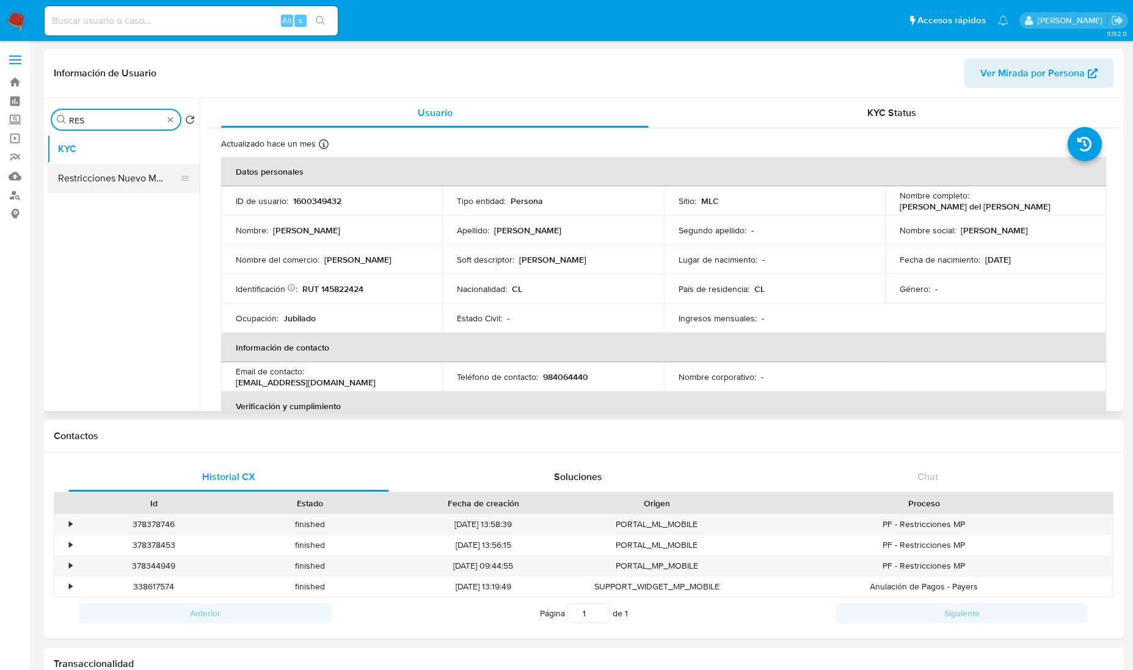
type input "RES"
click at [104, 175] on button "Restricciones Nuevo Mundo" at bounding box center [118, 178] width 143 height 29
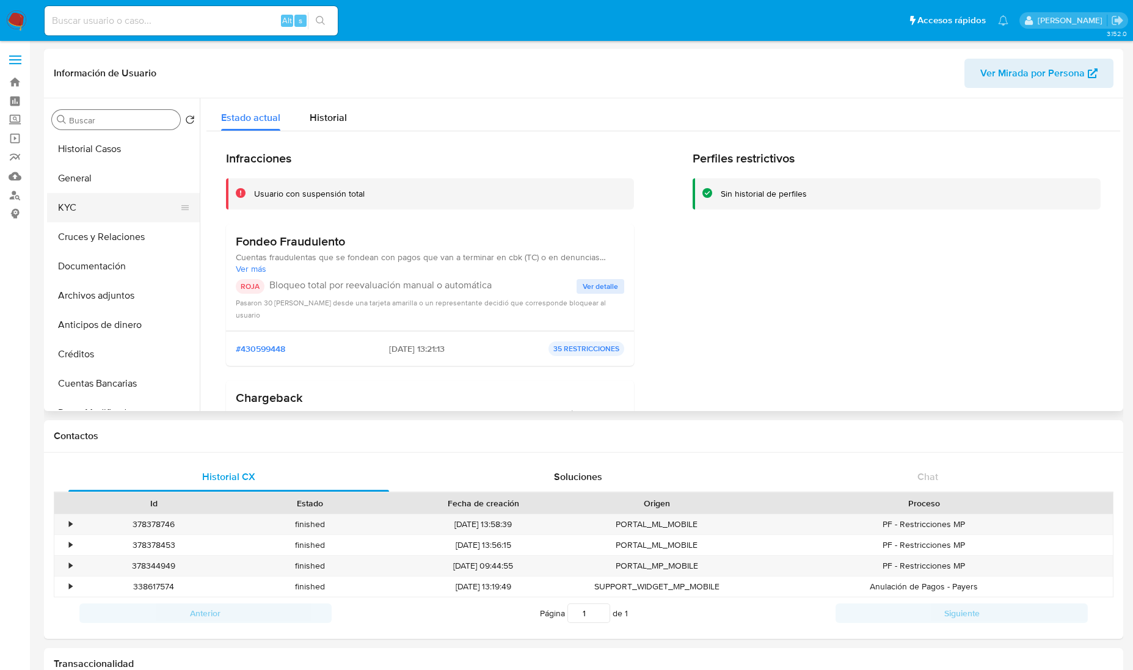
click at [92, 211] on button "KYC" at bounding box center [118, 207] width 143 height 29
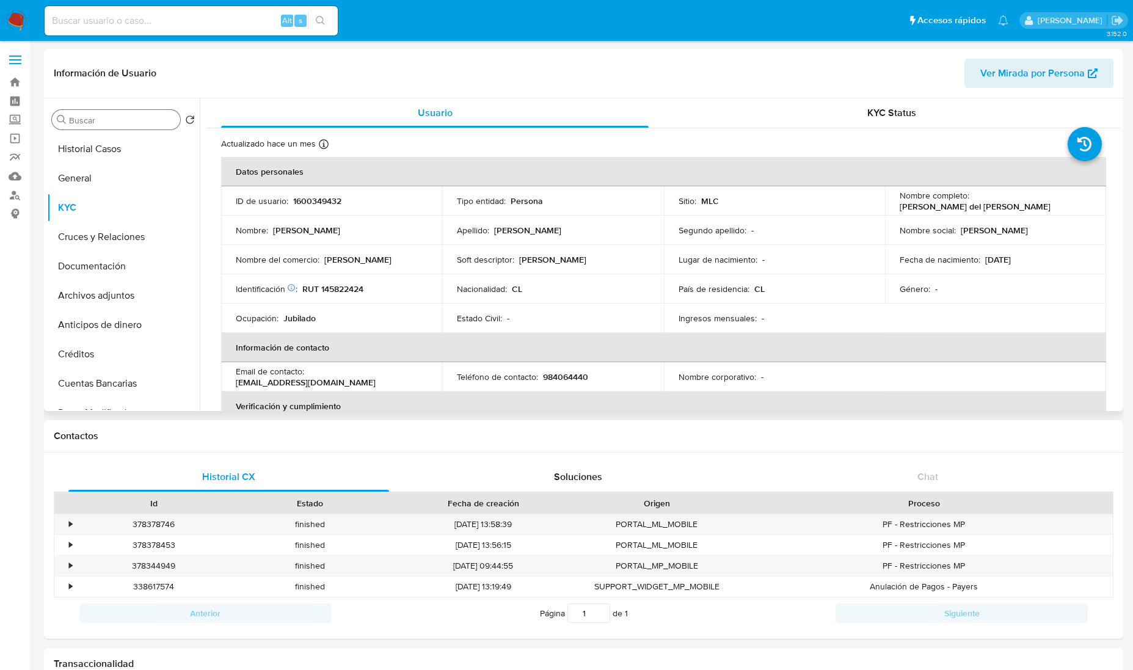
click at [820, 270] on td "Lugar de nacimiento : -" at bounding box center [774, 259] width 221 height 29
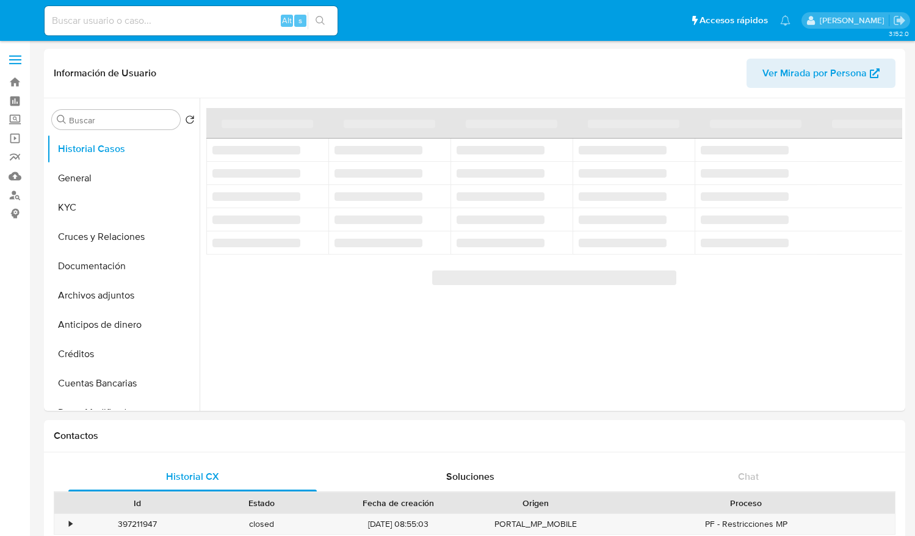
select select "10"
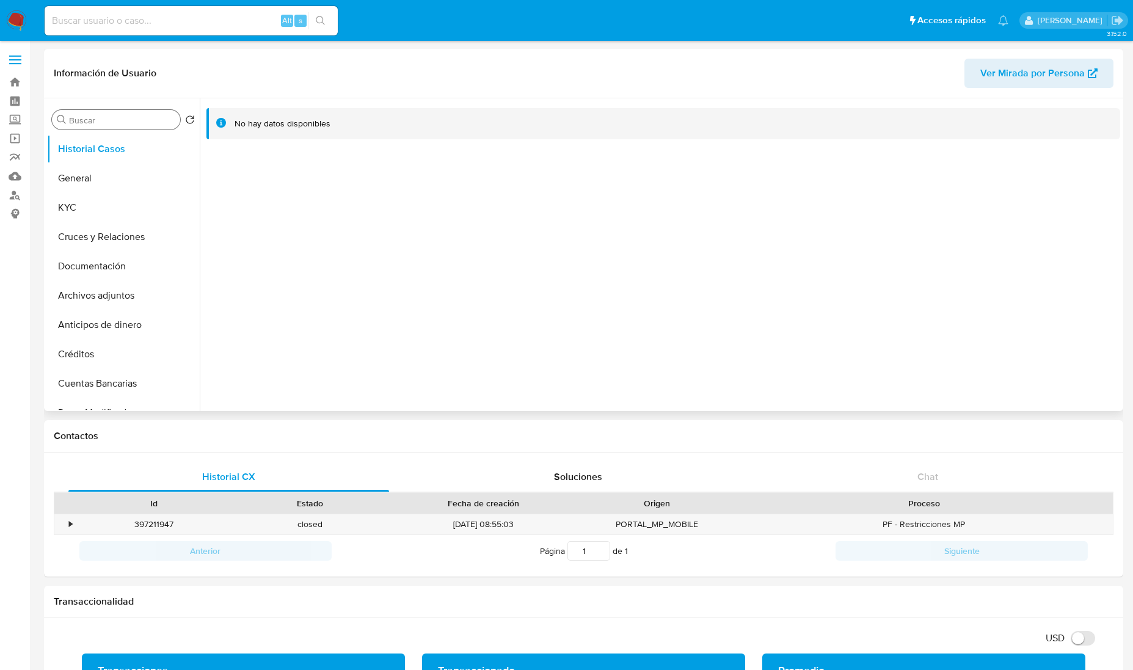
click at [100, 122] on input "Buscar" at bounding box center [122, 120] width 106 height 11
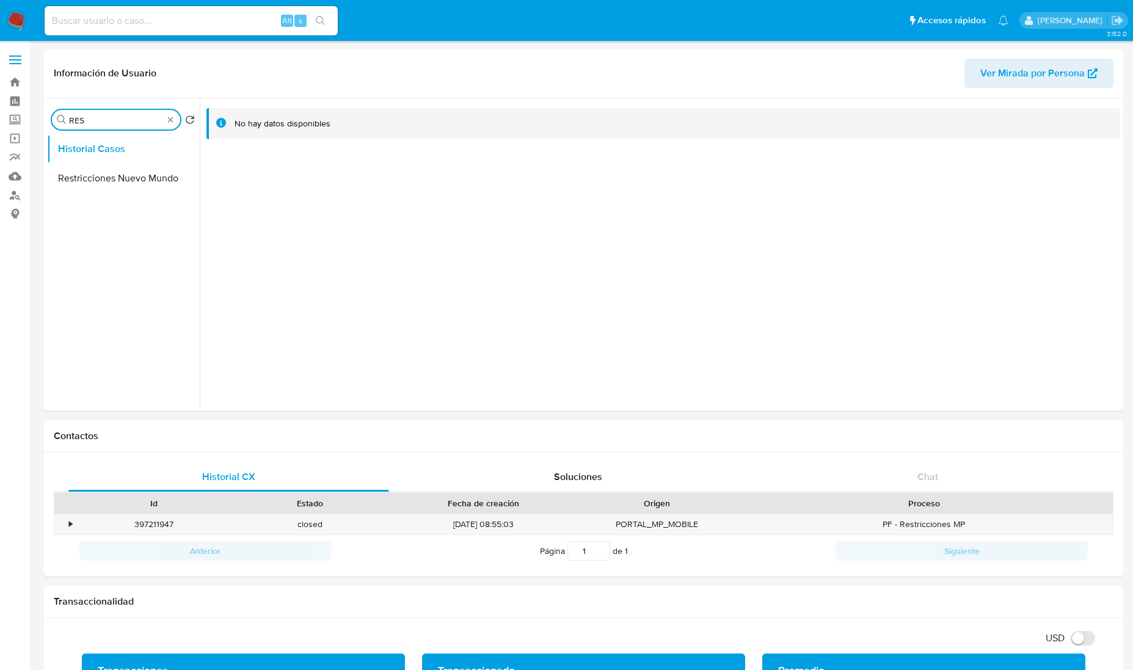
type input "RES"
click at [117, 178] on button "Restricciones Nuevo Mundo" at bounding box center [123, 178] width 153 height 29
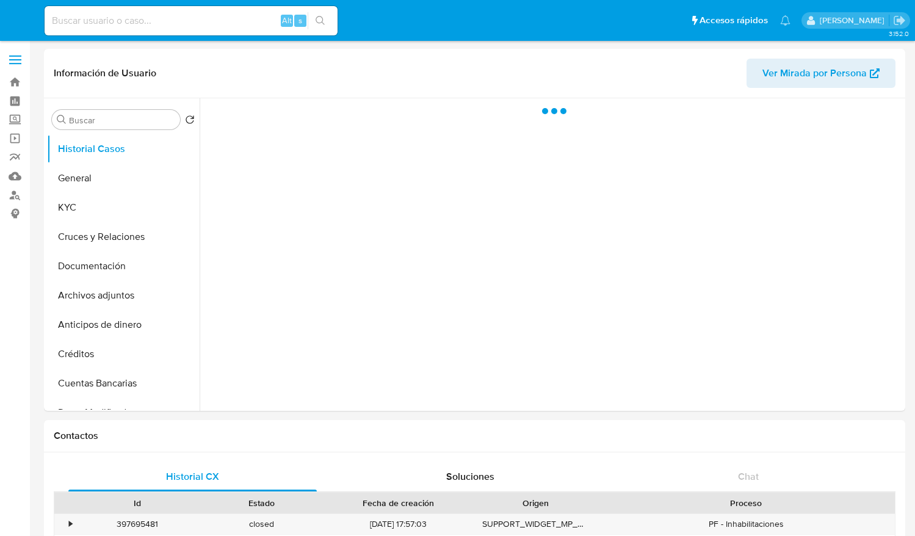
select select "10"
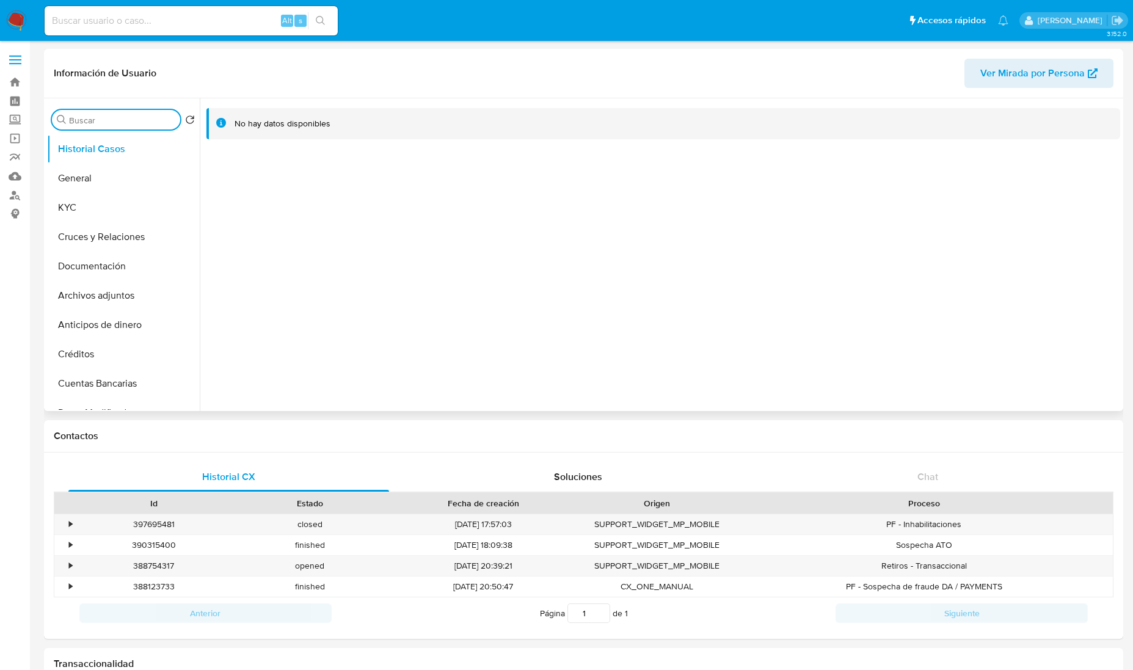
click at [107, 119] on input "Buscar" at bounding box center [122, 120] width 106 height 11
type input "RES"
click at [120, 178] on button "Restricciones Nuevo Mundo" at bounding box center [118, 178] width 143 height 29
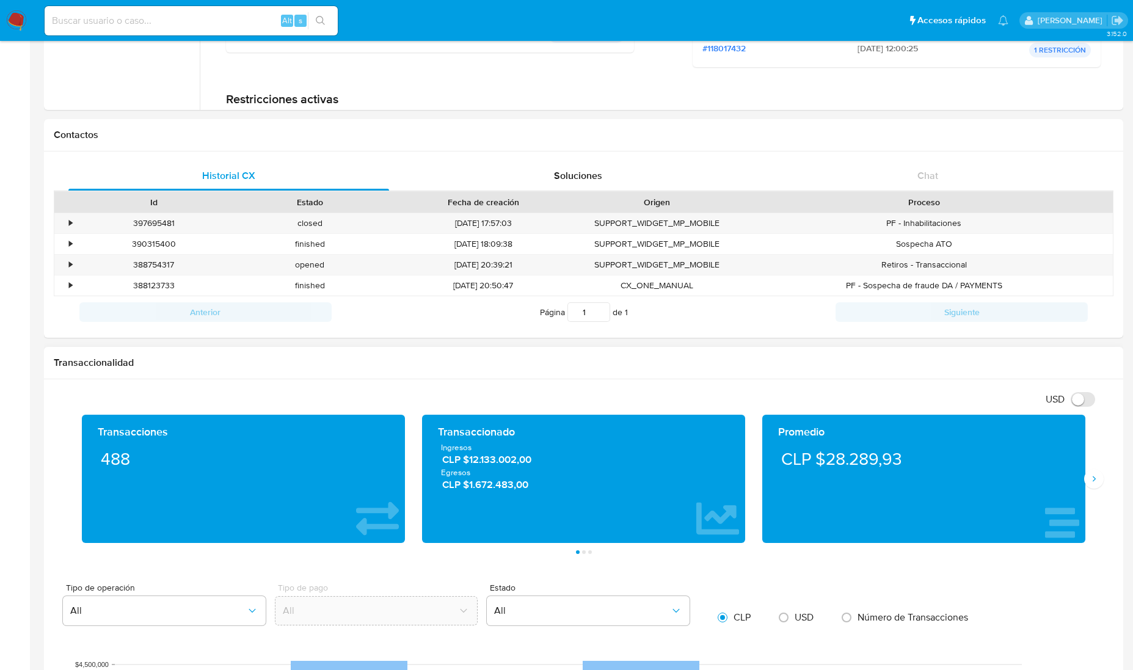
scroll to position [382, 0]
